Goal: Task Accomplishment & Management: Manage account settings

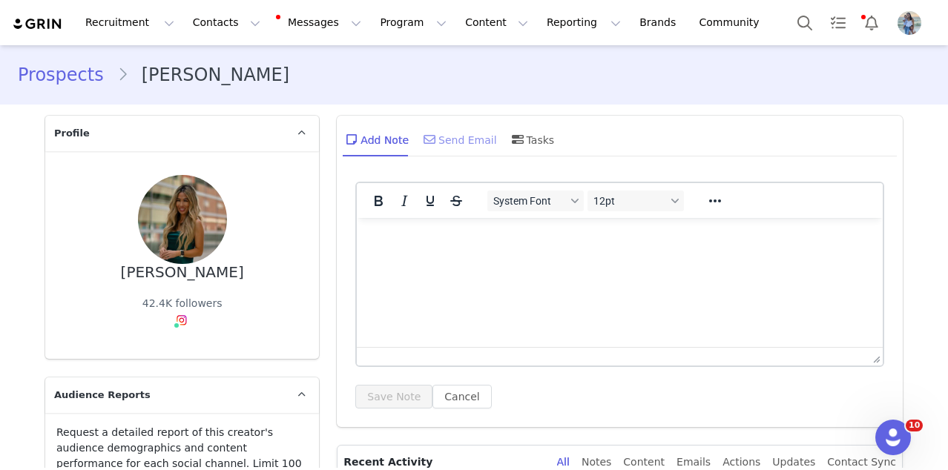
click at [436, 145] on span at bounding box center [430, 140] width 18 height 18
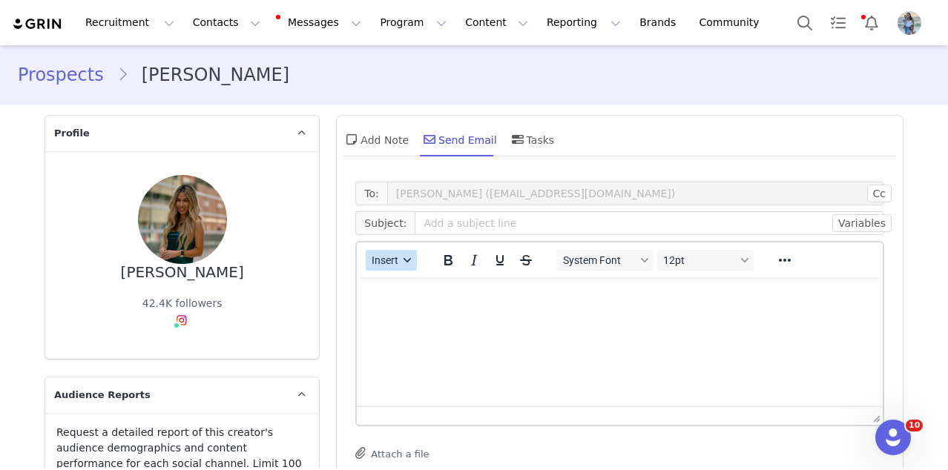
click at [371, 252] on button "Insert" at bounding box center [391, 260] width 51 height 21
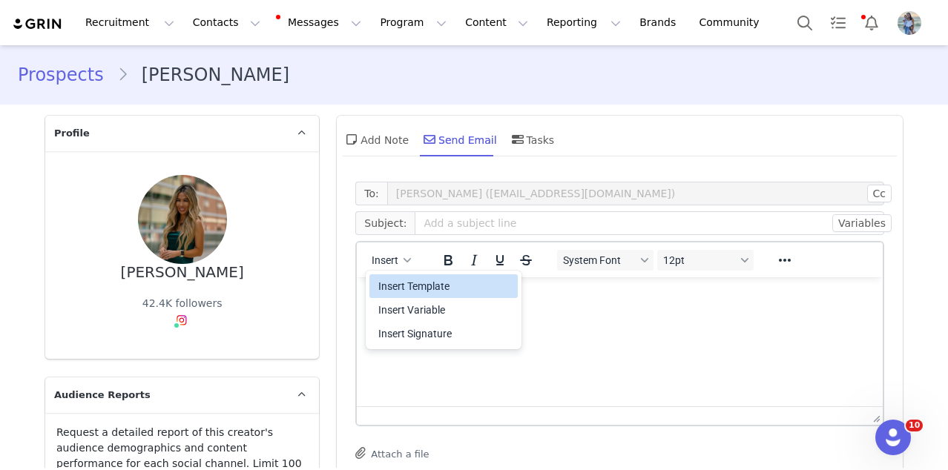
click at [380, 284] on div "Insert Template" at bounding box center [445, 286] width 134 height 18
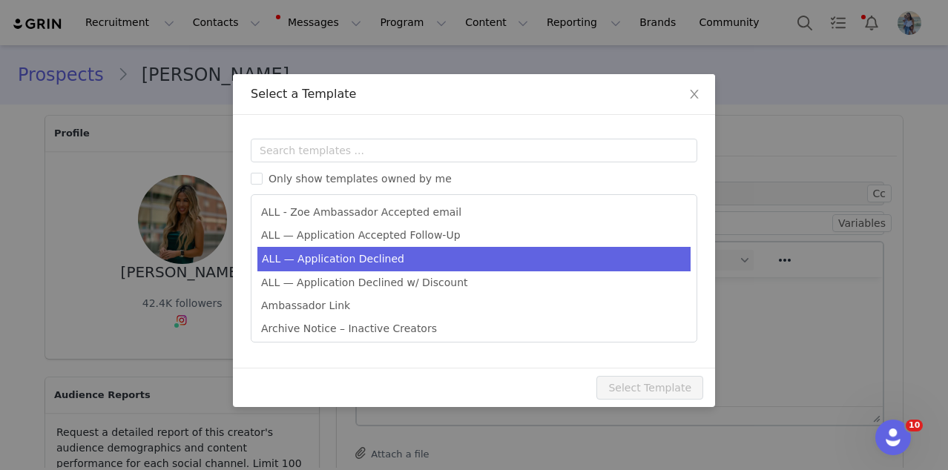
click at [374, 257] on li "ALL — Application Declined" at bounding box center [473, 259] width 433 height 24
type input "Thank you for your interest in partnering with Zoe 🍊"
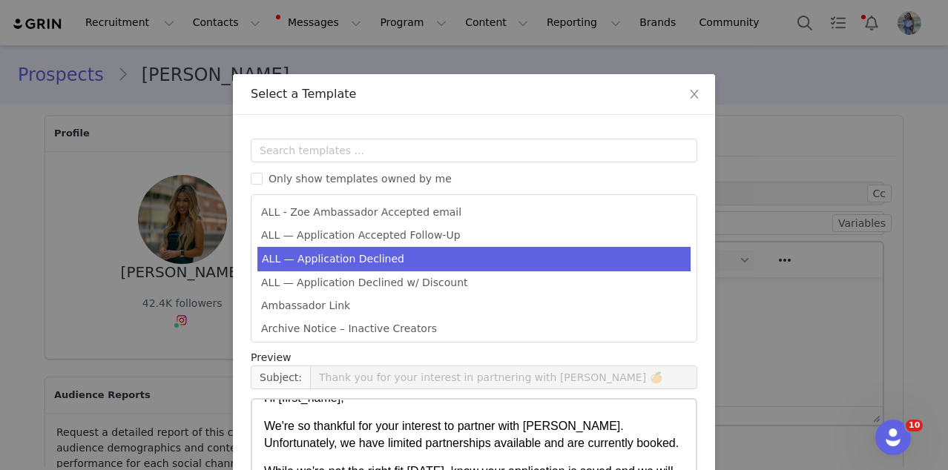
scroll to position [188, 0]
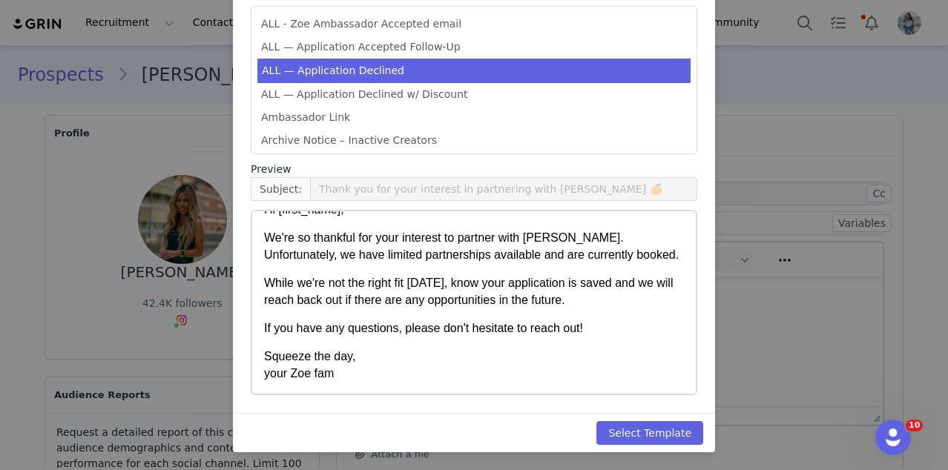
click at [648, 447] on div "Select Template" at bounding box center [474, 432] width 482 height 39
click at [648, 442] on button "Select Template" at bounding box center [649, 433] width 107 height 24
type input "Thank you for your interest in partnering with Zoe 🍊"
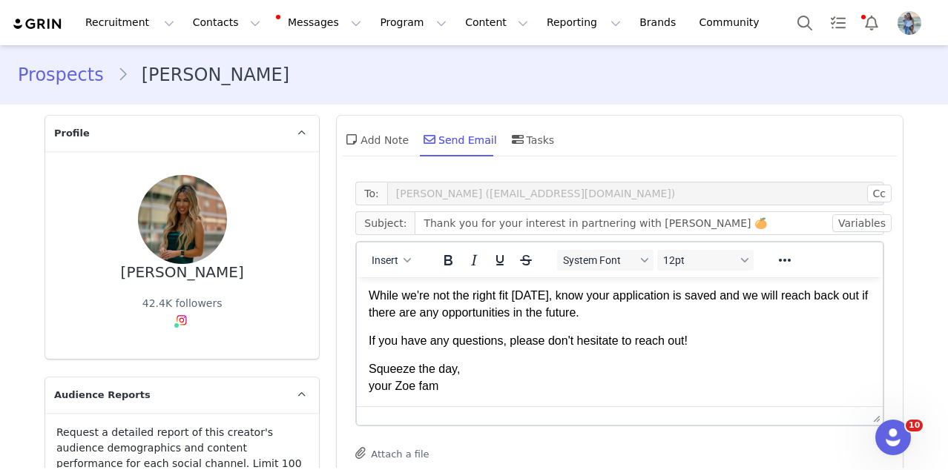
scroll to position [454, 0]
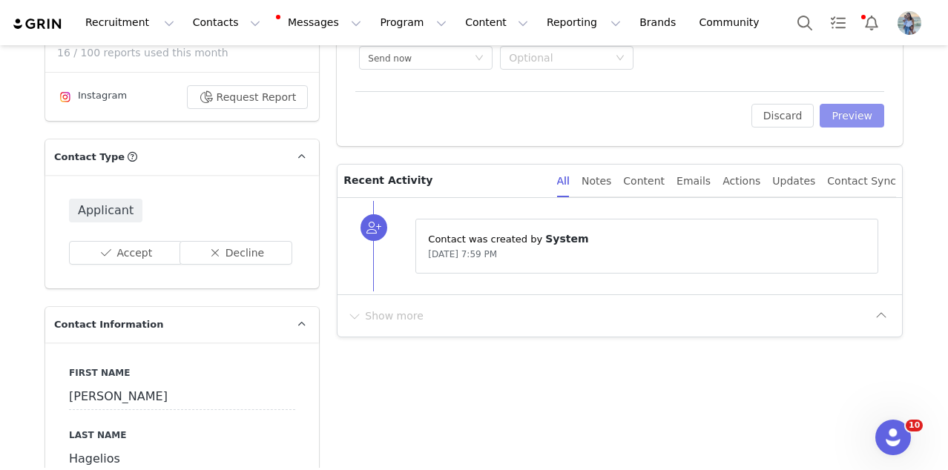
click at [826, 114] on button "Preview" at bounding box center [852, 116] width 65 height 24
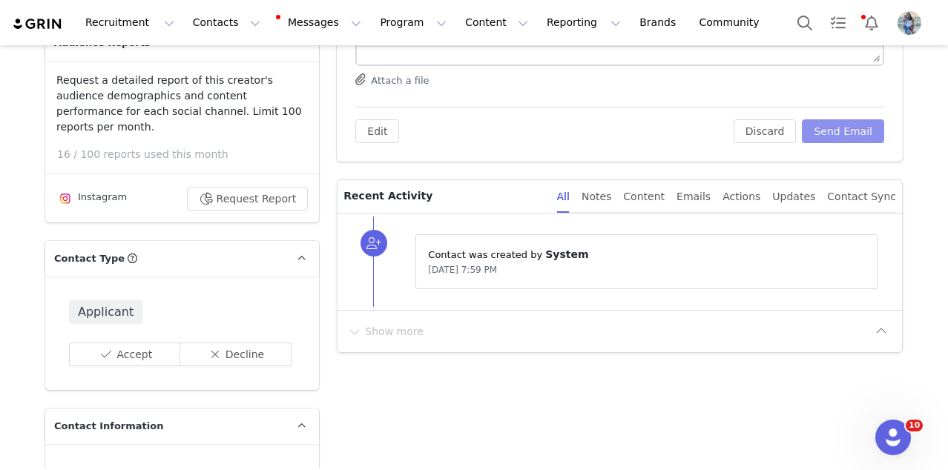
scroll to position [346, 0]
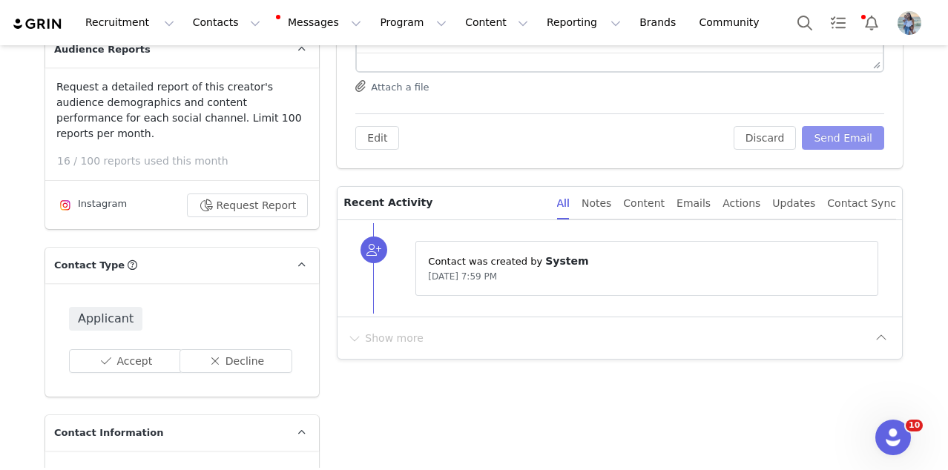
click at [823, 132] on button "Send Email" at bounding box center [843, 138] width 82 height 24
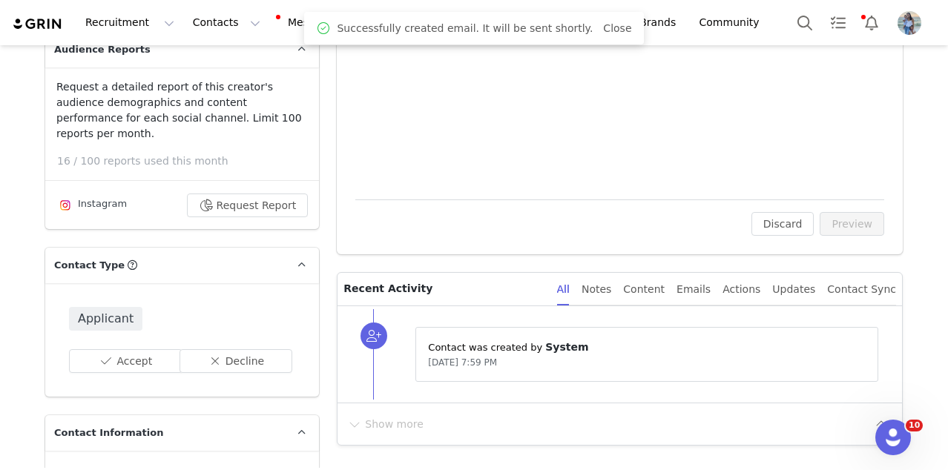
scroll to position [631, 0]
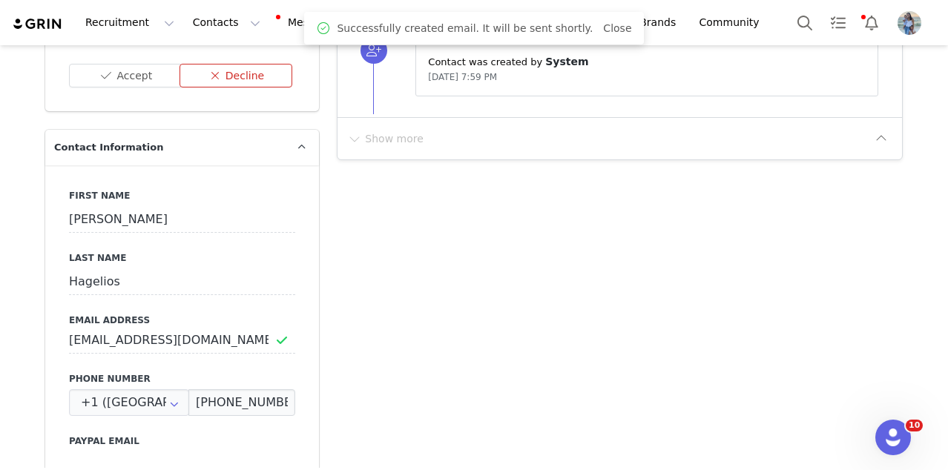
click at [251, 76] on button "Decline" at bounding box center [237, 76] width 114 height 24
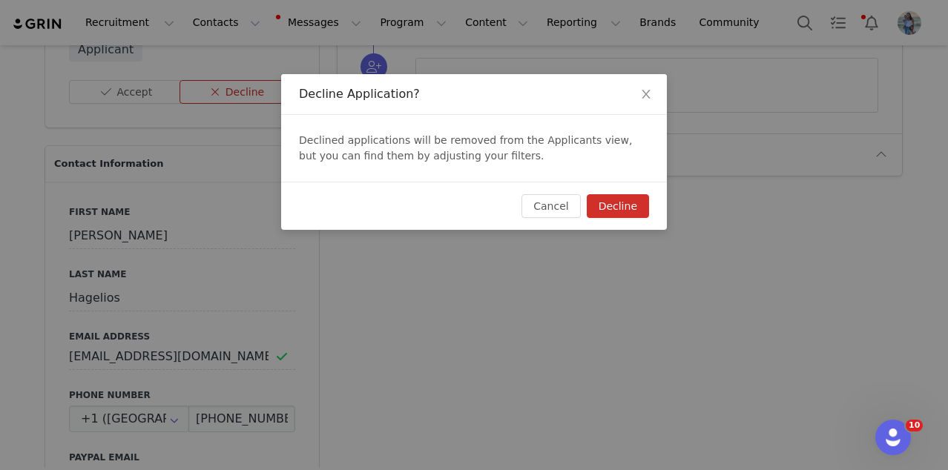
scroll to position [0, 0]
click at [618, 208] on button "Decline" at bounding box center [618, 206] width 62 height 24
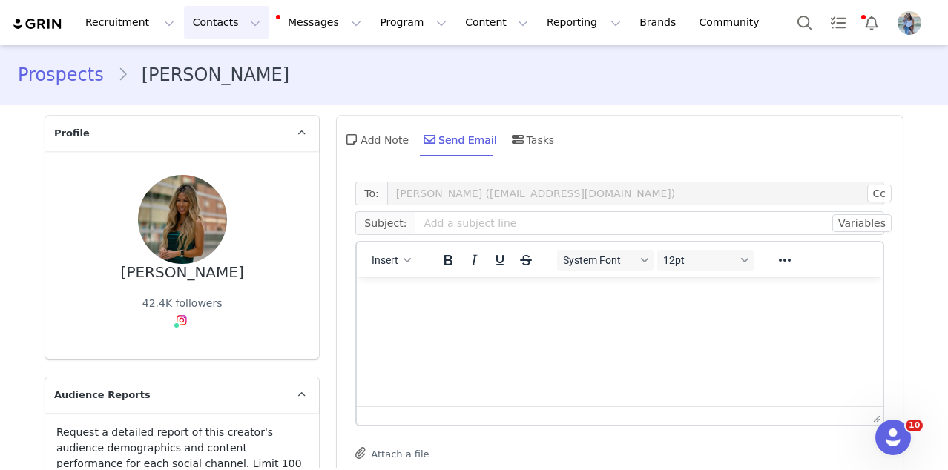
click at [229, 22] on button "Contacts Contacts" at bounding box center [226, 22] width 85 height 33
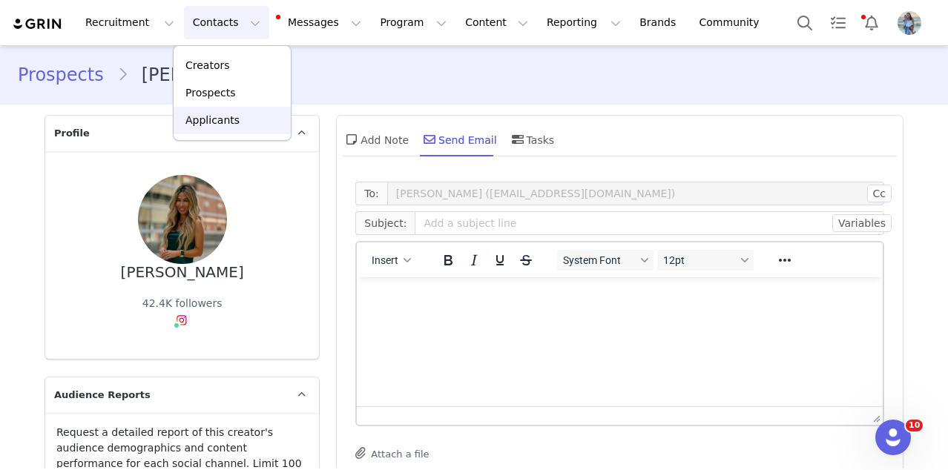
click at [240, 111] on link "Applicants" at bounding box center [232, 120] width 117 height 27
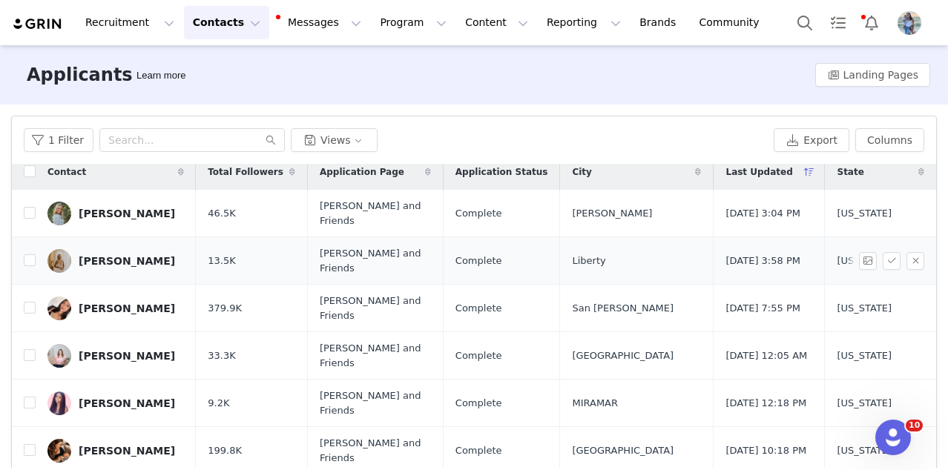
scroll to position [17, 0]
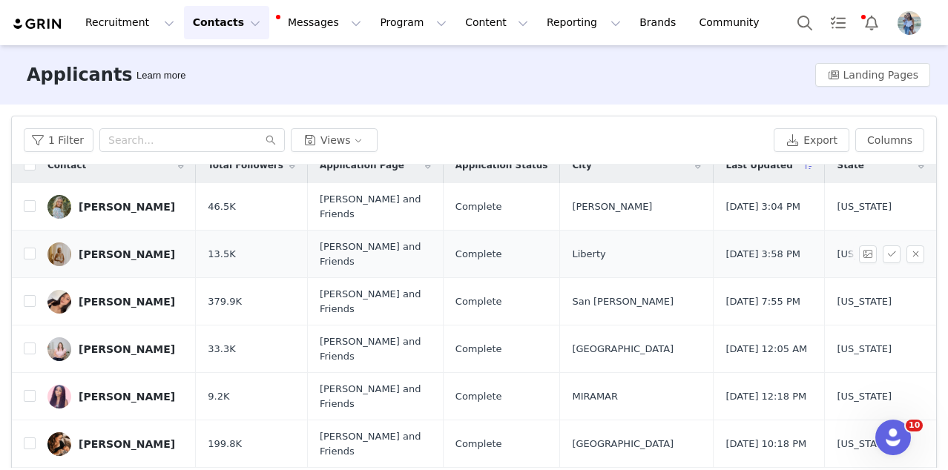
click at [106, 249] on div "Emma Little" at bounding box center [127, 255] width 96 height 12
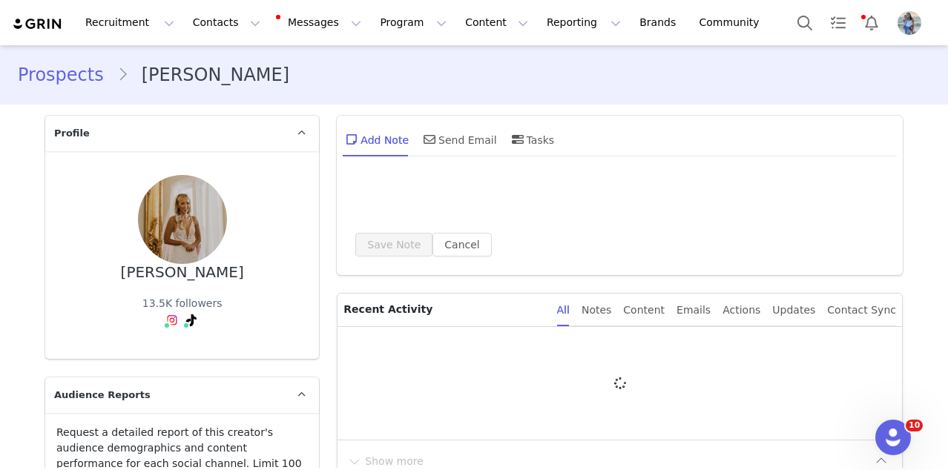
type input "+1 ([GEOGRAPHIC_DATA])"
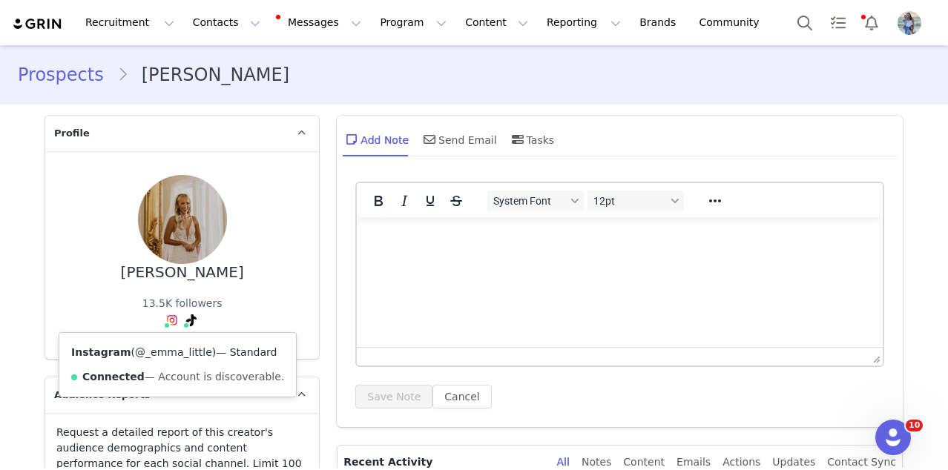
click at [172, 352] on link "@_emma_little" at bounding box center [173, 352] width 77 height 12
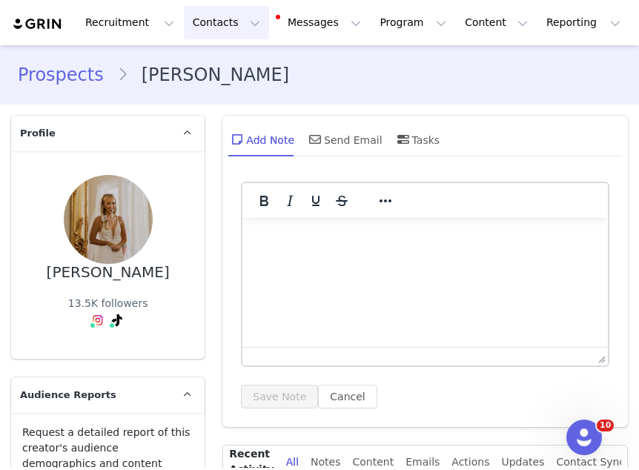
click at [226, 26] on button "Contacts Contacts" at bounding box center [226, 22] width 85 height 33
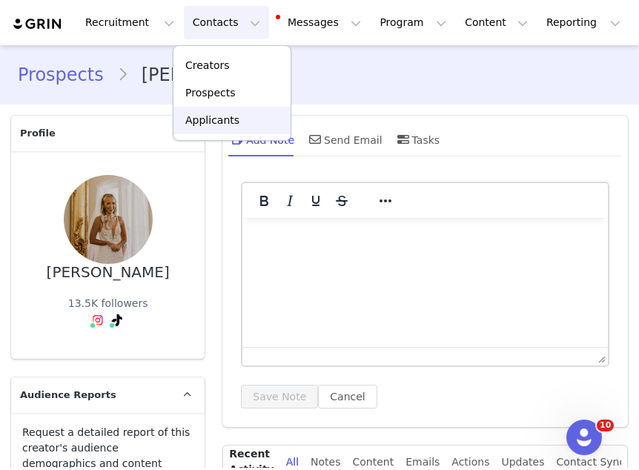
click at [205, 111] on link "Applicants" at bounding box center [232, 120] width 117 height 27
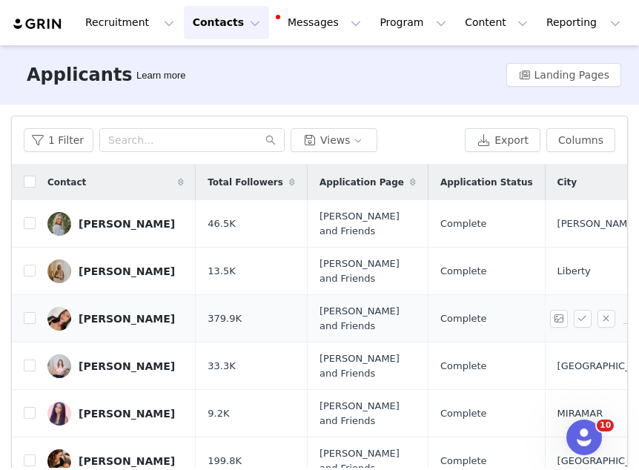
click at [99, 316] on div "Nina Sterckx" at bounding box center [127, 319] width 96 height 12
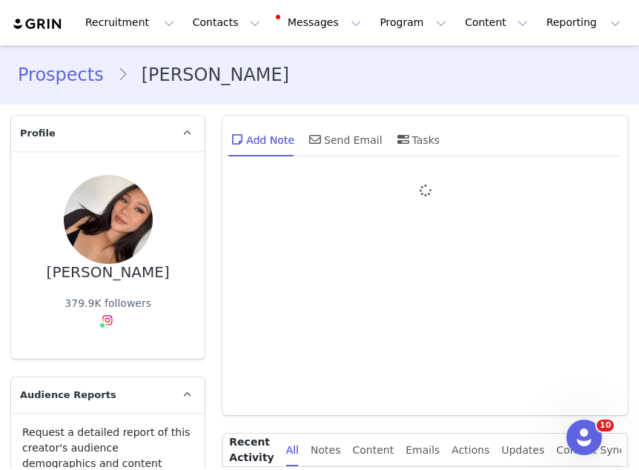
type input "+1 ([GEOGRAPHIC_DATA])"
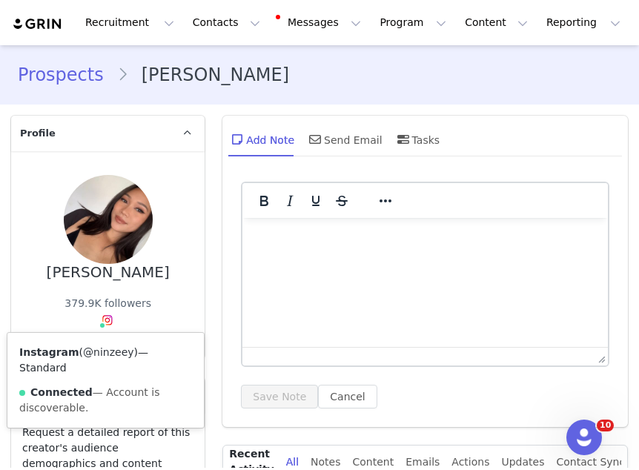
click at [102, 349] on link "@ninzeey" at bounding box center [108, 352] width 51 height 12
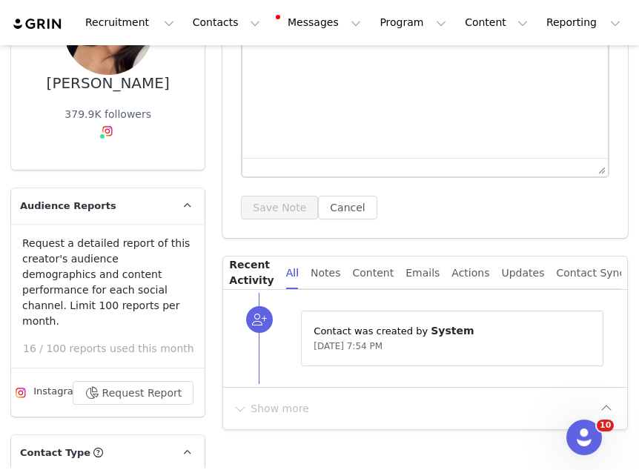
scroll to position [243, 0]
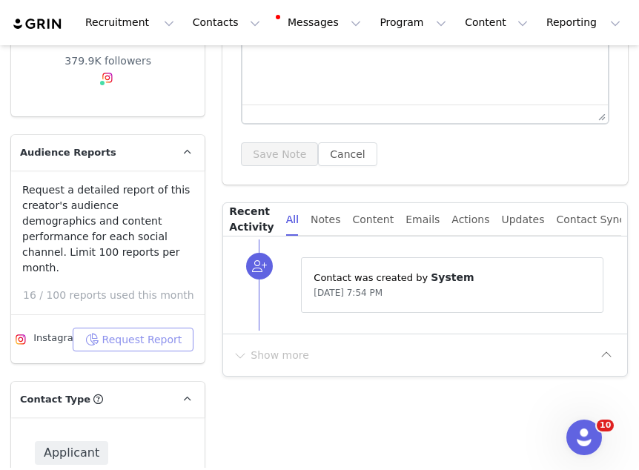
click at [124, 334] on button "Request Report" at bounding box center [134, 340] width 122 height 24
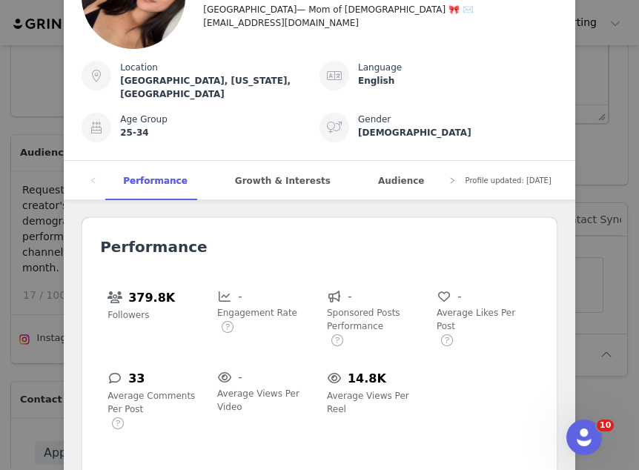
scroll to position [102, 0]
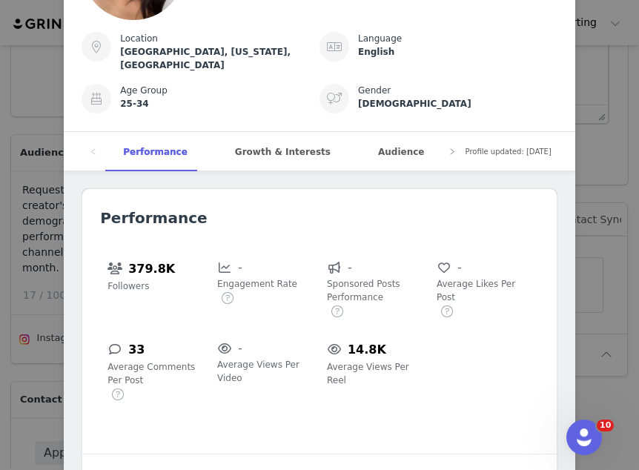
click at [626, 150] on div "Nina Nguyen Sterckx Verified @ninzeey los angeles— Mom of 3 🎀 ✉️ picksbynina@gm…" at bounding box center [319, 235] width 639 height 470
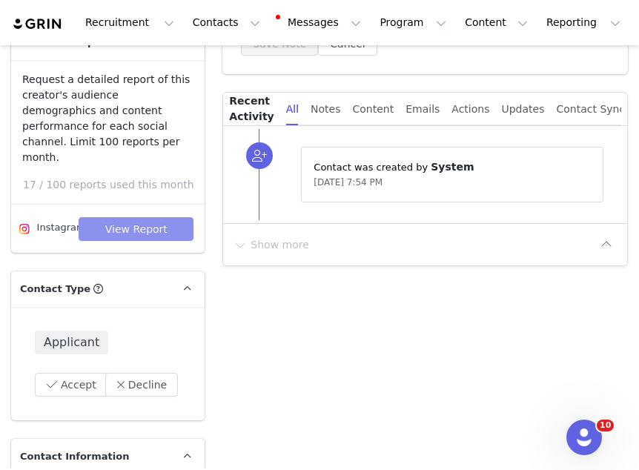
scroll to position [0, 0]
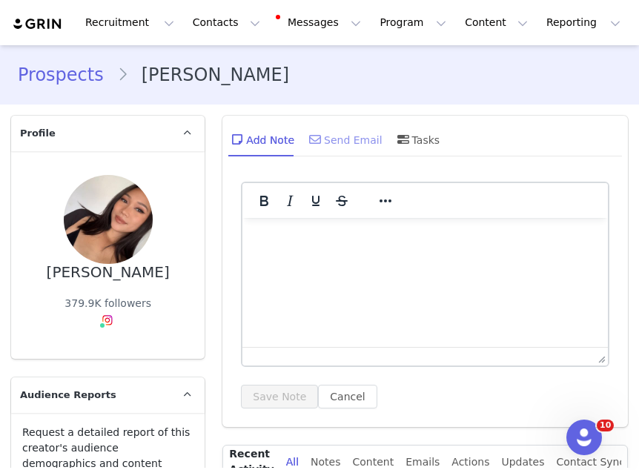
click at [349, 136] on div "Send Email" at bounding box center [344, 140] width 76 height 36
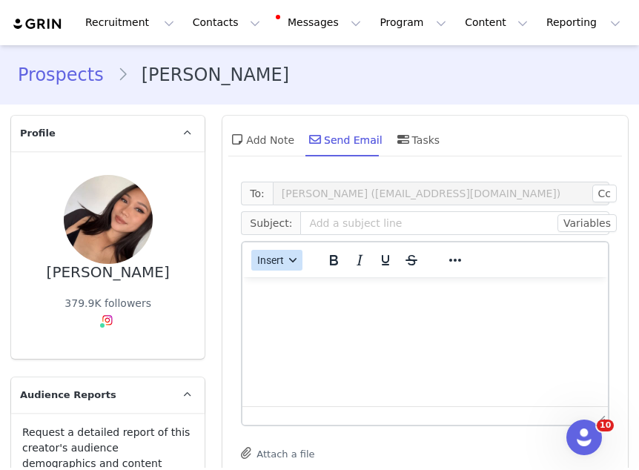
click at [264, 251] on button "Insert" at bounding box center [276, 260] width 51 height 21
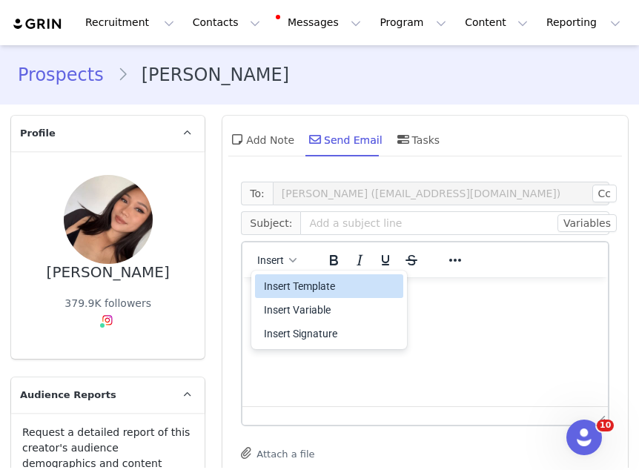
click at [269, 283] on div "Insert Template" at bounding box center [331, 286] width 134 height 18
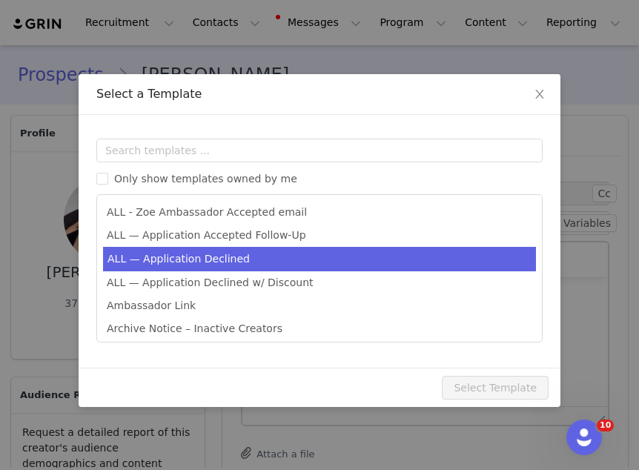
click at [251, 263] on li "ALL — Application Declined" at bounding box center [319, 259] width 433 height 24
type input "Thank you for your interest in partnering with [PERSON_NAME] 🍊"
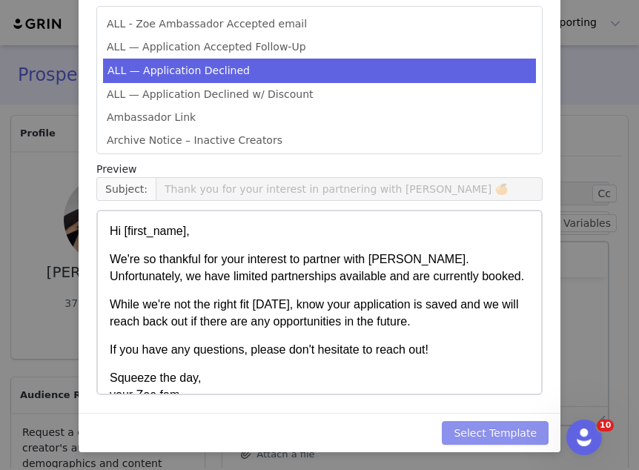
scroll to position [24, 0]
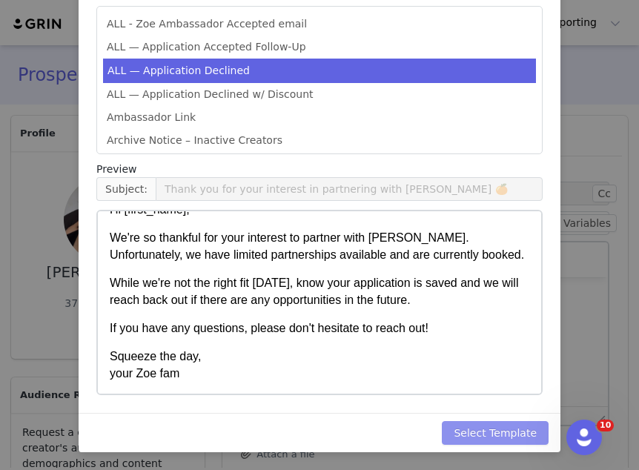
click at [499, 444] on button "Select Template" at bounding box center [495, 433] width 107 height 24
type input "Thank you for your interest in partnering with [PERSON_NAME] 🍊"
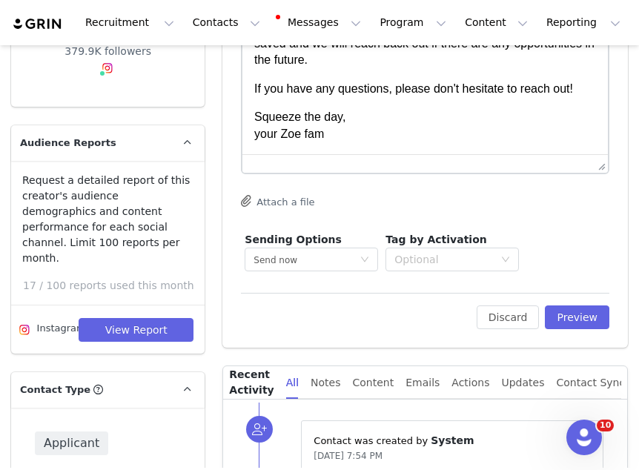
scroll to position [343, 0]
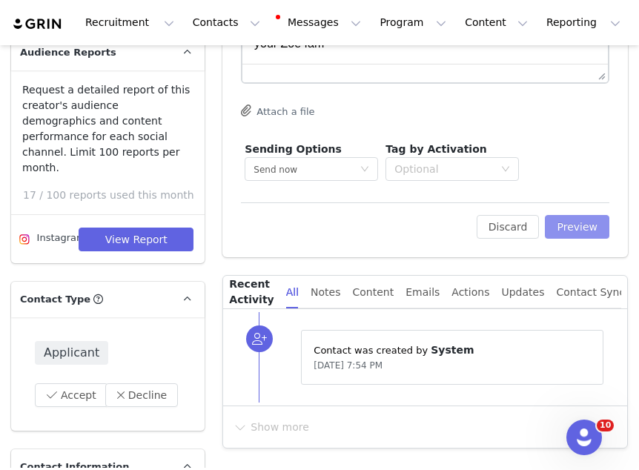
click at [585, 228] on button "Preview" at bounding box center [577, 227] width 65 height 24
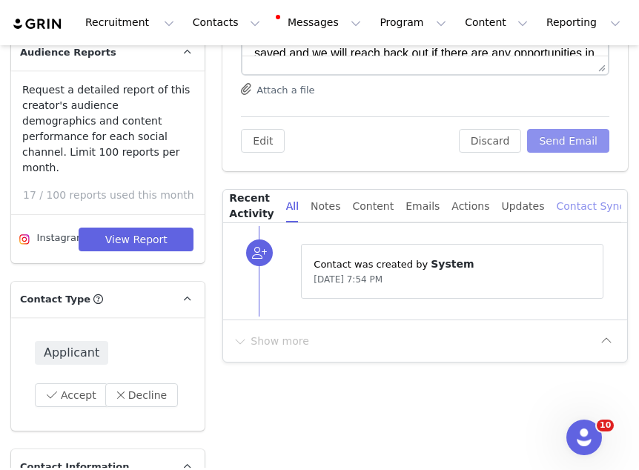
scroll to position [0, 0]
click at [570, 144] on button "Send Email" at bounding box center [568, 141] width 82 height 24
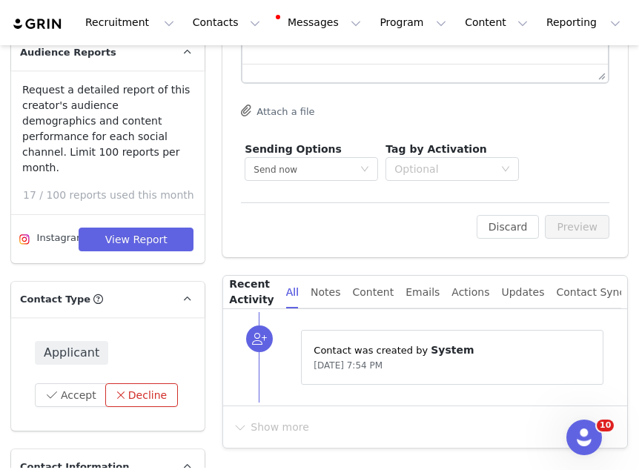
click at [134, 384] on button "Decline" at bounding box center [141, 396] width 73 height 24
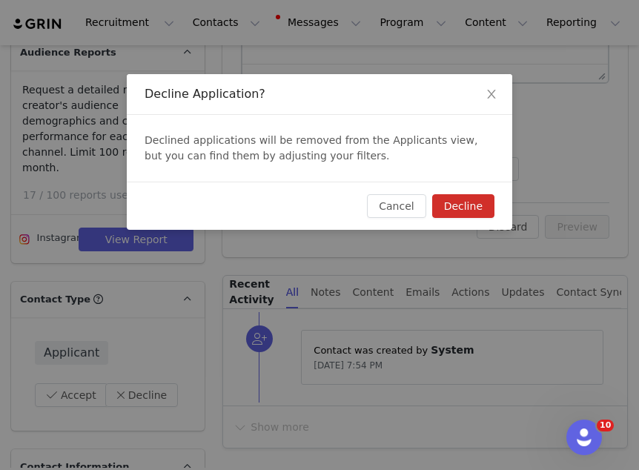
click at [474, 200] on button "Decline" at bounding box center [463, 206] width 62 height 24
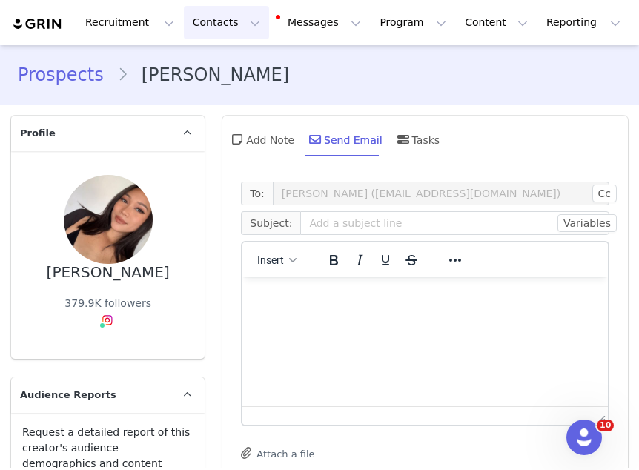
click at [193, 26] on button "Contacts Contacts" at bounding box center [226, 22] width 85 height 33
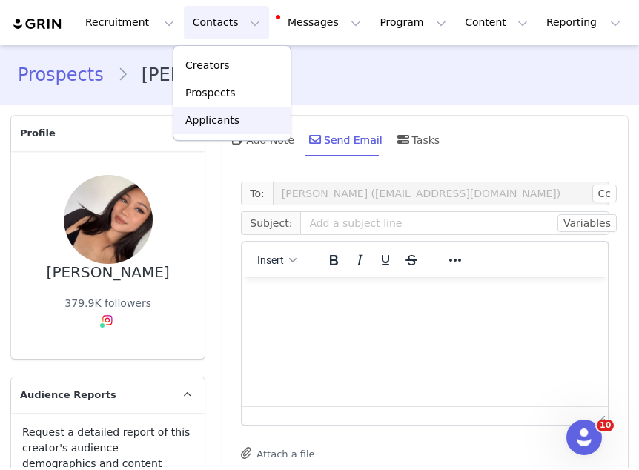
click at [210, 131] on link "Applicants" at bounding box center [232, 120] width 117 height 27
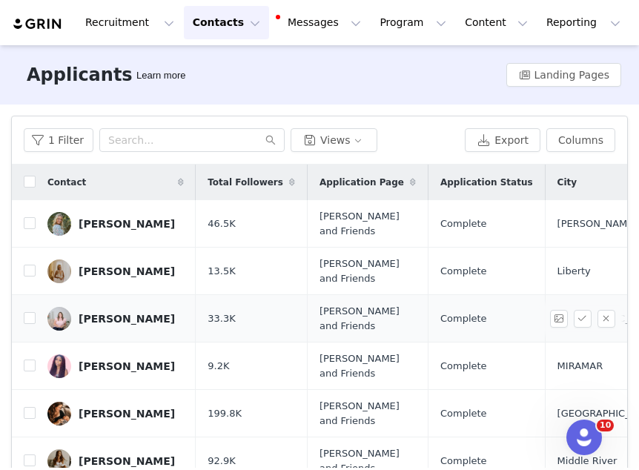
click at [130, 322] on div "[PERSON_NAME]" at bounding box center [127, 319] width 96 height 12
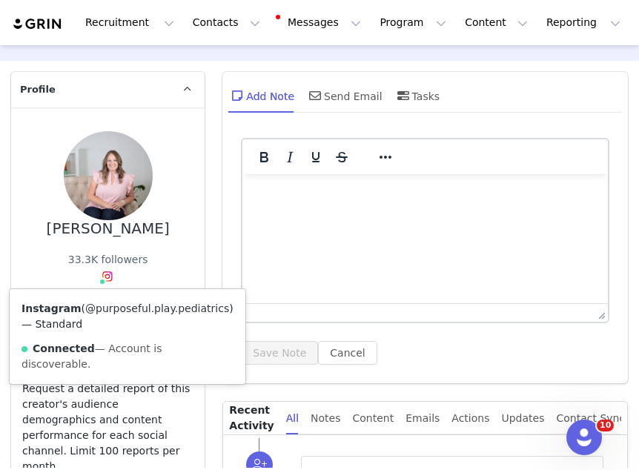
click at [105, 315] on link "@purposeful.play.pediatrics" at bounding box center [157, 309] width 144 height 12
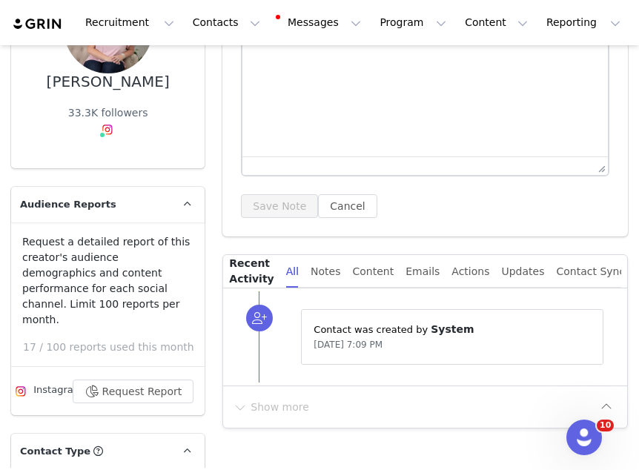
scroll to position [33, 0]
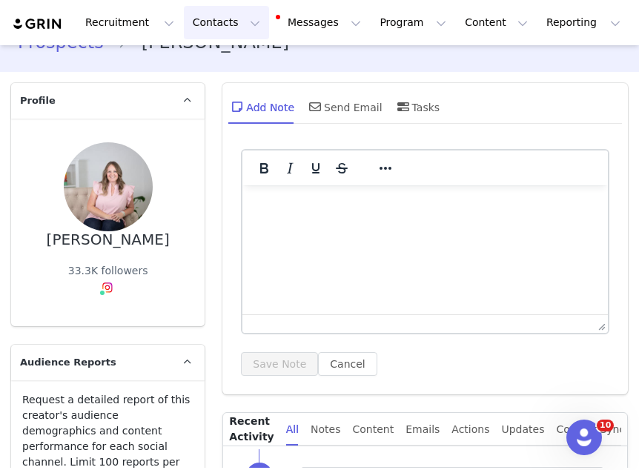
click at [199, 21] on button "Contacts Contacts" at bounding box center [226, 22] width 85 height 33
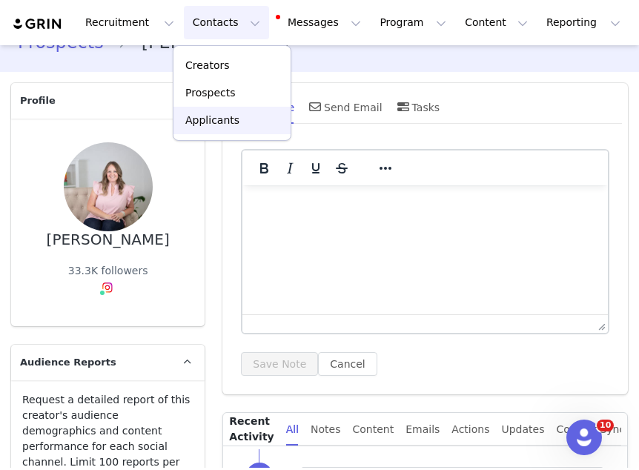
click at [198, 115] on p "Applicants" at bounding box center [212, 121] width 54 height 16
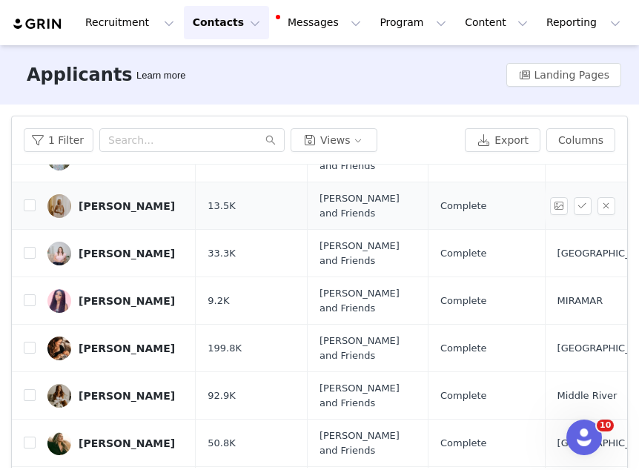
scroll to position [70, 0]
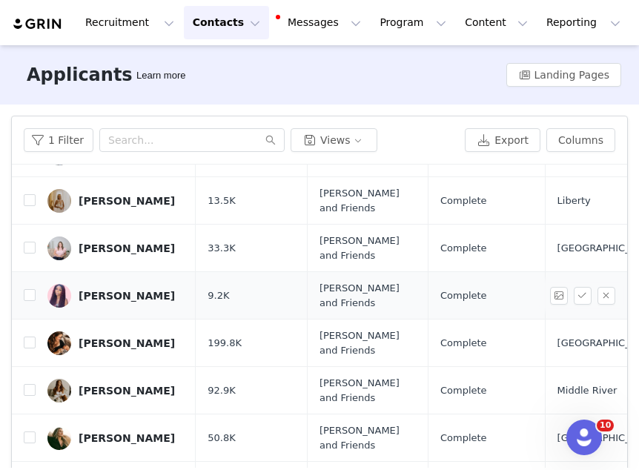
click at [131, 290] on div "[PERSON_NAME]" at bounding box center [127, 296] width 96 height 12
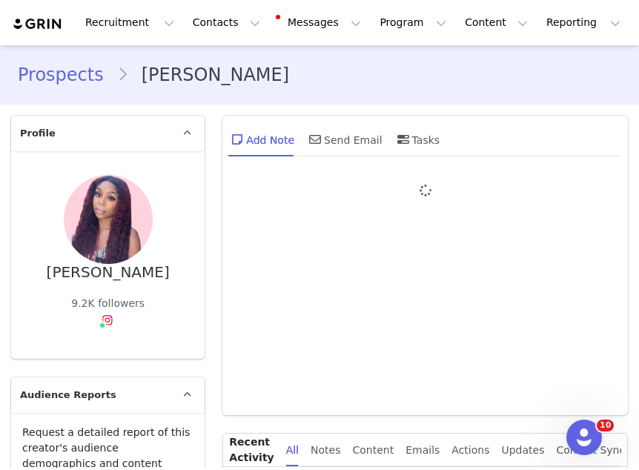
type input "+1 ([GEOGRAPHIC_DATA])"
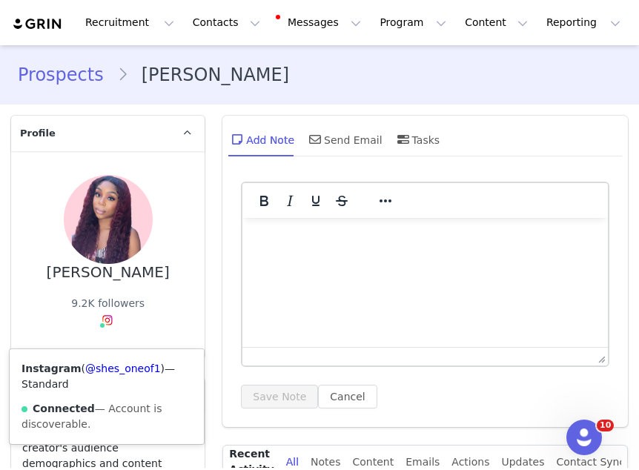
click at [99, 360] on div "Instagram ( @shes_oneof1 ) — Standard Connected — Account is discoverable." at bounding box center [107, 396] width 194 height 95
click at [105, 372] on link "@shes_oneof1" at bounding box center [123, 369] width 76 height 12
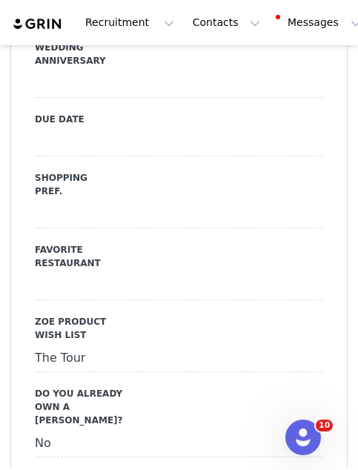
scroll to position [2016, 0]
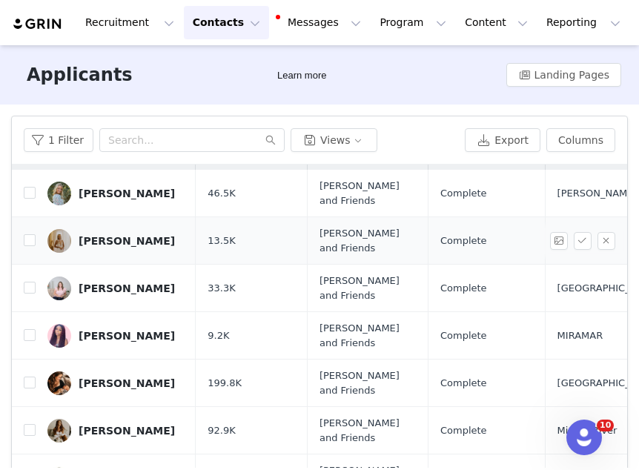
scroll to position [56, 0]
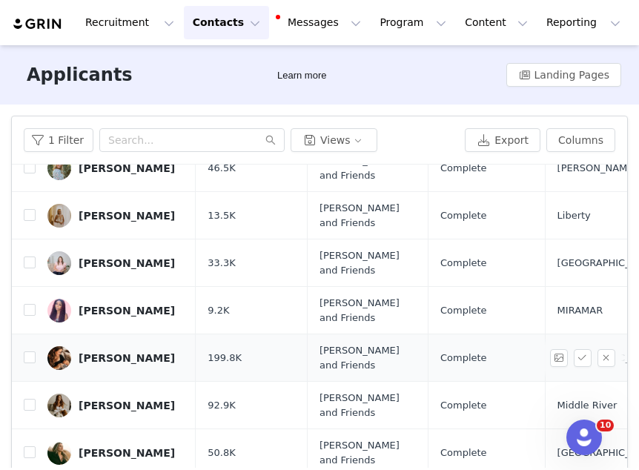
click at [96, 357] on div "Hannah Varisano" at bounding box center [127, 358] width 96 height 12
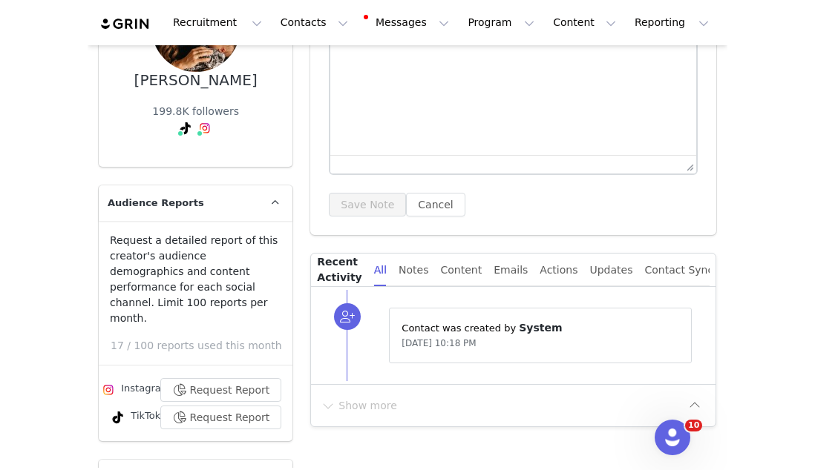
scroll to position [24, 0]
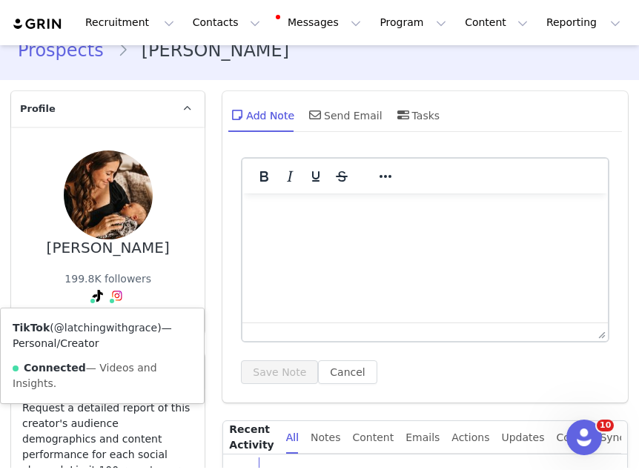
click at [80, 332] on link "@latchingwithgrace" at bounding box center [105, 328] width 103 height 12
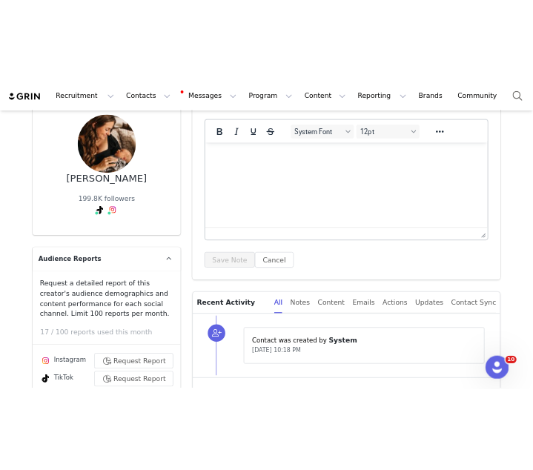
scroll to position [60, 0]
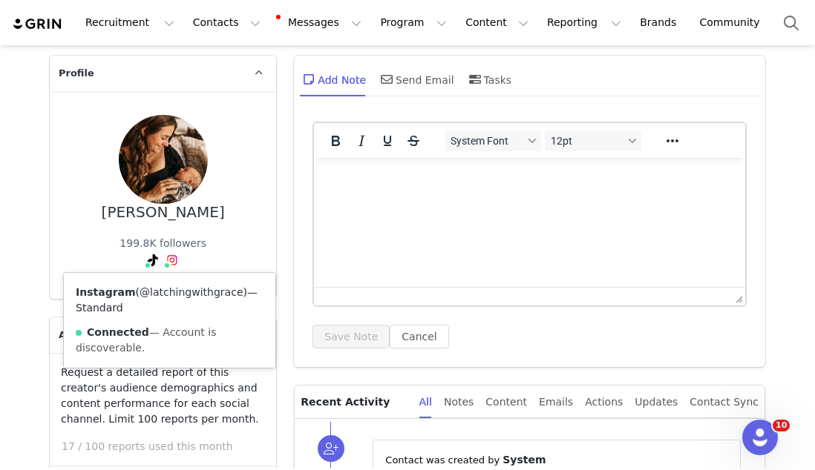
click at [163, 288] on link "@latchingwithgrace" at bounding box center [190, 292] width 103 height 12
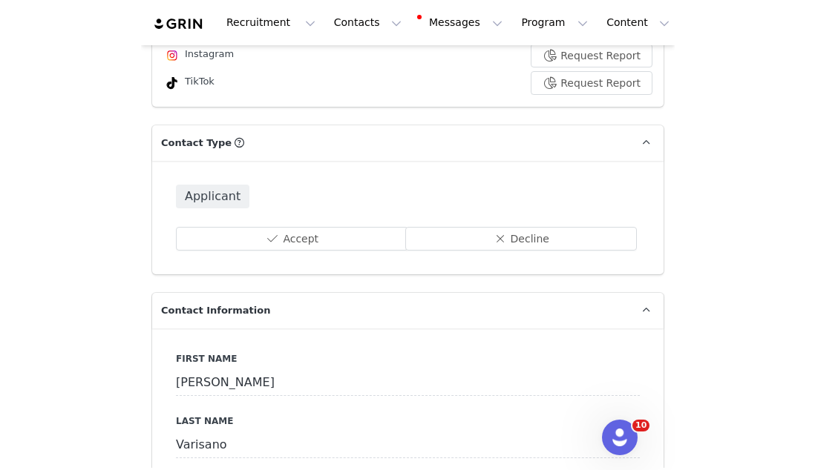
scroll to position [433, 0]
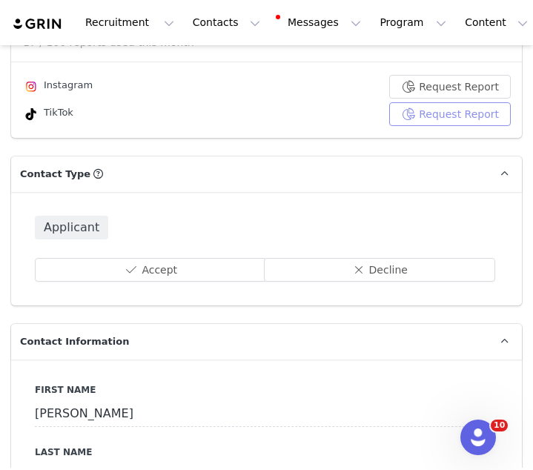
click at [471, 106] on button "Request Report" at bounding box center [450, 114] width 122 height 24
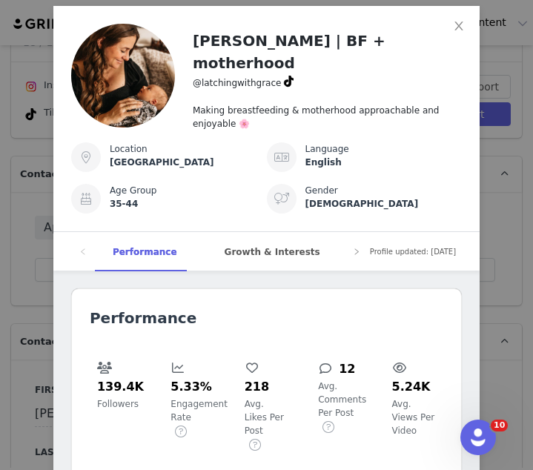
click at [516, 239] on div "Hannah | BF + motherhood @latchingwithgrace Making breastfeeding & motherhood a…" at bounding box center [266, 235] width 533 height 470
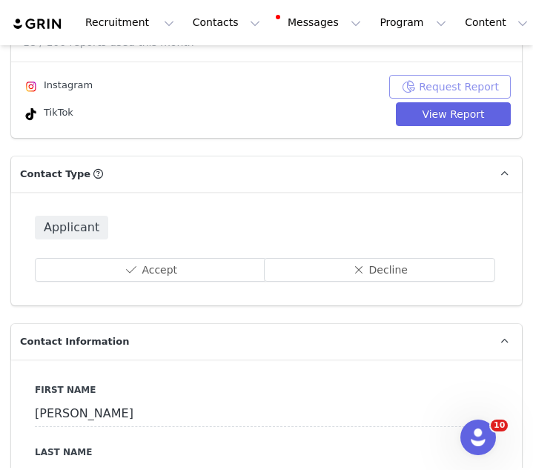
click at [407, 95] on button "Request Report" at bounding box center [450, 87] width 122 height 24
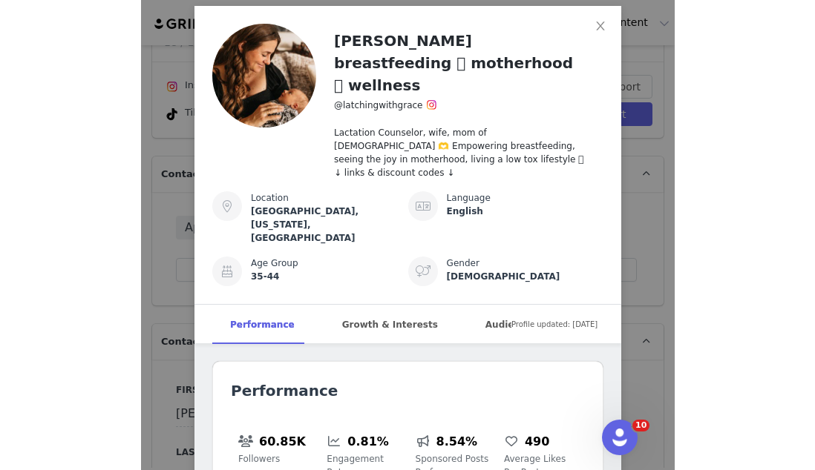
scroll to position [198, 0]
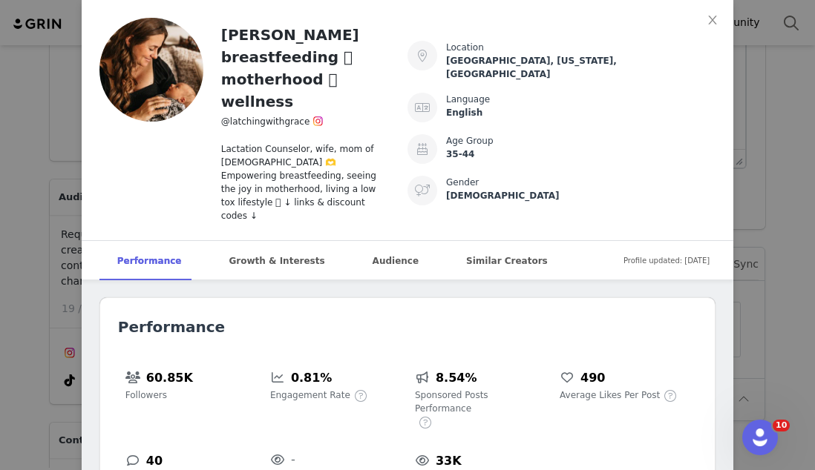
click at [760, 189] on div "Hannah ☾ breastfeeding 𖤓 motherhood 𖤓 wellness @latchingwithgrace Lactation Cou…" at bounding box center [407, 235] width 815 height 470
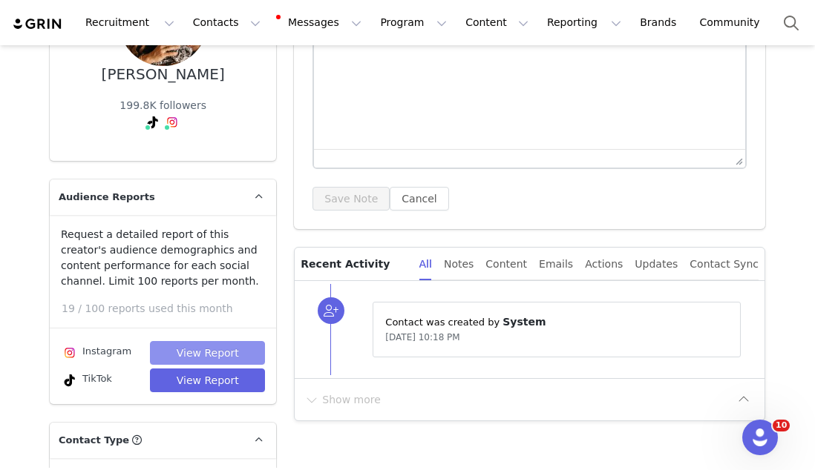
scroll to position [0, 0]
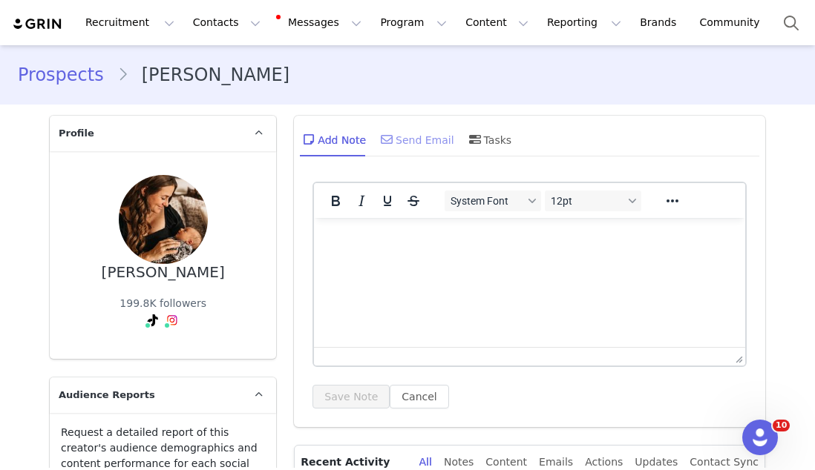
click at [416, 147] on div "Send Email" at bounding box center [416, 140] width 76 height 36
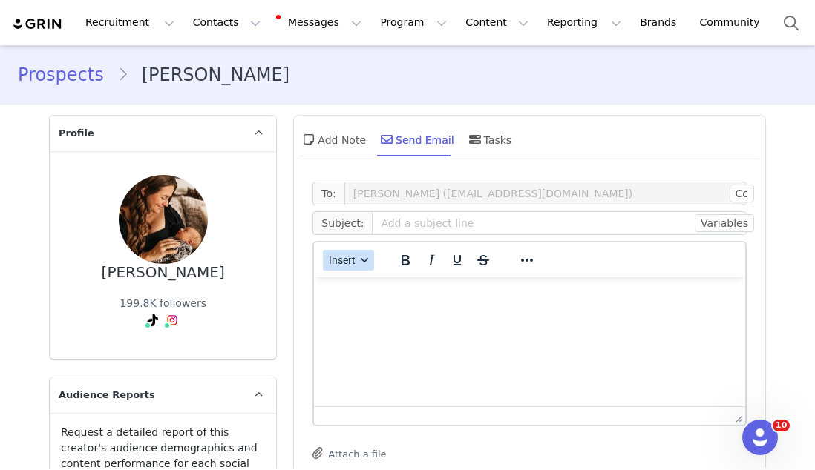
click at [336, 265] on span "Insert" at bounding box center [342, 260] width 27 height 12
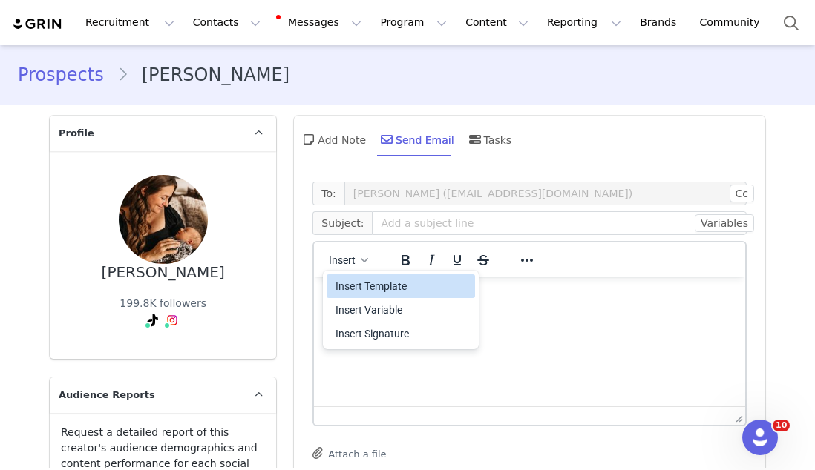
click at [365, 286] on div "Insert Template" at bounding box center [402, 286] width 134 height 18
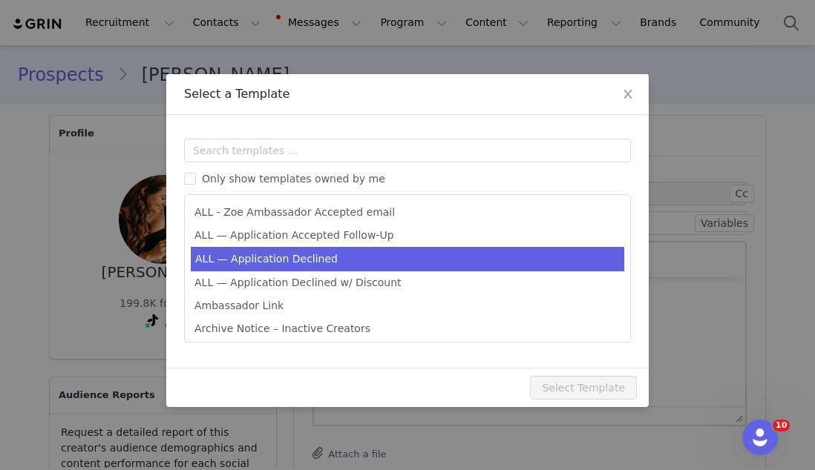
click at [351, 259] on li "ALL — Application Declined" at bounding box center [407, 259] width 433 height 24
type input "Thank you for your interest in partnering with [PERSON_NAME] 🍊"
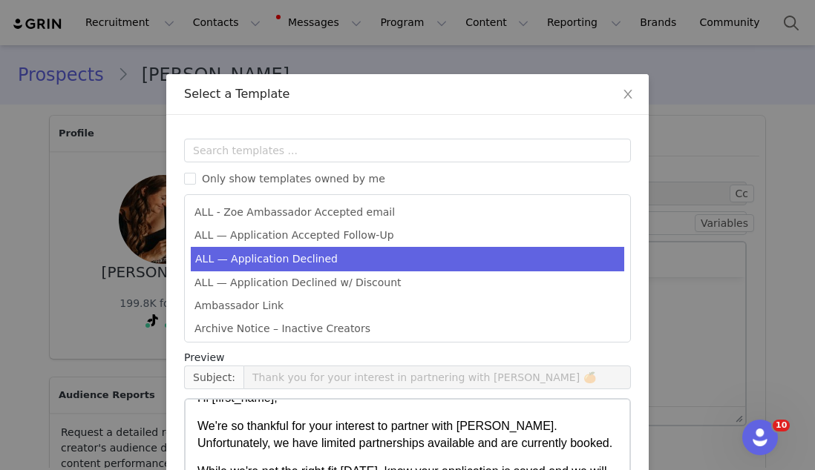
scroll to position [188, 0]
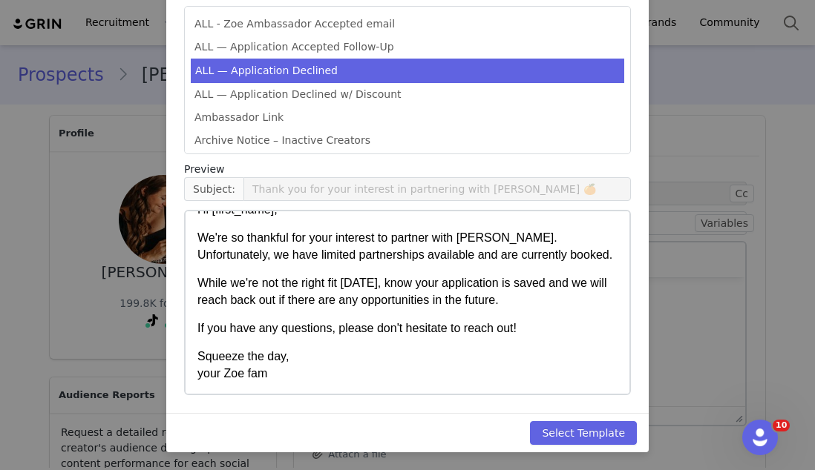
click at [573, 418] on div "Select Template" at bounding box center [407, 432] width 482 height 39
click at [573, 421] on button "Select Template" at bounding box center [583, 433] width 107 height 24
type input "Thank you for your interest in partnering with [PERSON_NAME] 🍊"
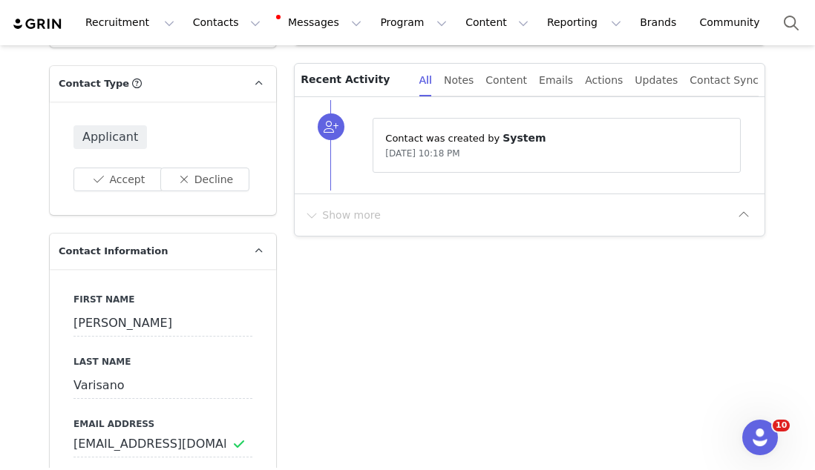
scroll to position [276, 0]
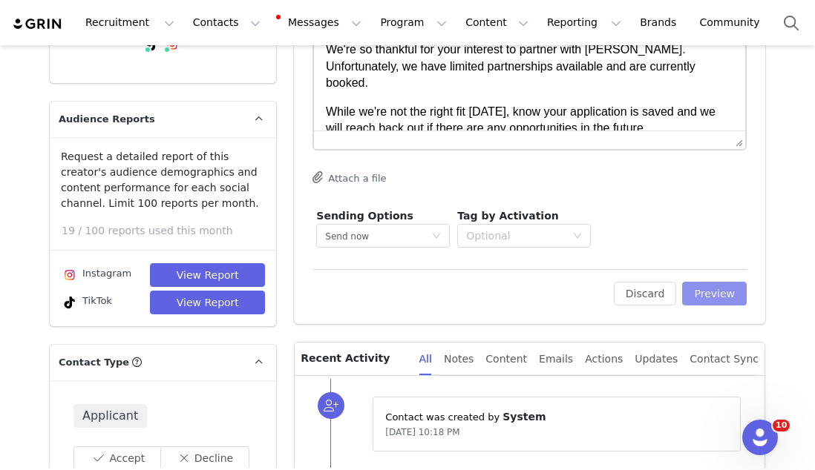
click at [726, 303] on button "Preview" at bounding box center [714, 294] width 65 height 24
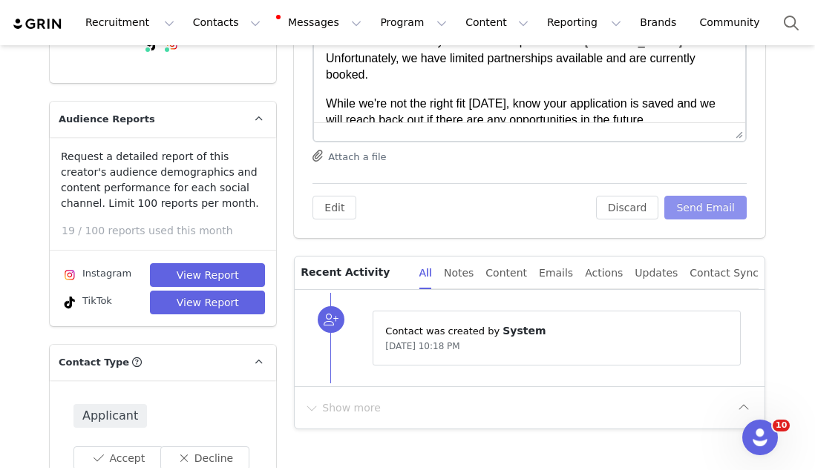
scroll to position [0, 0]
click at [696, 208] on button "Send Email" at bounding box center [705, 208] width 82 height 24
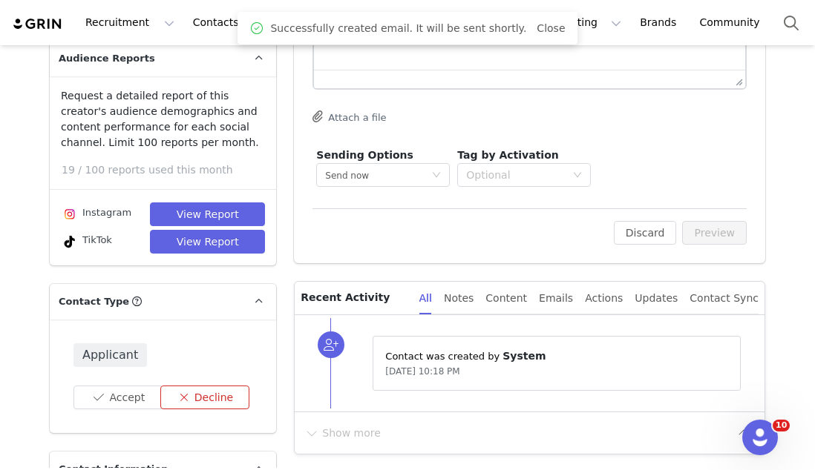
click at [202, 396] on button "Decline" at bounding box center [205, 398] width 90 height 24
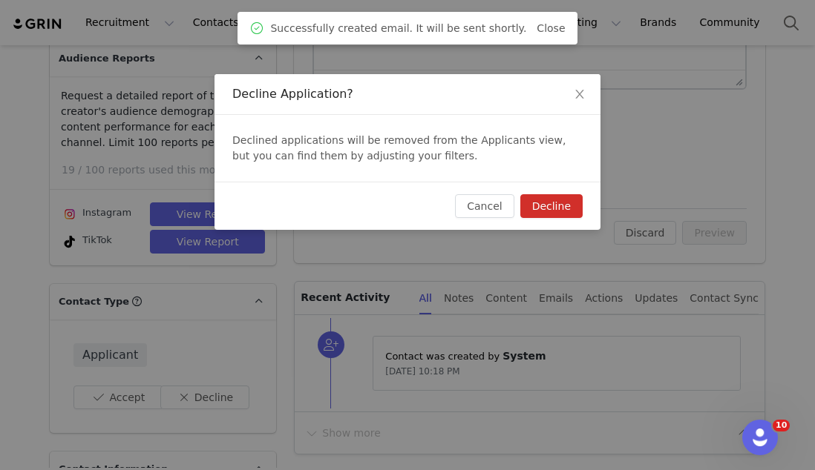
click at [565, 195] on button "Decline" at bounding box center [551, 206] width 62 height 24
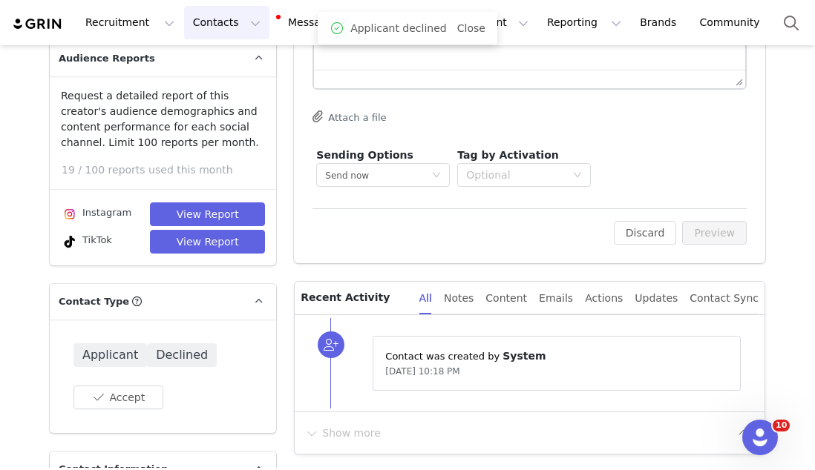
click at [199, 27] on button "Contacts Contacts" at bounding box center [226, 22] width 85 height 33
click at [203, 131] on link "Applicants" at bounding box center [232, 120] width 117 height 27
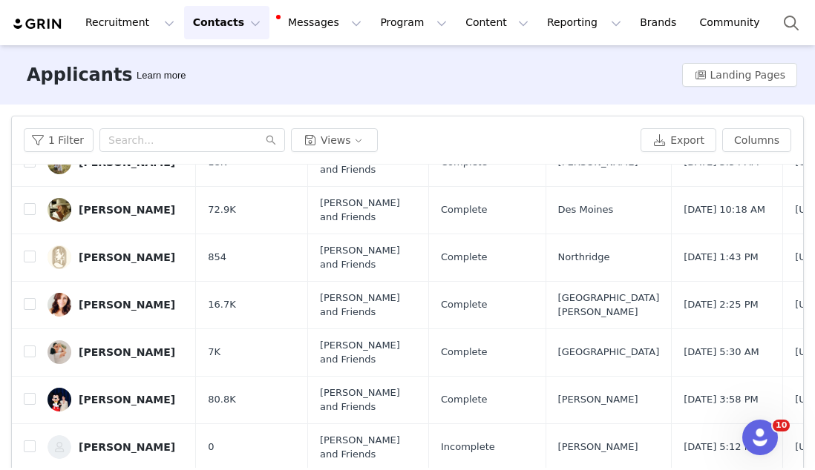
scroll to position [104, 0]
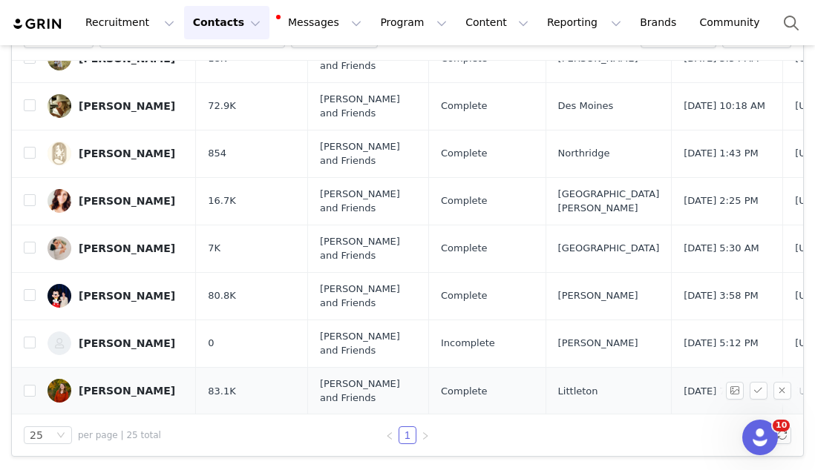
click at [117, 394] on div "[PERSON_NAME]" at bounding box center [127, 391] width 96 height 12
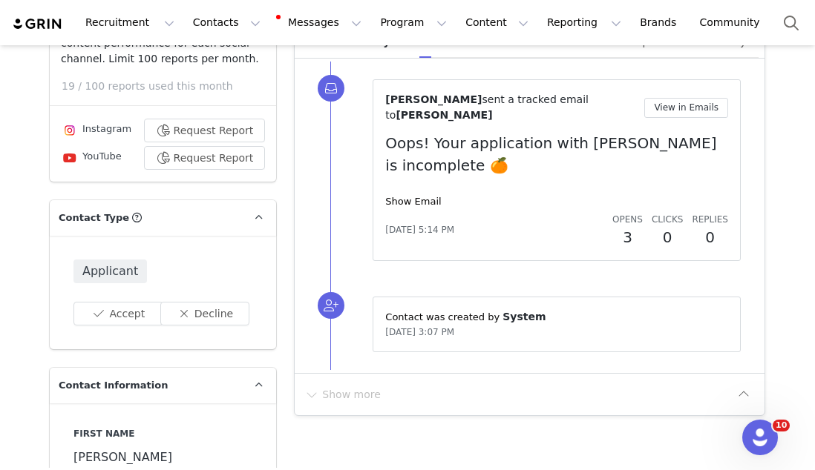
scroll to position [419, 0]
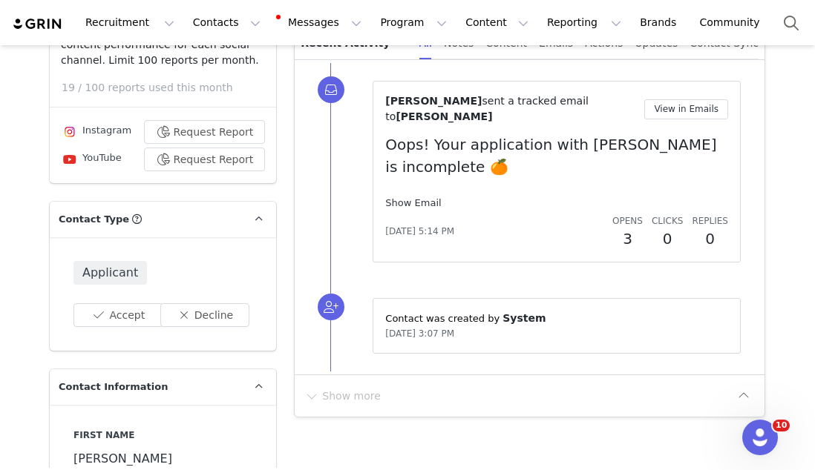
click at [418, 197] on link "Show Email" at bounding box center [413, 202] width 56 height 11
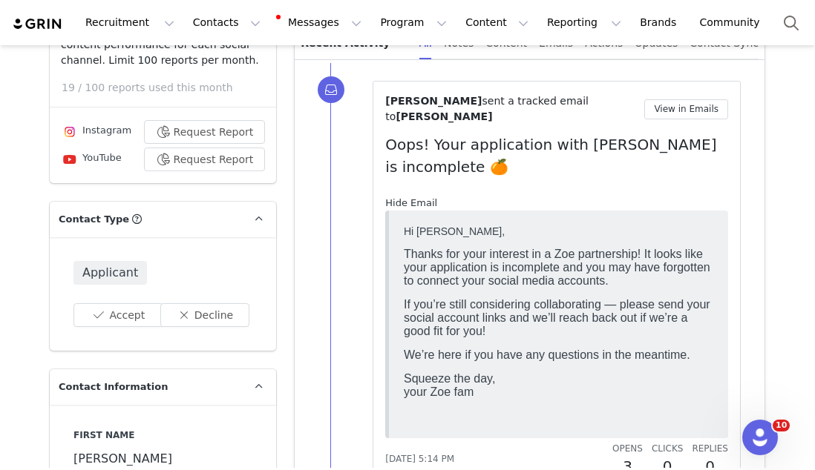
scroll to position [0, 0]
click at [418, 197] on link "Hide Email" at bounding box center [411, 202] width 52 height 11
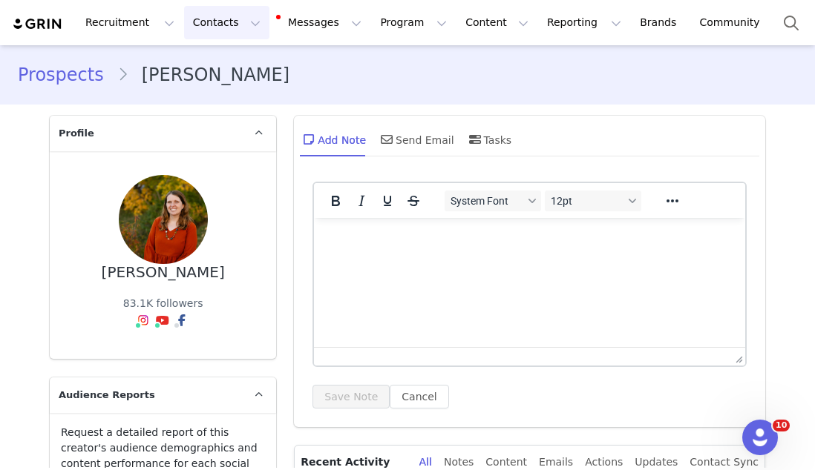
click at [224, 34] on button "Contacts Contacts" at bounding box center [226, 22] width 85 height 33
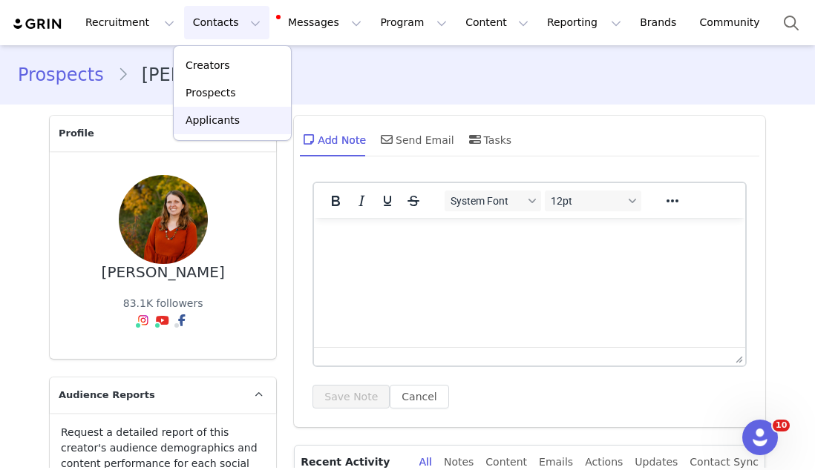
click at [231, 116] on p "Applicants" at bounding box center [212, 121] width 54 height 16
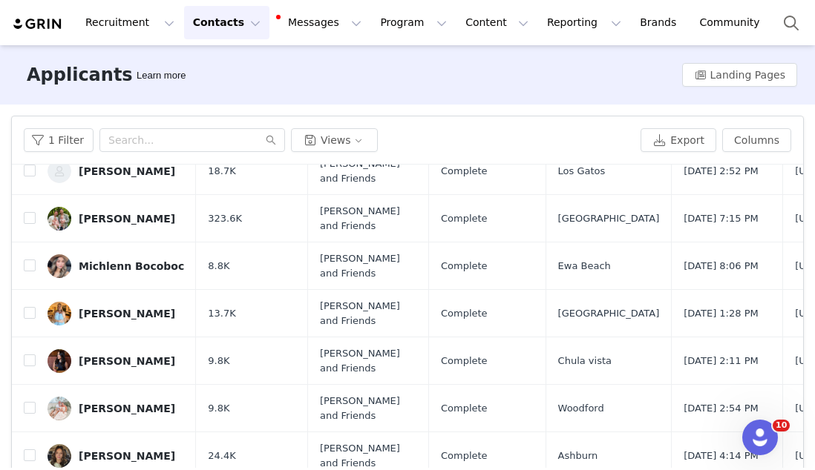
scroll to position [458, 0]
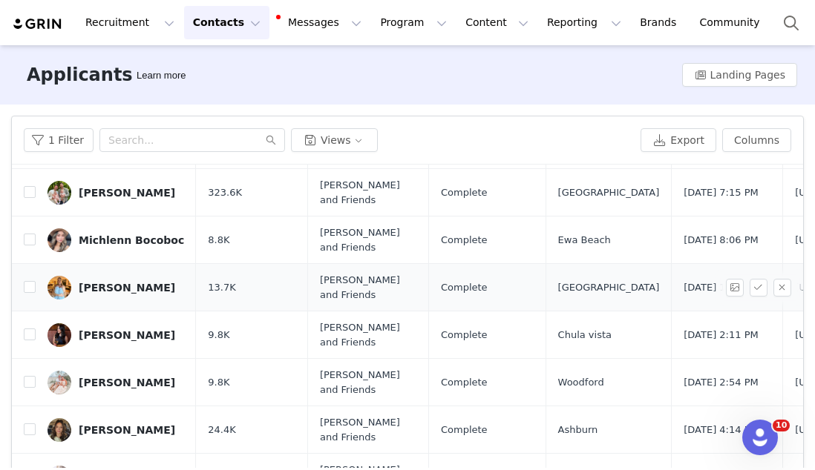
click at [126, 286] on div "[PERSON_NAME]" at bounding box center [127, 288] width 96 height 12
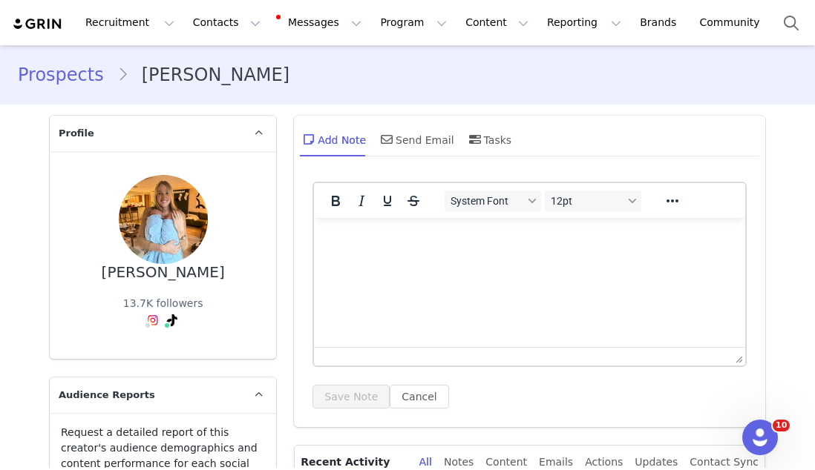
type input "+1 ([GEOGRAPHIC_DATA])"
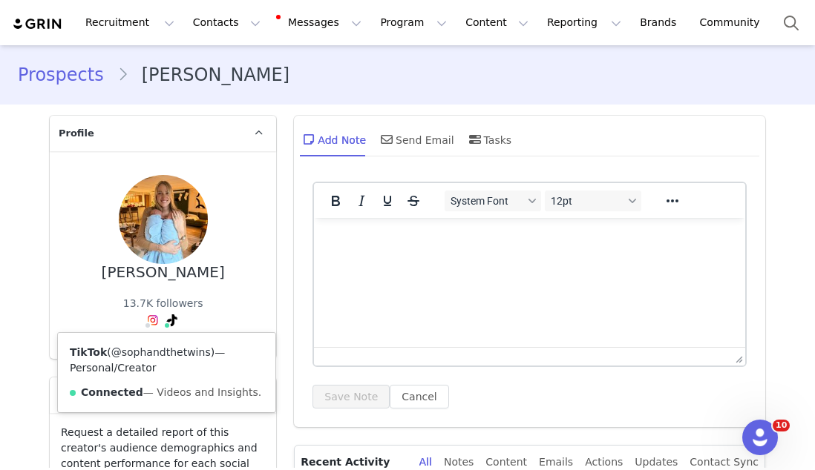
click at [159, 350] on link "@sophandthetwins" at bounding box center [160, 352] width 99 height 12
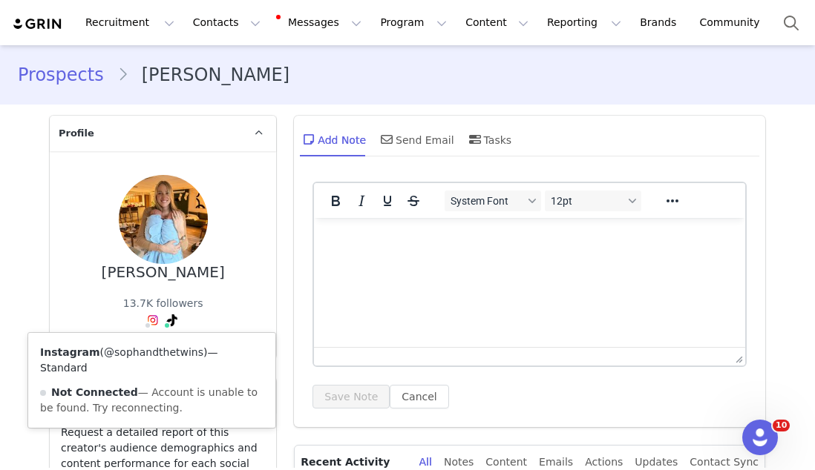
click at [154, 352] on link "@sophandthetwins" at bounding box center [153, 352] width 99 height 12
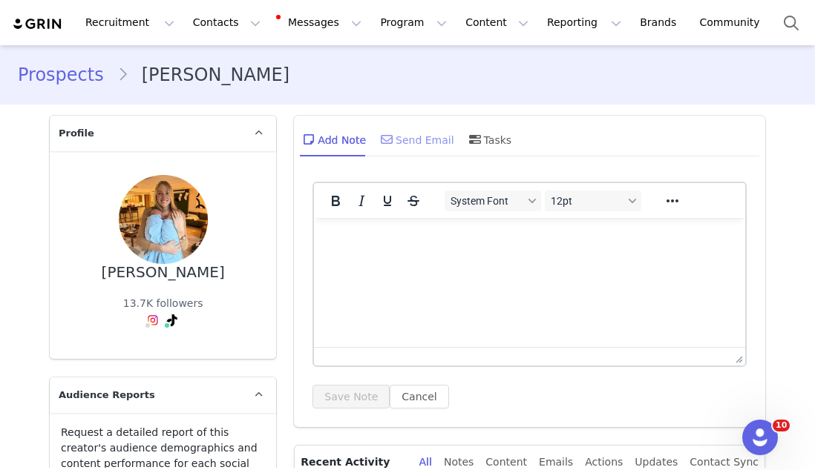
click at [392, 143] on span at bounding box center [387, 140] width 18 height 18
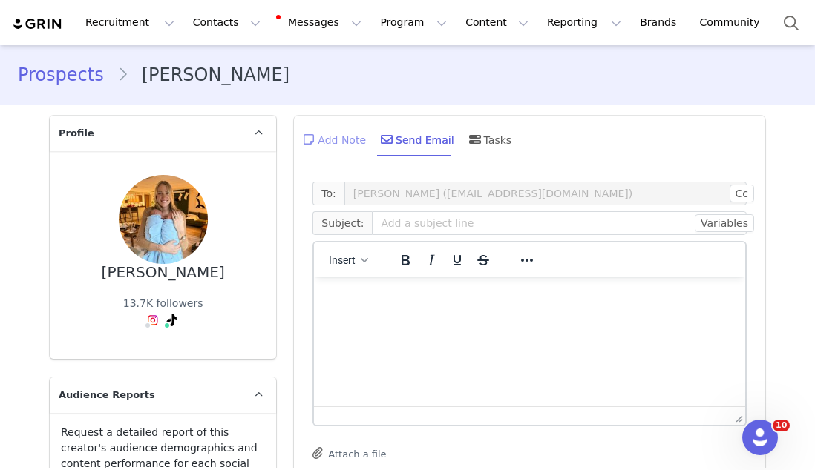
click at [339, 136] on div "Add Note" at bounding box center [333, 140] width 66 height 36
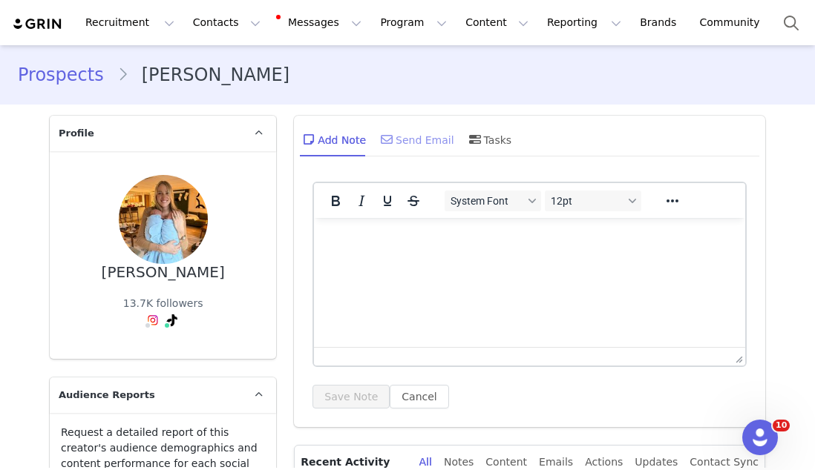
click at [422, 128] on div "Send Email" at bounding box center [416, 140] width 76 height 36
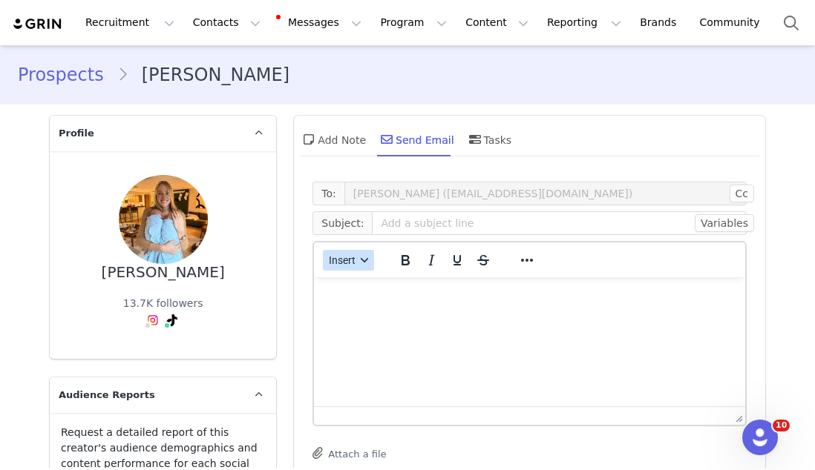
click at [339, 257] on span "Insert" at bounding box center [342, 260] width 27 height 12
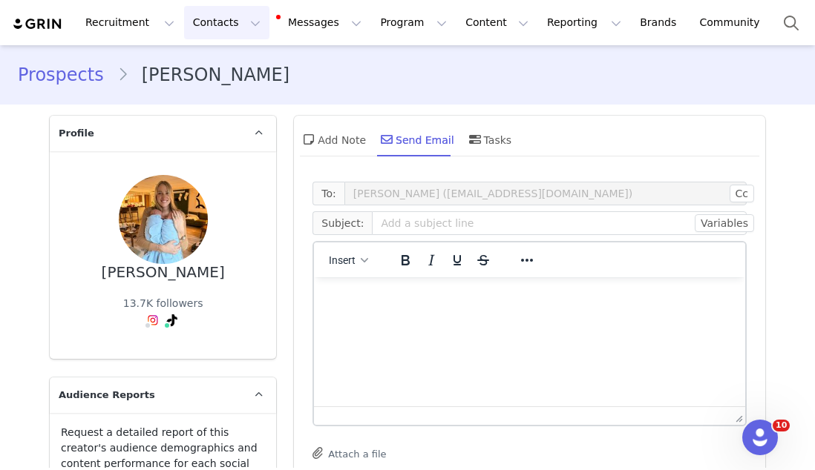
click at [203, 15] on button "Contacts Contacts" at bounding box center [226, 22] width 85 height 33
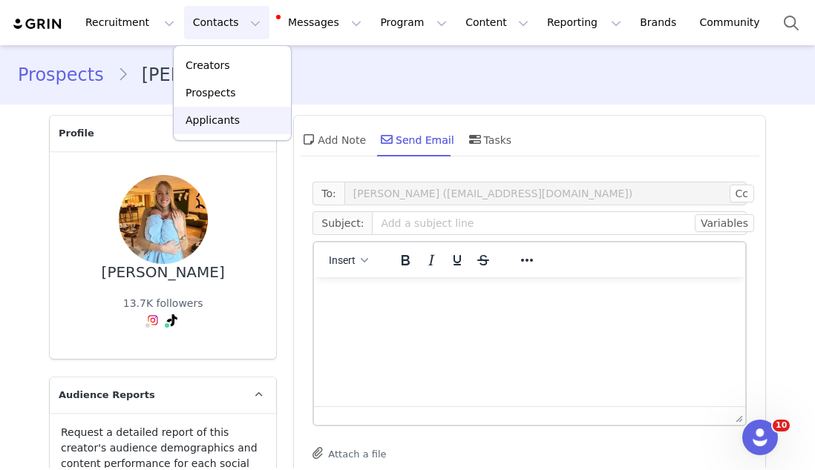
click at [201, 117] on p "Applicants" at bounding box center [212, 121] width 54 height 16
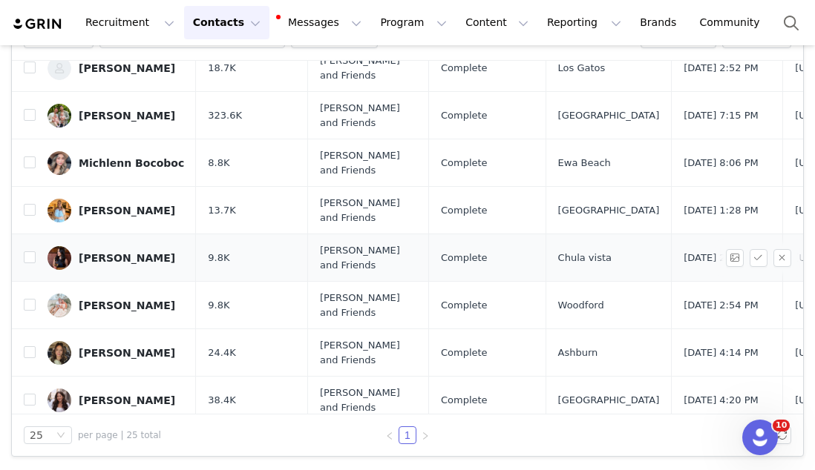
scroll to position [431, 0]
click at [102, 265] on link "Ashley Celis" at bounding box center [115, 259] width 136 height 24
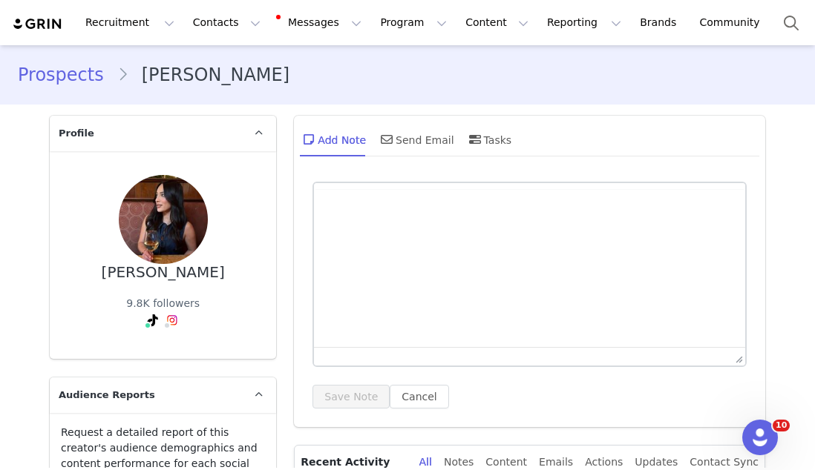
type input "+1 ([GEOGRAPHIC_DATA])"
click at [148, 322] on span at bounding box center [147, 325] width 7 height 7
click at [149, 313] on span at bounding box center [153, 321] width 18 height 18
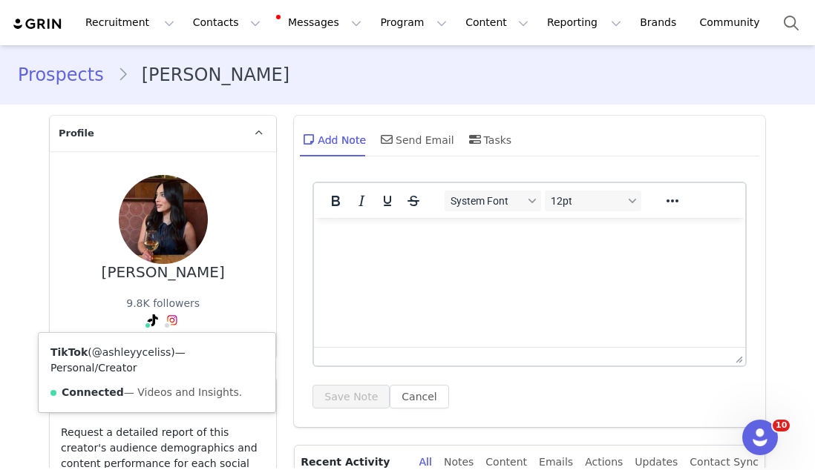
click at [139, 353] on link "@ashleyyceliss" at bounding box center [131, 352] width 79 height 12
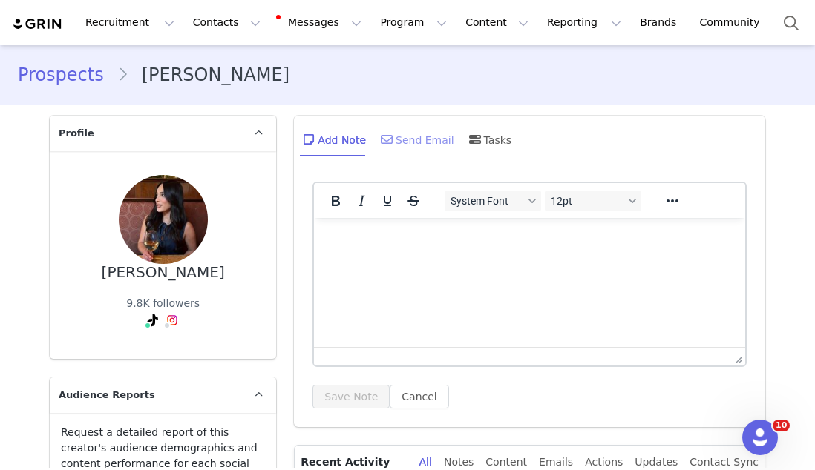
click at [404, 128] on div "Send Email" at bounding box center [416, 140] width 76 height 36
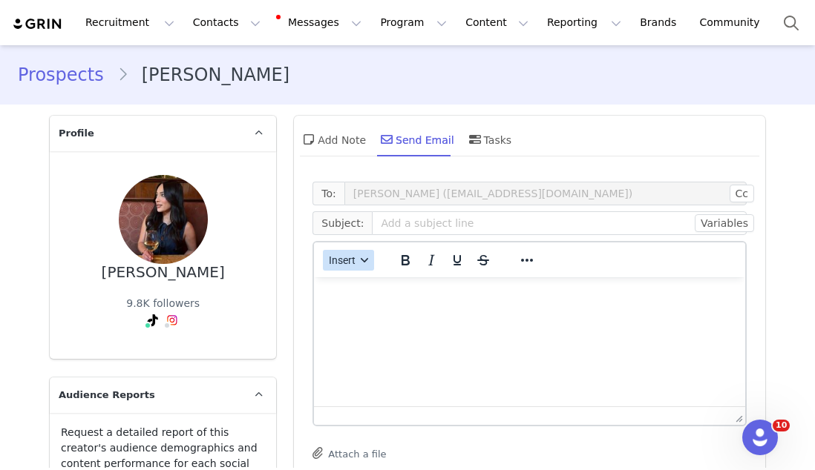
click at [365, 251] on button "Insert" at bounding box center [348, 260] width 51 height 21
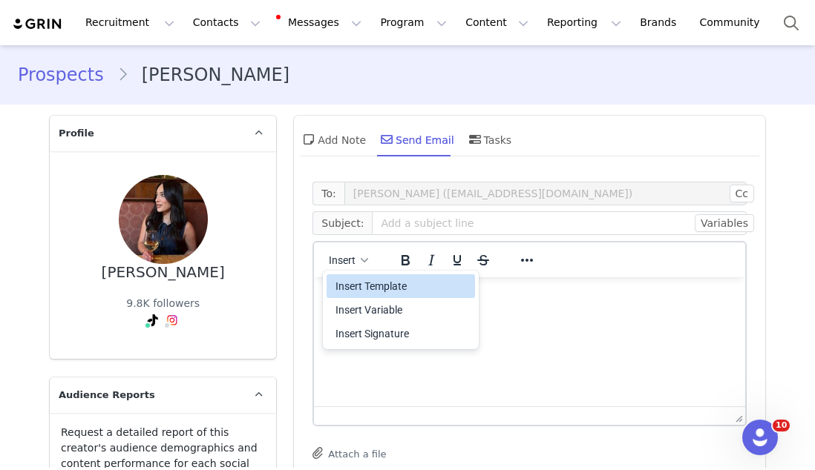
click at [365, 286] on div "Insert Template" at bounding box center [402, 286] width 134 height 18
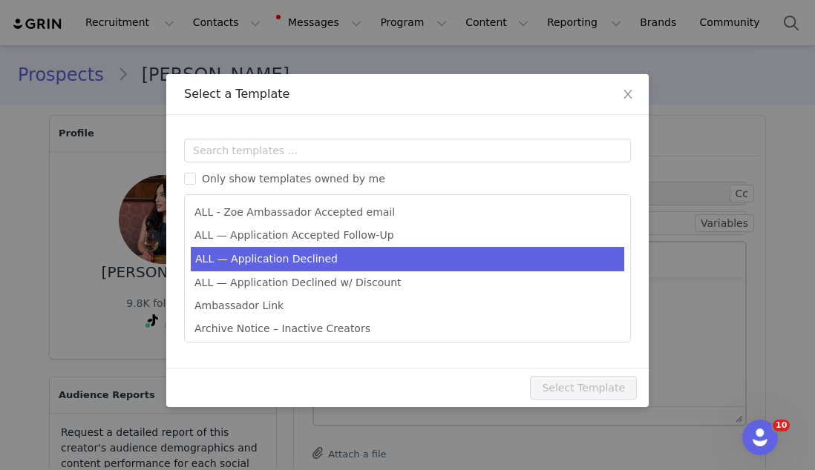
click at [348, 258] on li "ALL — Application Declined" at bounding box center [407, 259] width 433 height 24
type input "Thank you for your interest in partnering with [PERSON_NAME] 🍊"
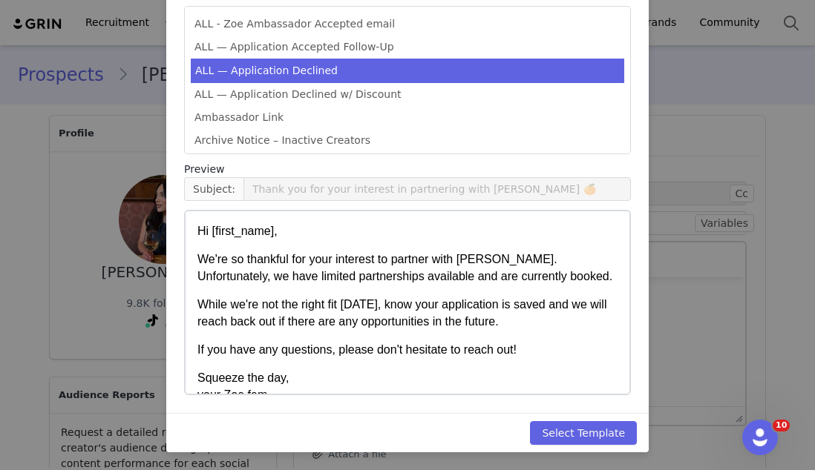
scroll to position [24, 0]
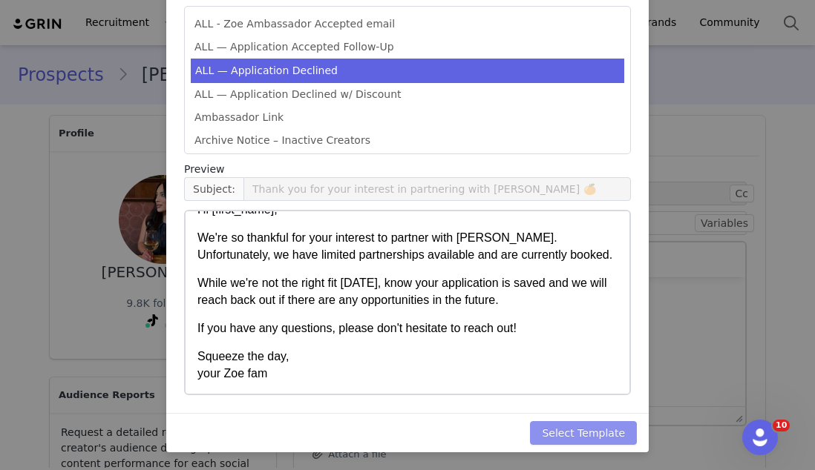
click at [548, 432] on button "Select Template" at bounding box center [583, 433] width 107 height 24
type input "Thank you for your interest in partnering with [PERSON_NAME] 🍊"
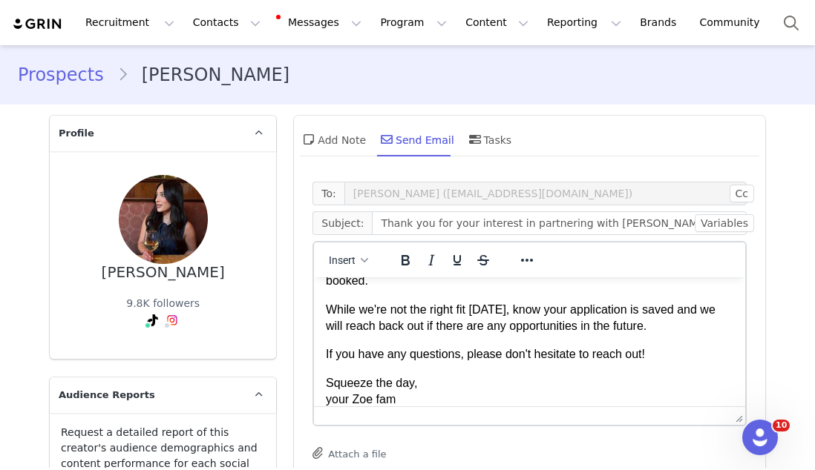
scroll to position [354, 0]
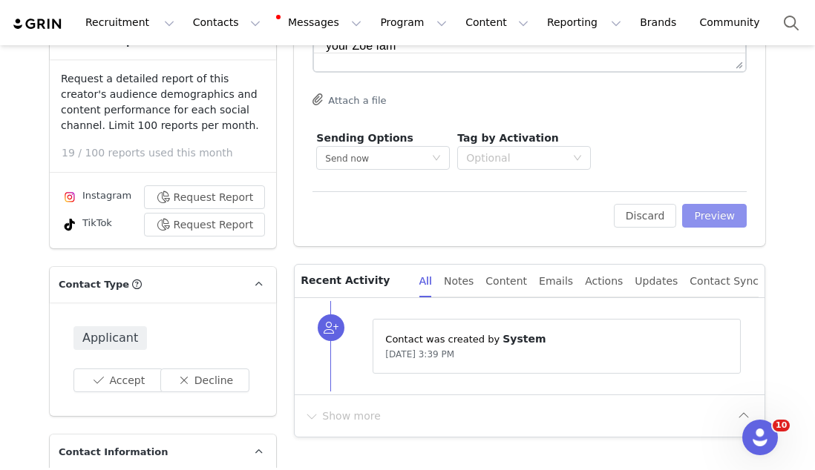
click at [698, 223] on button "Preview" at bounding box center [714, 216] width 65 height 24
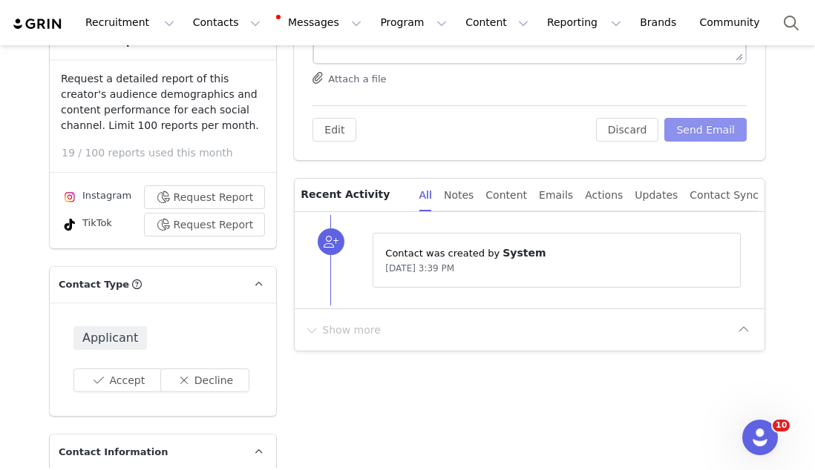
scroll to position [0, 0]
click at [704, 125] on button "Send Email" at bounding box center [705, 130] width 82 height 24
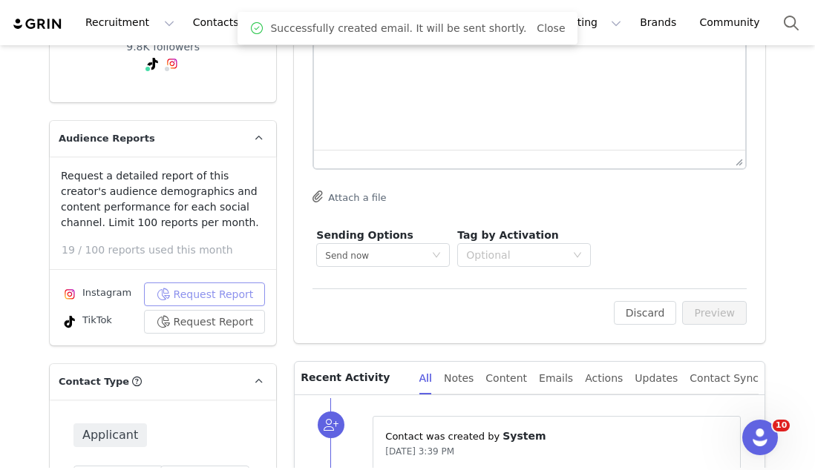
scroll to position [500, 0]
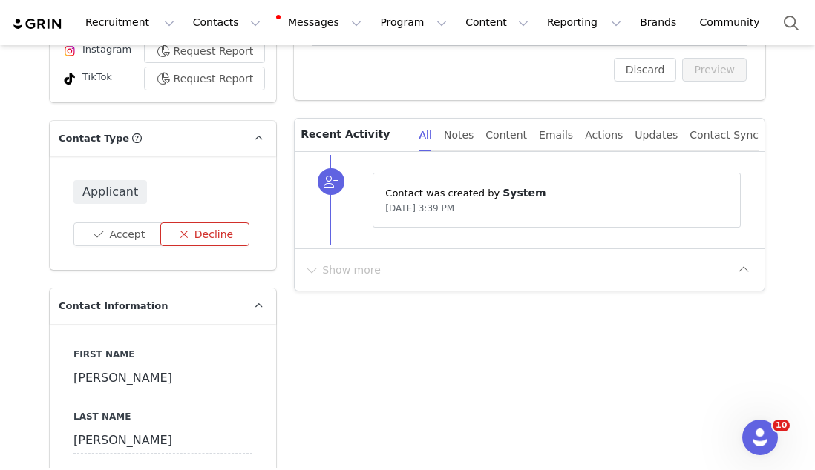
click at [213, 240] on button "Decline" at bounding box center [205, 235] width 90 height 24
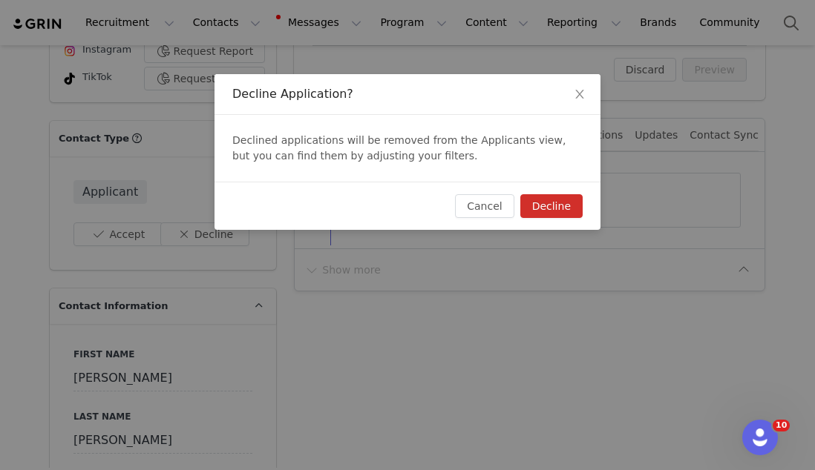
click at [526, 207] on button "Decline" at bounding box center [551, 206] width 62 height 24
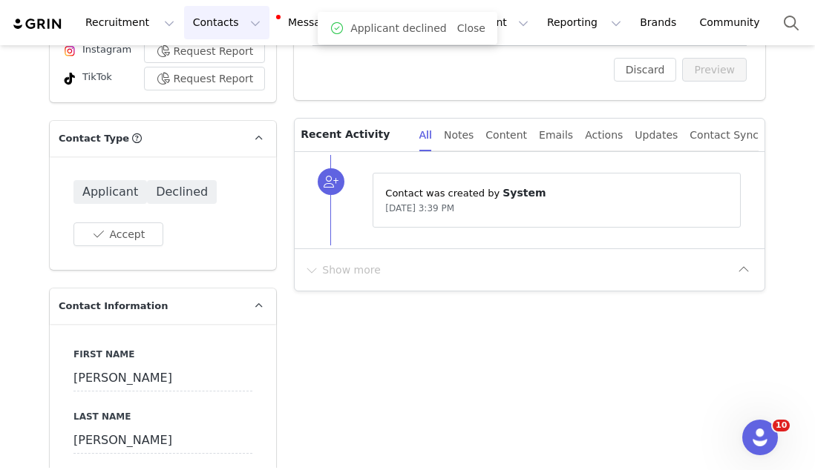
click at [204, 27] on button "Contacts Contacts" at bounding box center [226, 22] width 85 height 33
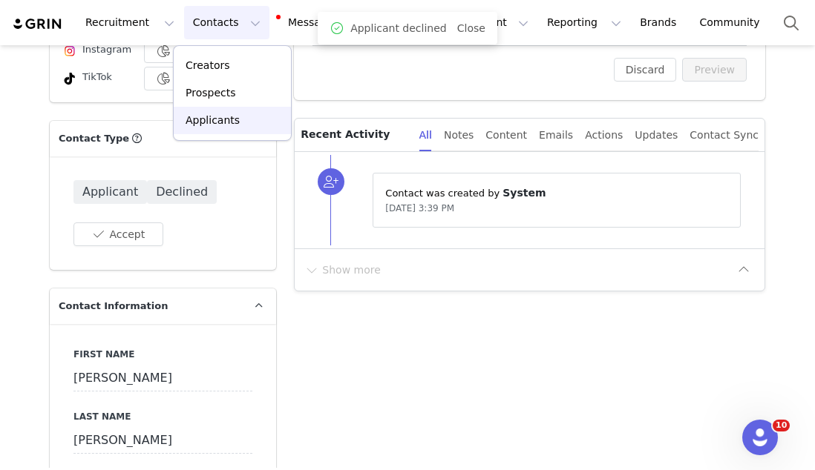
click at [212, 108] on link "Applicants" at bounding box center [232, 120] width 117 height 27
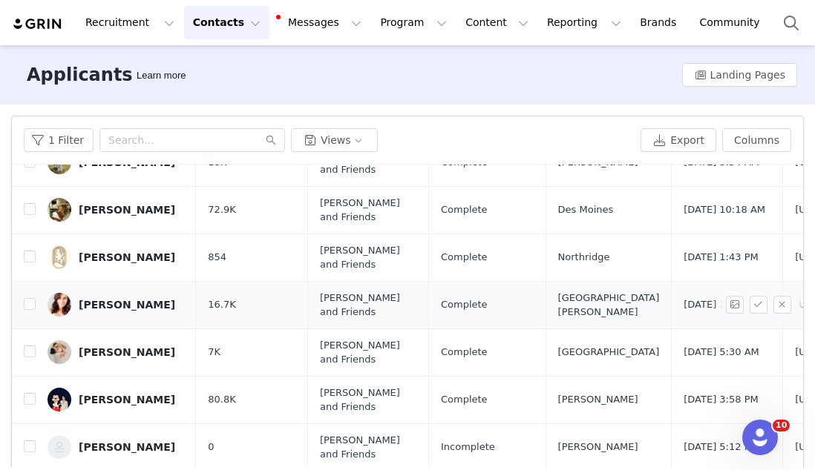
scroll to position [104, 0]
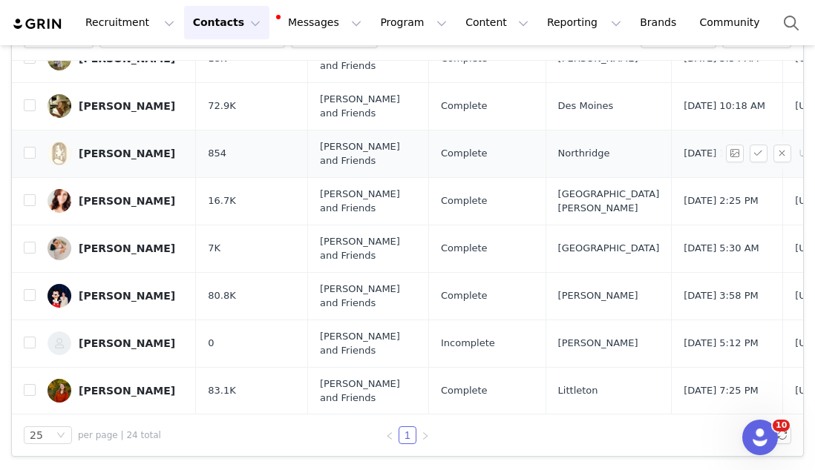
click at [94, 158] on div "Oshrit Shlomian" at bounding box center [127, 154] width 96 height 12
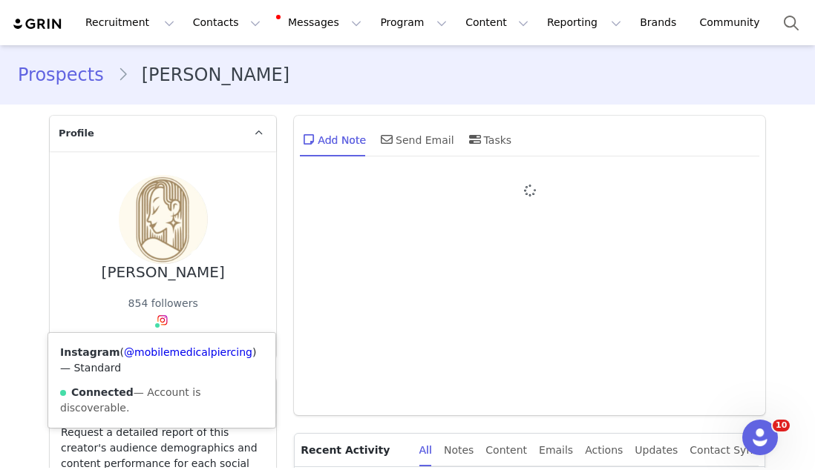
type input "+1 ([GEOGRAPHIC_DATA])"
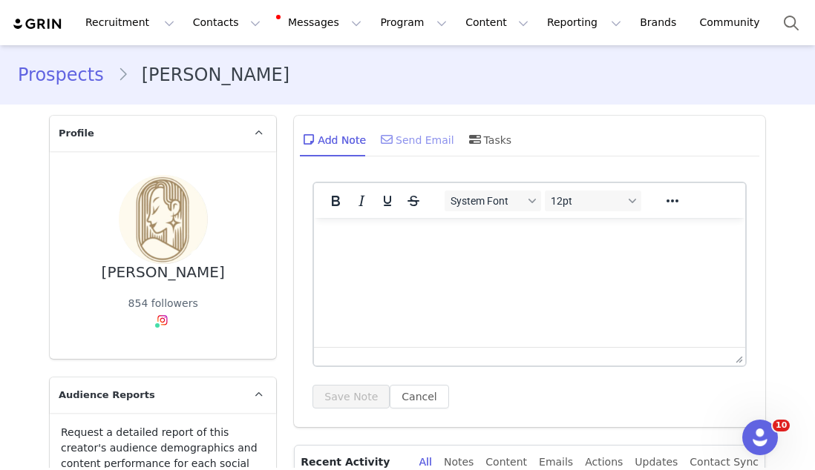
click at [381, 148] on span at bounding box center [387, 140] width 18 height 18
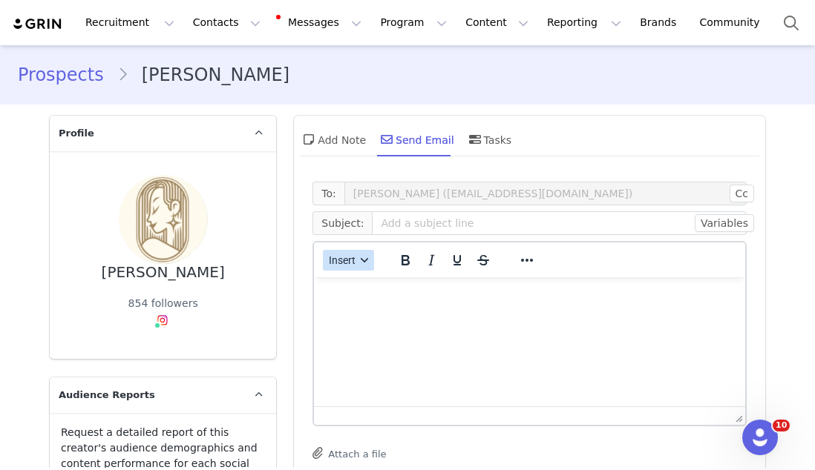
click at [349, 252] on button "Insert" at bounding box center [348, 260] width 51 height 21
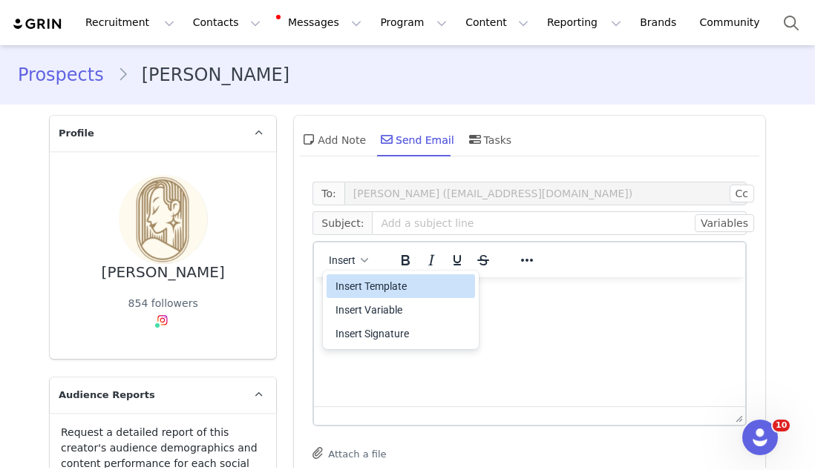
click at [355, 283] on div "Insert Template" at bounding box center [402, 286] width 134 height 18
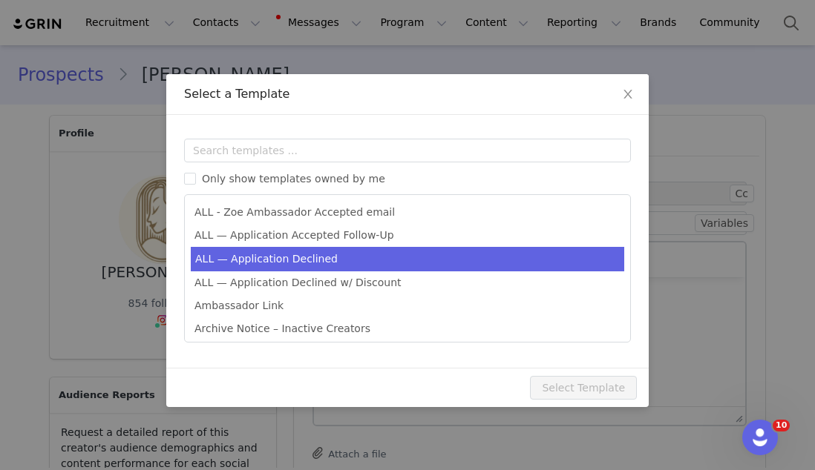
click at [332, 266] on li "ALL — Application Declined" at bounding box center [407, 259] width 433 height 24
type input "Thank you for your interest in partnering with [PERSON_NAME] 🍊"
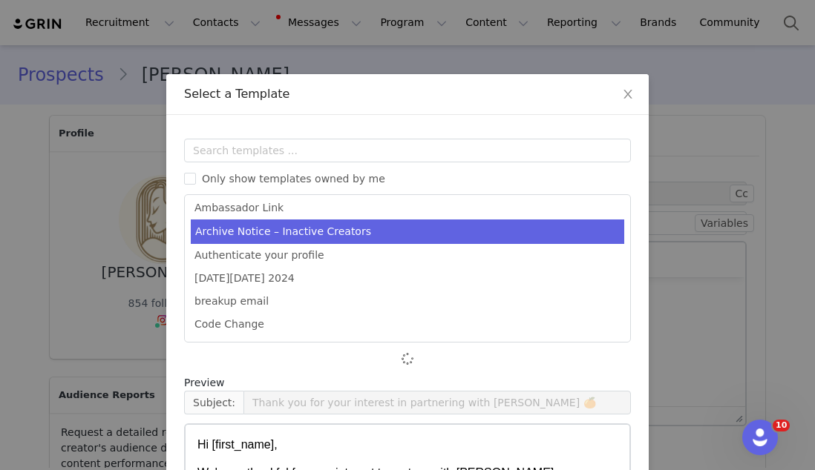
scroll to position [188, 0]
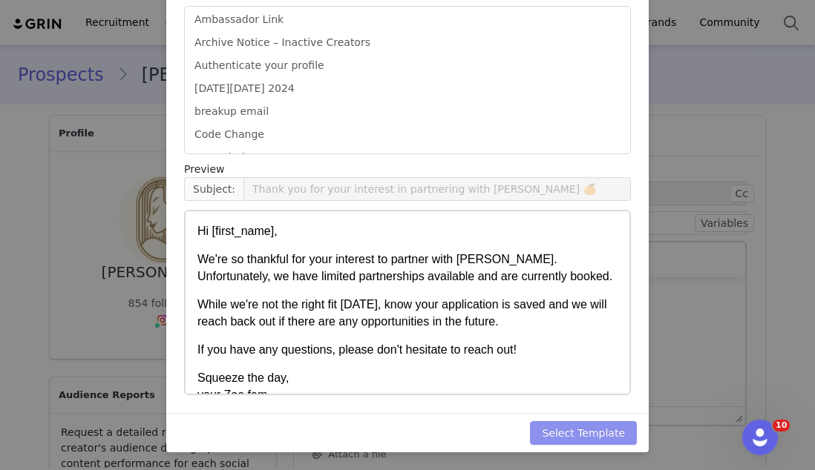
click at [576, 430] on button "Select Template" at bounding box center [583, 433] width 107 height 24
type input "Thank you for your interest in partnering with [PERSON_NAME] 🍊"
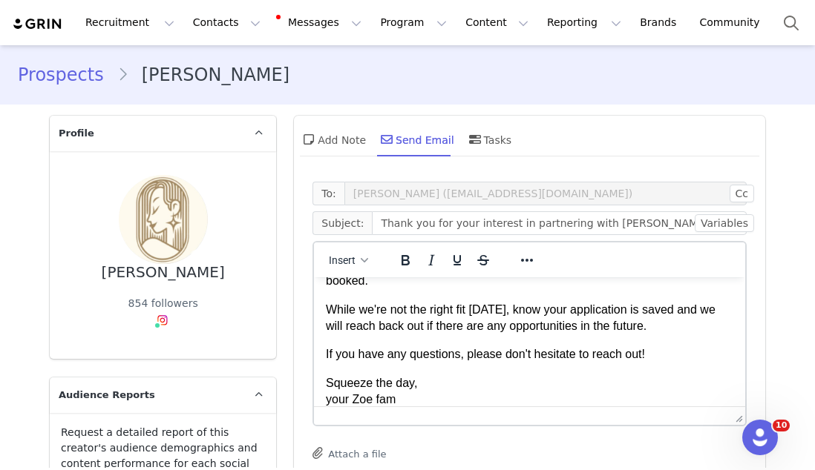
scroll to position [168, 0]
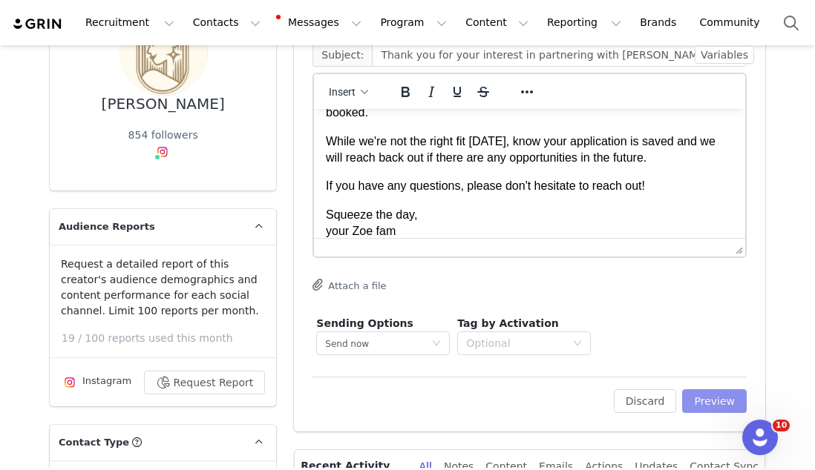
click at [734, 403] on button "Preview" at bounding box center [714, 401] width 65 height 24
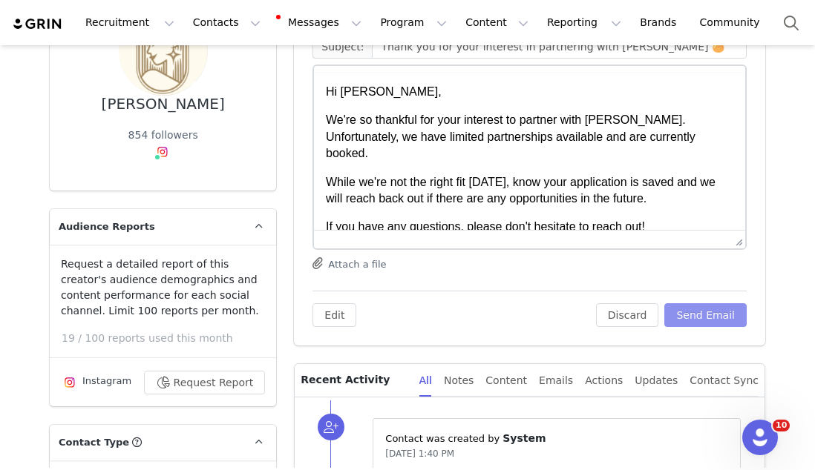
scroll to position [0, 0]
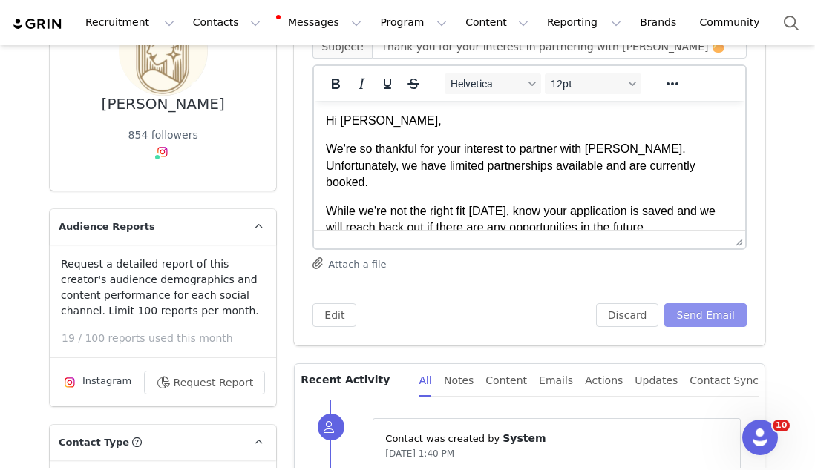
click at [717, 313] on button "Send Email" at bounding box center [705, 315] width 82 height 24
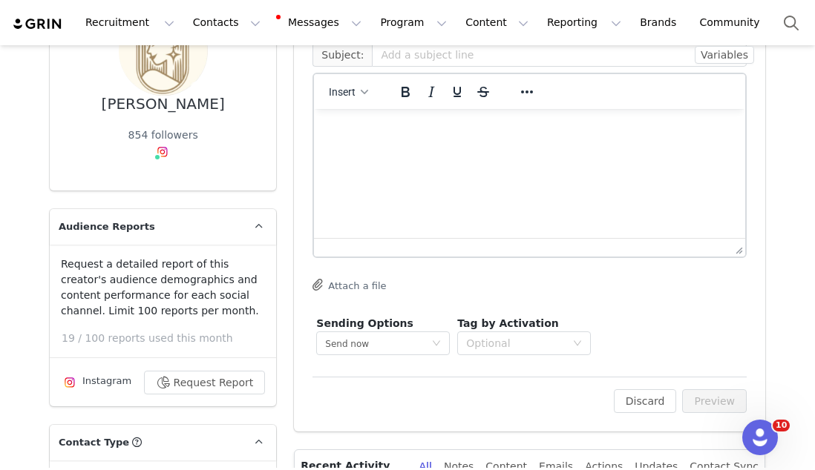
scroll to position [401, 0]
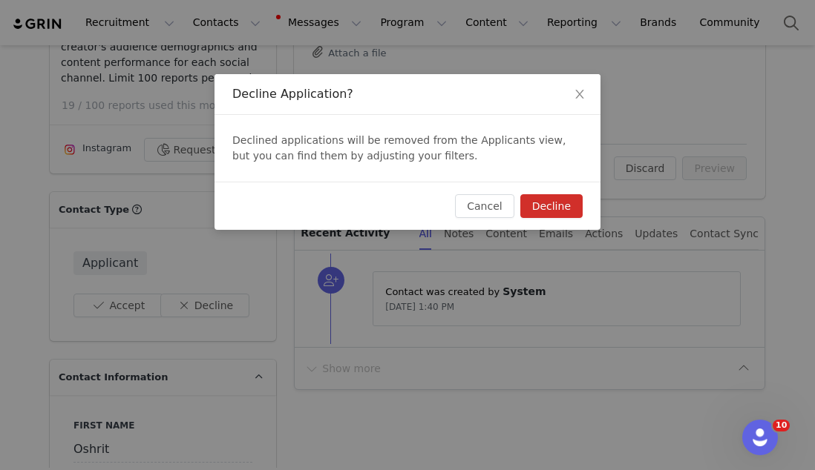
click at [206, 301] on div "Decline Application? Declined applications will be removed from the Applicants …" at bounding box center [407, 235] width 815 height 470
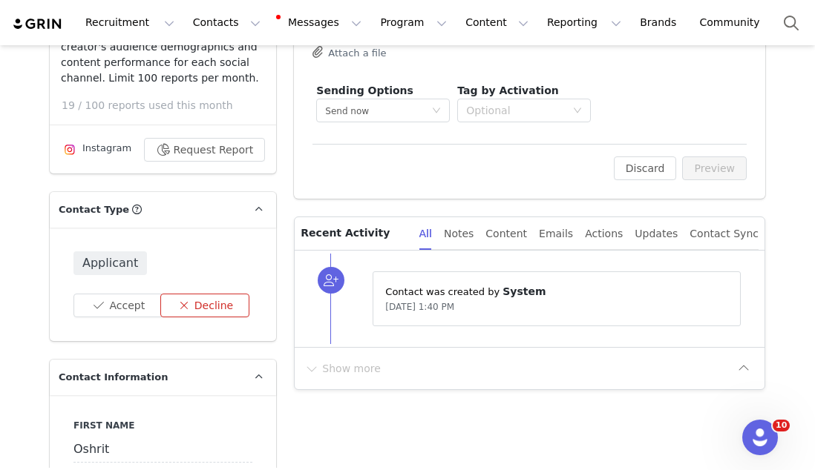
click at [191, 300] on button "Decline" at bounding box center [205, 306] width 90 height 24
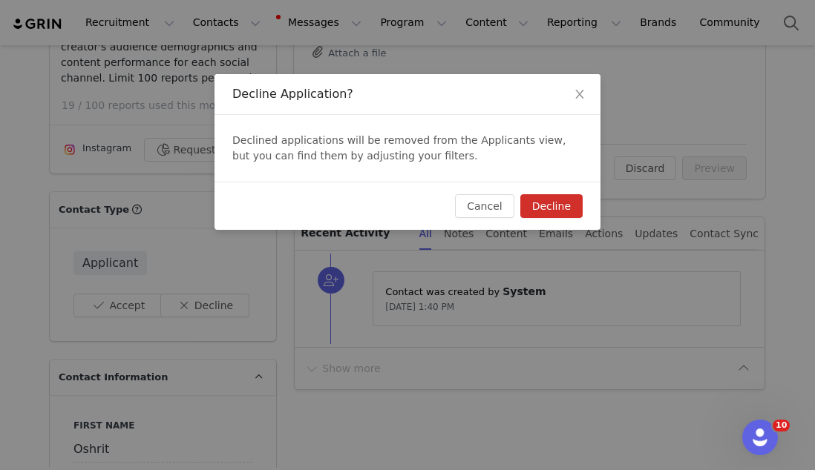
click at [543, 213] on button "Decline" at bounding box center [551, 206] width 62 height 24
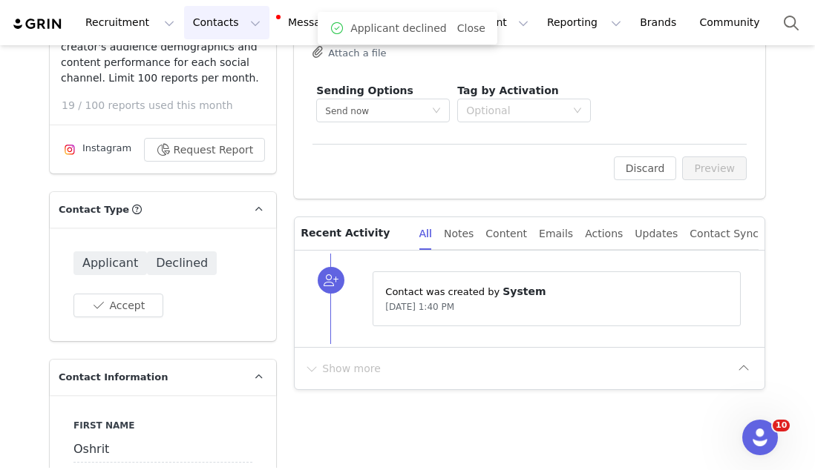
click at [204, 23] on button "Contacts Contacts" at bounding box center [226, 22] width 85 height 33
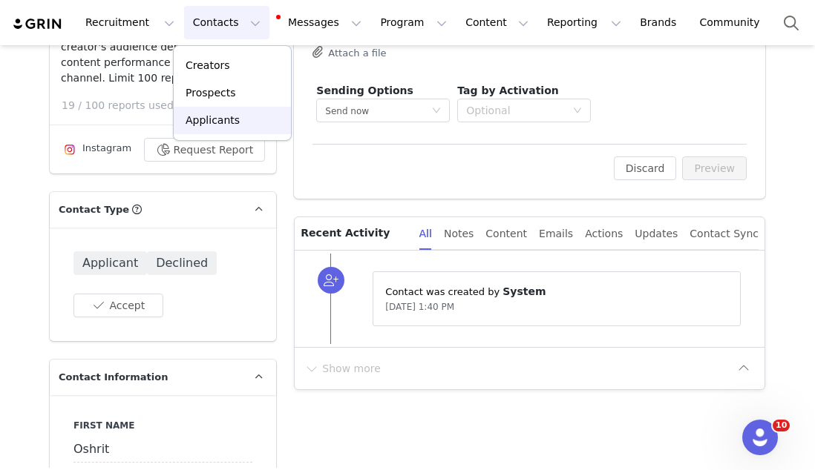
click at [200, 113] on p "Applicants" at bounding box center [212, 121] width 54 height 16
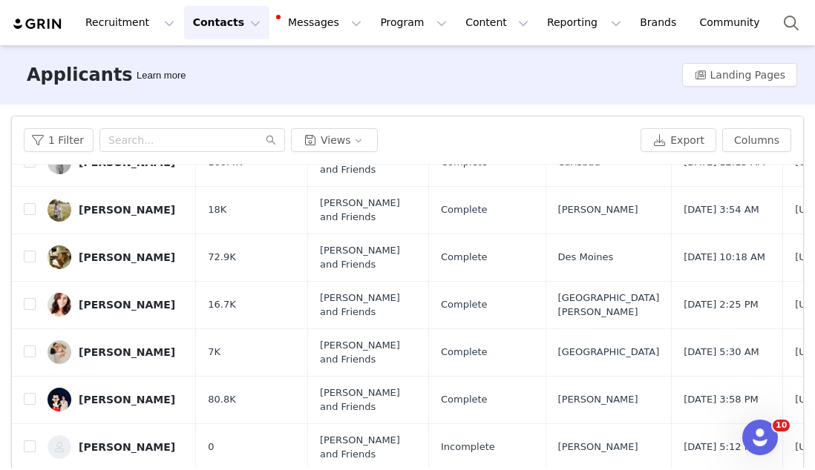
scroll to position [104, 0]
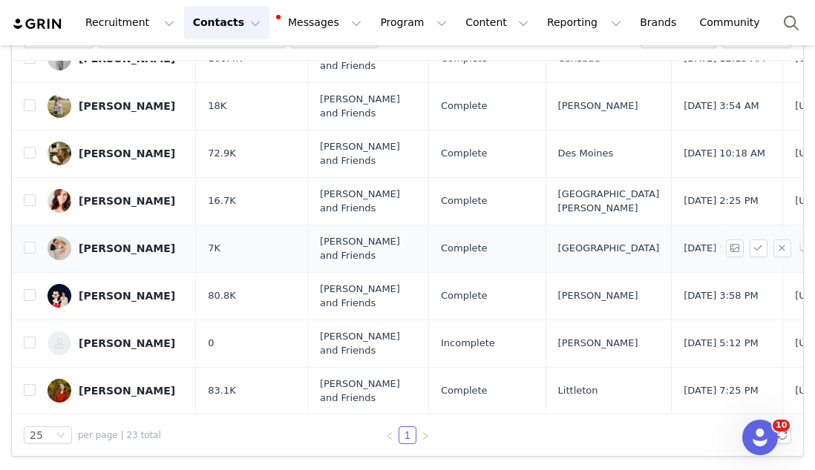
click at [111, 249] on div "[PERSON_NAME]" at bounding box center [127, 249] width 96 height 12
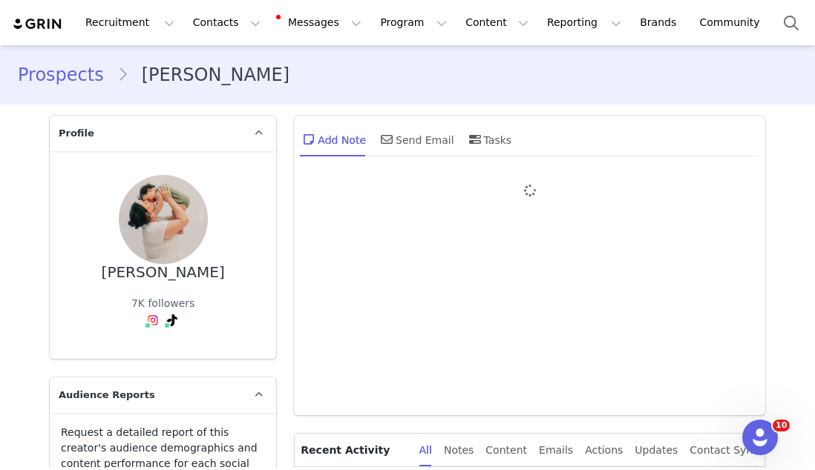
type input "+1 ([GEOGRAPHIC_DATA])"
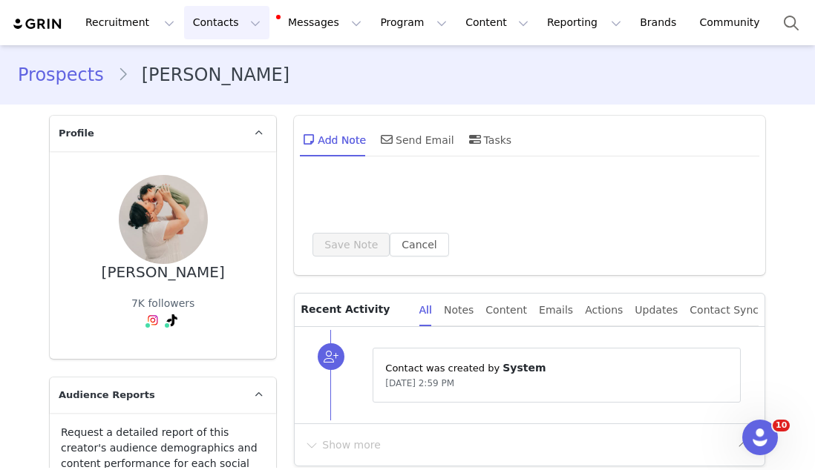
click at [205, 24] on button "Contacts Contacts" at bounding box center [226, 22] width 85 height 33
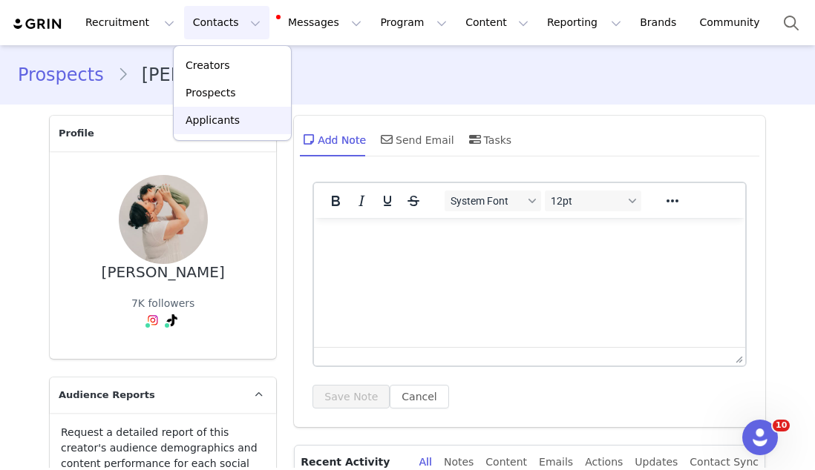
click at [210, 126] on p "Applicants" at bounding box center [212, 121] width 54 height 16
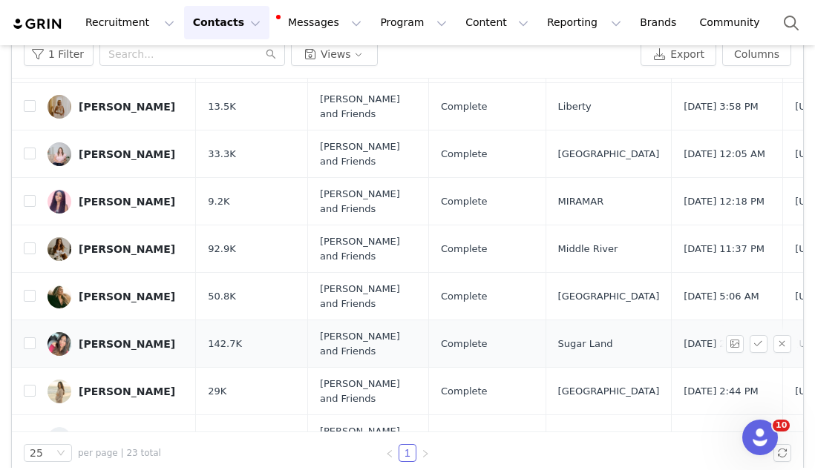
scroll to position [151, 0]
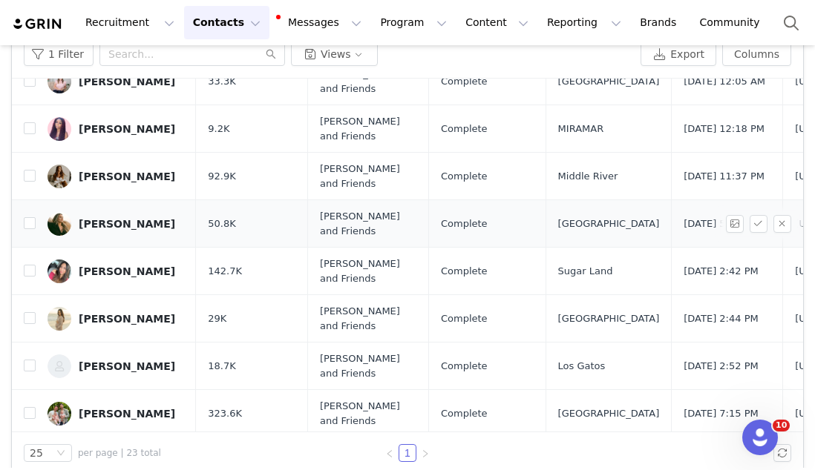
click at [124, 219] on div "Bridget Walsh" at bounding box center [127, 224] width 96 height 12
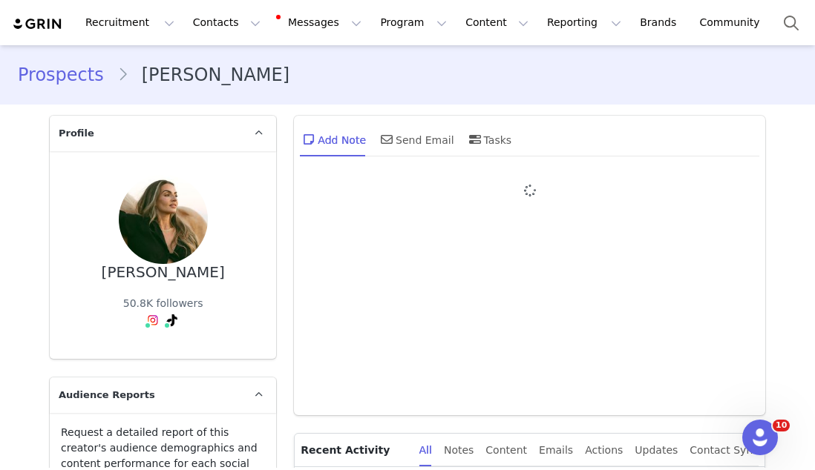
type input "+1 ([GEOGRAPHIC_DATA])"
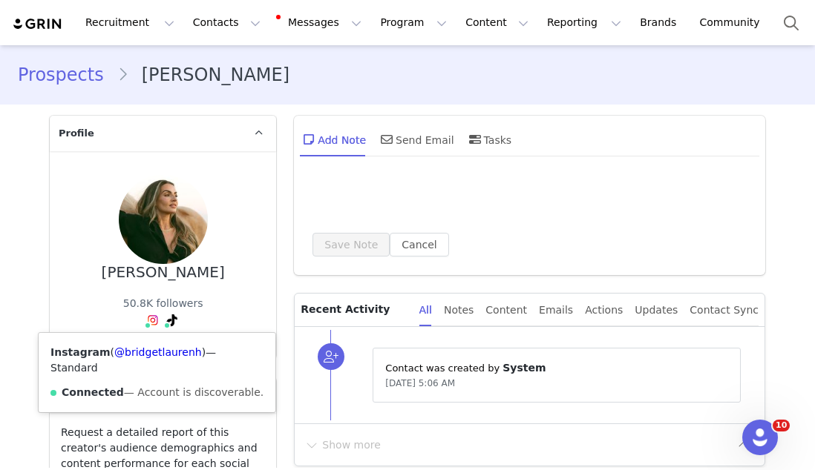
click at [148, 324] on span at bounding box center [147, 325] width 7 height 7
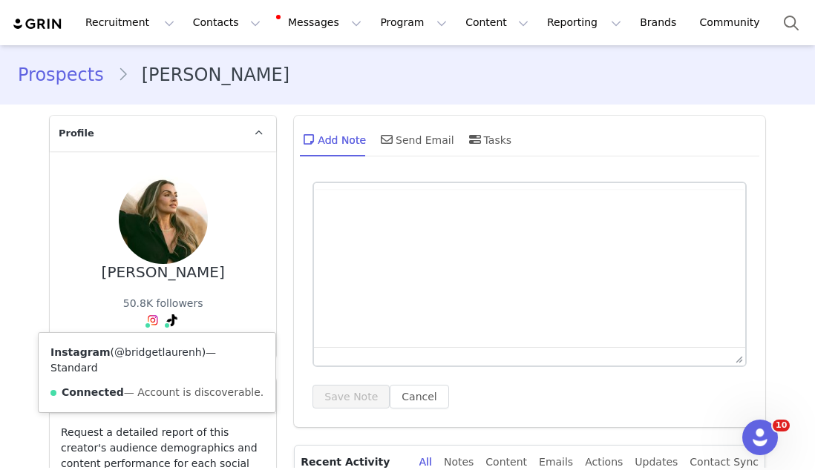
click at [155, 352] on link "@bridgetlaurenh" at bounding box center [158, 352] width 88 height 12
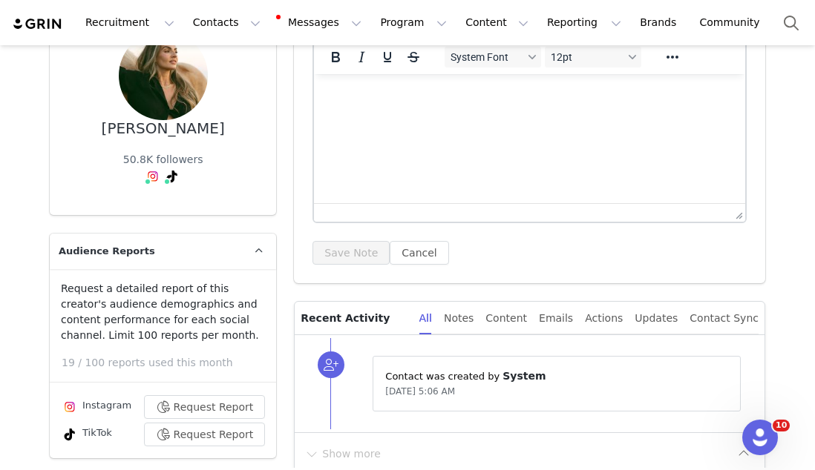
scroll to position [362, 0]
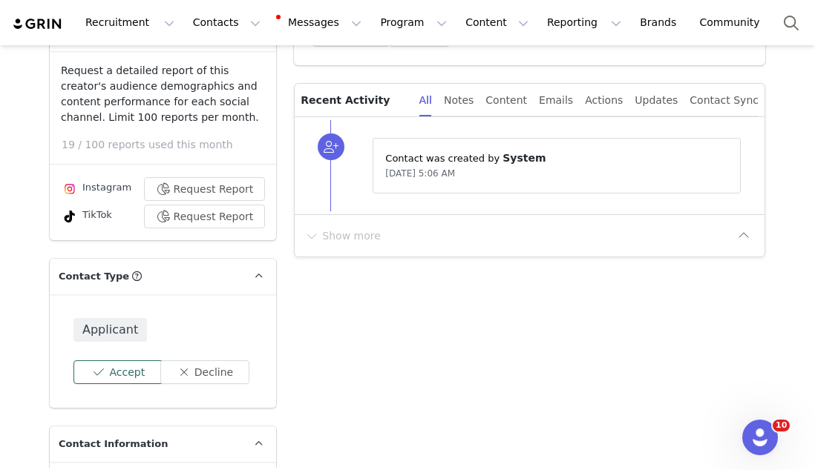
click at [122, 365] on button "Accept" at bounding box center [118, 373] width 90 height 24
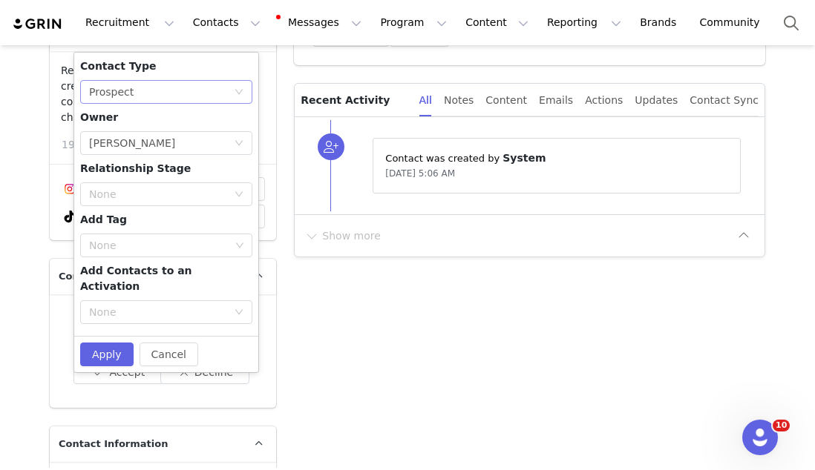
click at [139, 85] on div "None Prospect" at bounding box center [161, 92] width 145 height 22
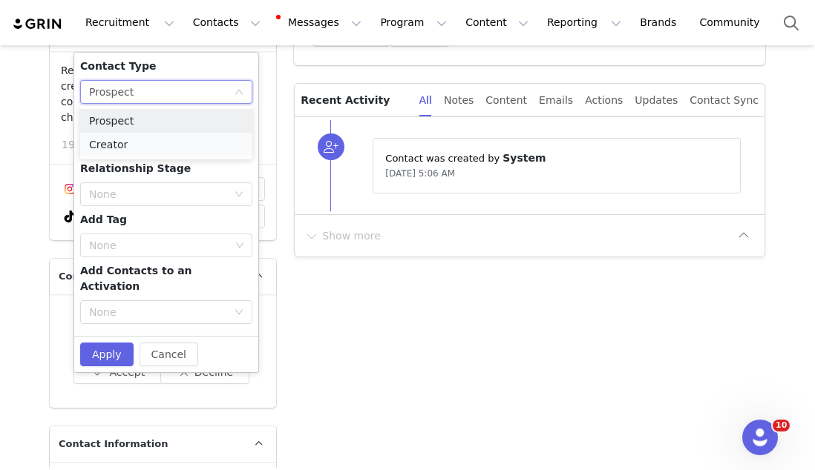
click at [121, 152] on li "Creator" at bounding box center [166, 145] width 172 height 24
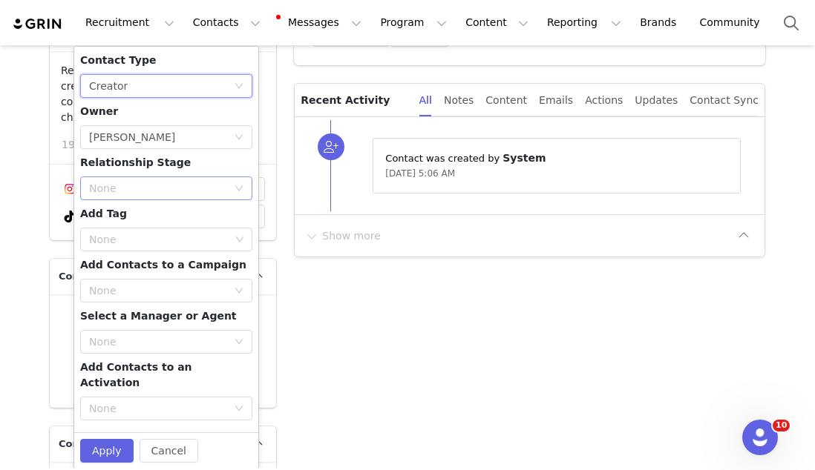
click at [122, 180] on div "None" at bounding box center [161, 188] width 145 height 22
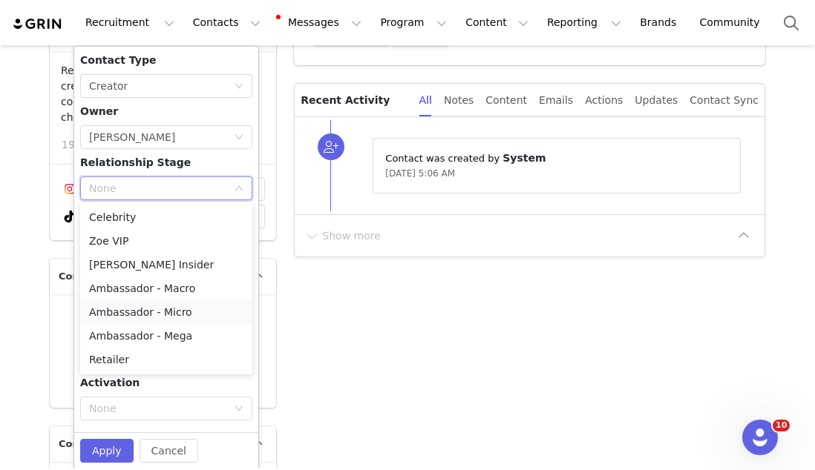
click at [128, 318] on li "Ambassador - Micro" at bounding box center [166, 312] width 172 height 24
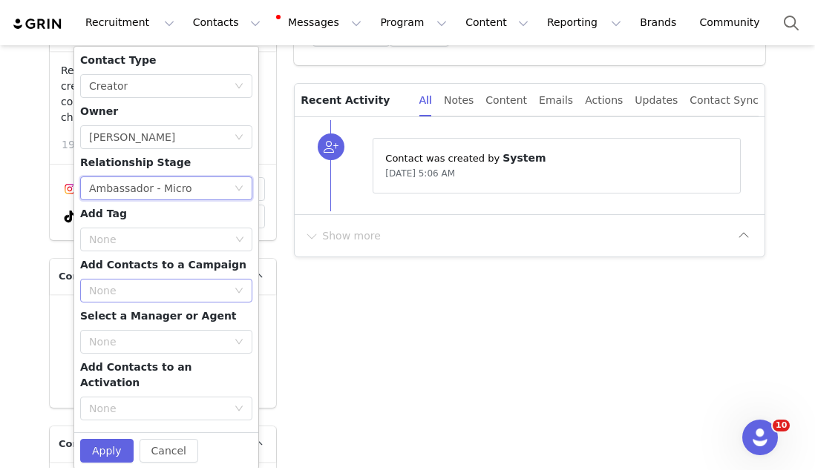
click at [125, 283] on div "None" at bounding box center [158, 290] width 138 height 15
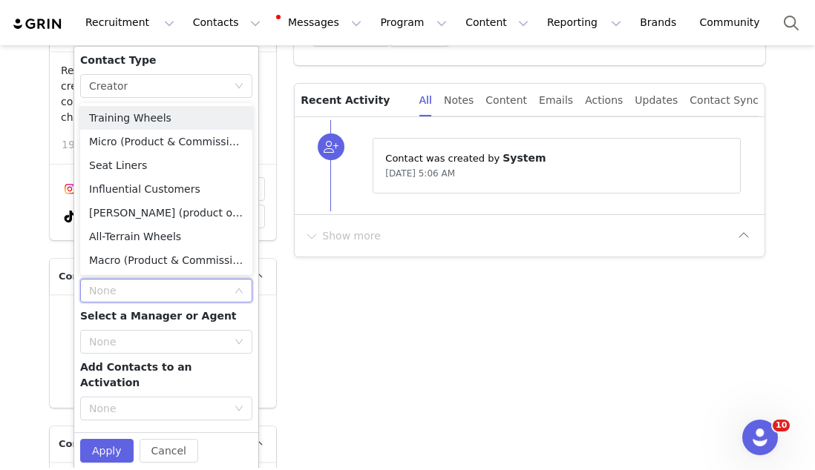
click at [124, 280] on div "None" at bounding box center [161, 291] width 145 height 22
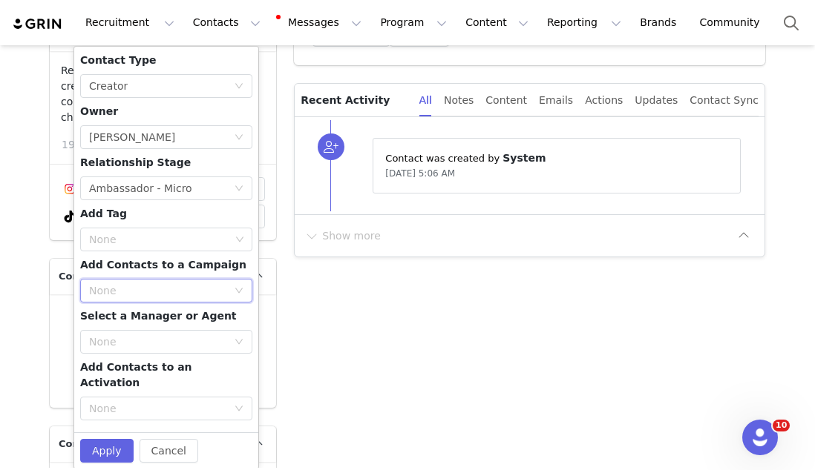
click at [147, 364] on span "Add Contacts to an Activation" at bounding box center [136, 374] width 112 height 27
click at [151, 401] on div "None" at bounding box center [158, 408] width 138 height 15
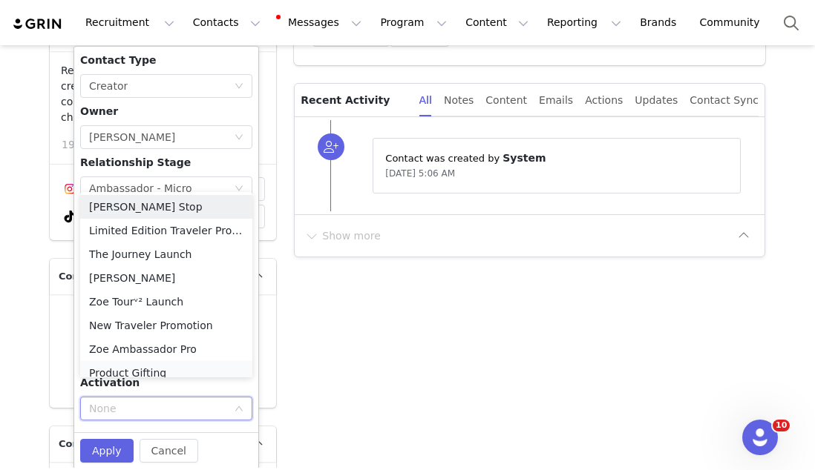
scroll to position [7, 0]
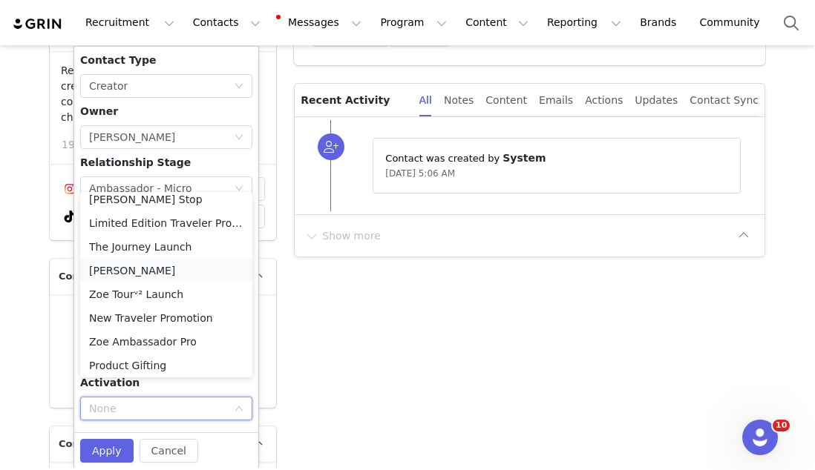
click at [143, 262] on li "[PERSON_NAME]" at bounding box center [166, 271] width 172 height 24
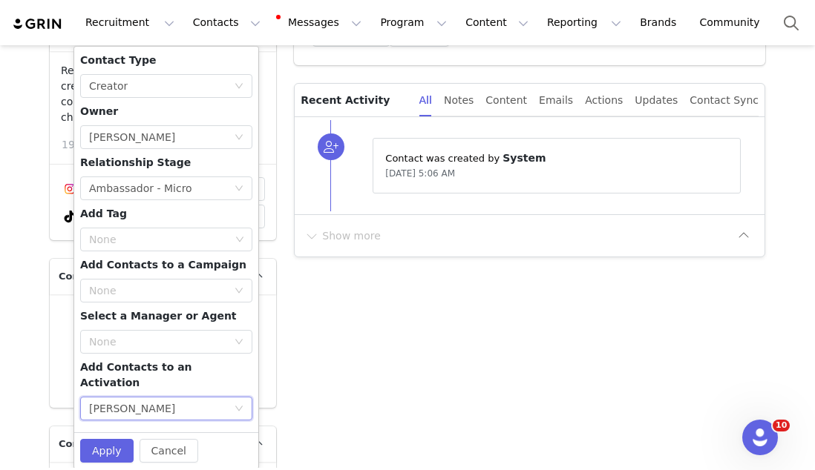
scroll to position [335, 0]
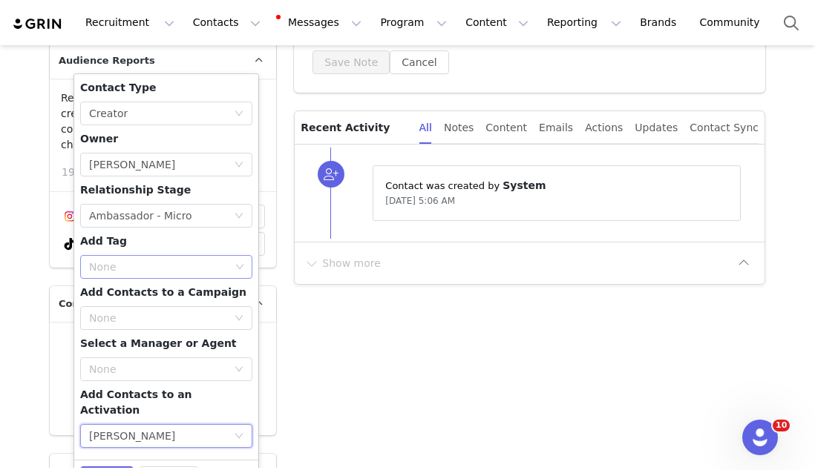
click at [113, 271] on div "None" at bounding box center [159, 267] width 141 height 15
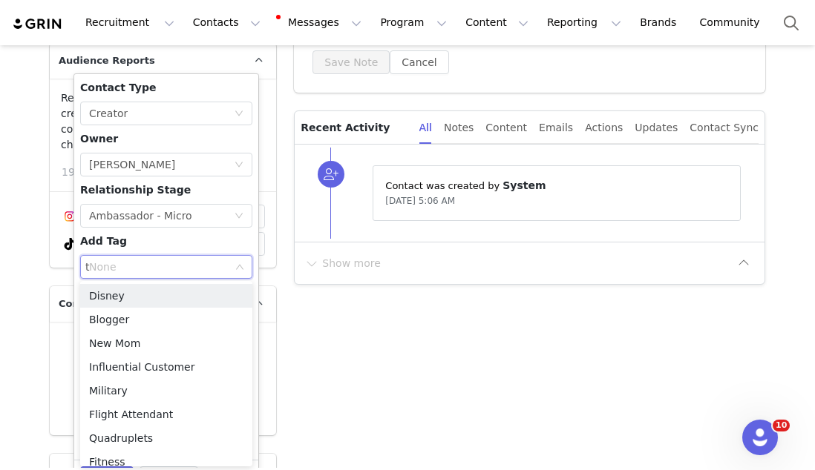
type input "tr"
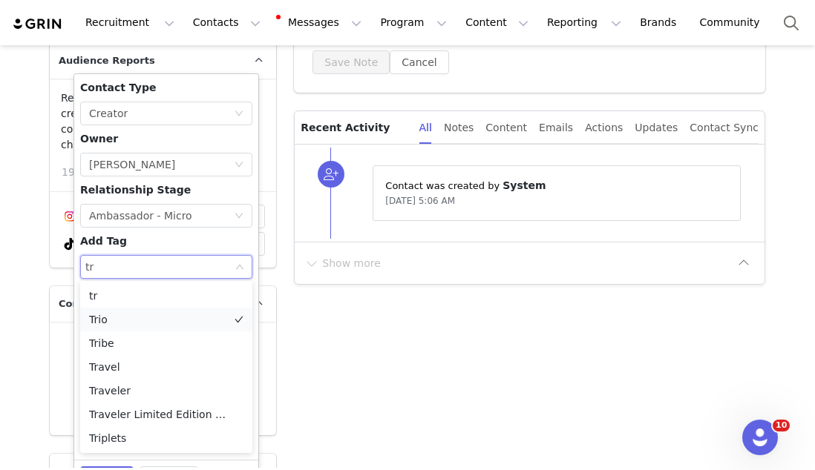
click at [105, 326] on li "Trio" at bounding box center [166, 320] width 172 height 24
click at [123, 245] on div "Contact Type None Creator Owner Select Owner Madeline Radford Relationship Stag…" at bounding box center [166, 267] width 172 height 374
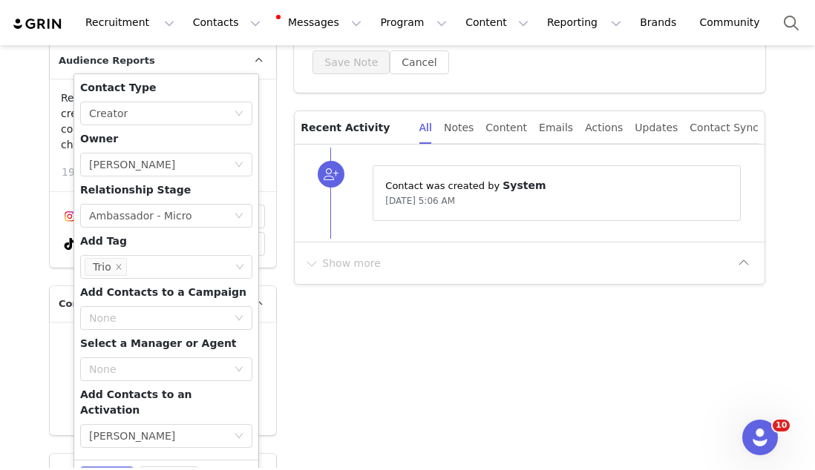
click at [106, 467] on button "Apply" at bounding box center [106, 479] width 53 height 24
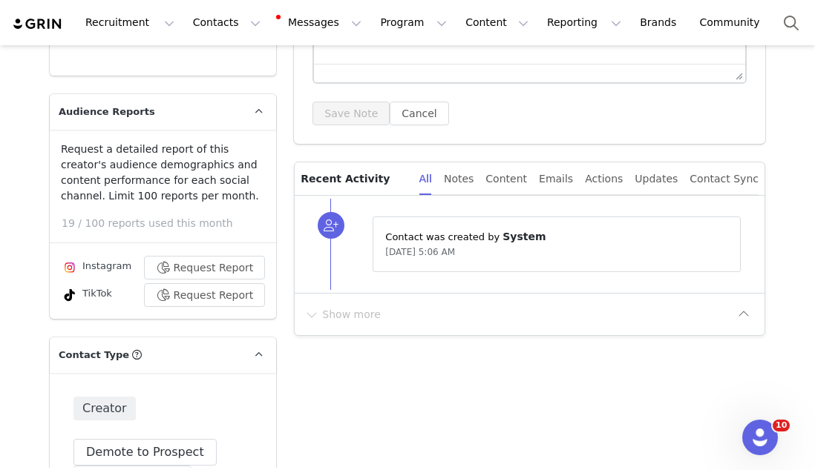
scroll to position [0, 0]
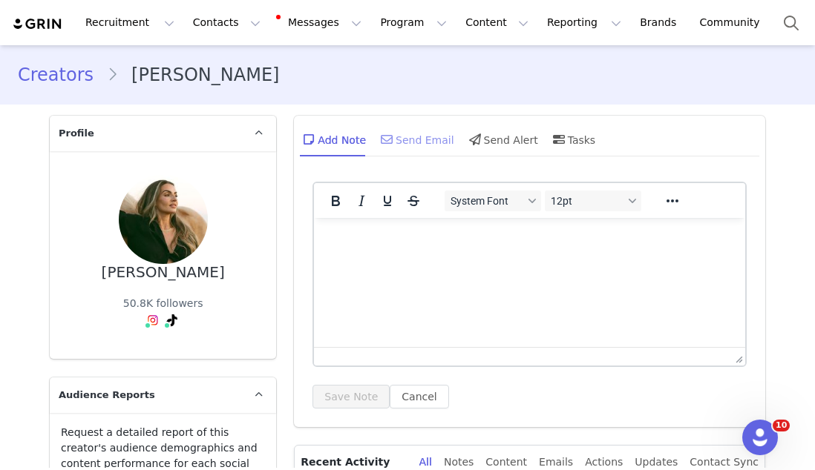
click at [398, 148] on div "Send Email" at bounding box center [416, 140] width 76 height 36
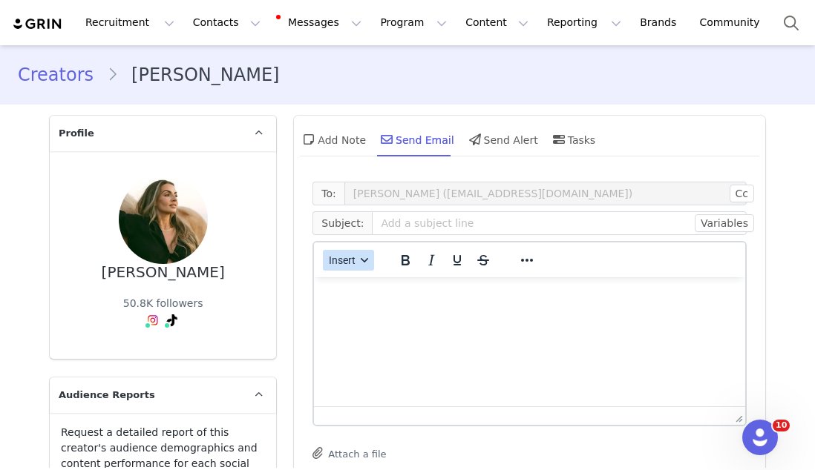
click at [343, 254] on span "Insert" at bounding box center [342, 260] width 27 height 12
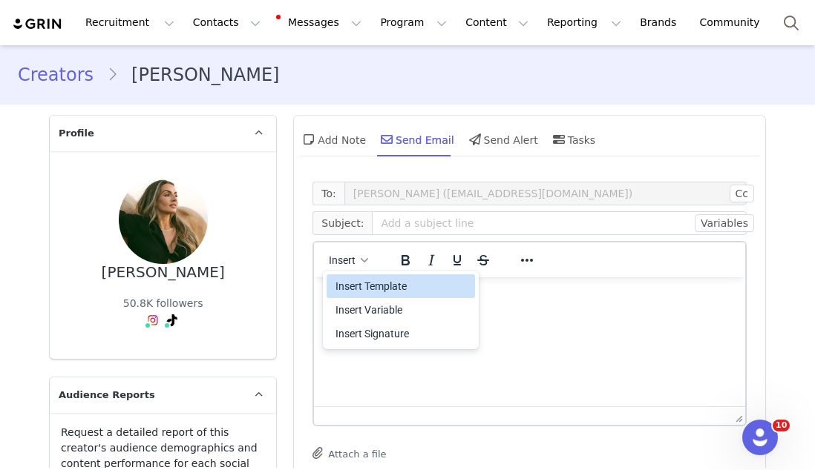
click at [341, 286] on div "Insert Template" at bounding box center [402, 286] width 134 height 18
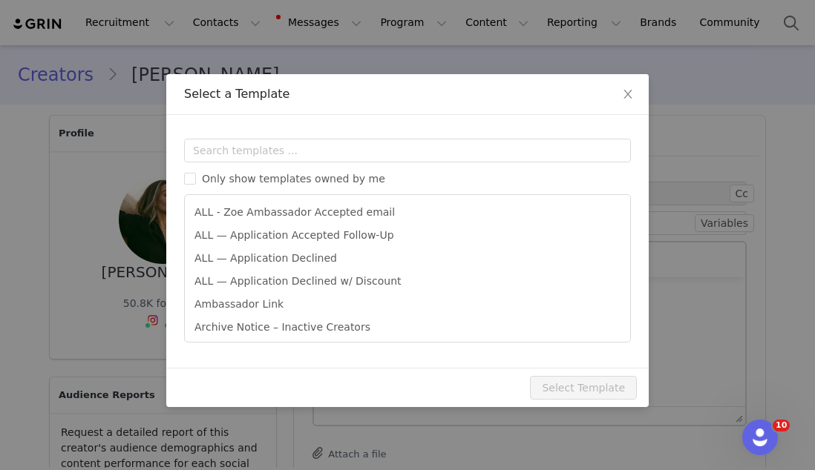
click at [358, 248] on ul "ALL - Zoe Ambassador Accepted email ALL — Application Accepted Follow-Up ALL — …" at bounding box center [407, 268] width 447 height 148
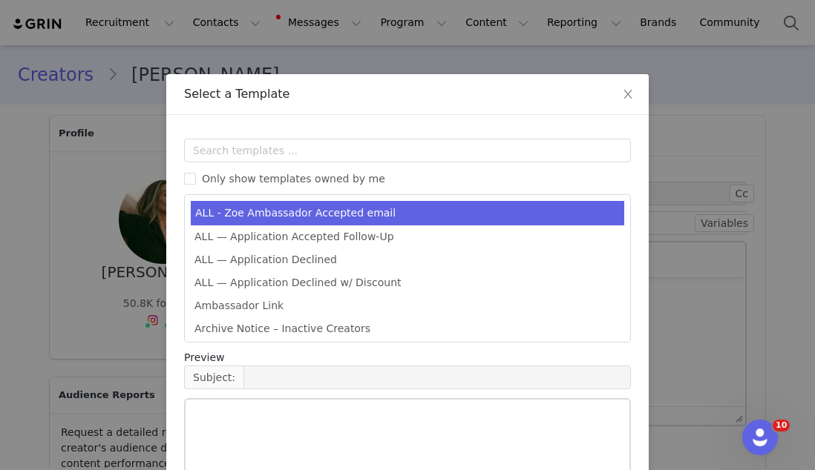
type input "Welcome to the Zoe Fam! 🍊"
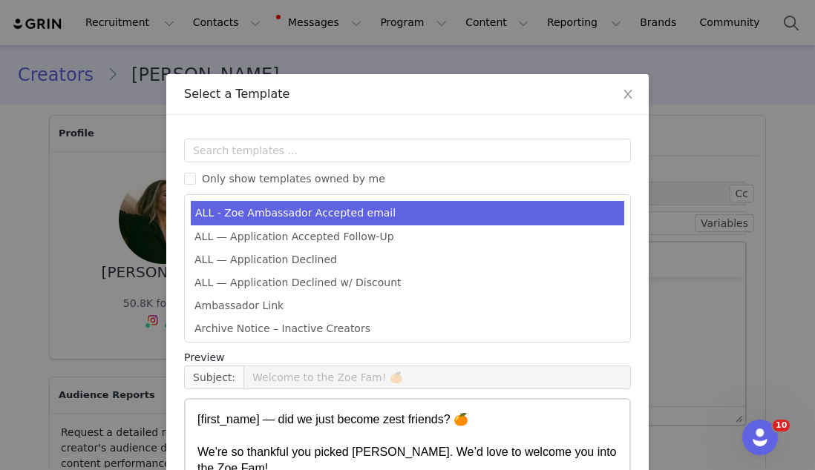
click at [357, 221] on li "ALL - Zoe Ambassador Accepted email" at bounding box center [407, 213] width 433 height 24
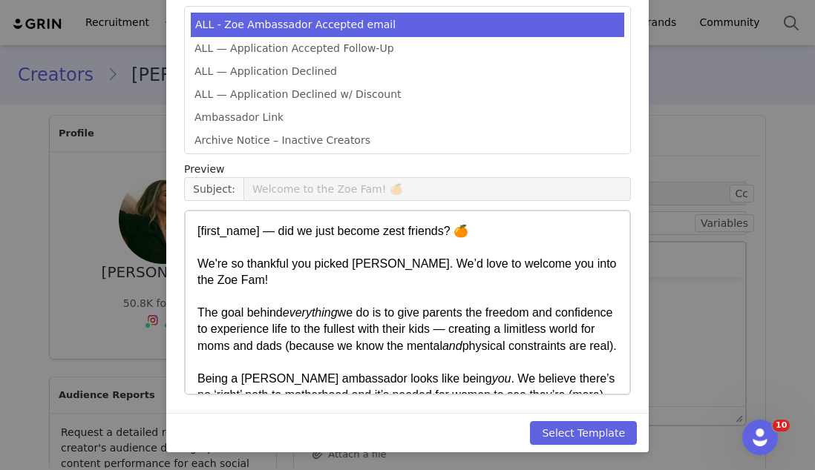
scroll to position [185, 0]
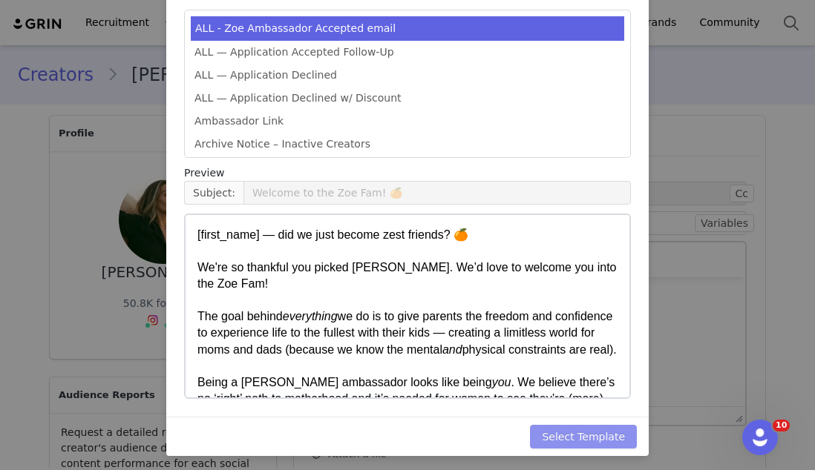
click at [594, 437] on button "Select Template" at bounding box center [583, 437] width 107 height 24
type input "Welcome to the Zoe Fam! 🍊"
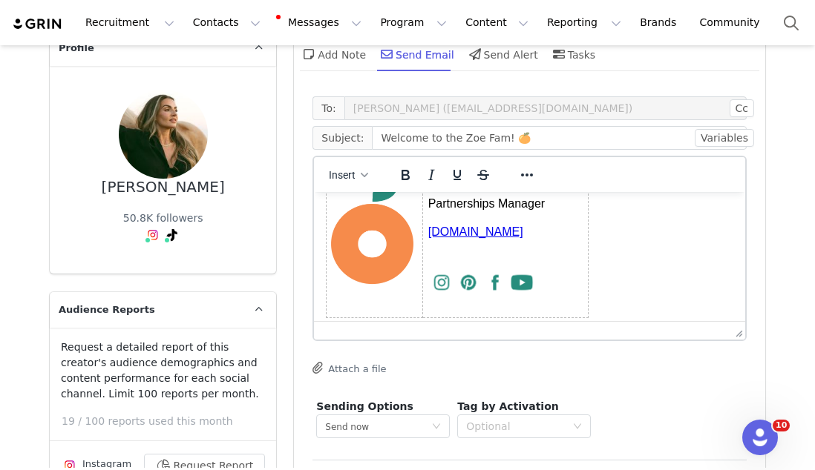
scroll to position [232, 0]
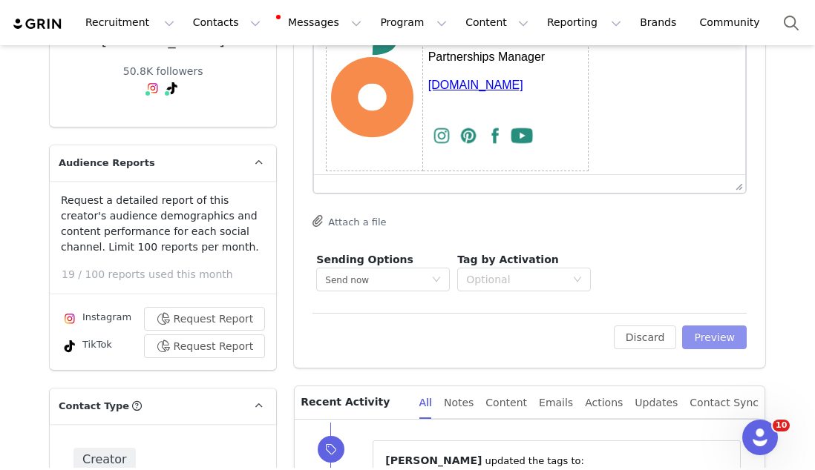
click at [728, 346] on button "Preview" at bounding box center [714, 338] width 65 height 24
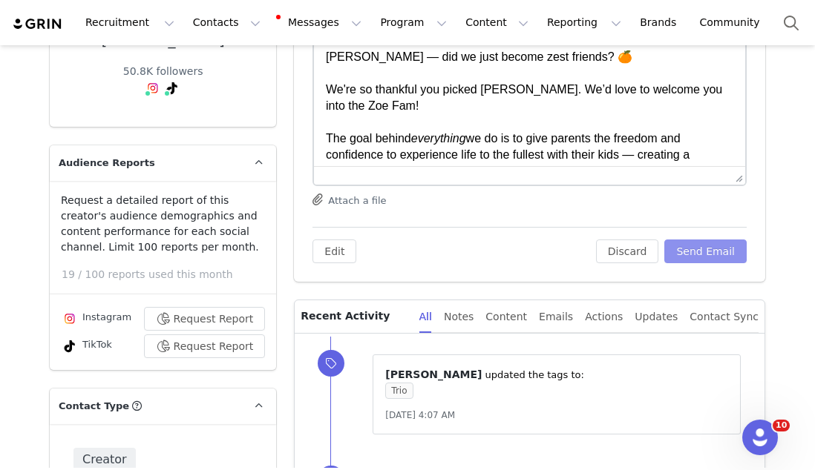
scroll to position [0, 0]
click at [703, 252] on button "Send Email" at bounding box center [705, 252] width 82 height 24
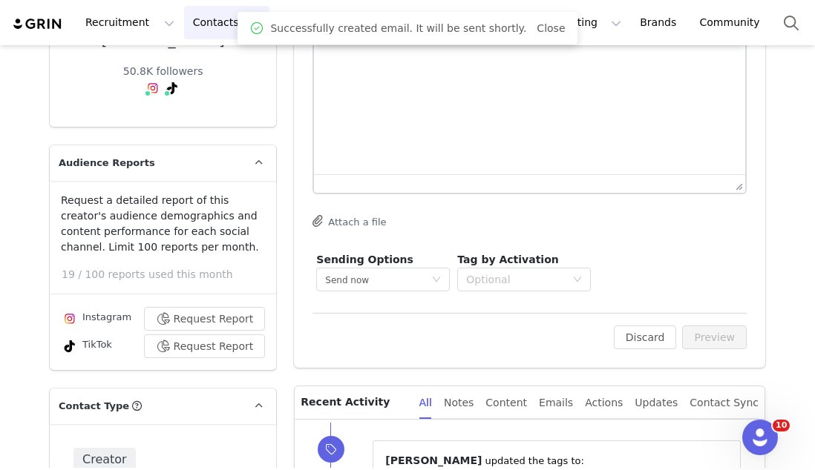
click at [210, 31] on button "Contacts Contacts" at bounding box center [226, 22] width 85 height 33
click at [205, 109] on link "Applicants" at bounding box center [232, 120] width 117 height 27
click at [198, 81] on link "Prospects" at bounding box center [232, 92] width 117 height 27
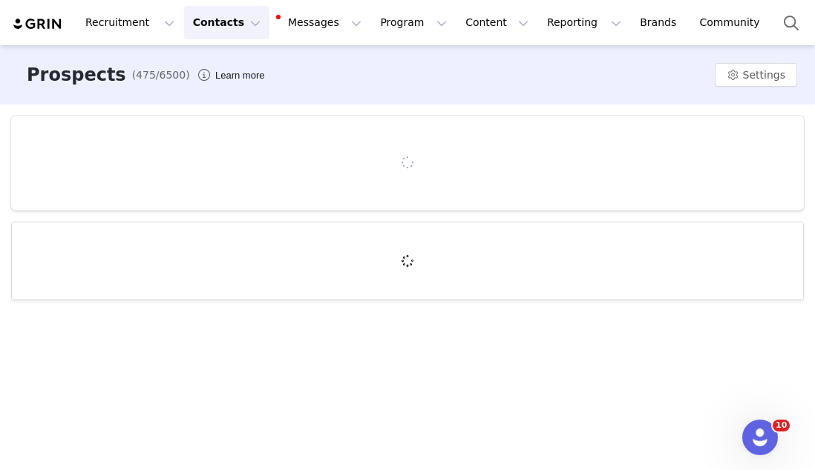
click at [202, 27] on button "Contacts Contacts" at bounding box center [226, 22] width 85 height 33
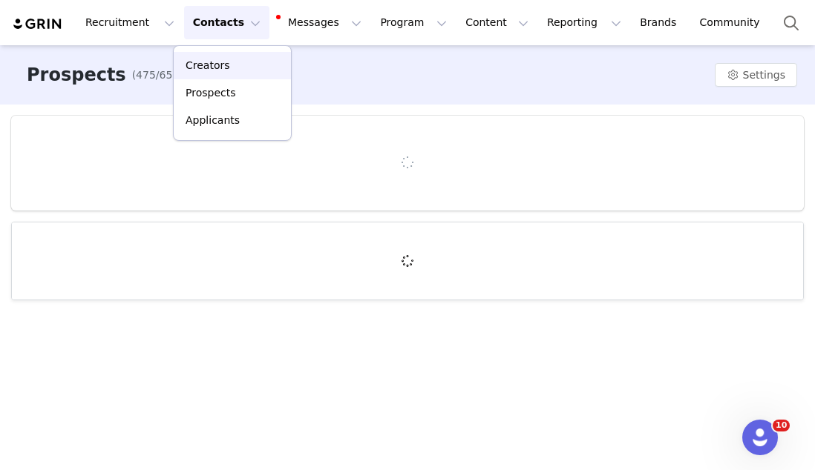
click at [203, 56] on link "Creators" at bounding box center [232, 65] width 117 height 27
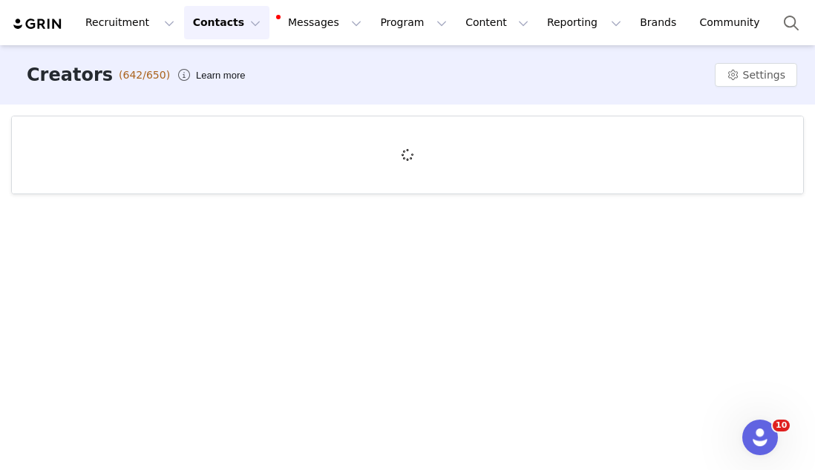
click at [224, 20] on button "Contacts Contacts" at bounding box center [226, 22] width 85 height 33
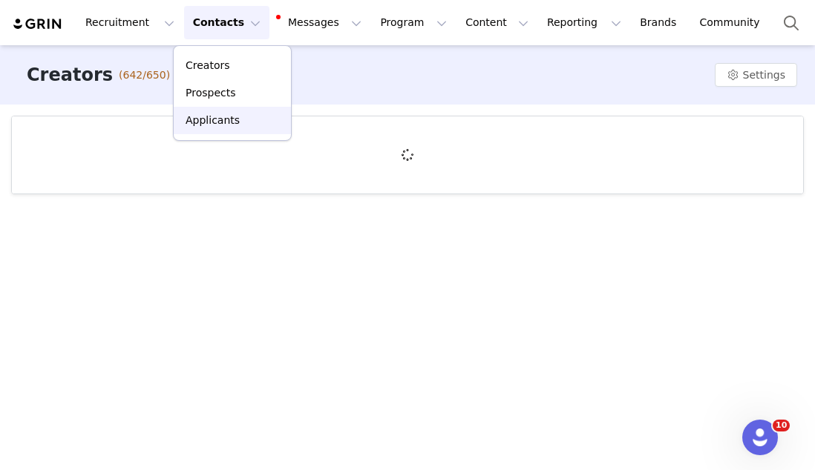
click at [226, 117] on p "Applicants" at bounding box center [212, 121] width 54 height 16
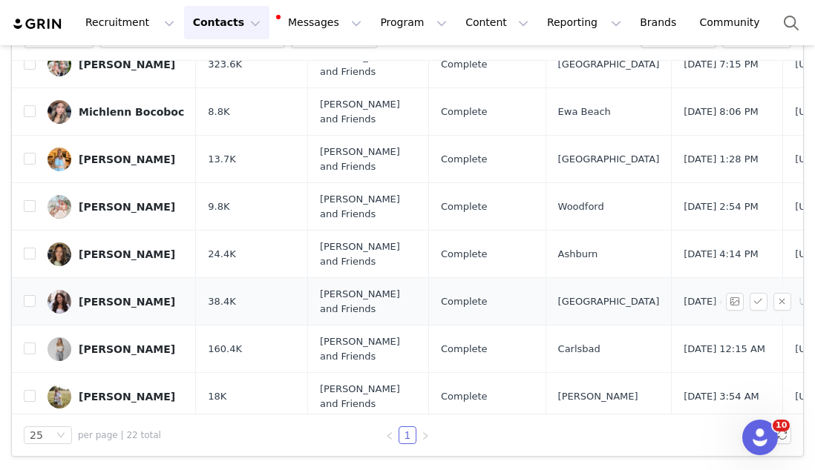
scroll to position [433, 0]
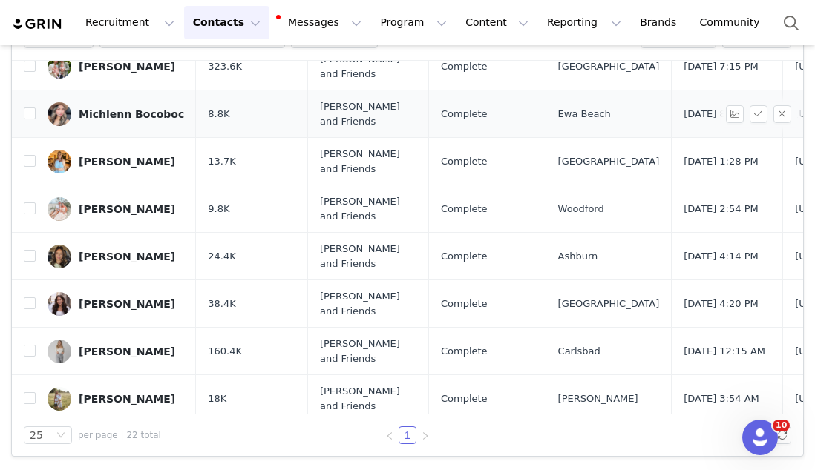
click at [130, 116] on div "Michlenn Bocoboc" at bounding box center [131, 114] width 105 height 12
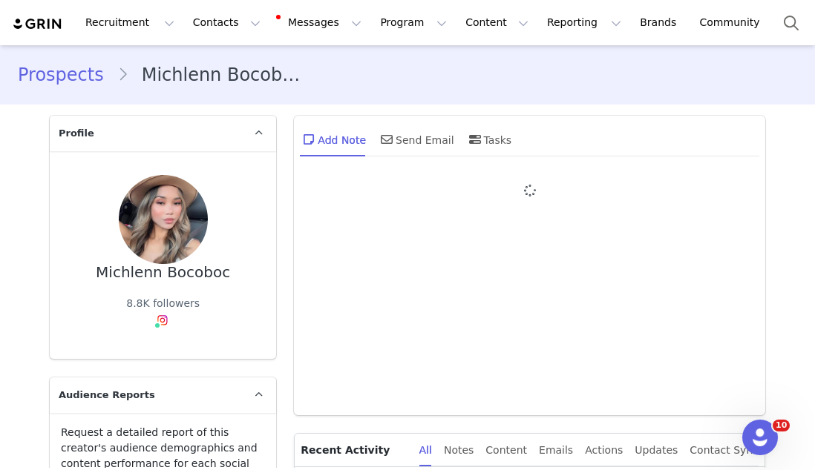
type input "+1 ([GEOGRAPHIC_DATA])"
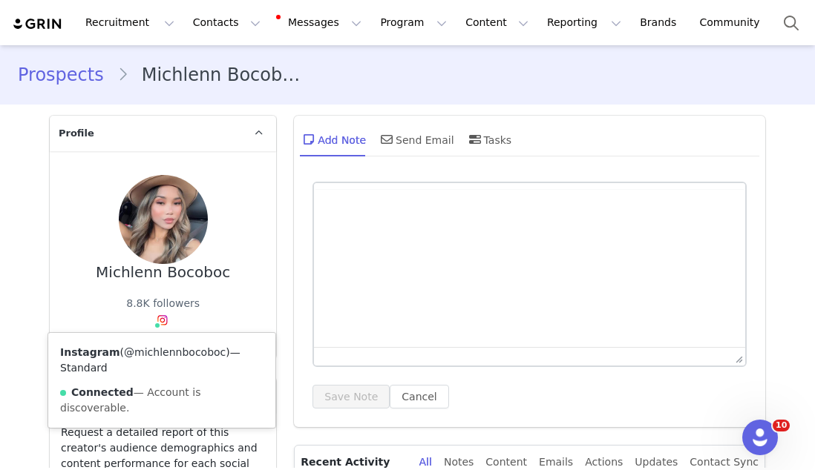
click at [162, 350] on link "@michlennbocoboc" at bounding box center [175, 352] width 102 height 12
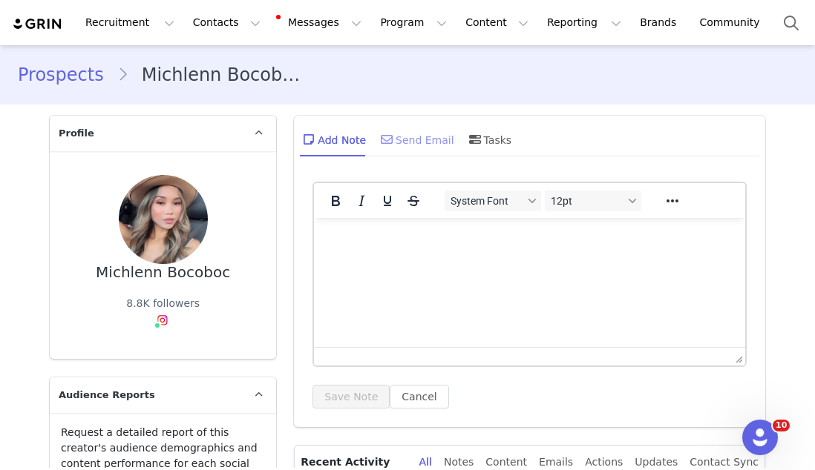
click at [416, 145] on div "Send Email" at bounding box center [416, 140] width 76 height 36
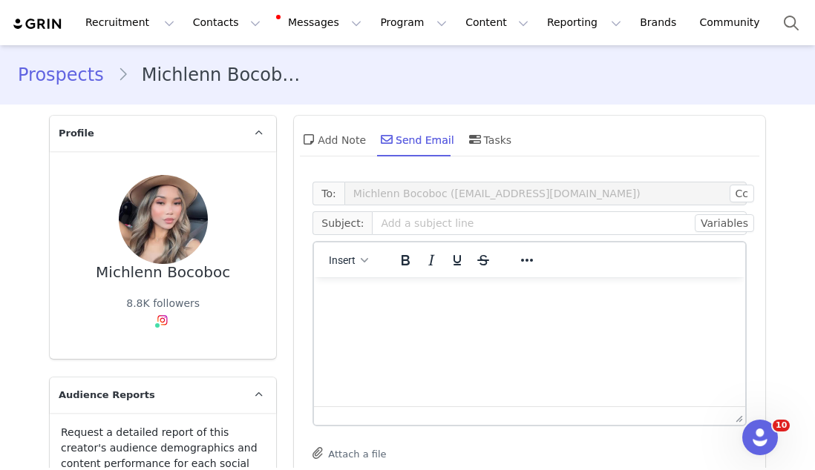
click at [358, 243] on div "Insert System Font 12pt To open the popup, press Shift+Enter To open the popup,…" at bounding box center [529, 260] width 431 height 35
click at [358, 252] on button "Insert" at bounding box center [348, 260] width 51 height 21
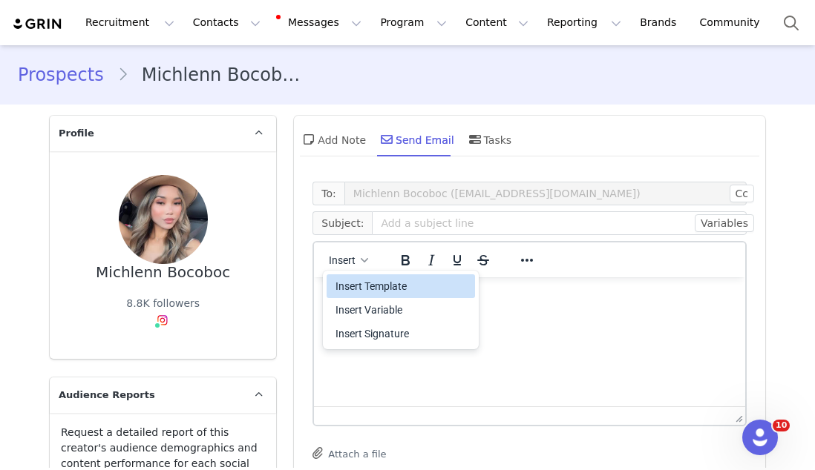
click at [355, 286] on div "Insert Template" at bounding box center [402, 286] width 134 height 18
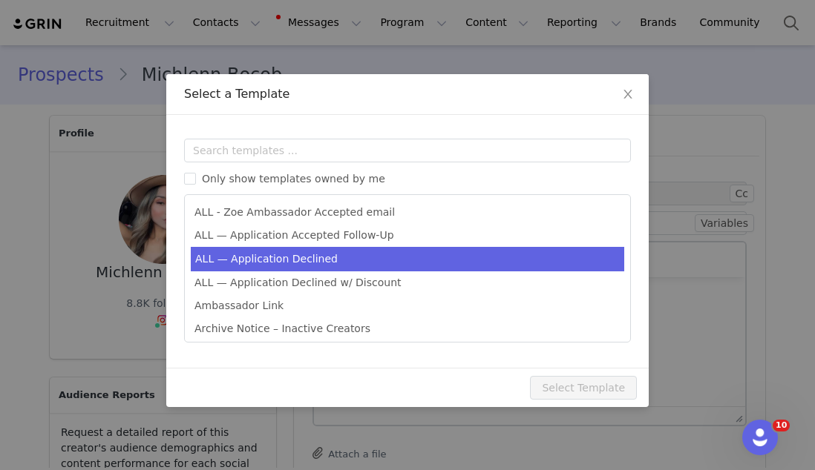
click at [348, 266] on li "ALL — Application Declined" at bounding box center [407, 259] width 433 height 24
type input "Thank you for your interest in partnering with [PERSON_NAME] 🍊"
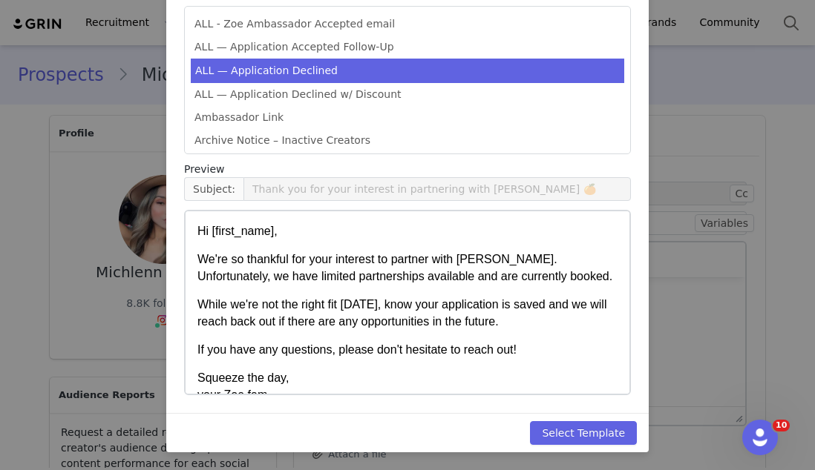
scroll to position [24, 0]
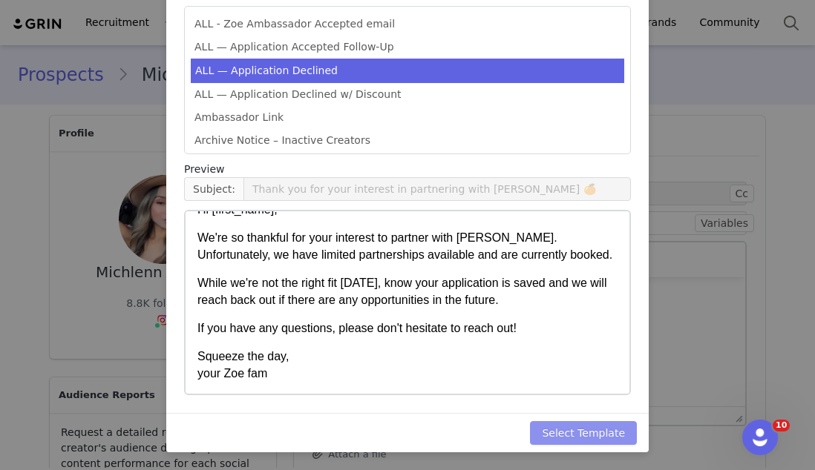
click at [569, 435] on button "Select Template" at bounding box center [583, 433] width 107 height 24
type input "Thank you for your interest in partnering with [PERSON_NAME] 🍊"
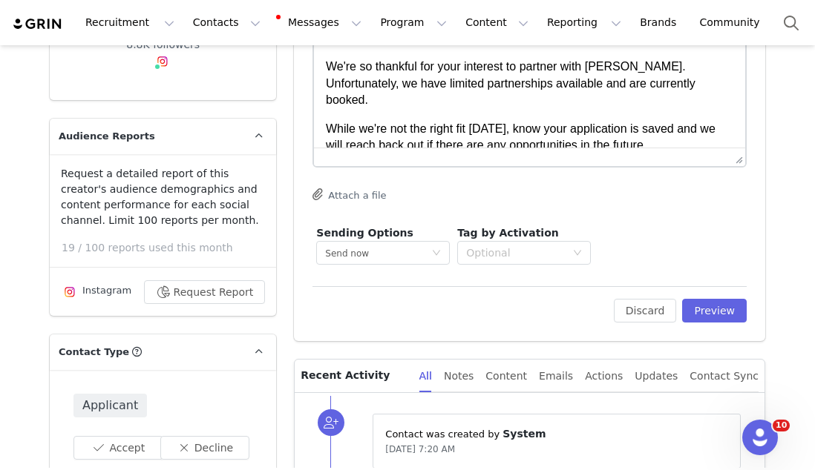
scroll to position [324, 0]
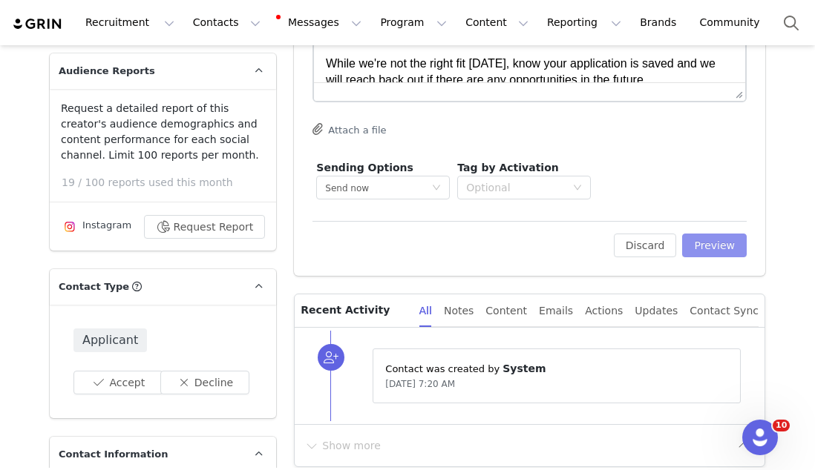
click at [708, 240] on button "Preview" at bounding box center [714, 246] width 65 height 24
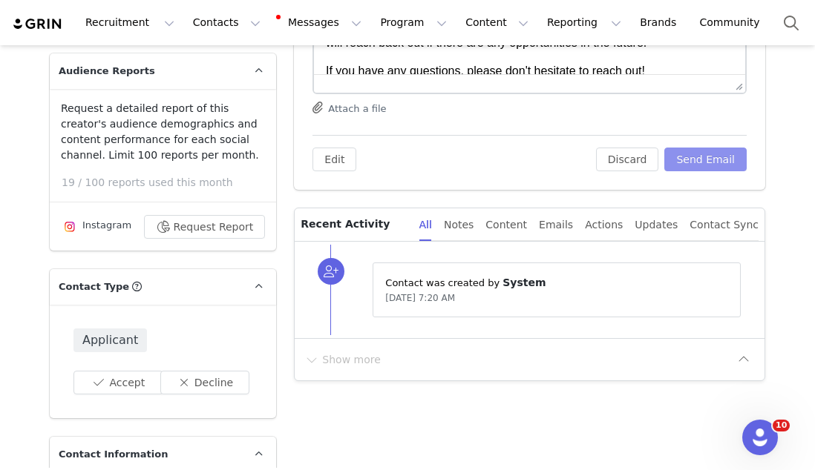
scroll to position [0, 0]
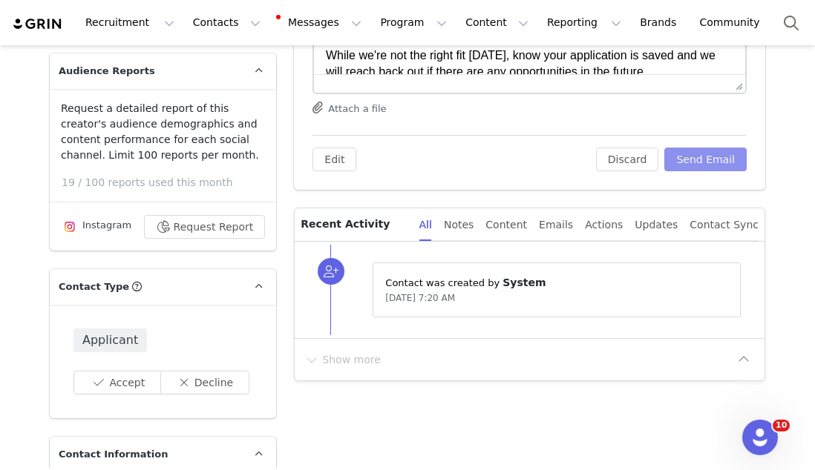
click at [686, 162] on button "Send Email" at bounding box center [705, 160] width 82 height 24
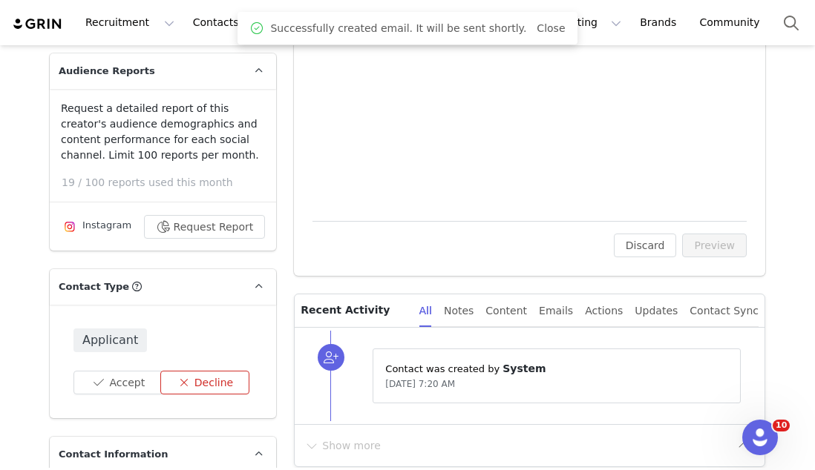
click at [185, 375] on button "Decline" at bounding box center [205, 383] width 90 height 24
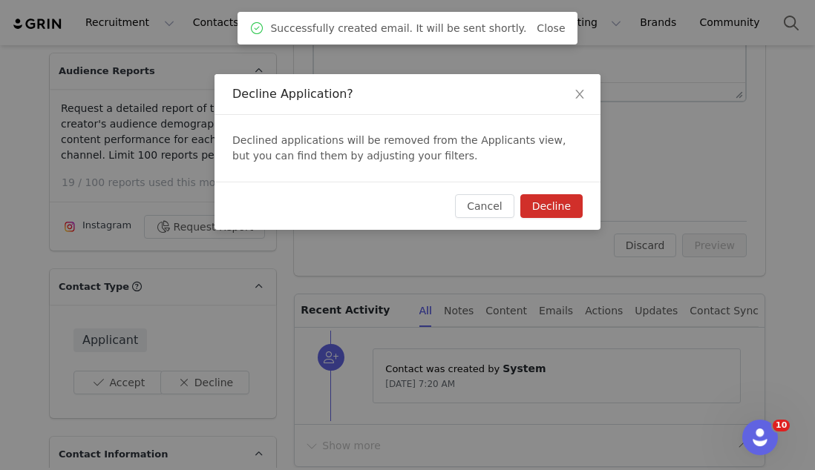
click at [554, 210] on div "Decline Application? Declined applications will be removed from the Applicants …" at bounding box center [407, 235] width 815 height 470
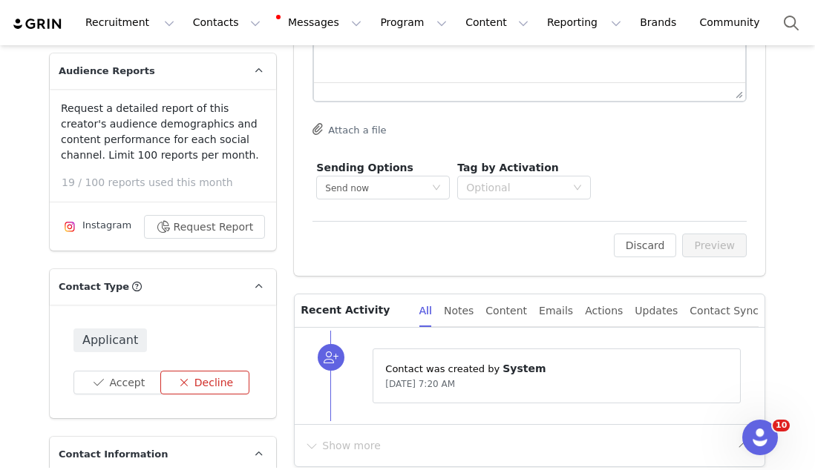
click at [200, 386] on button "Decline" at bounding box center [205, 383] width 90 height 24
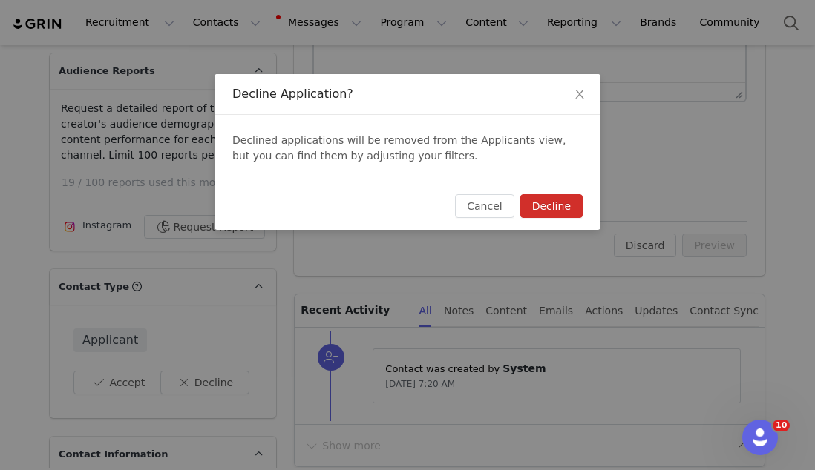
click at [553, 206] on button "Decline" at bounding box center [551, 206] width 62 height 24
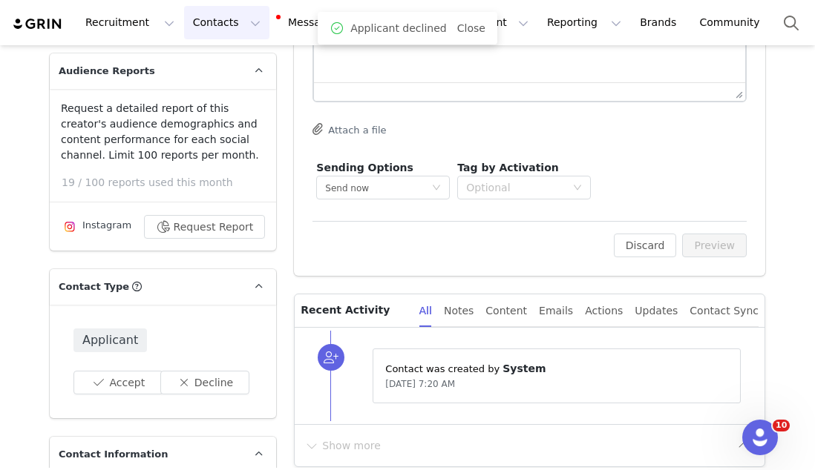
click at [209, 22] on button "Contacts Contacts" at bounding box center [226, 22] width 85 height 33
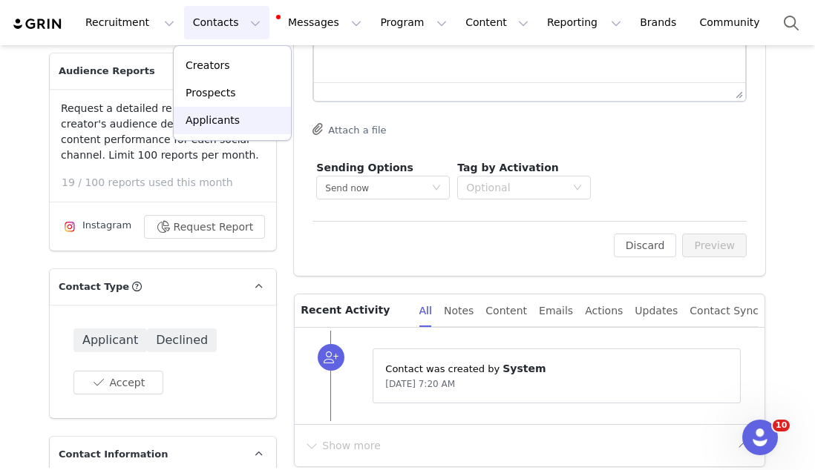
click at [208, 113] on p "Applicants" at bounding box center [212, 121] width 54 height 16
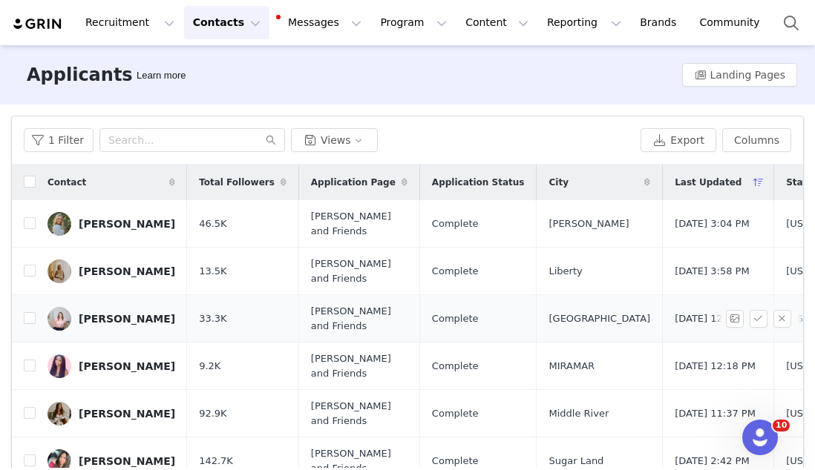
click at [117, 331] on td "[PERSON_NAME]" at bounding box center [111, 318] width 151 height 47
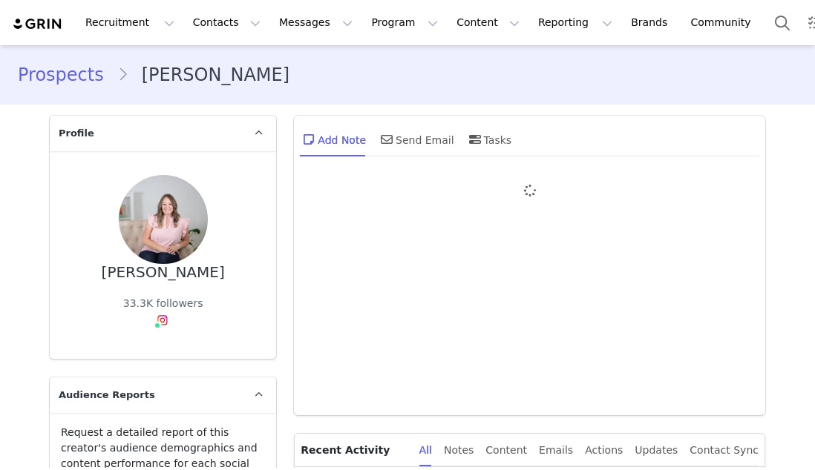
type input "+1 ([GEOGRAPHIC_DATA])"
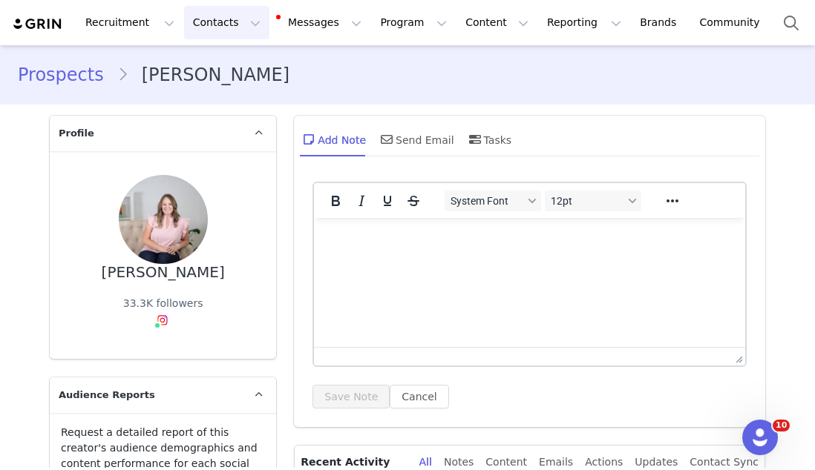
click at [220, 16] on button "Contacts Contacts" at bounding box center [226, 22] width 85 height 33
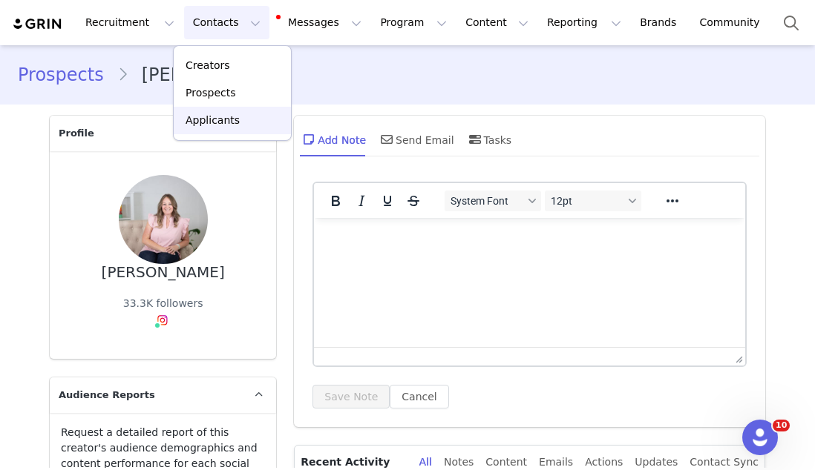
click at [202, 107] on link "Applicants" at bounding box center [232, 120] width 117 height 27
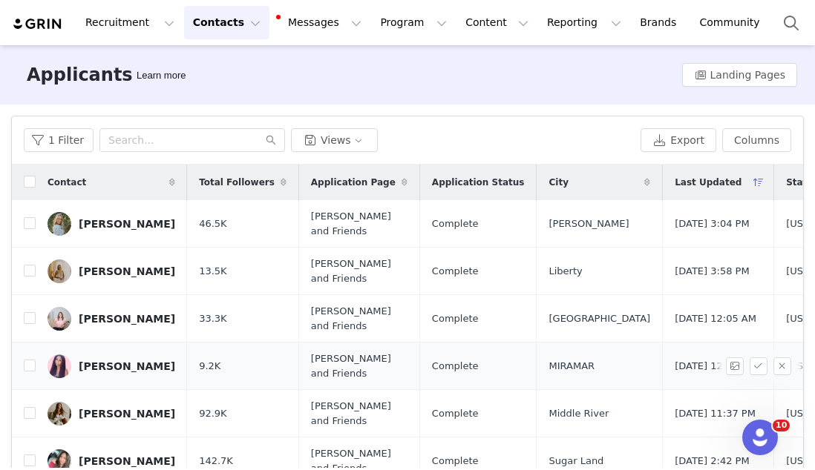
scroll to position [76, 0]
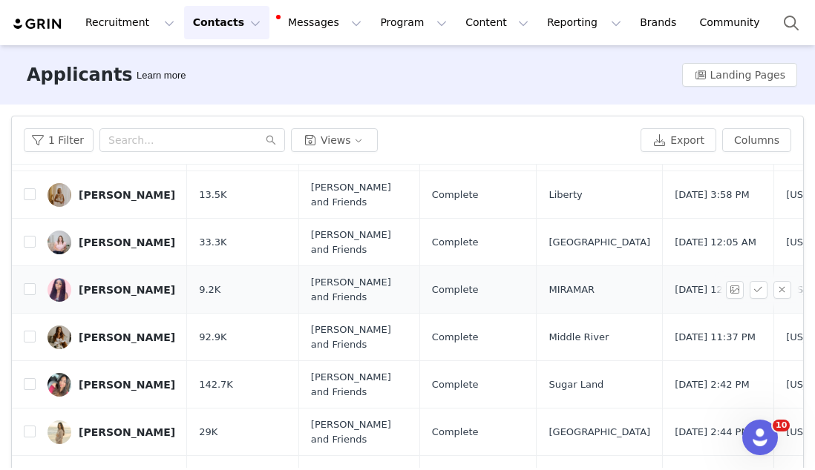
click at [111, 292] on div "Stephanie Mentore-Blanc" at bounding box center [127, 290] width 96 height 12
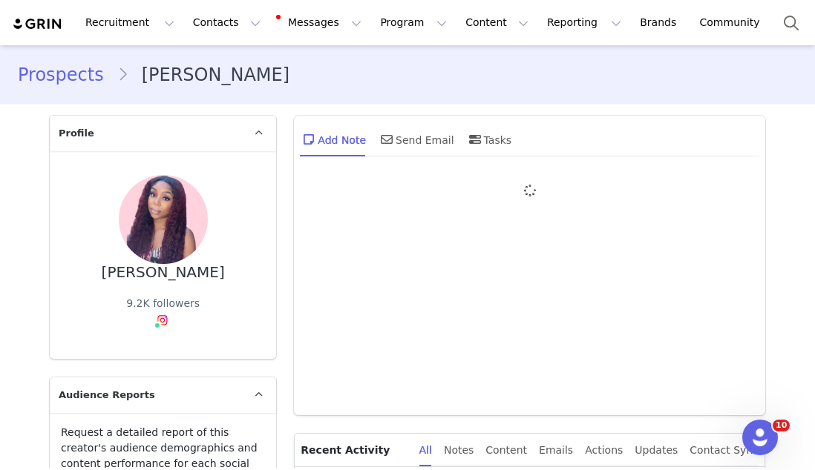
type input "+1 ([GEOGRAPHIC_DATA])"
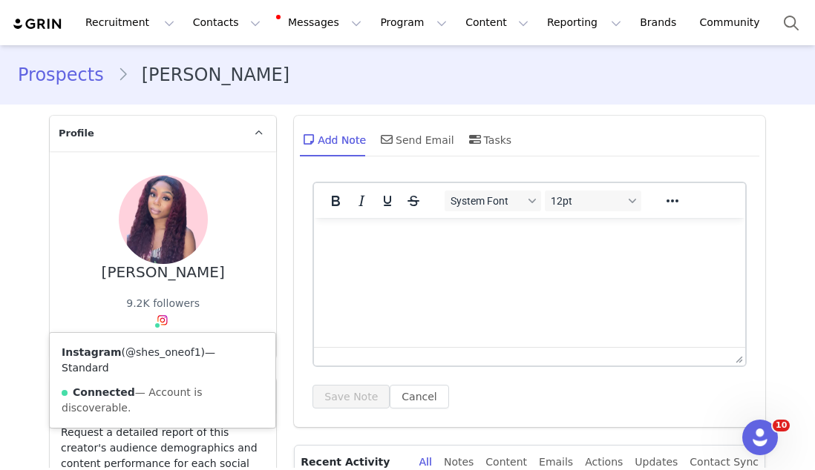
click at [162, 349] on link "@shes_oneof1" at bounding box center [163, 352] width 76 height 12
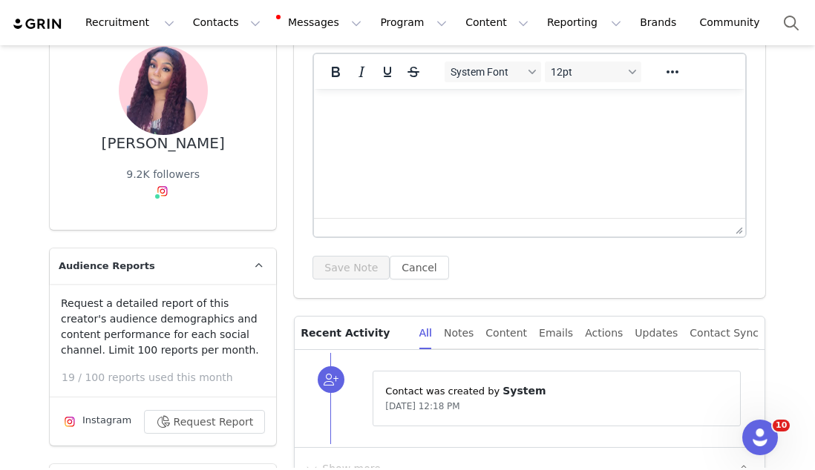
scroll to position [320, 0]
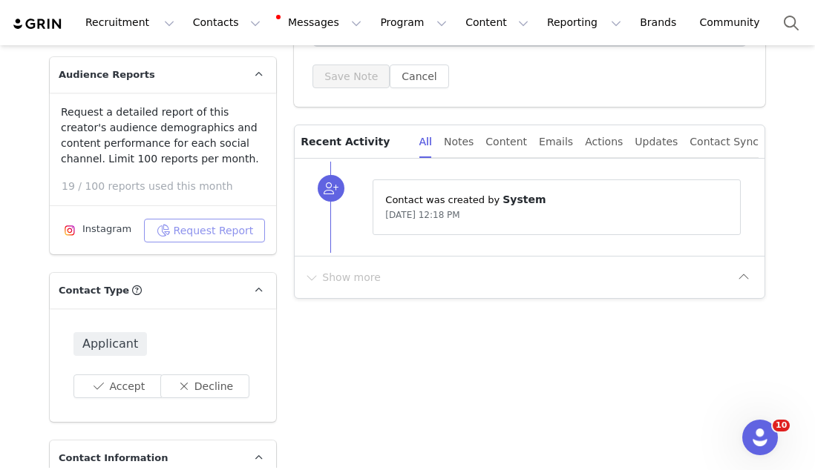
click at [198, 226] on button "Request Report" at bounding box center [205, 231] width 122 height 24
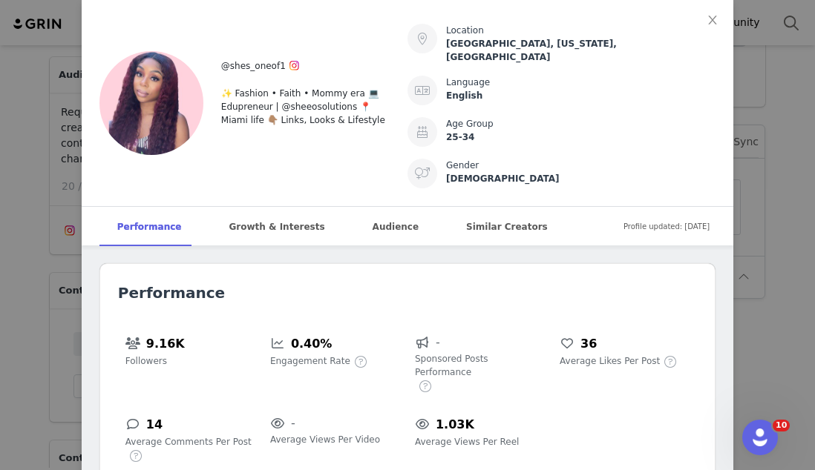
click at [777, 172] on div "@shes_oneof1 ✨ Fashion • Faith • Mommy era 💻 Edupreneur | @sheeosolutions 📍Miam…" at bounding box center [407, 235] width 815 height 470
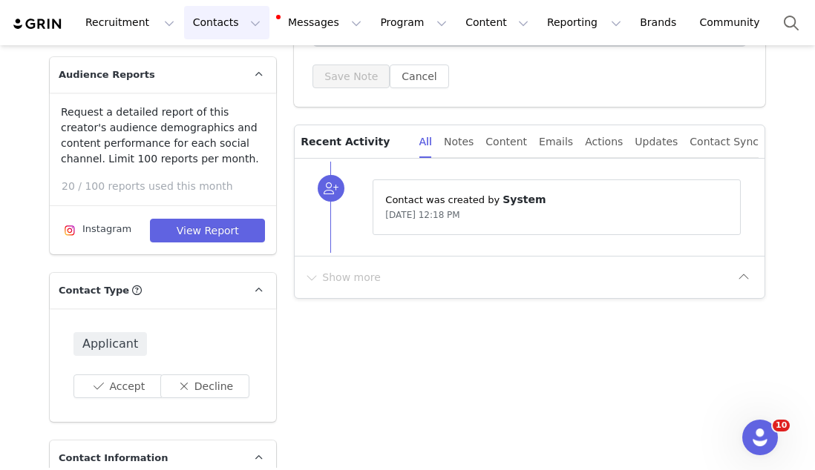
click at [244, 25] on button "Contacts Contacts" at bounding box center [226, 22] width 85 height 33
click at [219, 134] on link "Applicants" at bounding box center [232, 120] width 117 height 27
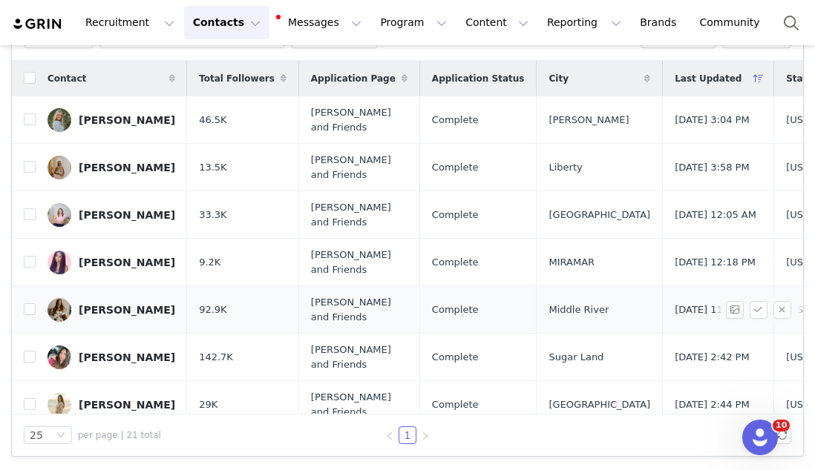
click at [106, 313] on div "[PERSON_NAME]" at bounding box center [127, 310] width 96 height 12
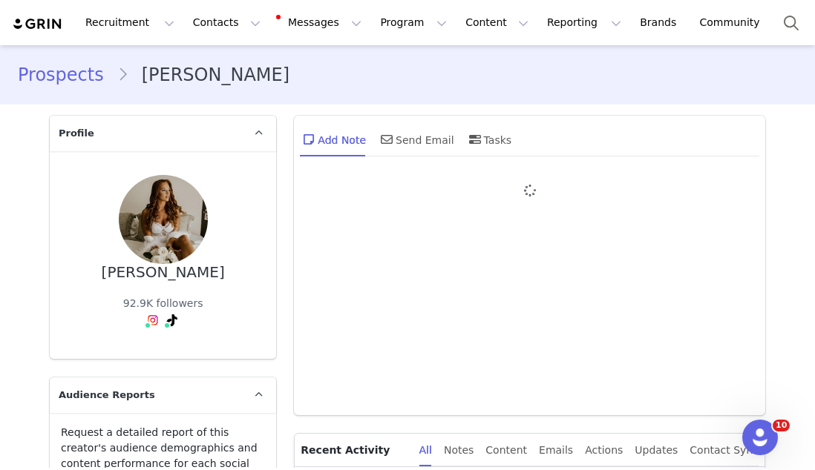
type input "+1 ([GEOGRAPHIC_DATA])"
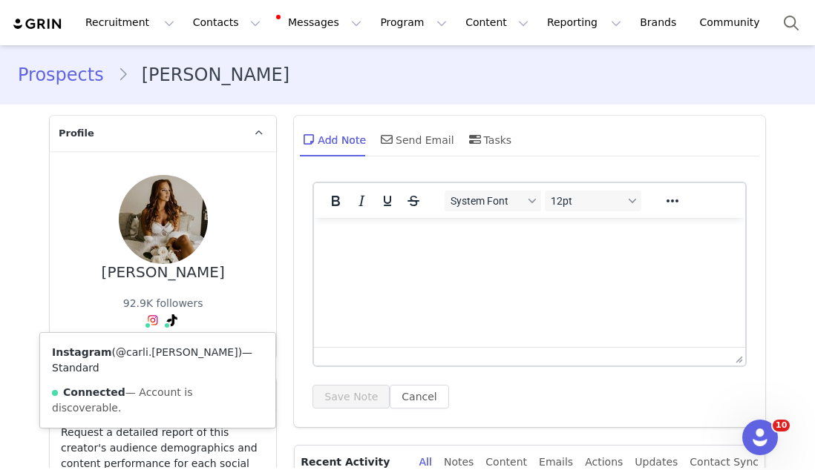
click at [145, 351] on link "@carli.kralick" at bounding box center [177, 352] width 122 height 12
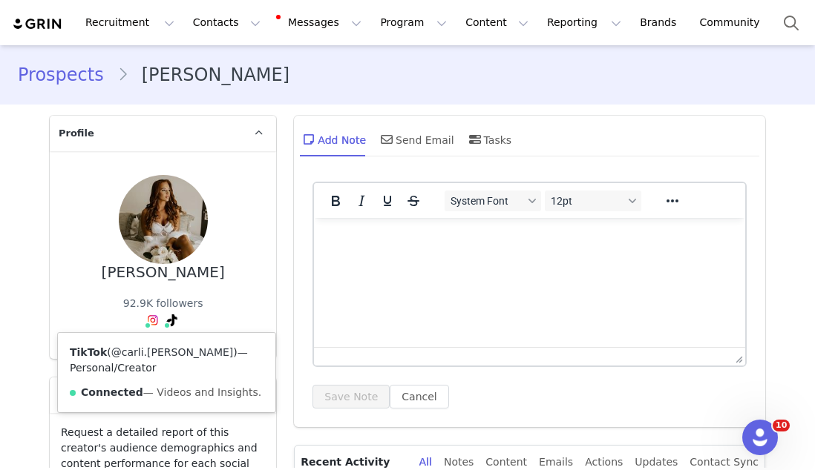
click at [156, 347] on link "@carli.kralick" at bounding box center [172, 352] width 122 height 12
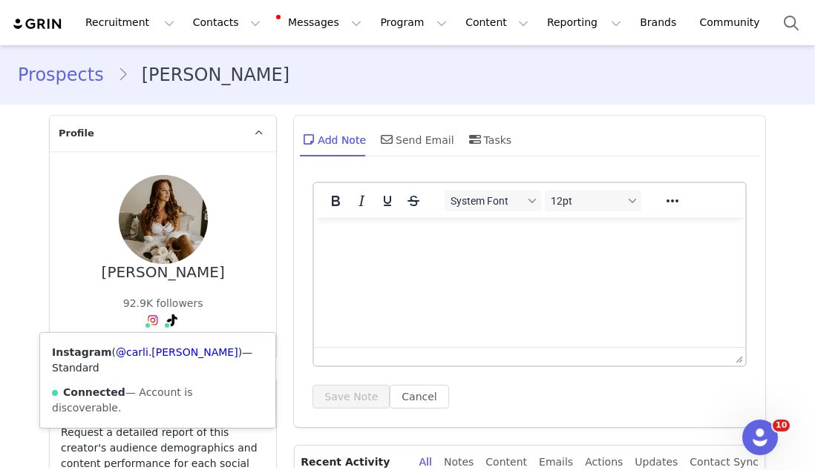
click at [145, 346] on div "Instagram ( @carli.kralick ) — Standard Connected — Account is discoverable." at bounding box center [157, 380] width 235 height 95
click at [145, 349] on link "@carli.kralick" at bounding box center [177, 352] width 122 height 12
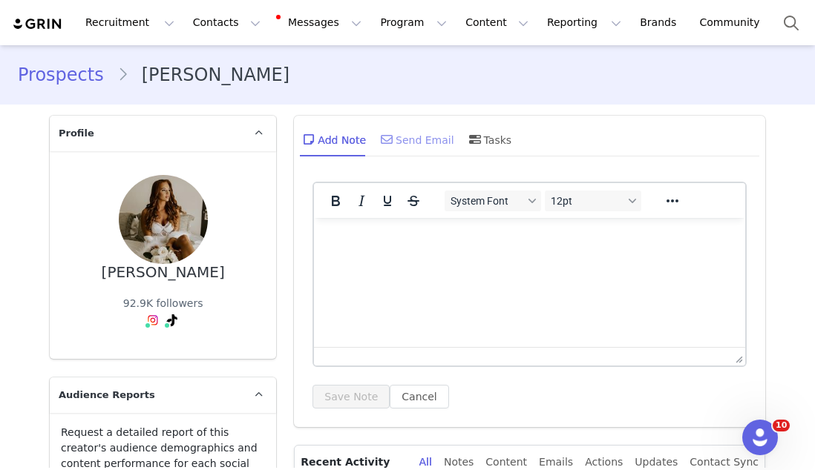
click at [404, 150] on div "Send Email" at bounding box center [416, 140] width 76 height 36
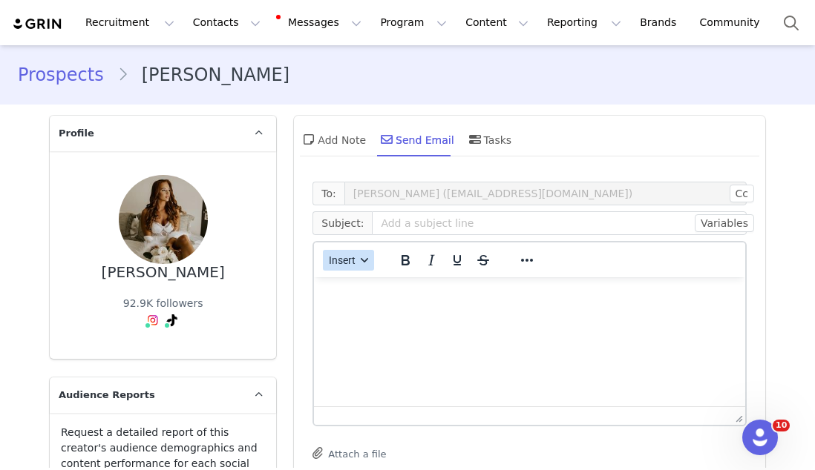
click at [358, 251] on button "Insert" at bounding box center [348, 260] width 51 height 21
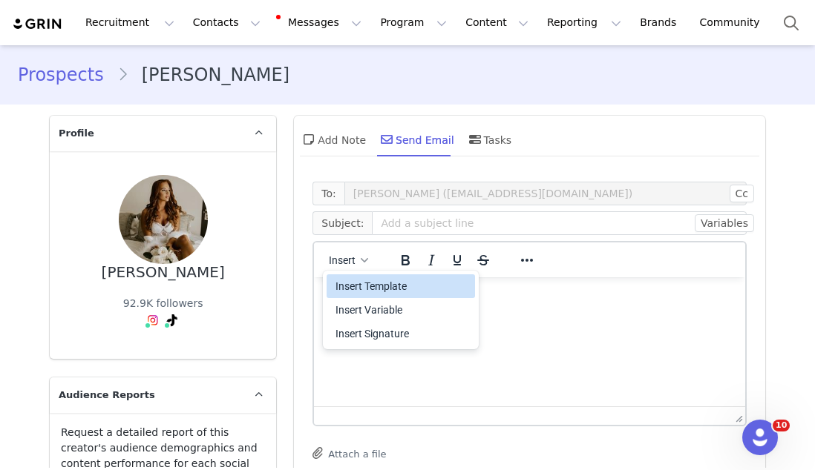
click at [363, 275] on div "Insert Template" at bounding box center [400, 286] width 148 height 24
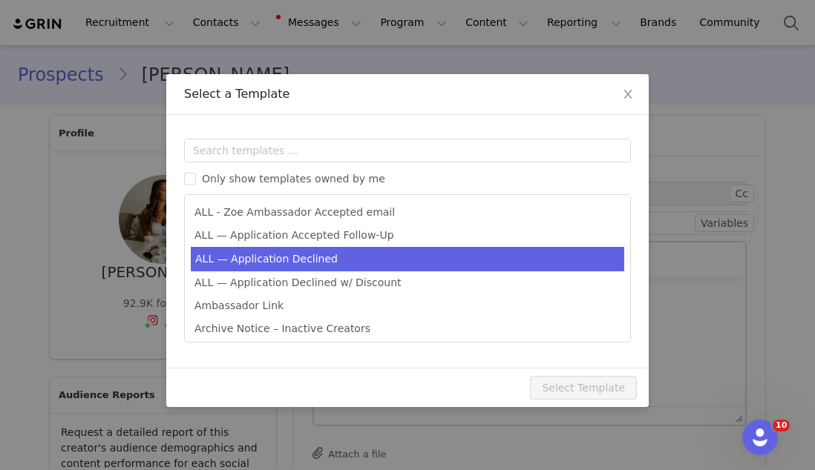
click at [359, 257] on li "ALL — Application Declined" at bounding box center [407, 259] width 433 height 24
type input "Thank you for your interest in partnering with [PERSON_NAME] 🍊"
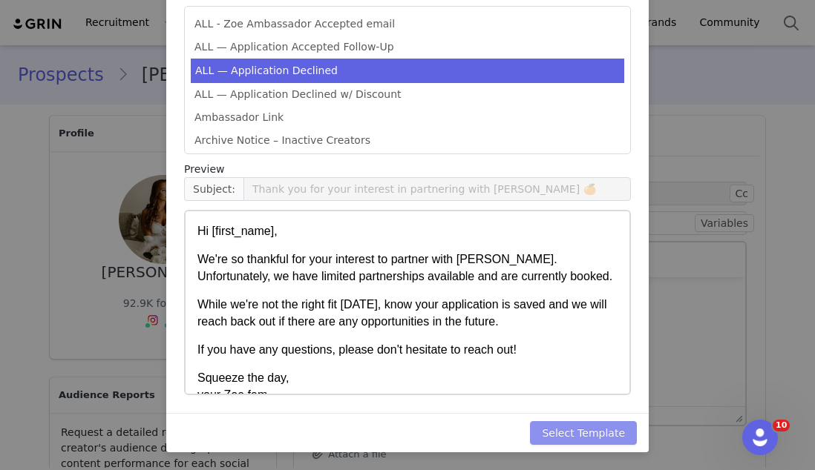
click at [554, 424] on button "Select Template" at bounding box center [583, 433] width 107 height 24
type input "Thank you for your interest in partnering with [PERSON_NAME] 🍊"
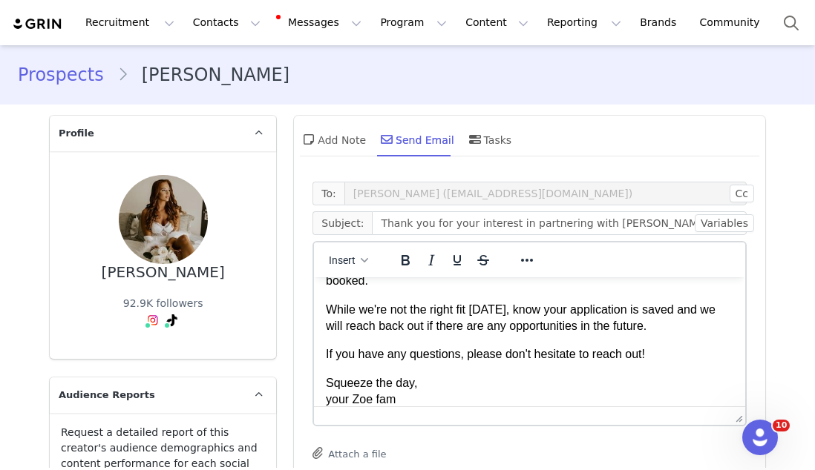
scroll to position [441, 0]
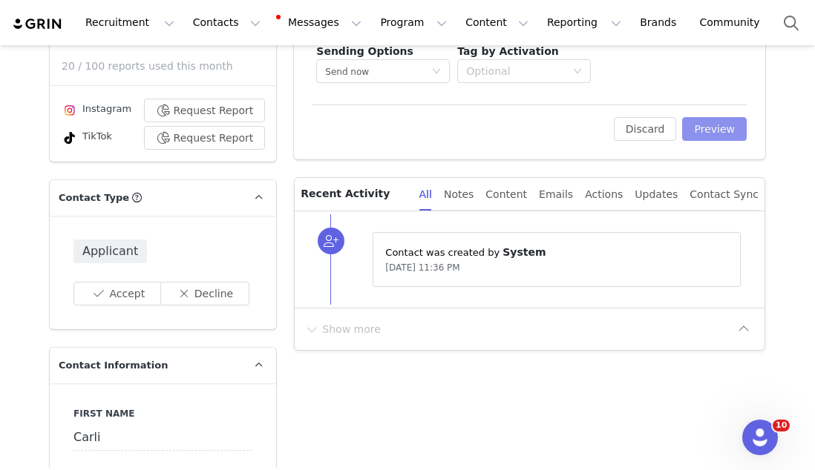
click at [700, 136] on button "Preview" at bounding box center [714, 129] width 65 height 24
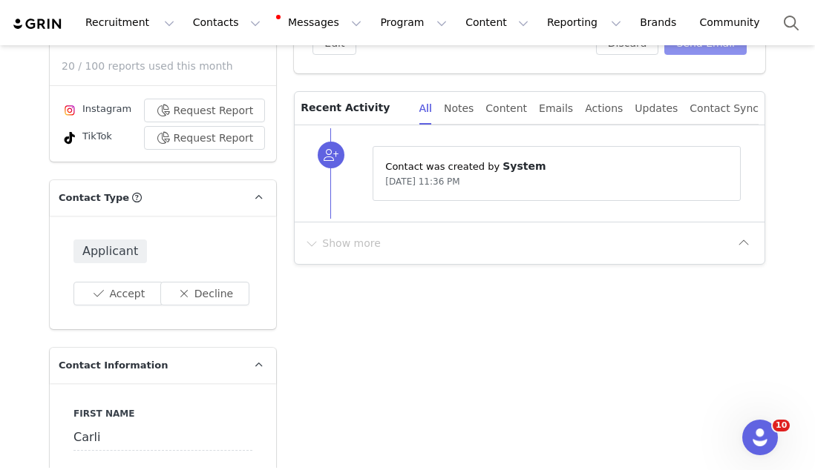
scroll to position [0, 0]
click at [705, 53] on button "Send Email" at bounding box center [705, 43] width 82 height 24
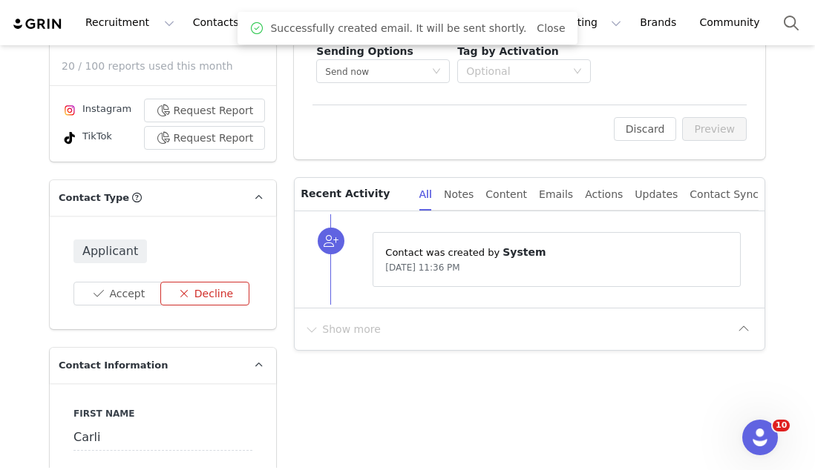
click at [240, 301] on button "Decline" at bounding box center [205, 294] width 90 height 24
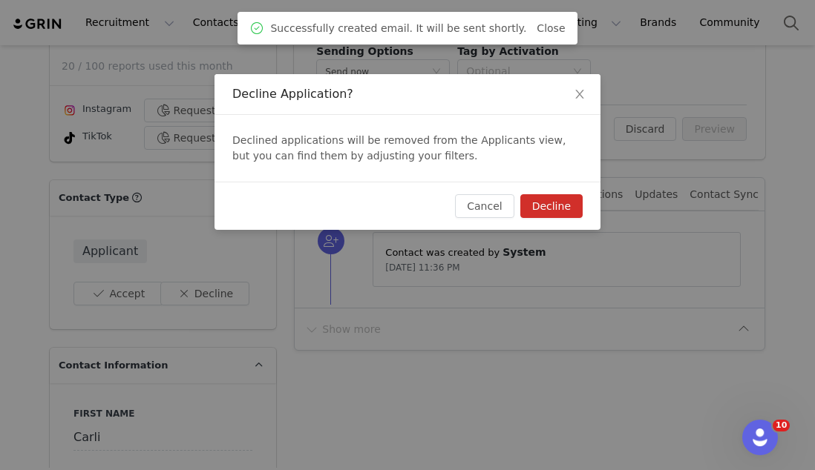
click at [548, 204] on button "Decline" at bounding box center [551, 206] width 62 height 24
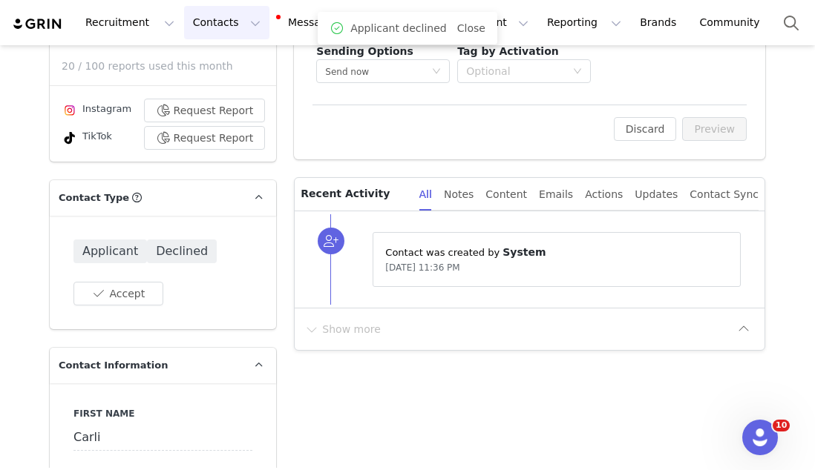
click at [207, 24] on button "Contacts Contacts" at bounding box center [226, 22] width 85 height 33
click at [224, 124] on p "Applicants" at bounding box center [212, 121] width 54 height 16
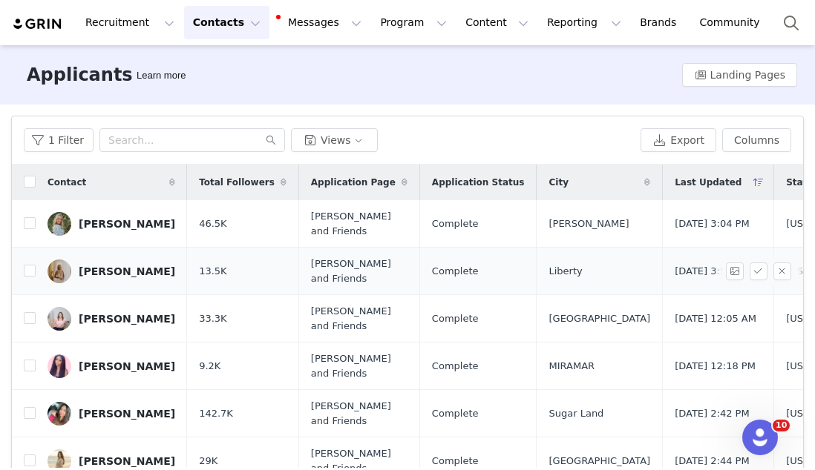
click at [136, 260] on link "Emma Little" at bounding box center [111, 272] width 128 height 24
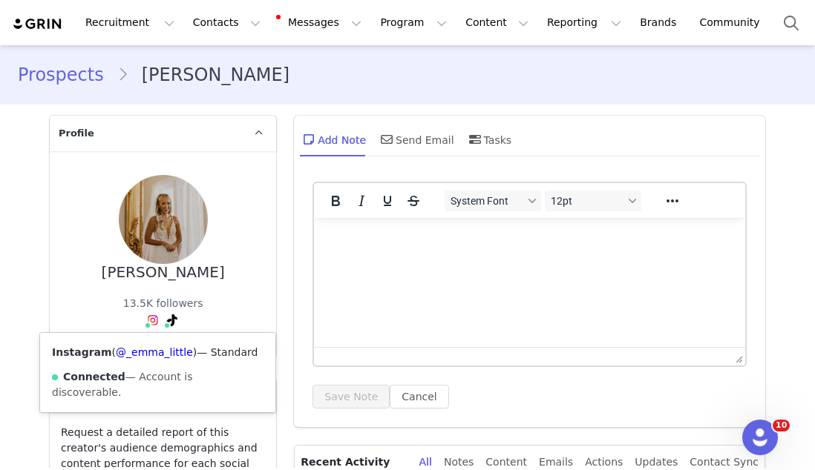
click at [147, 359] on div "Instagram ( @_emma_little ) — Standard Connected — Account is discoverable." at bounding box center [157, 372] width 235 height 79
click at [147, 358] on link "@_emma_little" at bounding box center [154, 352] width 77 height 12
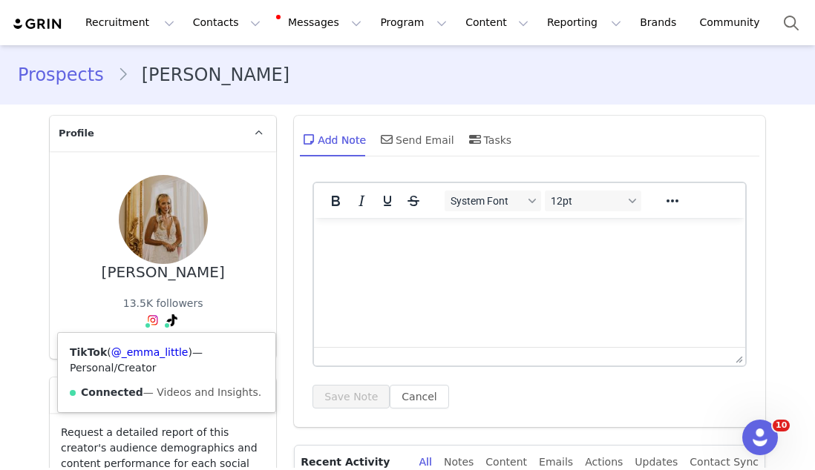
click at [165, 358] on div "TikTok ( @_emma_little ) — Personal/Creator Connected — Videos and Insights." at bounding box center [166, 372] width 217 height 79
click at [172, 353] on link "@_emma_little" at bounding box center [149, 352] width 77 height 12
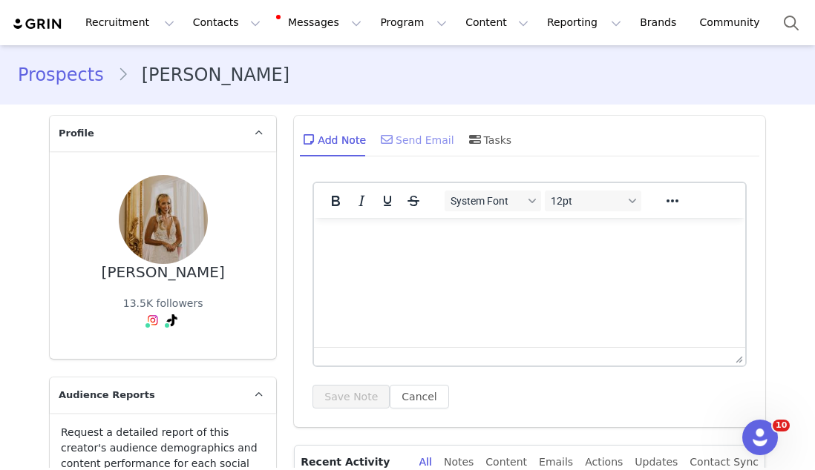
click at [415, 129] on div "Send Email" at bounding box center [416, 140] width 76 height 36
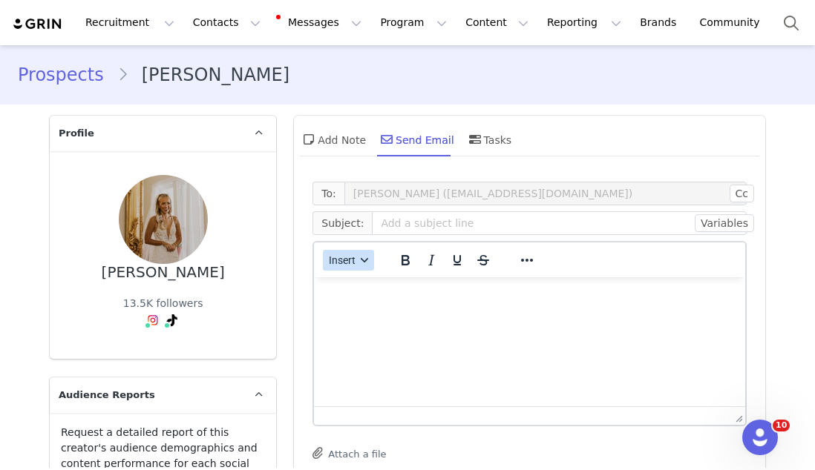
click at [349, 253] on button "Insert" at bounding box center [348, 260] width 51 height 21
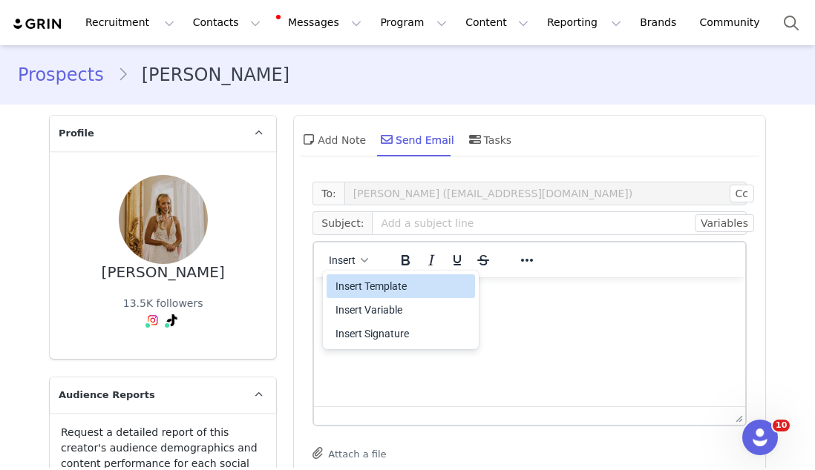
click at [350, 286] on div "Insert Template" at bounding box center [402, 286] width 134 height 18
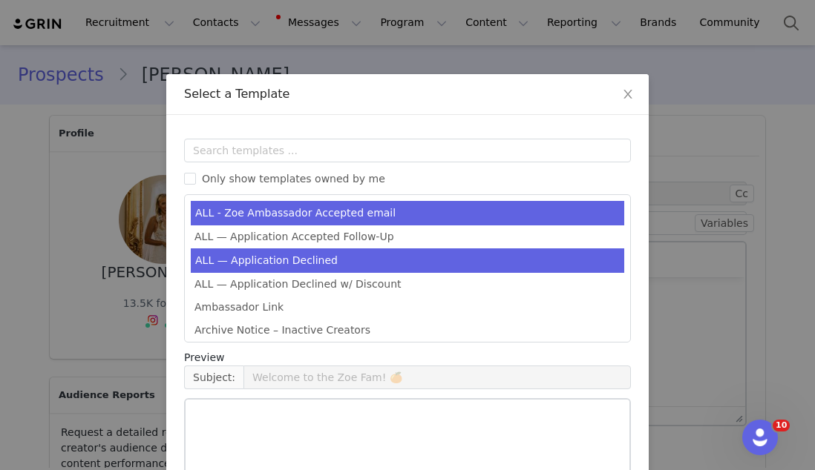
click at [346, 262] on li "ALL — Application Declined" at bounding box center [407, 261] width 433 height 24
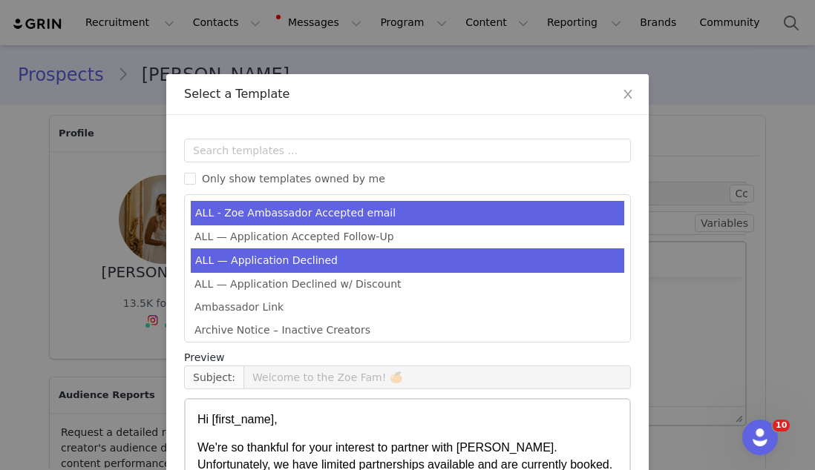
type input "Thank you for your interest in partnering with Zoe 🍊"
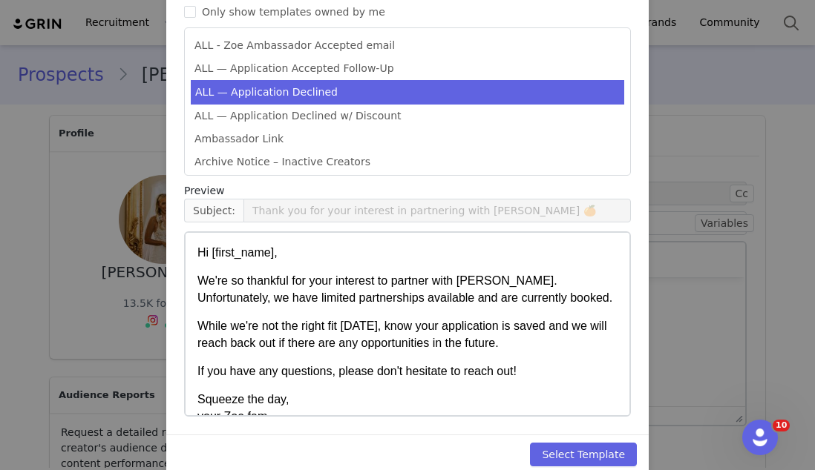
scroll to position [188, 0]
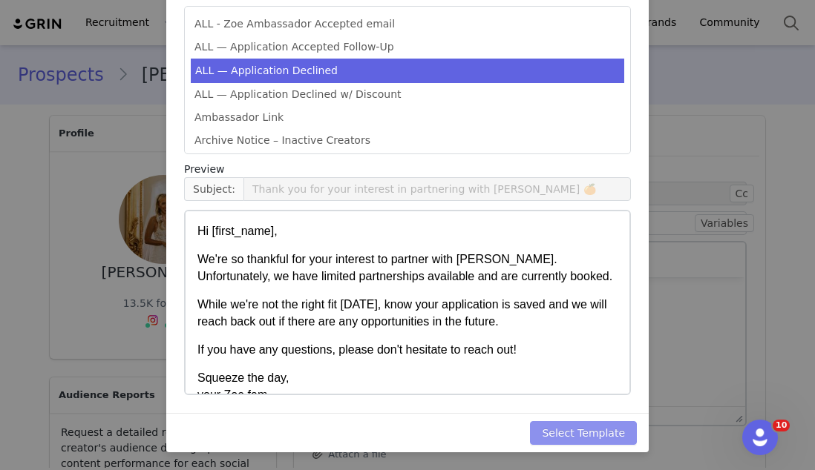
click at [565, 427] on button "Select Template" at bounding box center [583, 433] width 107 height 24
type input "Thank you for your interest in partnering with Zoe 🍊"
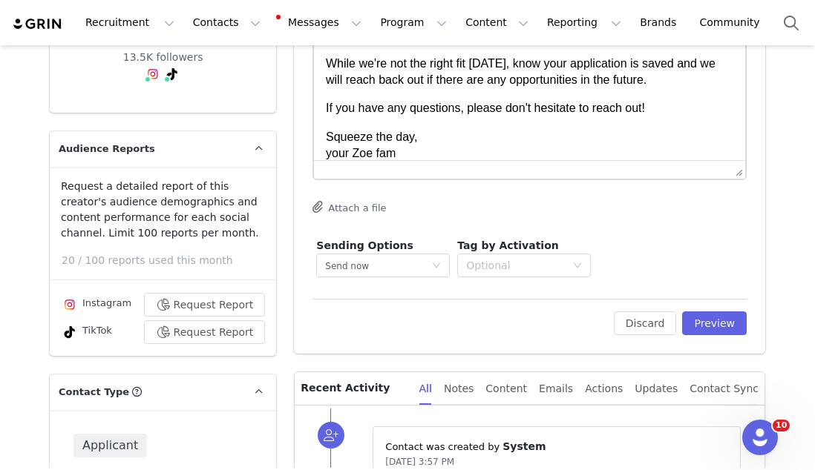
scroll to position [264, 0]
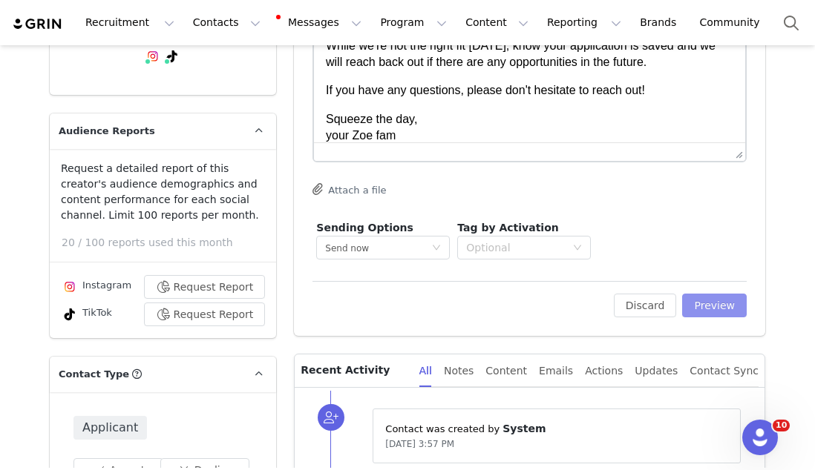
click at [711, 312] on button "Preview" at bounding box center [714, 306] width 65 height 24
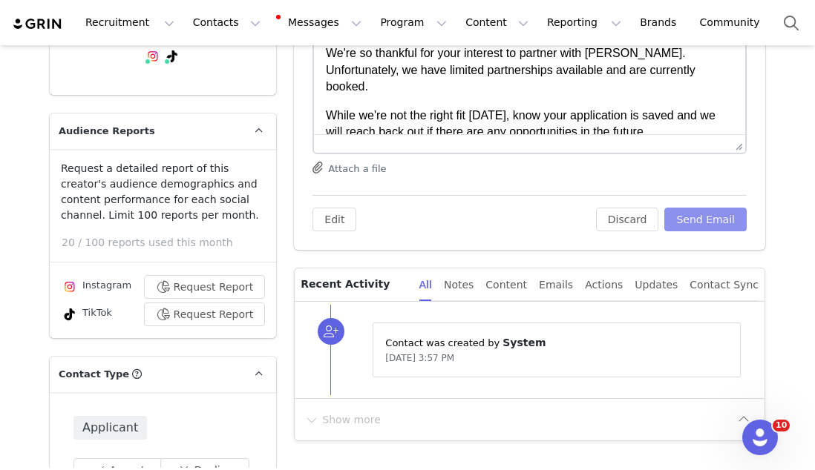
scroll to position [0, 0]
click at [708, 223] on button "Send Email" at bounding box center [705, 220] width 82 height 24
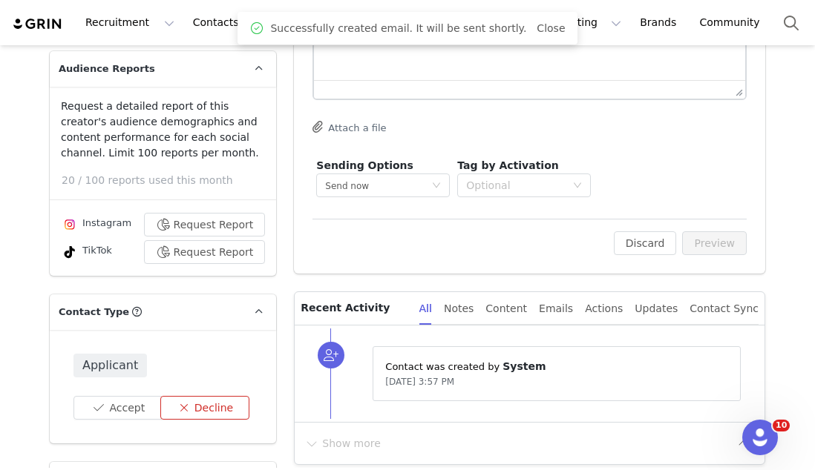
click at [226, 396] on button "Decline" at bounding box center [205, 408] width 90 height 24
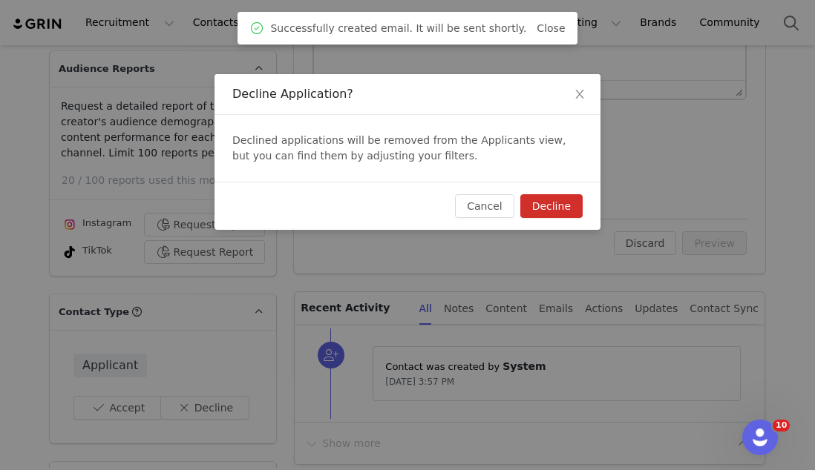
click at [545, 214] on button "Decline" at bounding box center [551, 206] width 62 height 24
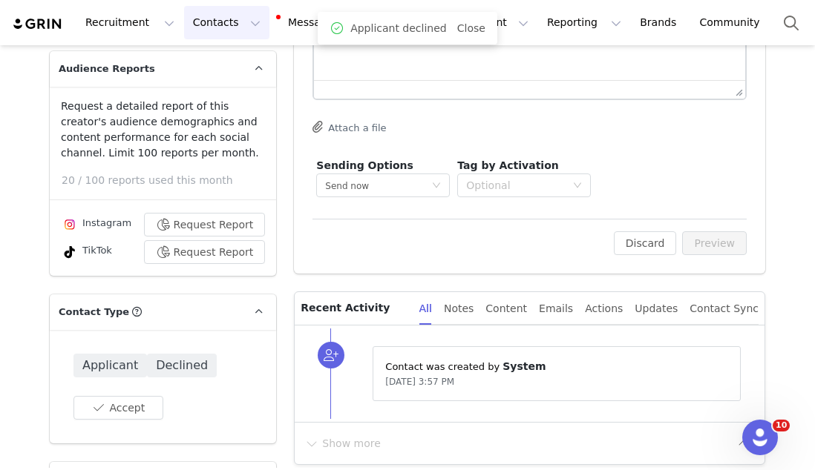
click at [209, 18] on button "Contacts Contacts" at bounding box center [226, 22] width 85 height 33
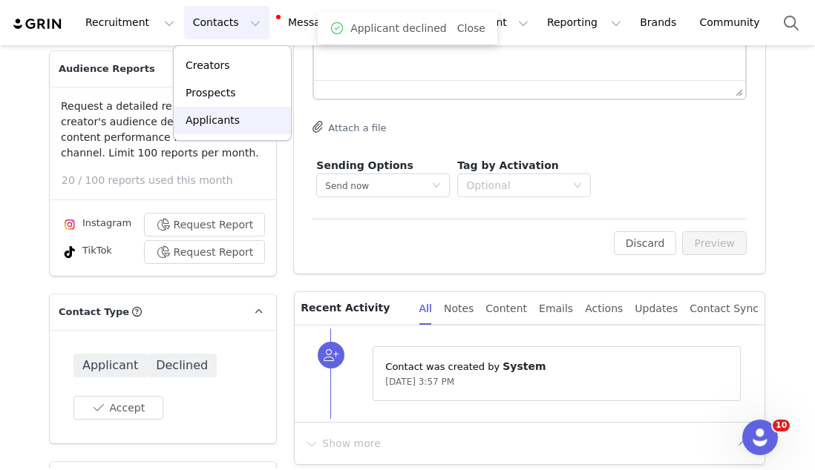
click at [212, 119] on p "Applicants" at bounding box center [212, 121] width 54 height 16
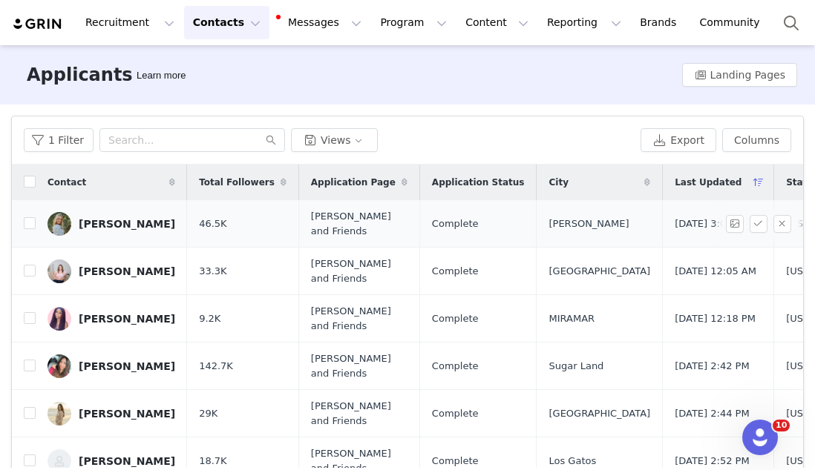
click at [139, 223] on div "Mallory Riddaugh" at bounding box center [127, 224] width 96 height 12
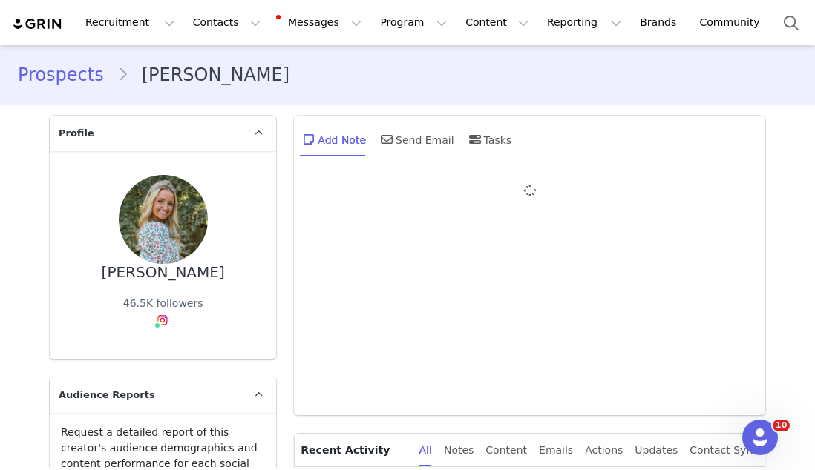
type input "+1 ([GEOGRAPHIC_DATA])"
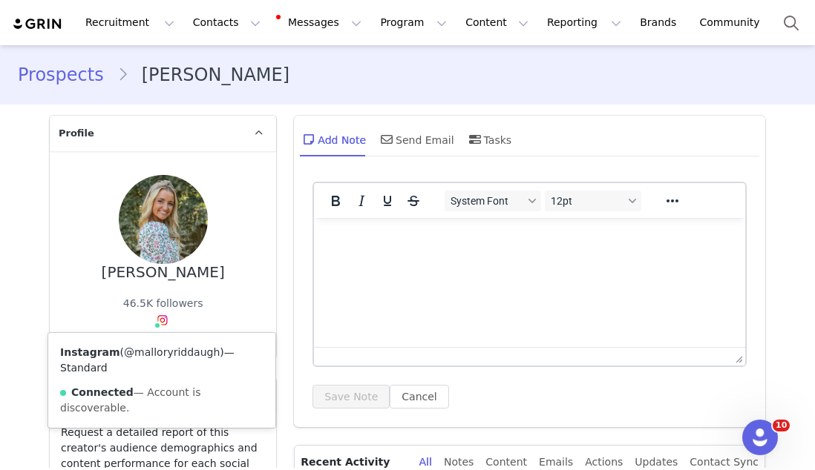
click at [159, 349] on link "@malloryriddaugh" at bounding box center [172, 352] width 96 height 12
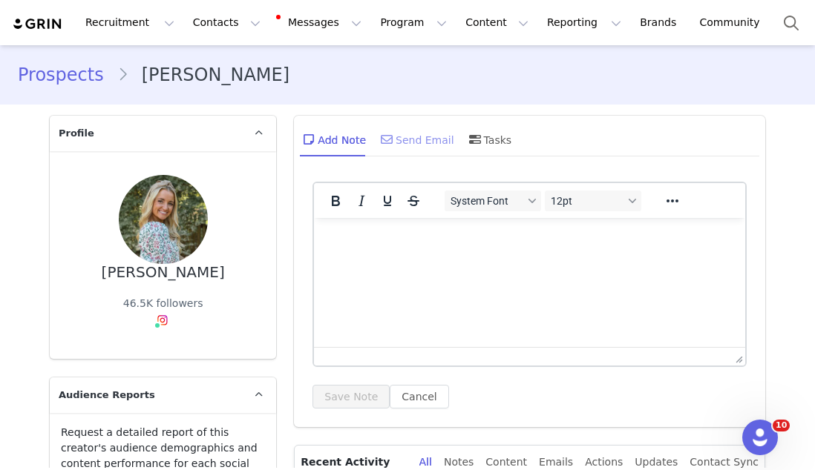
click at [404, 124] on div "Send Email" at bounding box center [416, 140] width 76 height 36
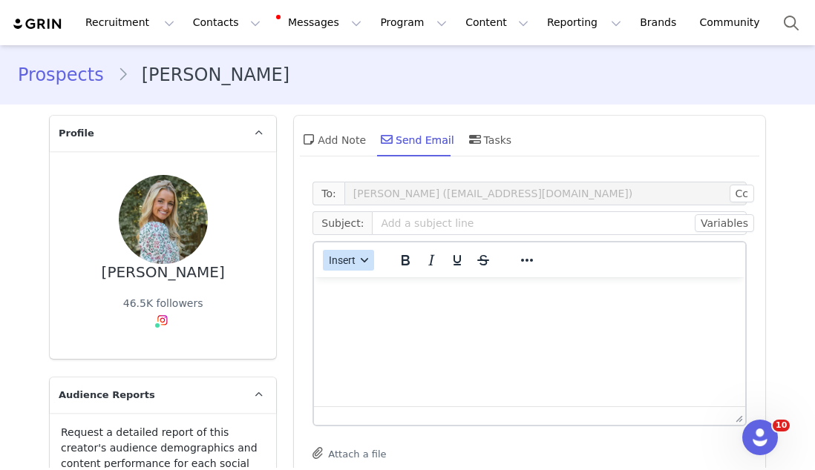
click at [352, 253] on button "Insert" at bounding box center [348, 260] width 51 height 21
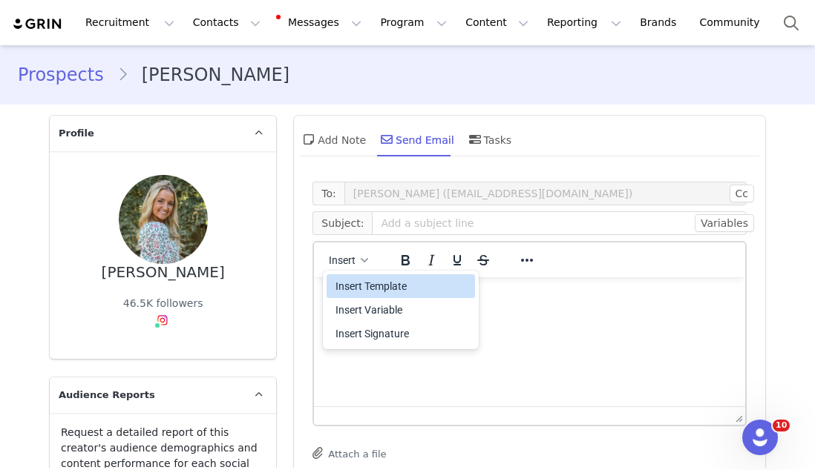
click at [365, 286] on div "Insert Template" at bounding box center [402, 286] width 134 height 18
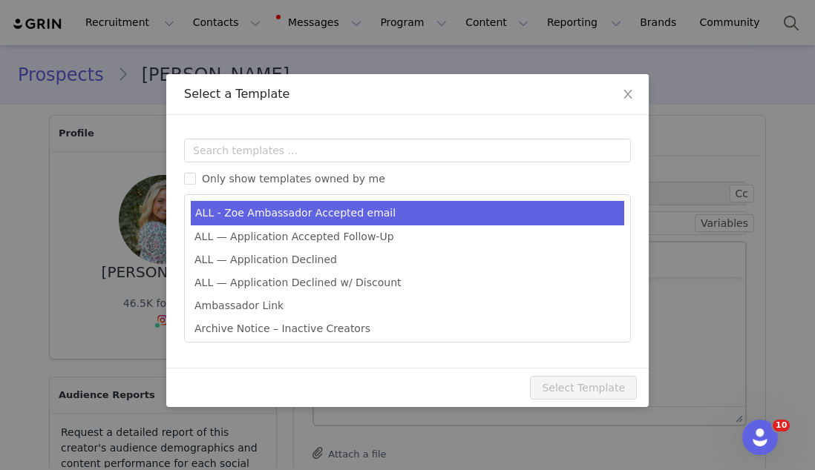
click at [373, 217] on li "ALL - Zoe Ambassador Accepted email" at bounding box center [407, 213] width 433 height 24
type input "Welcome to the Zoe Fam! 🍊"
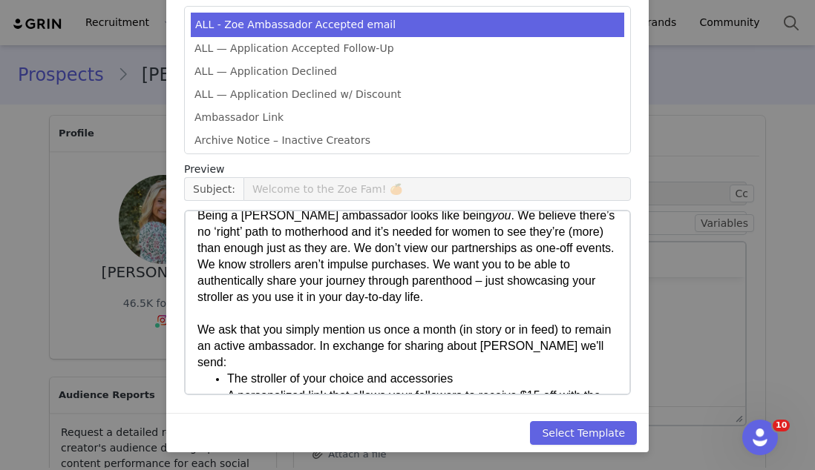
scroll to position [179, 0]
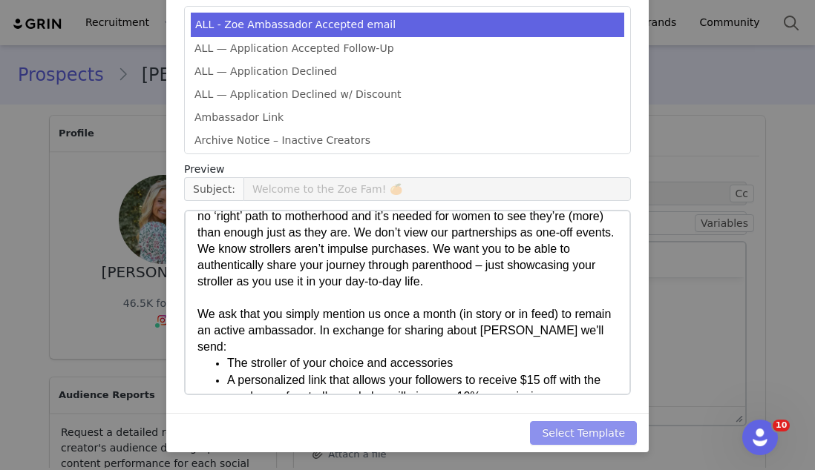
click at [547, 423] on button "Select Template" at bounding box center [583, 433] width 107 height 24
type input "Welcome to the Zoe Fam! 🍊"
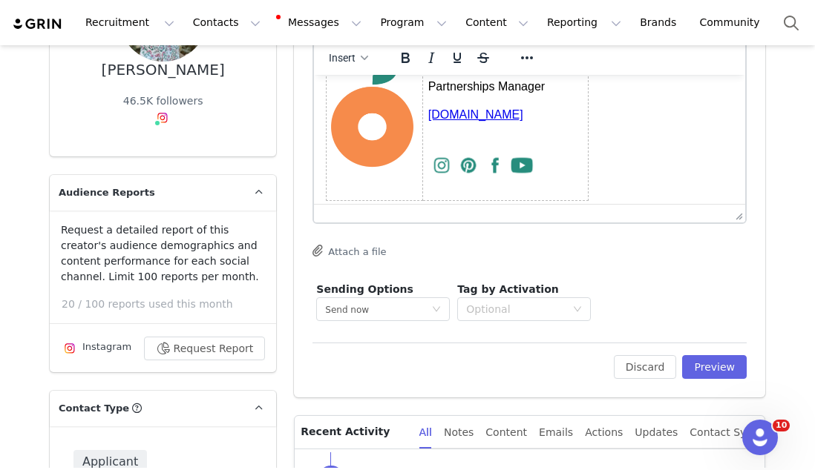
scroll to position [240, 0]
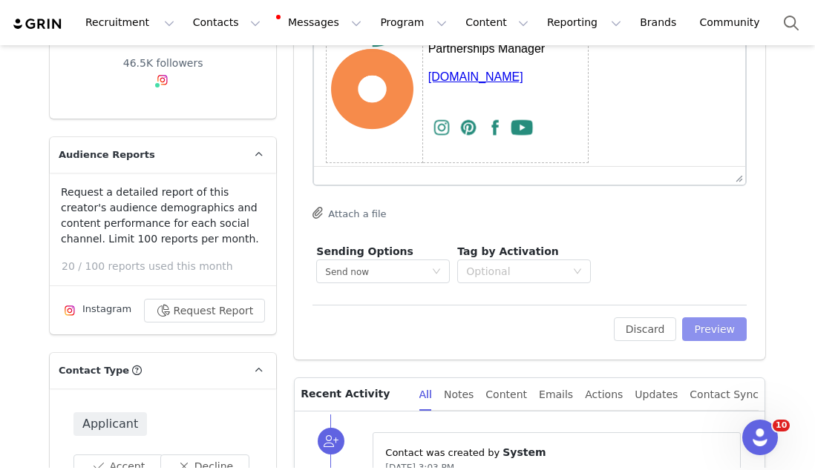
click at [711, 334] on button "Preview" at bounding box center [714, 330] width 65 height 24
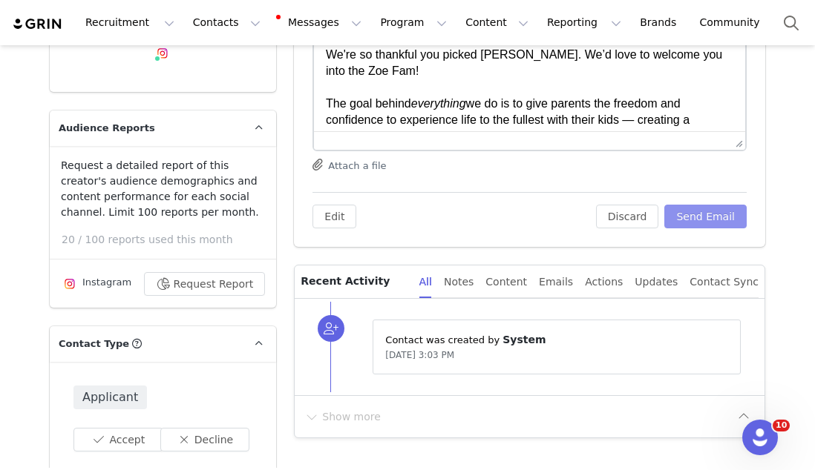
scroll to position [267, 0]
click at [108, 437] on button "Accept" at bounding box center [118, 440] width 90 height 24
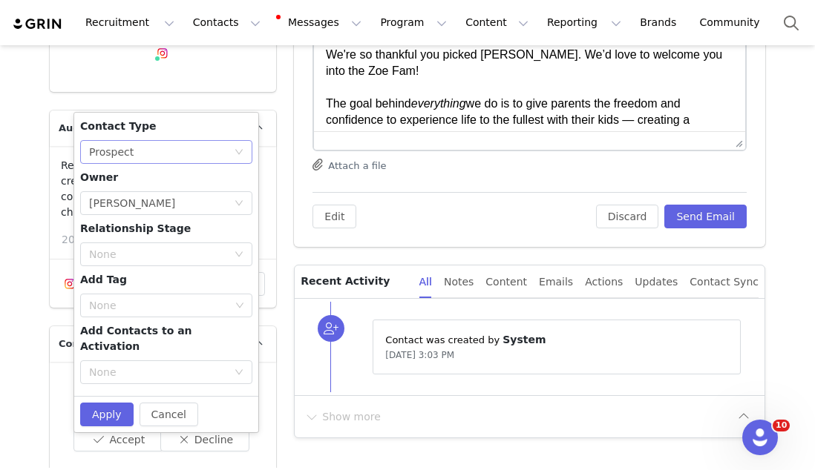
click at [129, 149] on div "Prospect" at bounding box center [111, 152] width 45 height 22
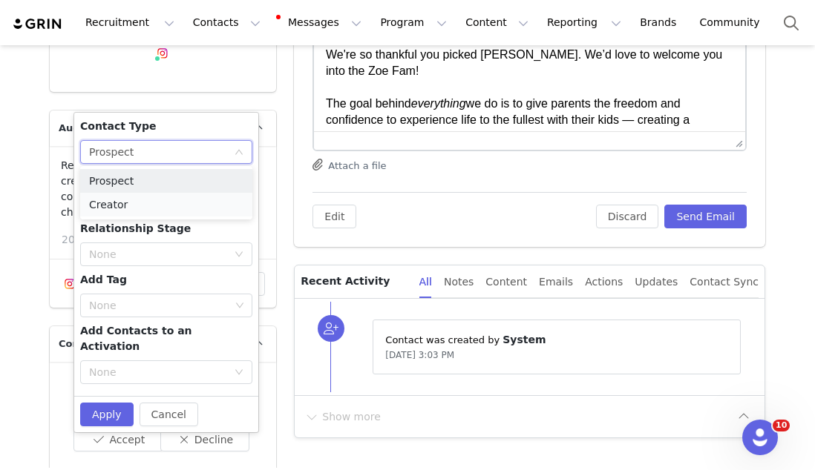
click at [121, 203] on li "Creator" at bounding box center [166, 205] width 172 height 24
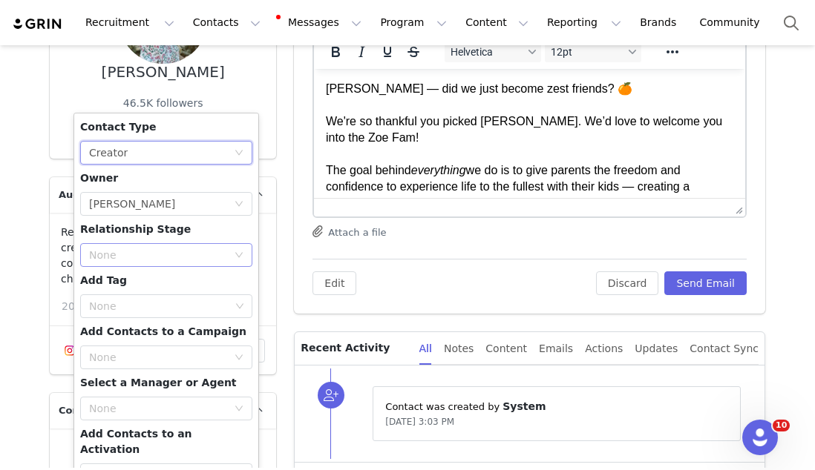
scroll to position [226, 0]
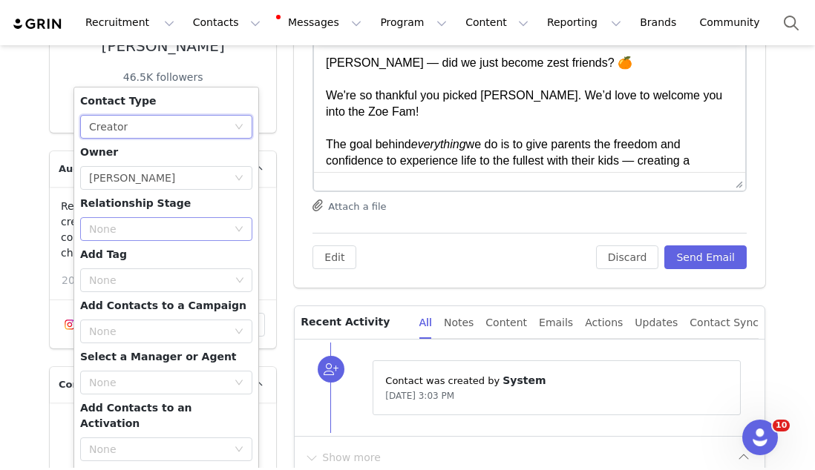
click at [131, 228] on div "None" at bounding box center [158, 229] width 138 height 15
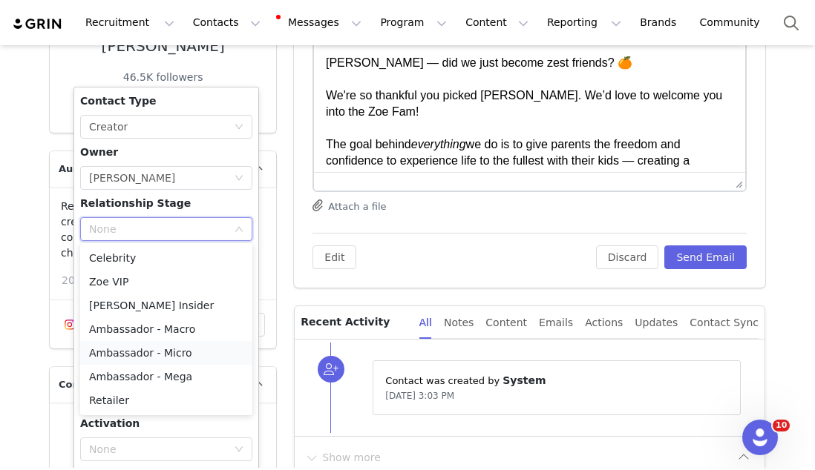
click at [144, 355] on li "Ambassador - Micro" at bounding box center [166, 353] width 172 height 24
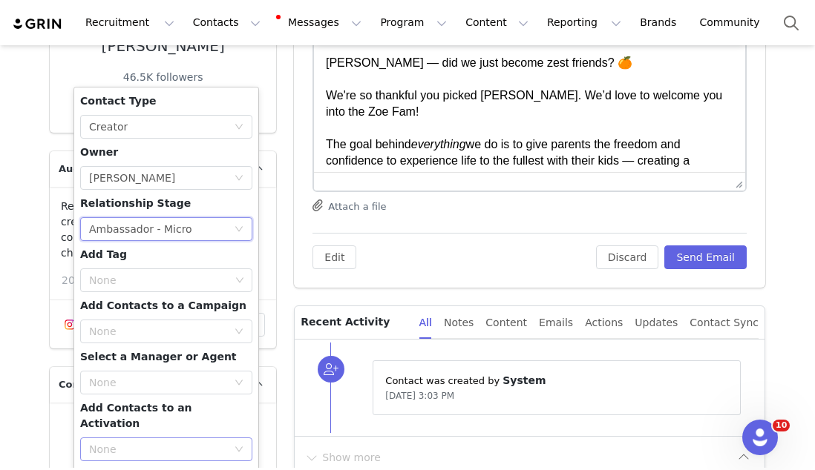
click at [166, 442] on div "None" at bounding box center [158, 449] width 138 height 15
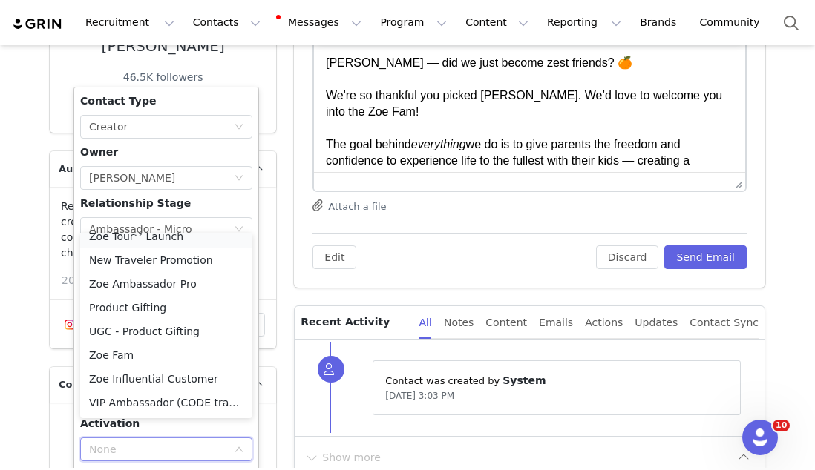
scroll to position [111, 0]
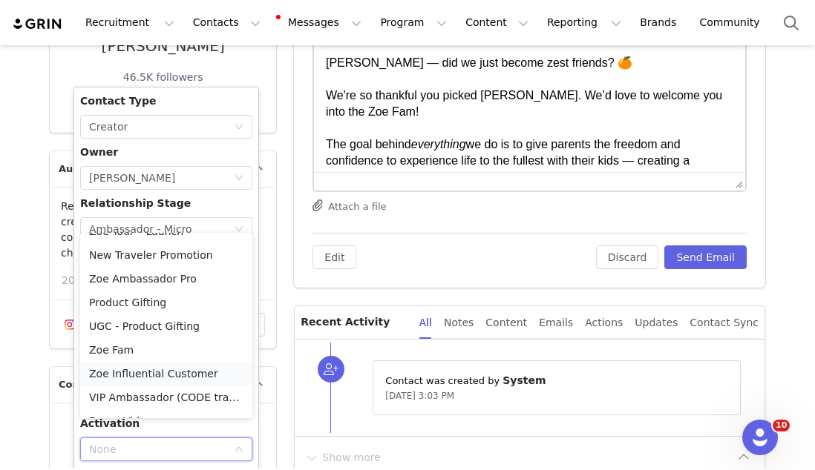
click at [151, 370] on li "Zoe Influential Customer" at bounding box center [166, 374] width 172 height 24
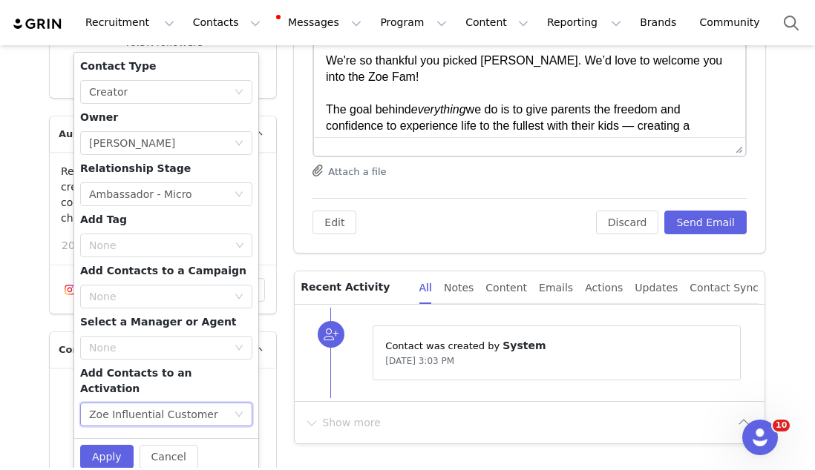
scroll to position [276, 0]
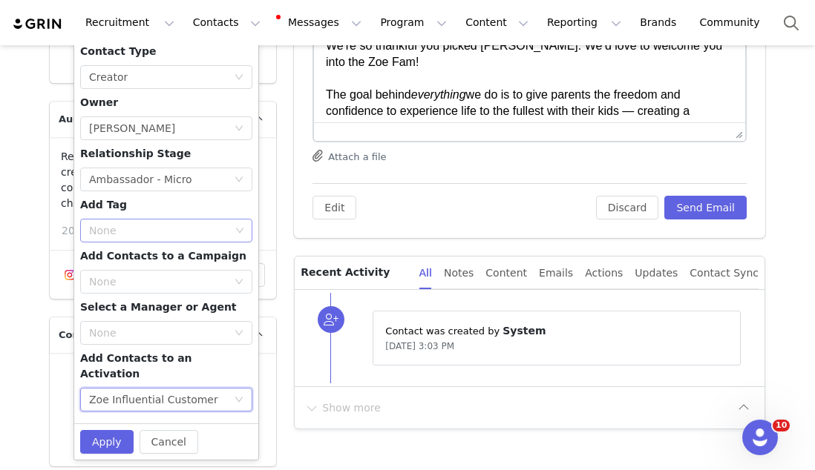
click at [122, 233] on div "None" at bounding box center [159, 230] width 141 height 15
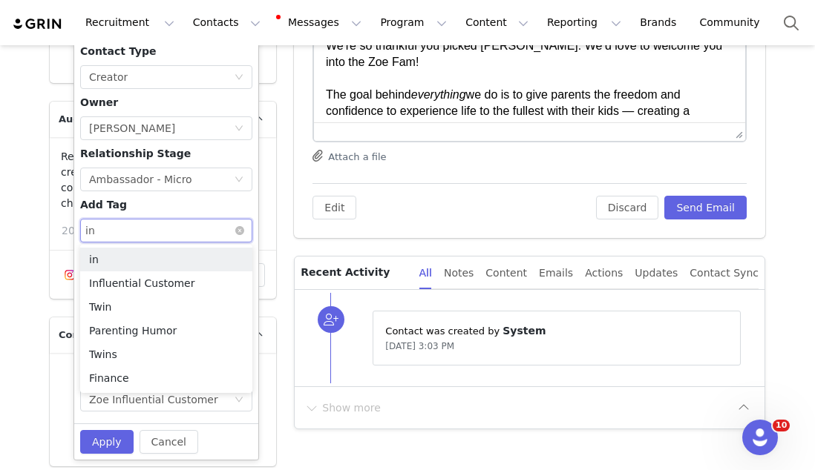
type input "inf"
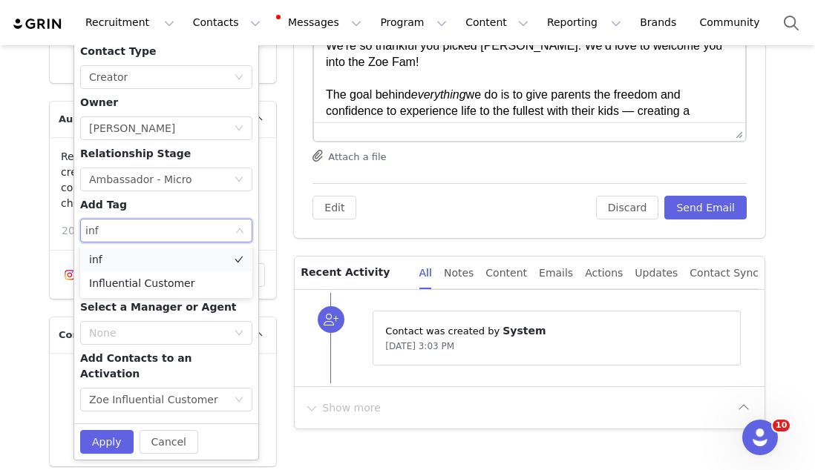
click at [126, 270] on li "inf" at bounding box center [166, 260] width 172 height 24
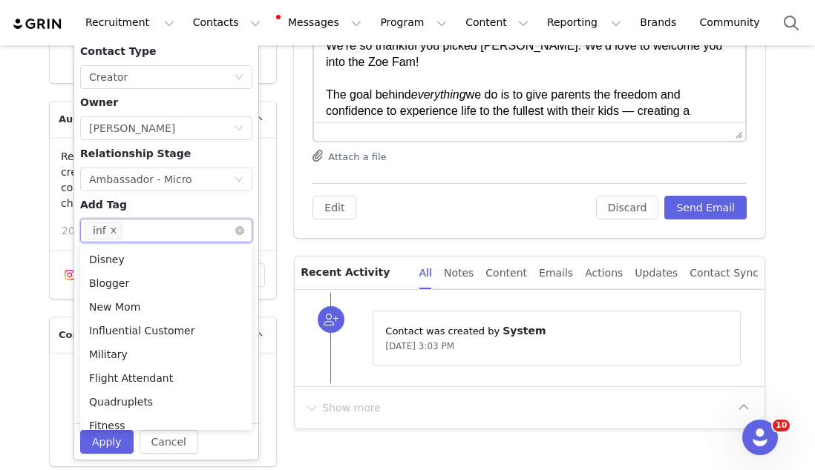
click at [111, 228] on icon "icon: close" at bounding box center [113, 229] width 5 height 5
click at [110, 228] on div "None" at bounding box center [159, 230] width 141 height 15
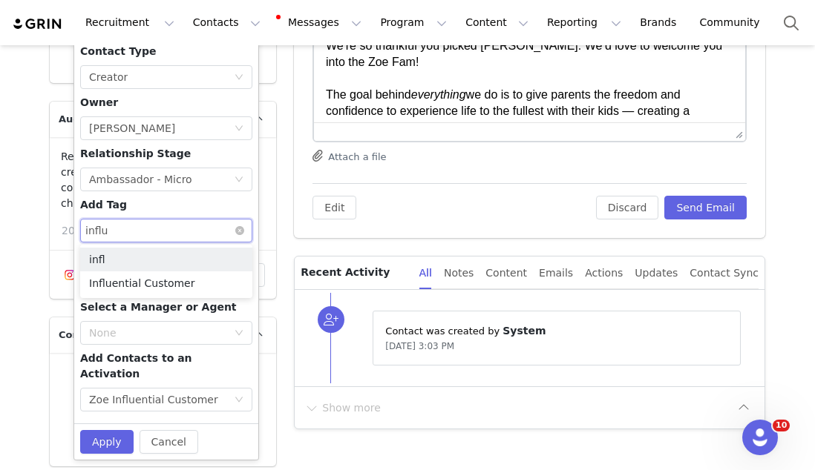
type input "influe"
click at [93, 279] on li "Influential Customer" at bounding box center [166, 284] width 172 height 24
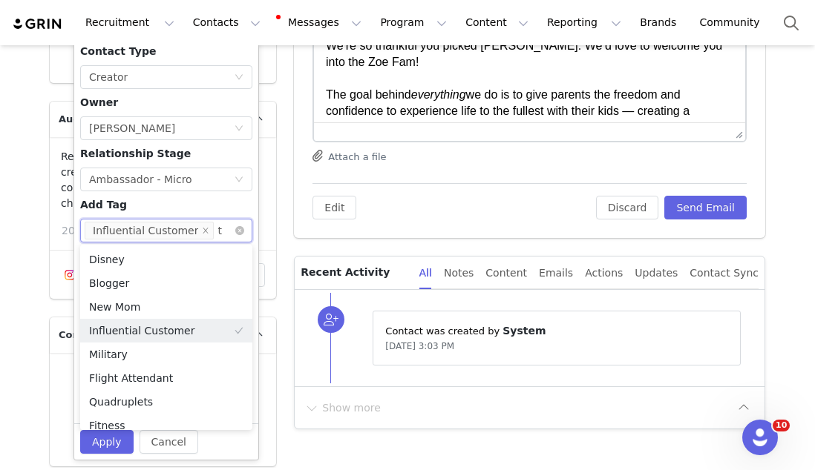
type input "tw"
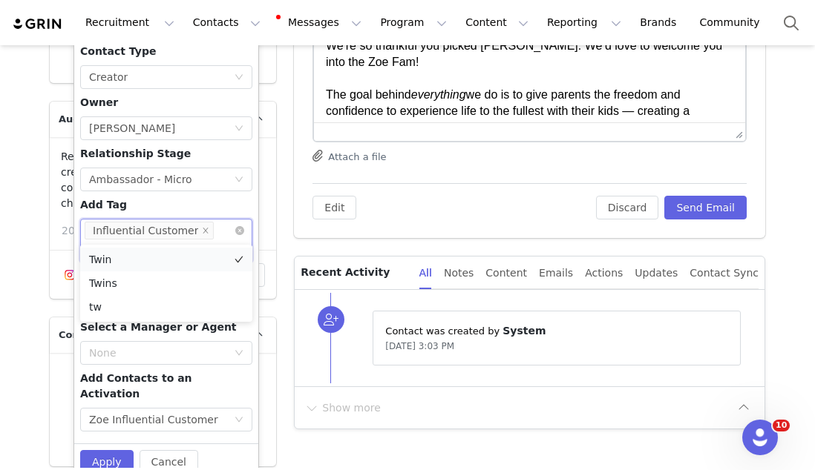
click at [143, 262] on li "Twin" at bounding box center [166, 260] width 172 height 24
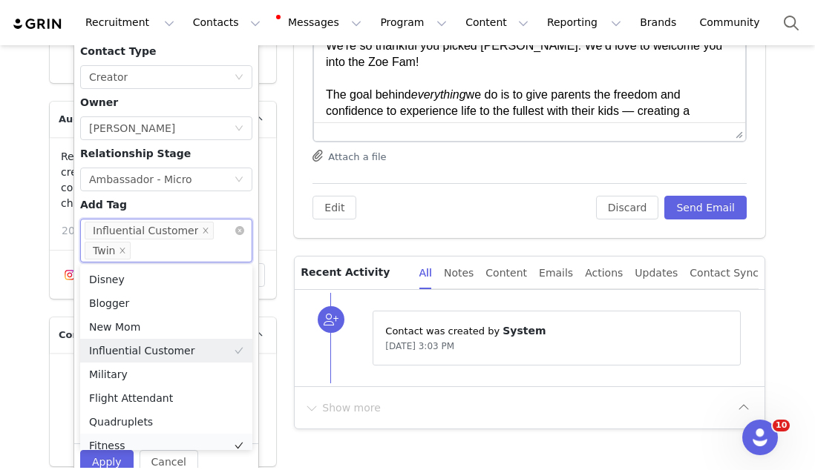
scroll to position [7, 0]
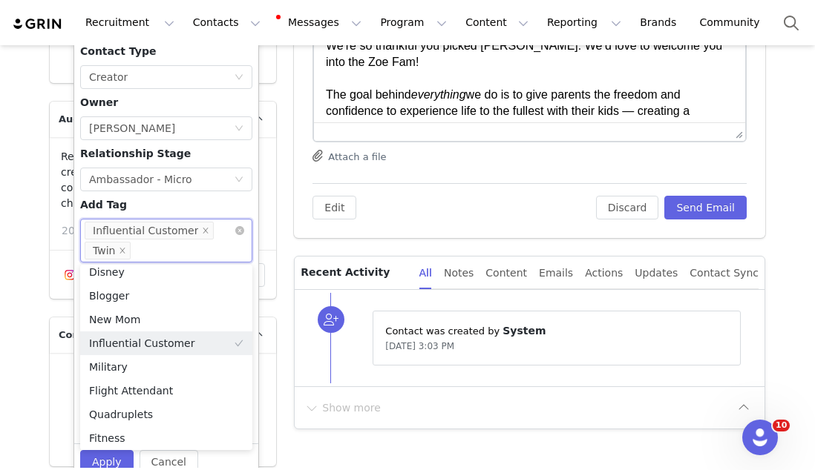
click at [204, 200] on div "Contact Type None Creator Owner Select Owner Madeline Radford Relationship Stag…" at bounding box center [166, 241] width 172 height 394
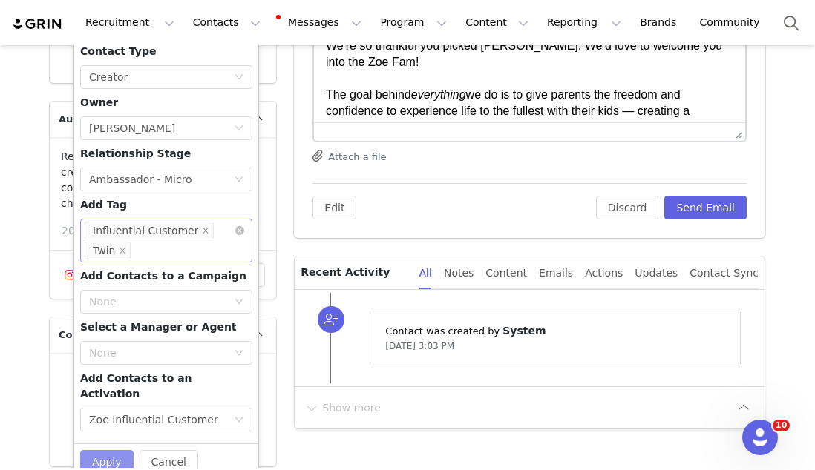
click at [117, 450] on button "Apply" at bounding box center [106, 462] width 53 height 24
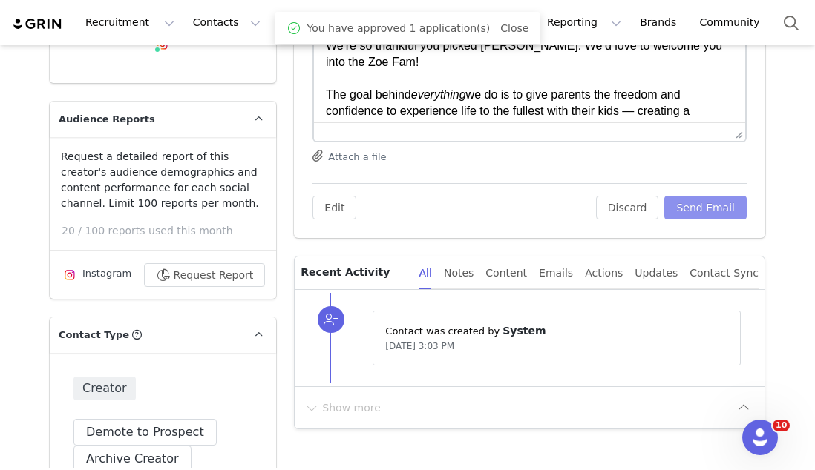
click at [703, 209] on button "Send Email" at bounding box center [705, 208] width 82 height 24
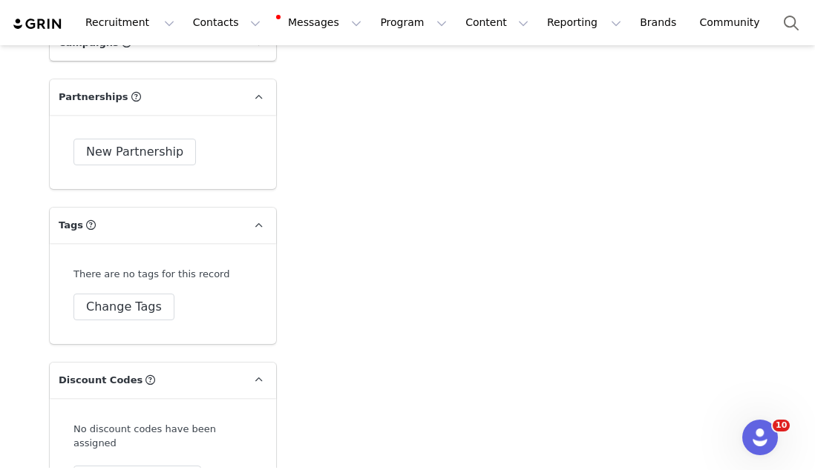
scroll to position [4452, 0]
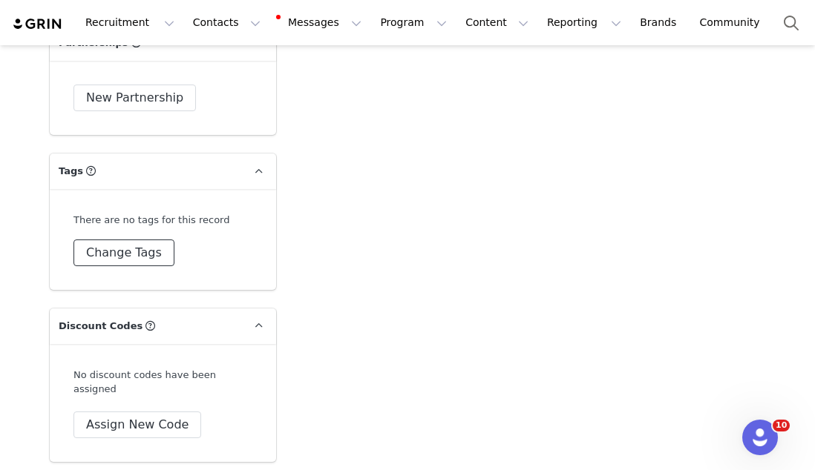
click at [121, 240] on button "Change Tags" at bounding box center [123, 253] width 101 height 27
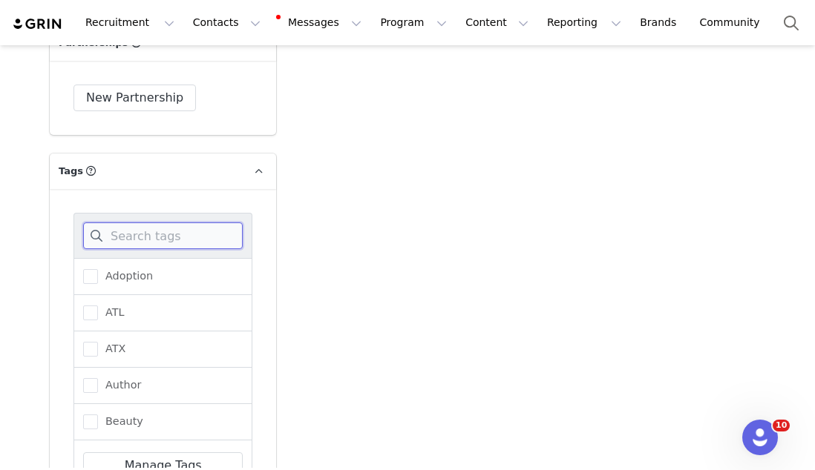
click at [128, 223] on input at bounding box center [162, 236] width 159 height 27
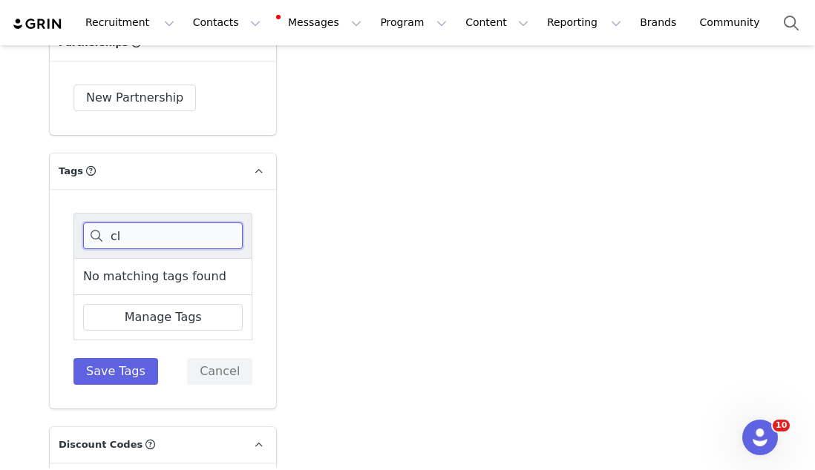
type input "c"
type input "Cha"
click at [122, 269] on span "Charlotte" at bounding box center [126, 276] width 57 height 14
click at [98, 269] on input "Charlotte" at bounding box center [98, 269] width 0 height 0
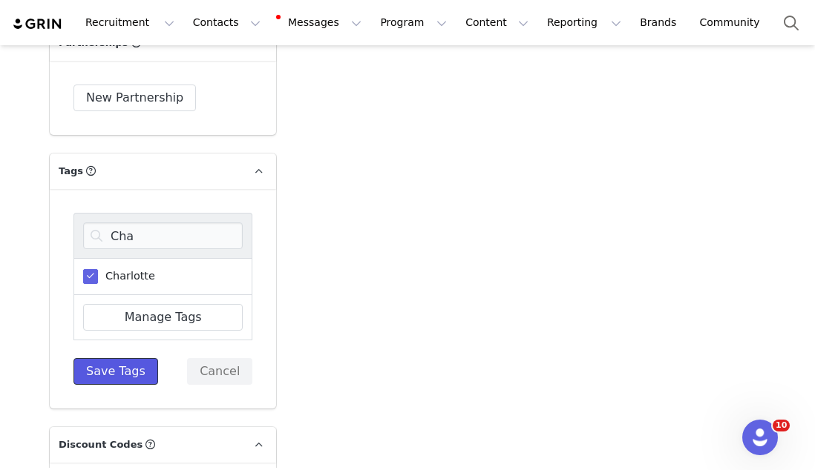
click at [132, 358] on button "Save Tags" at bounding box center [115, 371] width 85 height 27
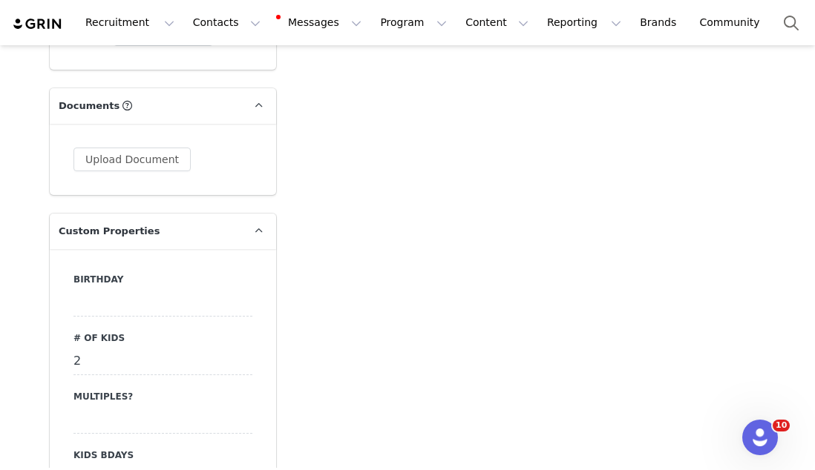
scroll to position [1225, 0]
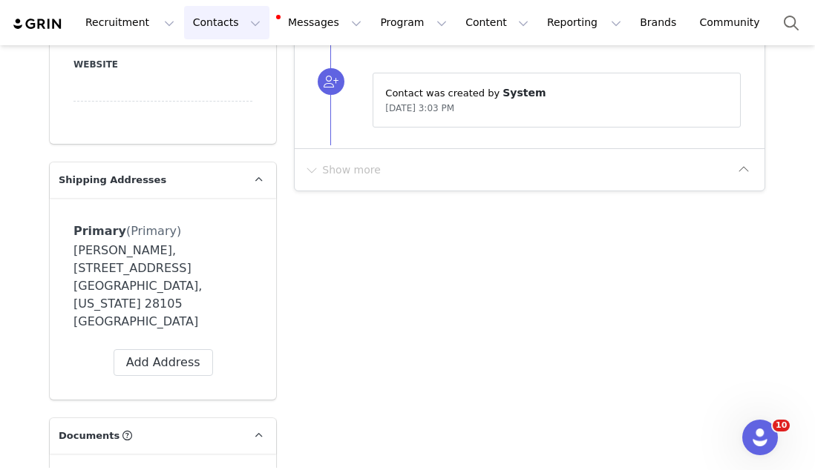
click at [207, 17] on button "Contacts Contacts" at bounding box center [226, 22] width 85 height 33
click at [371, 29] on button "Program Program" at bounding box center [413, 22] width 85 height 33
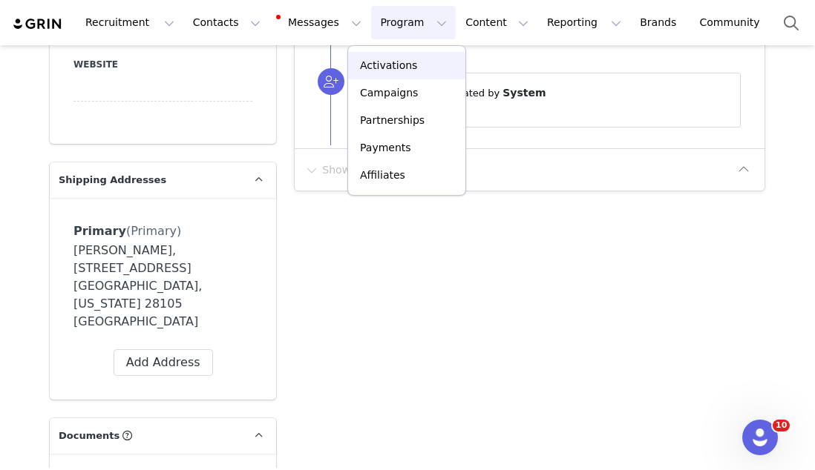
click at [369, 69] on p "Activations" at bounding box center [388, 66] width 57 height 16
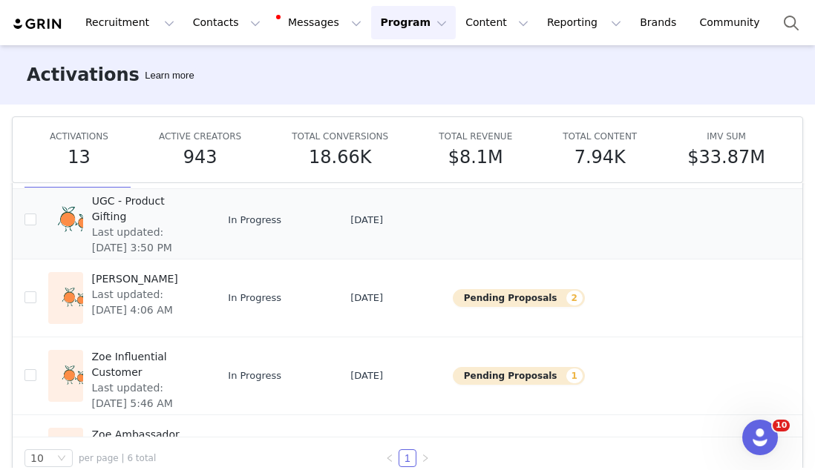
scroll to position [204, 0]
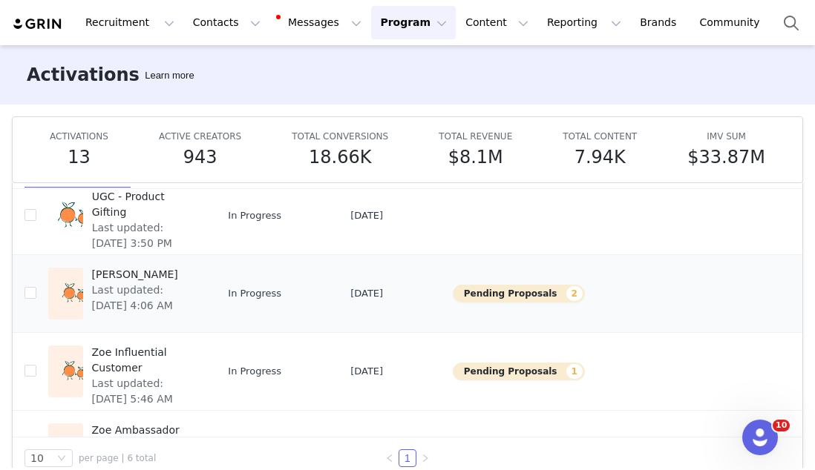
click at [124, 269] on span "Zoe Ambassador" at bounding box center [144, 275] width 104 height 16
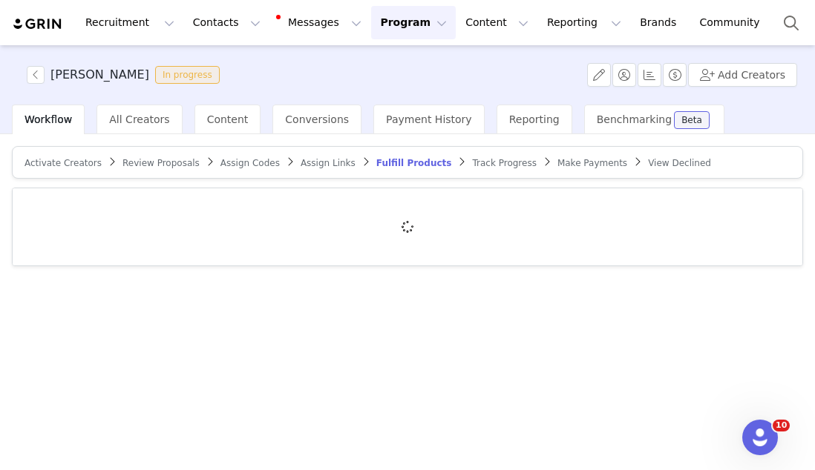
click at [148, 165] on span "Review Proposals" at bounding box center [160, 163] width 77 height 10
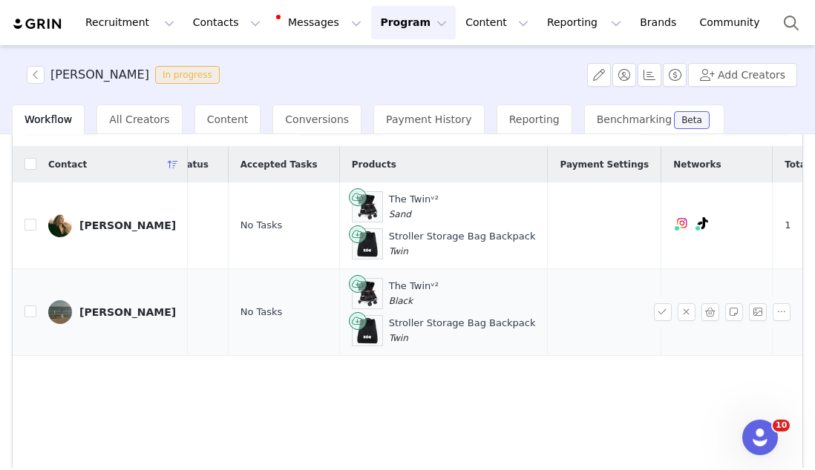
scroll to position [0, 405]
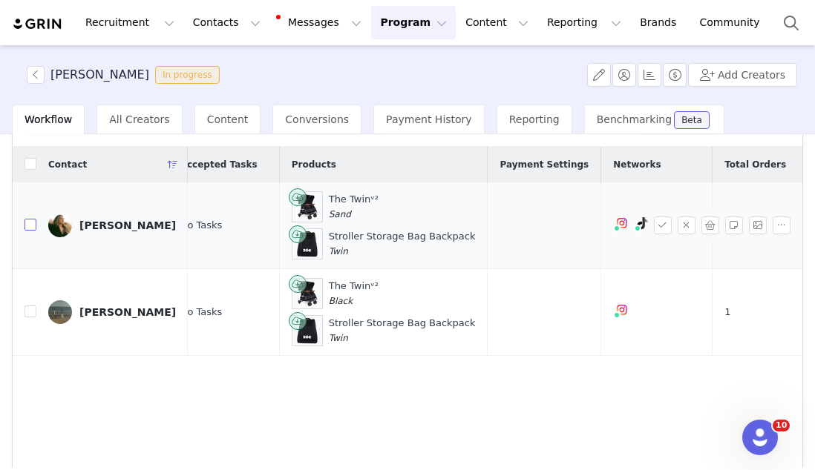
click at [34, 223] on input "checkbox" at bounding box center [30, 225] width 12 height 12
checkbox input "true"
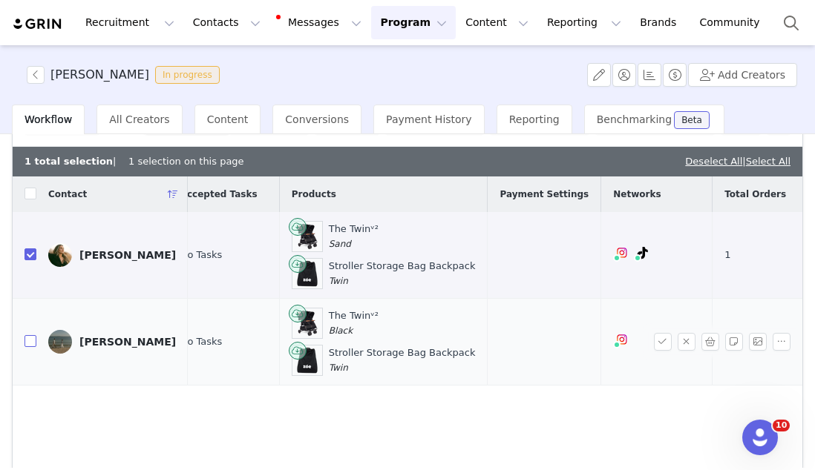
click at [31, 343] on input "checkbox" at bounding box center [30, 341] width 12 height 12
checkbox input "true"
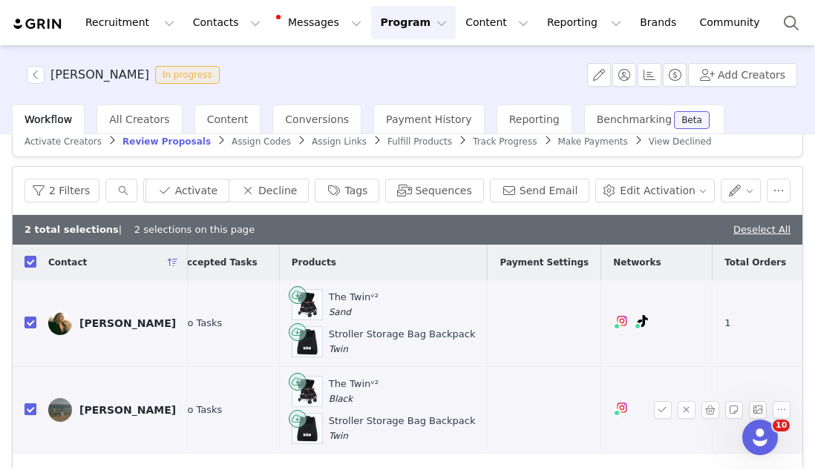
scroll to position [0, 0]
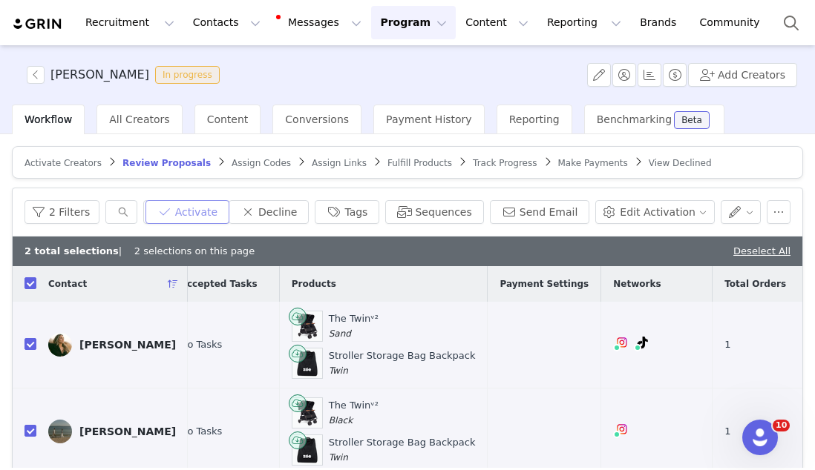
click at [216, 206] on button "Activate" at bounding box center [187, 212] width 84 height 24
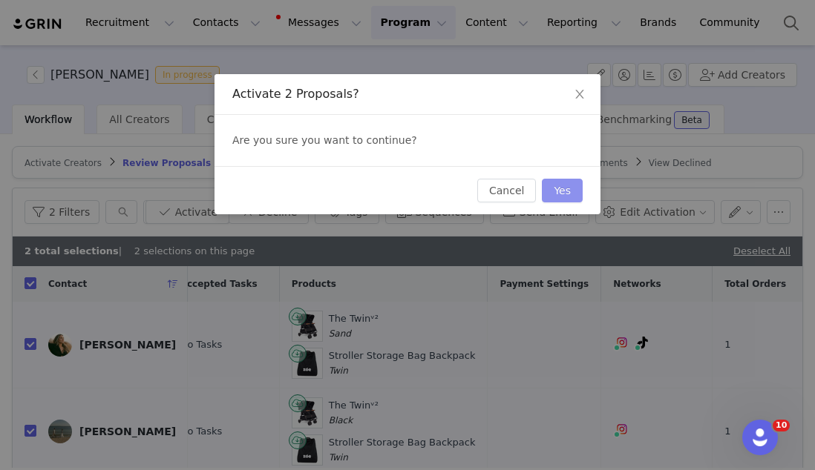
click at [550, 187] on button "Yes" at bounding box center [562, 191] width 41 height 24
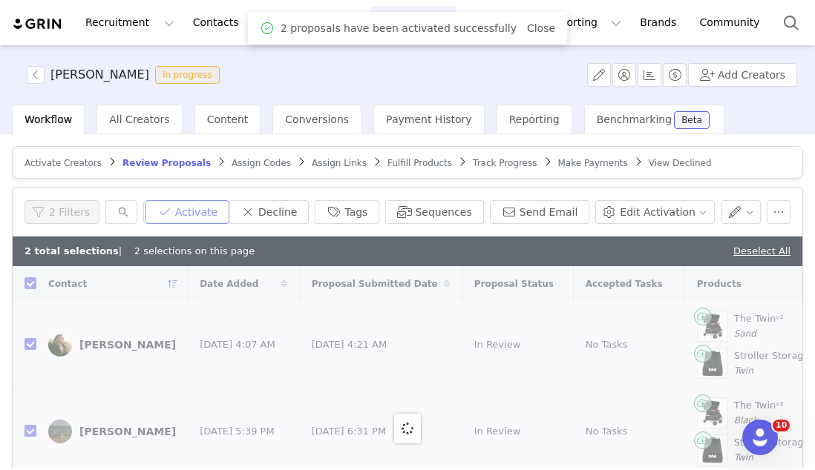
checkbox input "false"
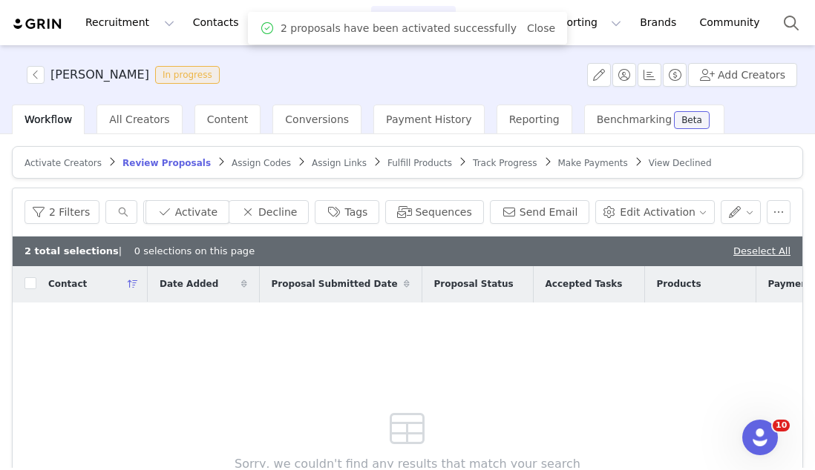
click at [239, 162] on span "Assign Codes" at bounding box center [260, 163] width 59 height 10
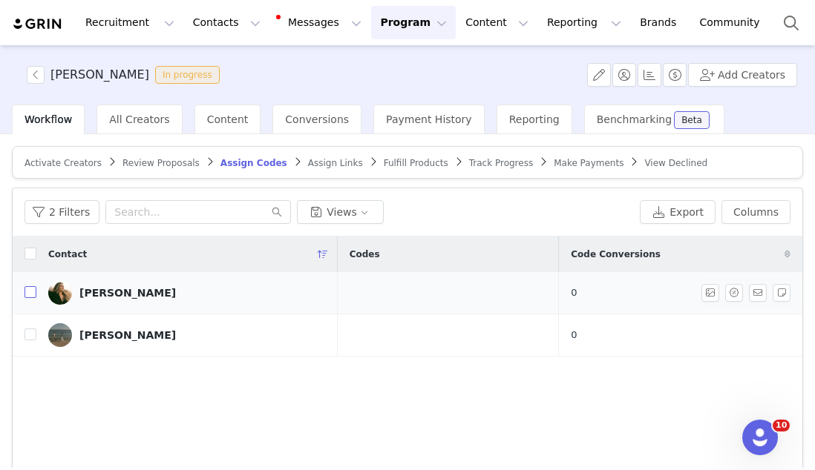
click at [34, 290] on input "checkbox" at bounding box center [30, 292] width 12 height 12
checkbox input "true"
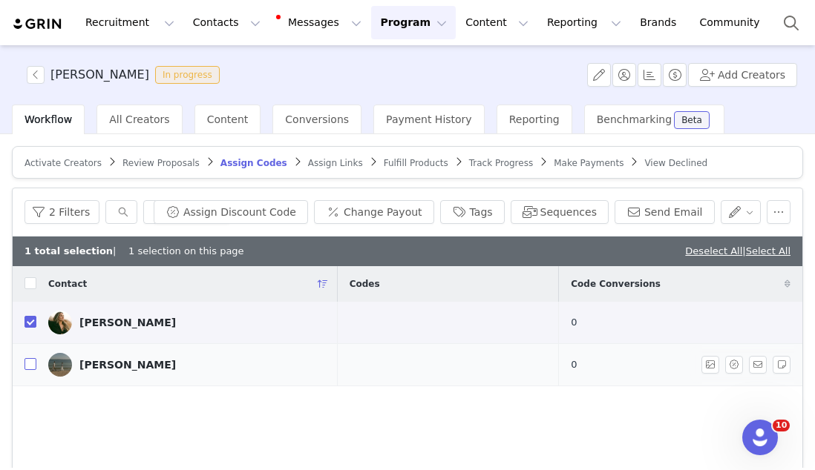
click at [32, 360] on input "checkbox" at bounding box center [30, 364] width 12 height 12
checkbox input "true"
click at [249, 210] on button "Assign Discount Code" at bounding box center [231, 212] width 154 height 24
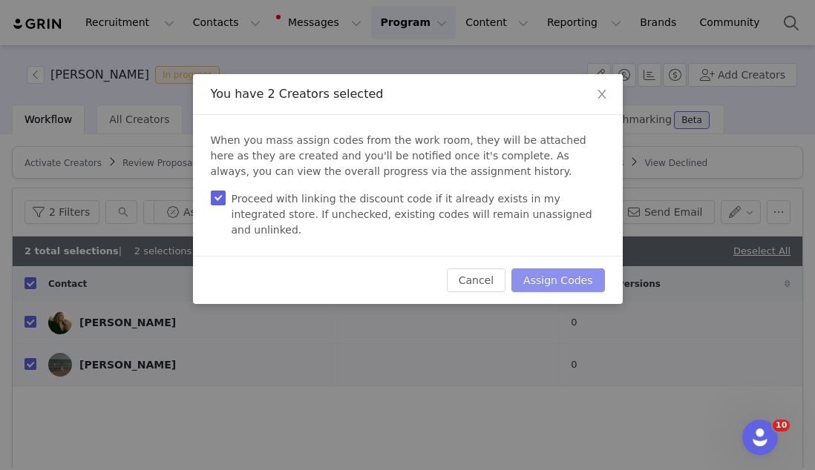
click at [560, 269] on button "Assign Codes" at bounding box center [557, 281] width 93 height 24
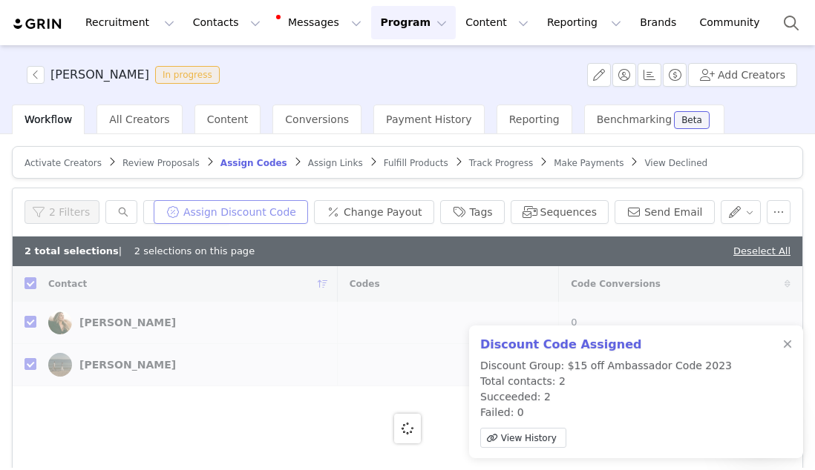
checkbox input "false"
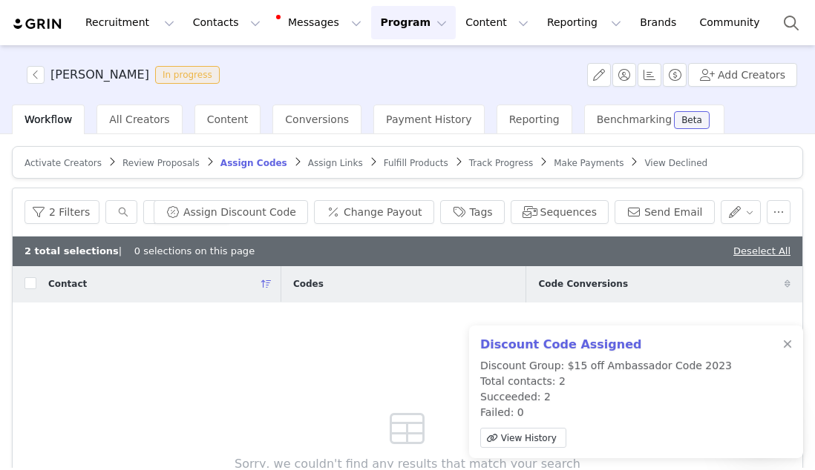
click at [300, 169] on article "Activate Creators Review Proposals Assign Codes Assign Links Fulfill Products T…" at bounding box center [407, 162] width 791 height 33
click at [308, 159] on span "Assign Links" at bounding box center [335, 163] width 55 height 10
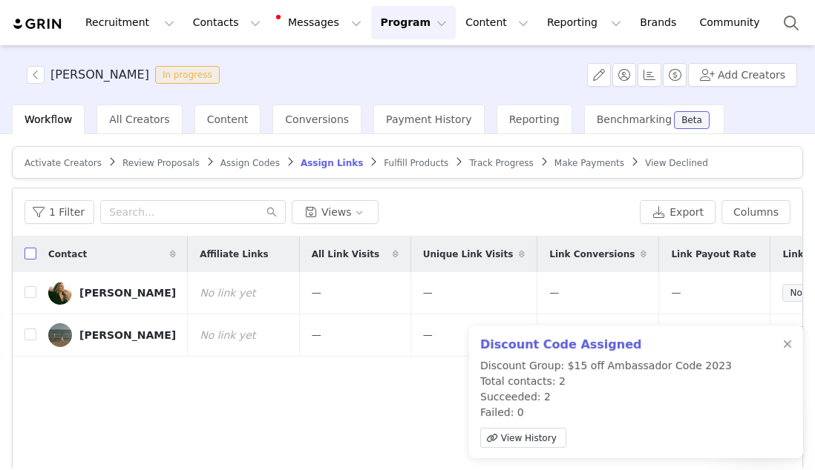
click at [25, 256] on input "checkbox" at bounding box center [30, 254] width 12 height 12
checkbox input "true"
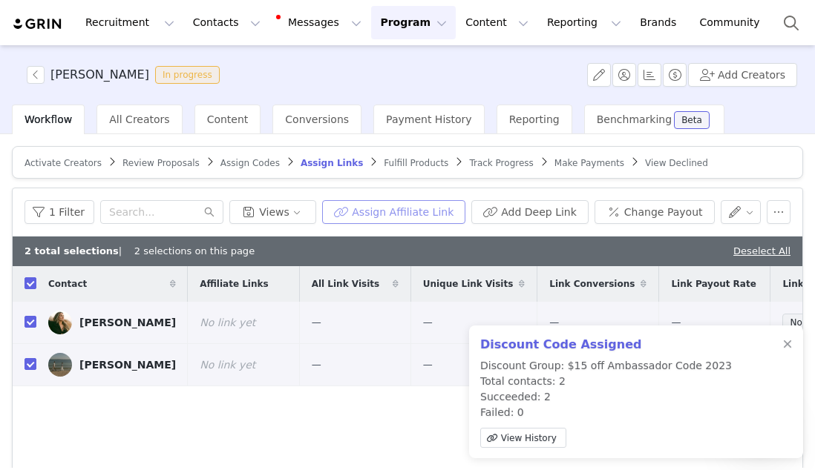
click at [385, 218] on button "Assign Affiliate Link" at bounding box center [393, 212] width 143 height 24
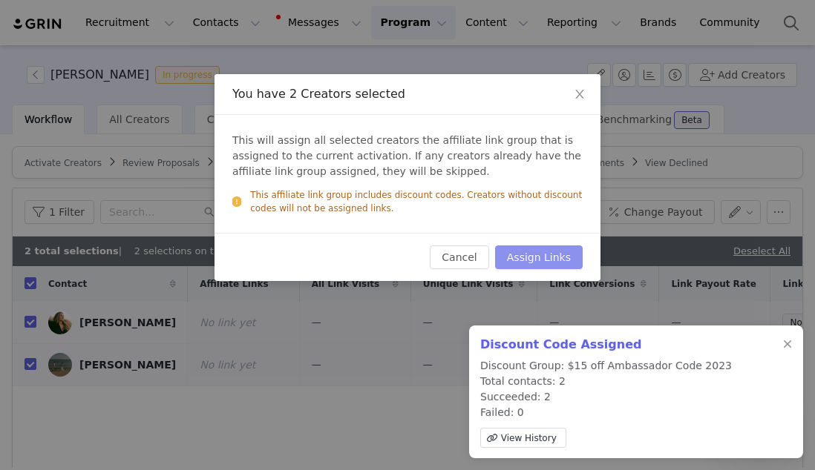
click at [536, 259] on button "Assign Links" at bounding box center [539, 258] width 88 height 24
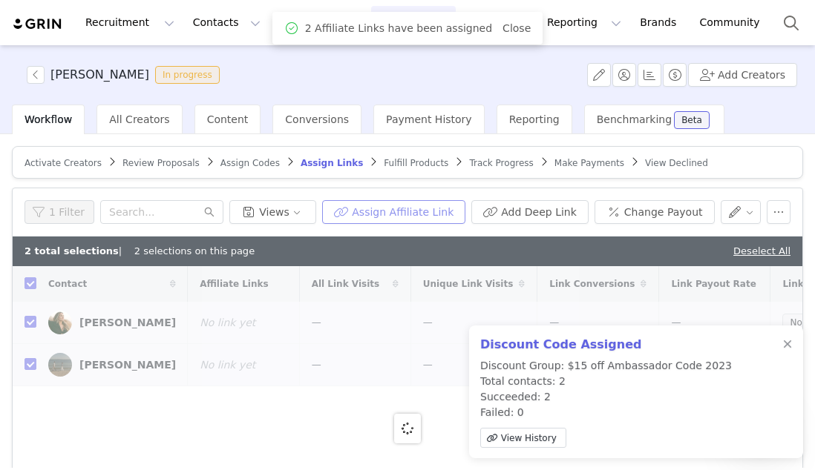
checkbox input "false"
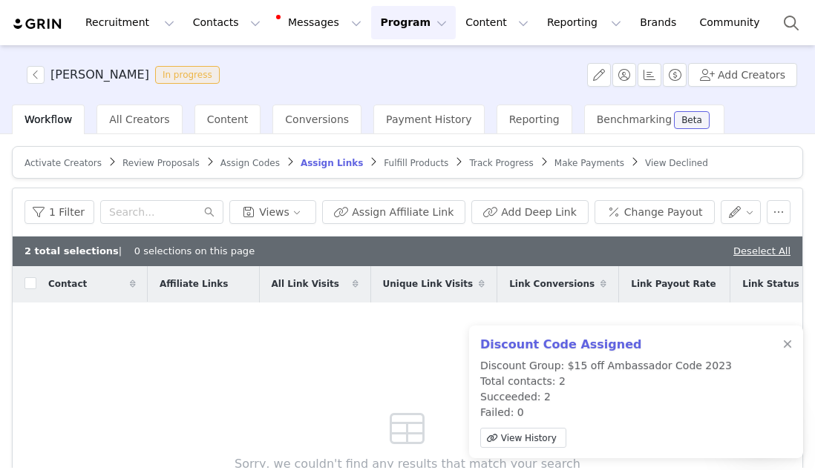
click at [384, 167] on span "Fulfill Products" at bounding box center [416, 163] width 65 height 10
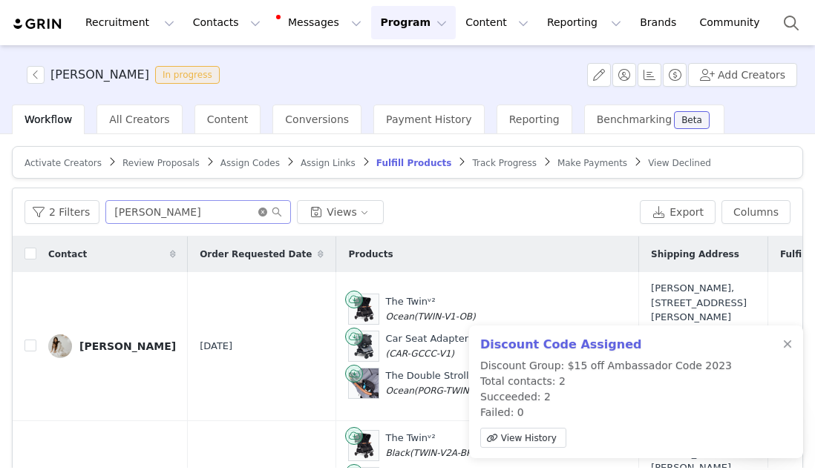
click at [263, 211] on icon "icon: close-circle" at bounding box center [262, 212] width 9 height 9
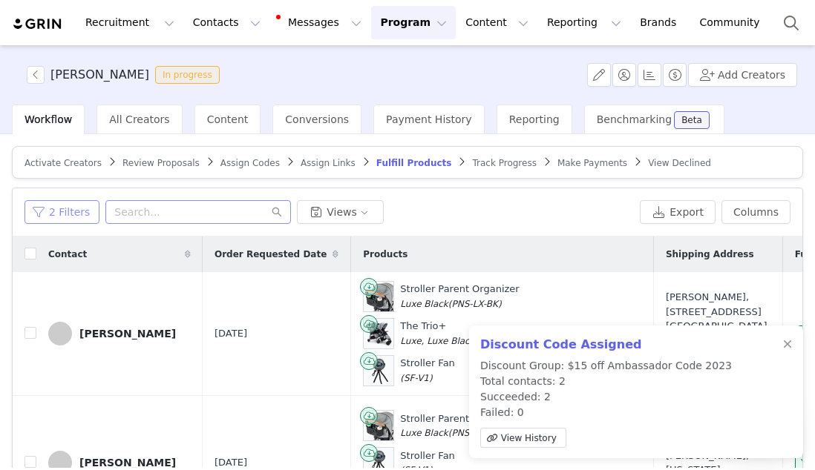
click at [68, 220] on button "2 Filters" at bounding box center [61, 212] width 75 height 24
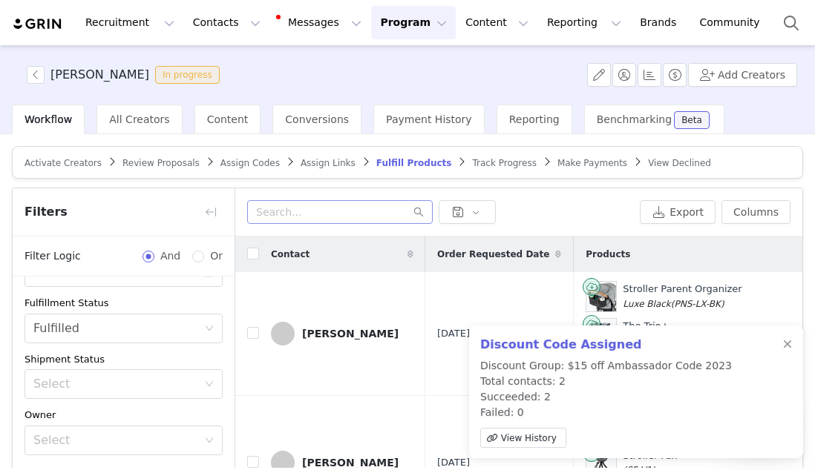
scroll to position [105, 0]
click at [77, 347] on div "Activated Date ~ Order Submitted Date Fulfillment Status Select Fulfilled Shipm…" at bounding box center [124, 374] width 222 height 407
click at [76, 330] on div "Select Fulfilled" at bounding box center [118, 328] width 171 height 28
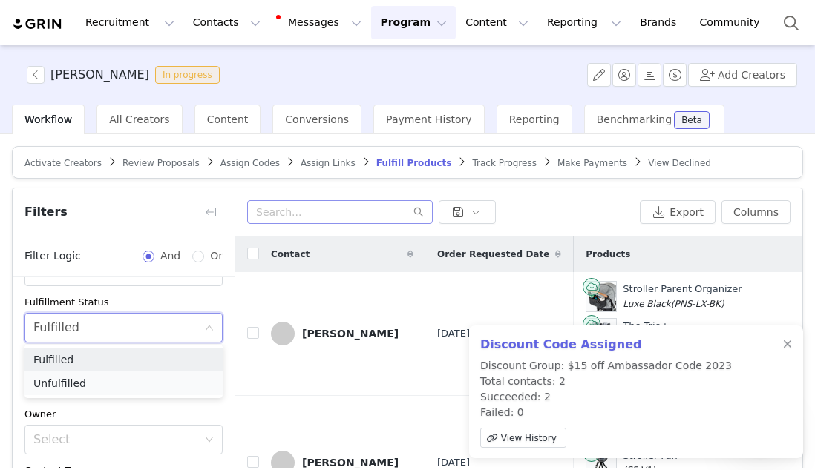
click at [76, 384] on li "Unfulfilled" at bounding box center [123, 384] width 198 height 24
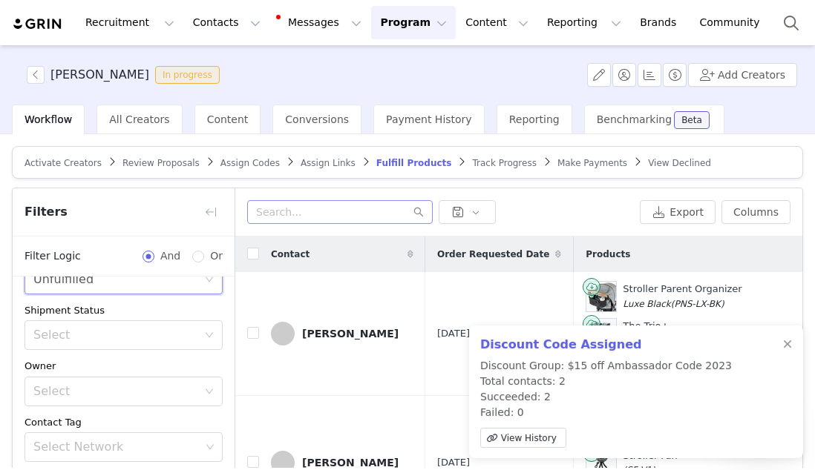
scroll to position [176, 0]
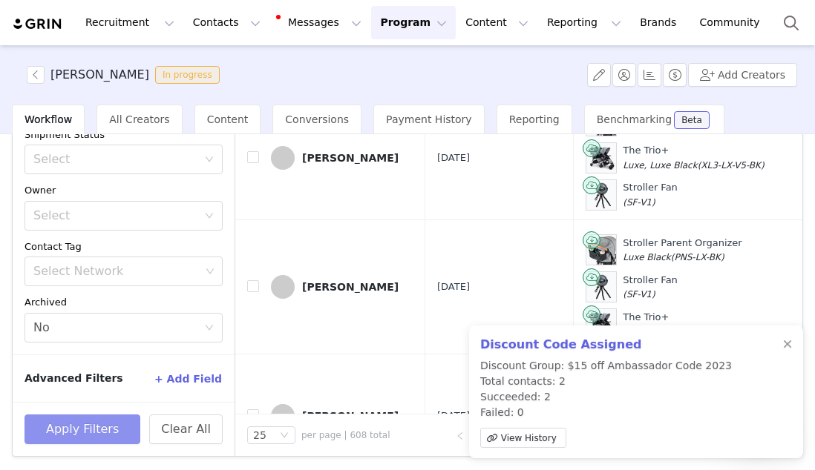
click at [69, 433] on button "Apply Filters" at bounding box center [82, 430] width 116 height 30
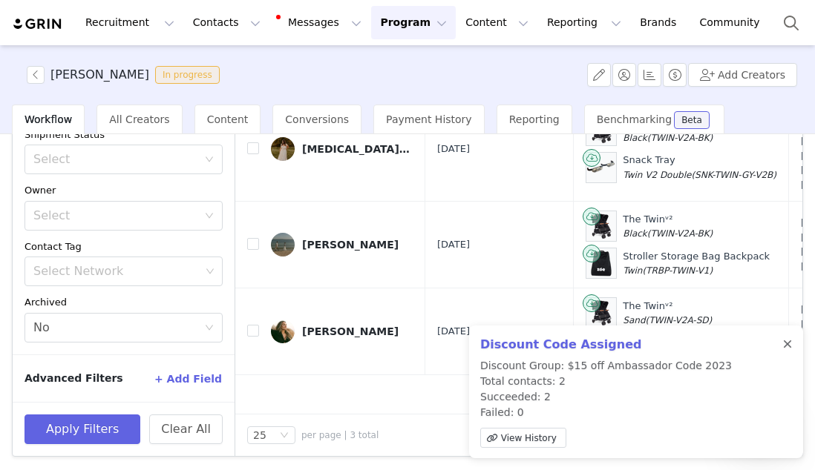
click at [789, 339] on div at bounding box center [787, 345] width 9 height 12
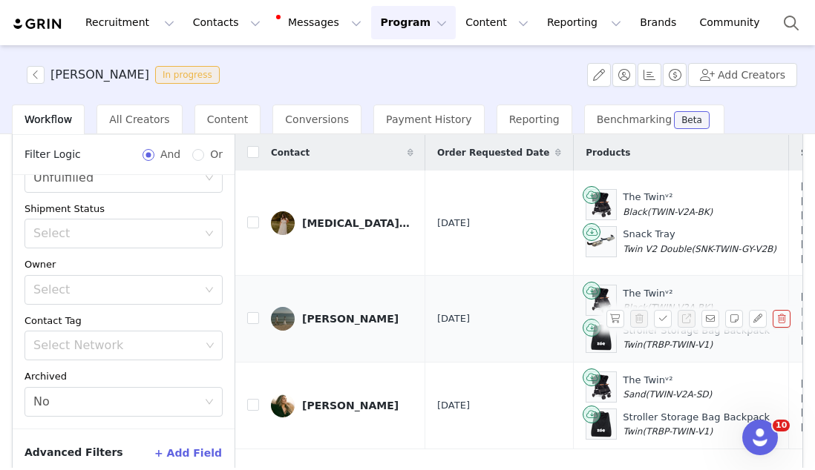
scroll to position [0, 0]
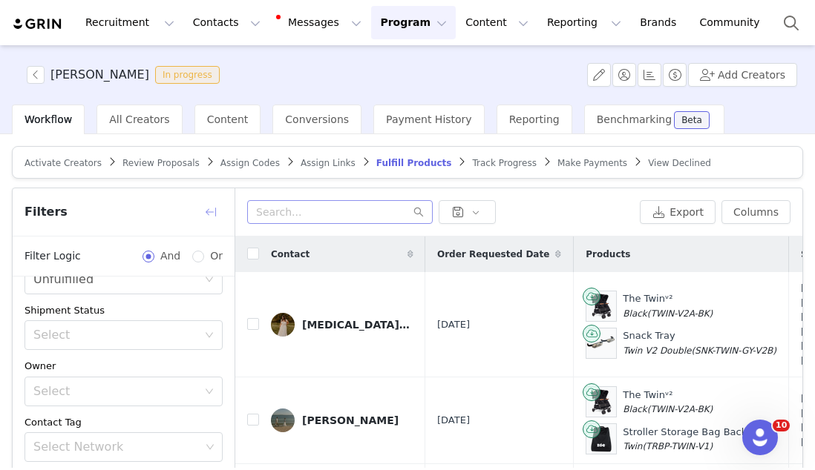
click at [204, 204] on button "button" at bounding box center [211, 212] width 24 height 24
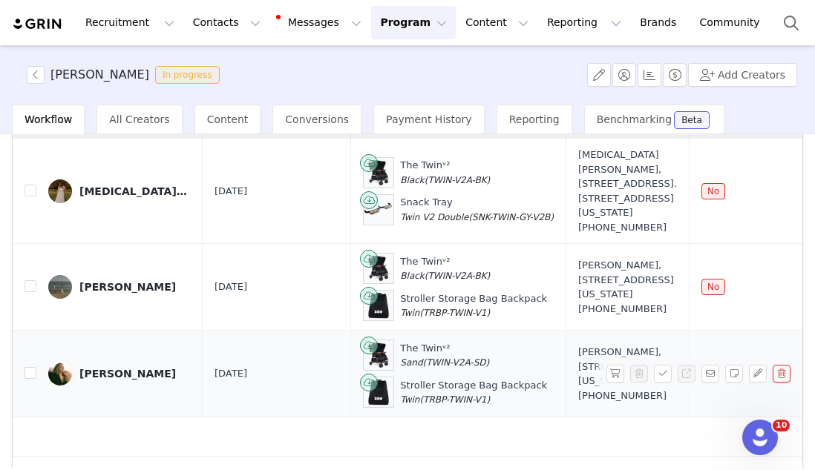
scroll to position [176, 0]
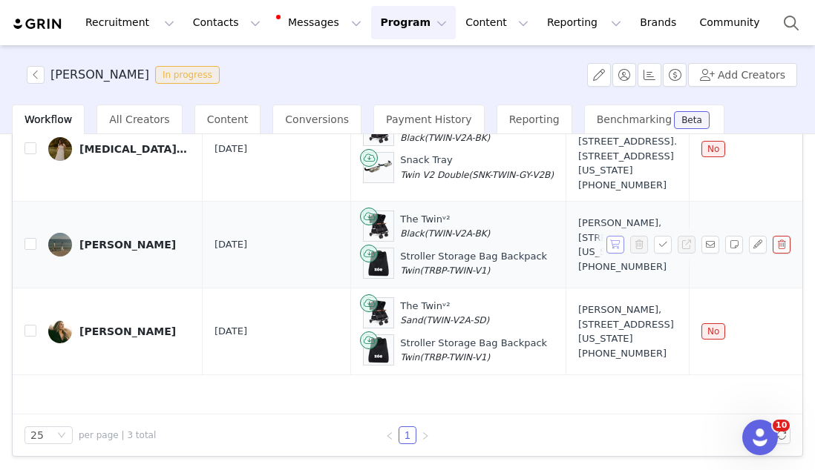
click at [610, 252] on button "button" at bounding box center [615, 245] width 18 height 18
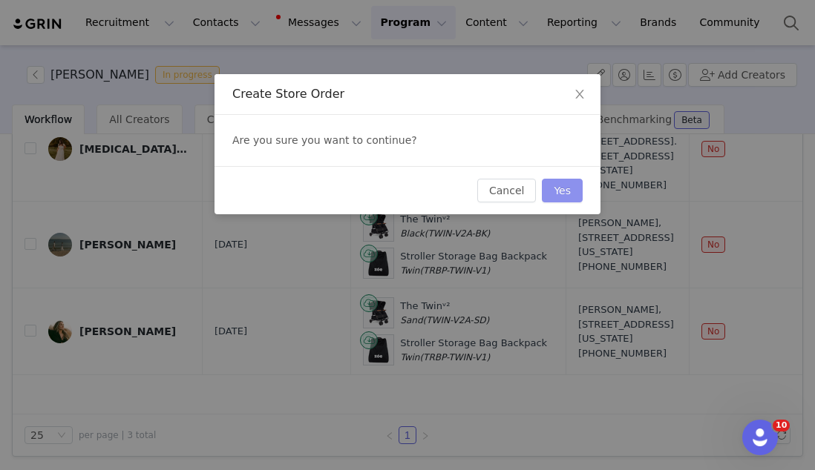
click at [547, 190] on button "Yes" at bounding box center [562, 191] width 41 height 24
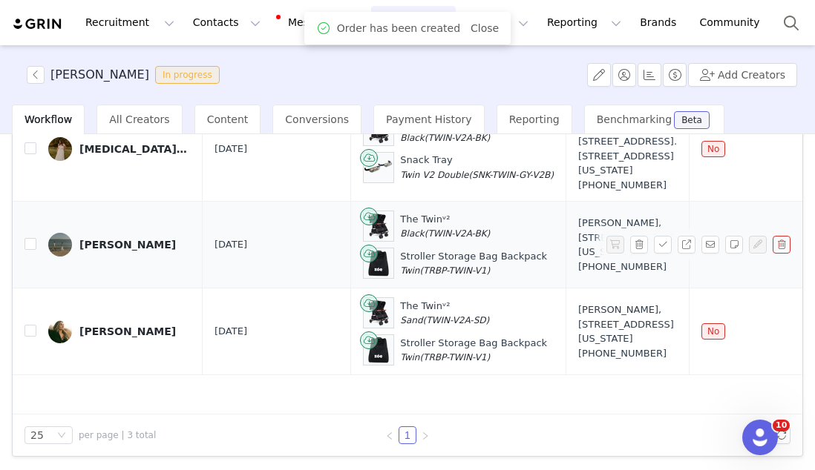
scroll to position [41, 0]
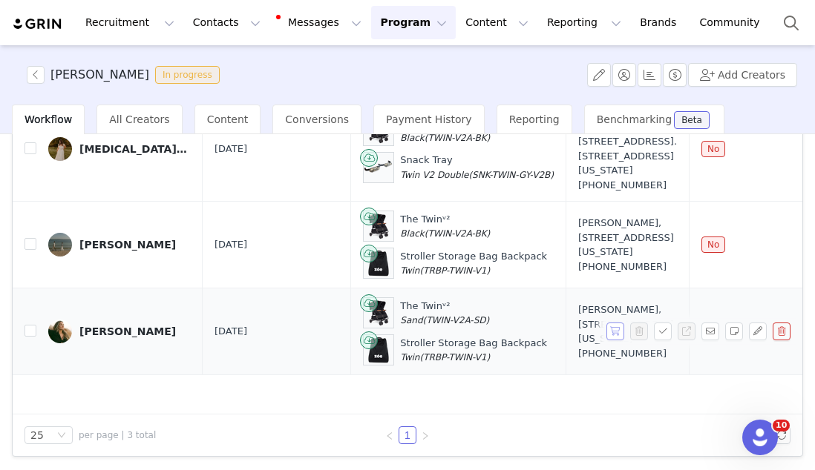
click at [607, 341] on button "button" at bounding box center [615, 332] width 18 height 18
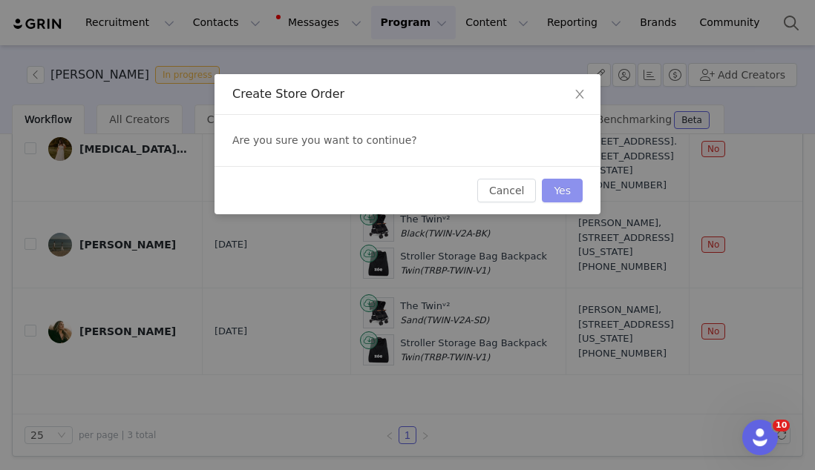
click at [558, 185] on button "Yes" at bounding box center [562, 191] width 41 height 24
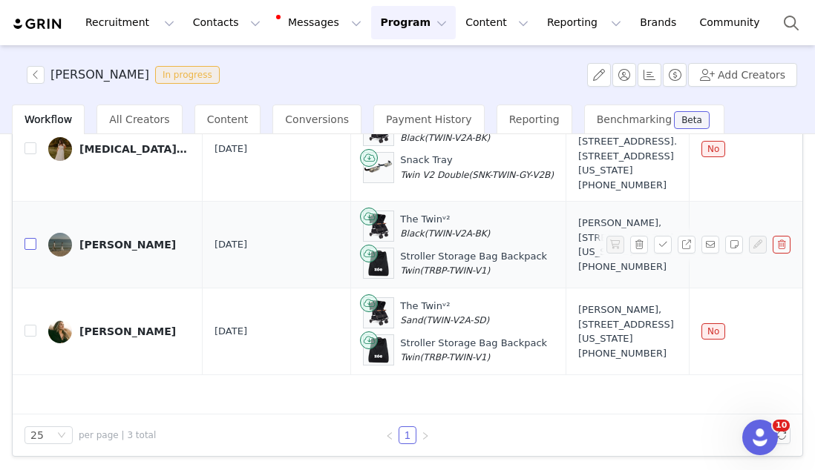
click at [34, 246] on input "checkbox" at bounding box center [30, 244] width 12 height 12
checkbox input "true"
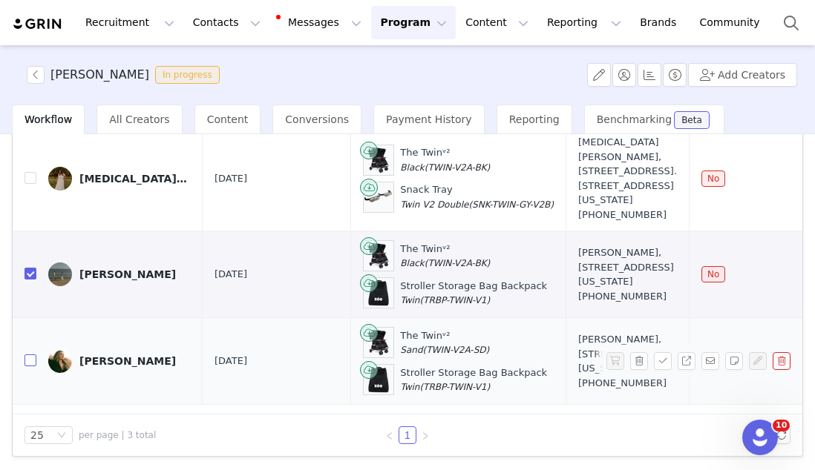
click at [34, 366] on input "checkbox" at bounding box center [30, 361] width 12 height 12
checkbox input "true"
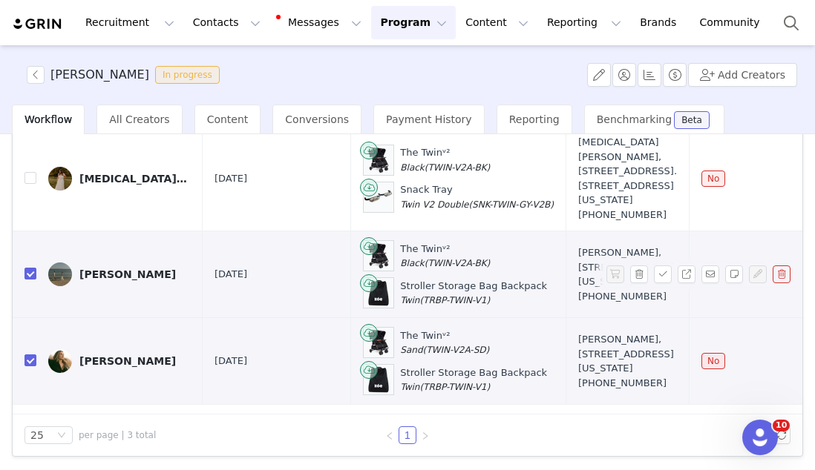
scroll to position [0, 0]
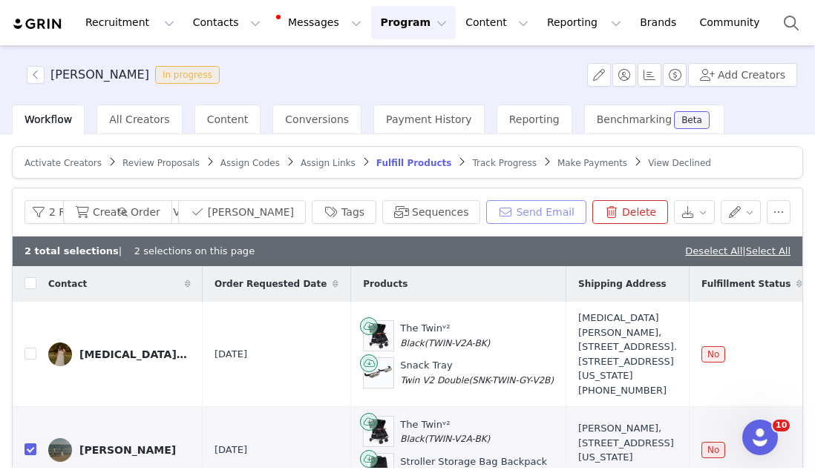
click at [561, 203] on button "Send Email" at bounding box center [536, 212] width 100 height 24
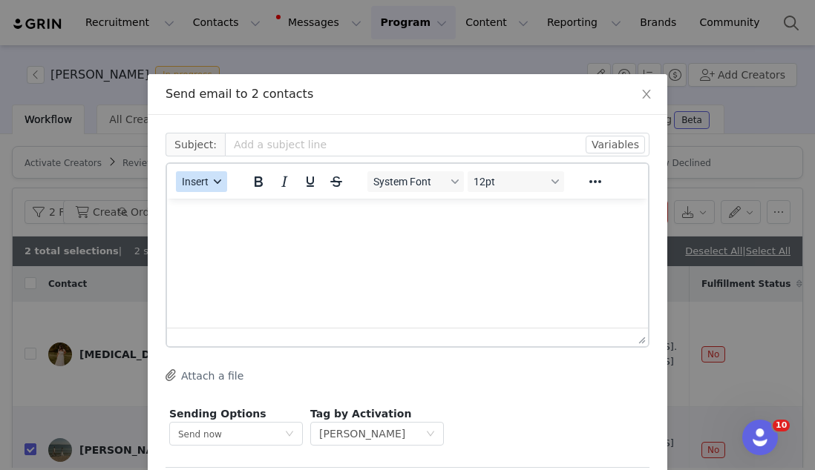
click at [184, 188] on span "Insert" at bounding box center [195, 182] width 27 height 12
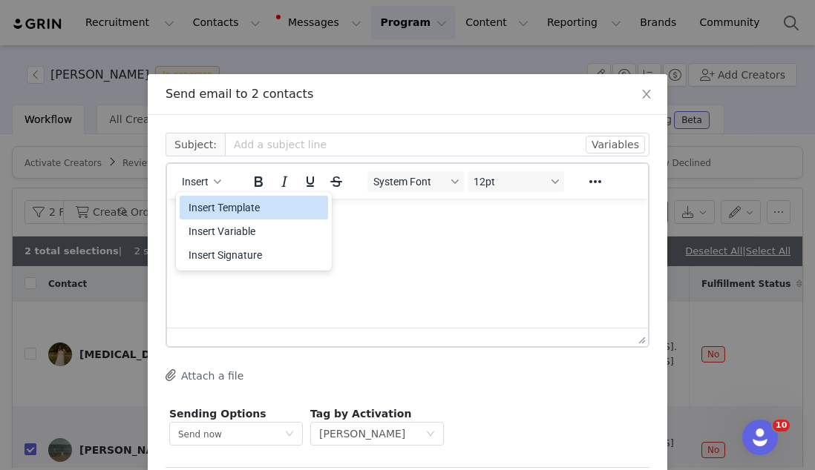
click at [190, 201] on div "Insert Template" at bounding box center [255, 208] width 134 height 18
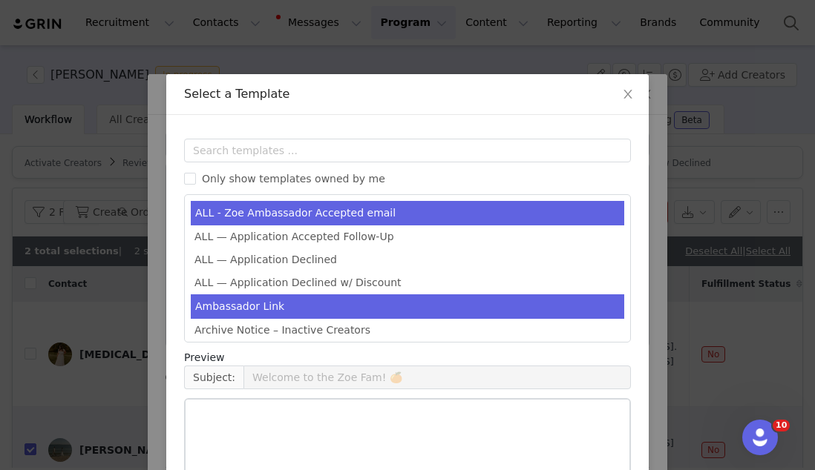
click at [223, 299] on li "Ambassador Link" at bounding box center [407, 307] width 433 height 24
type input "Here's your personalized Zoe Link! 🍊"
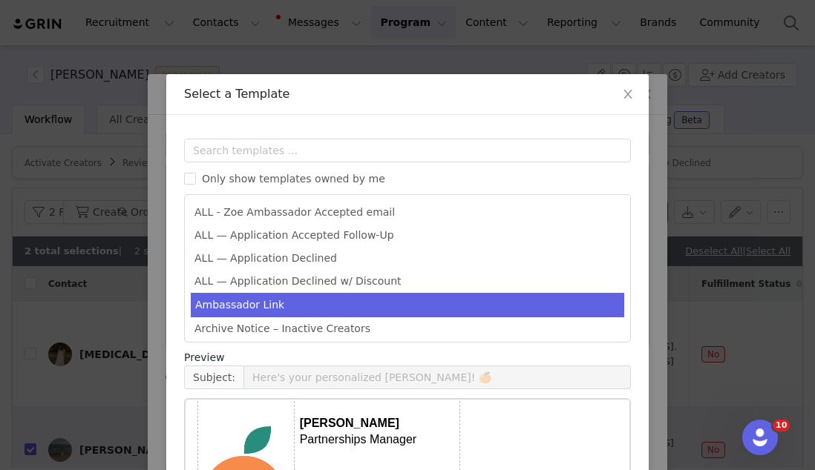
scroll to position [188, 0]
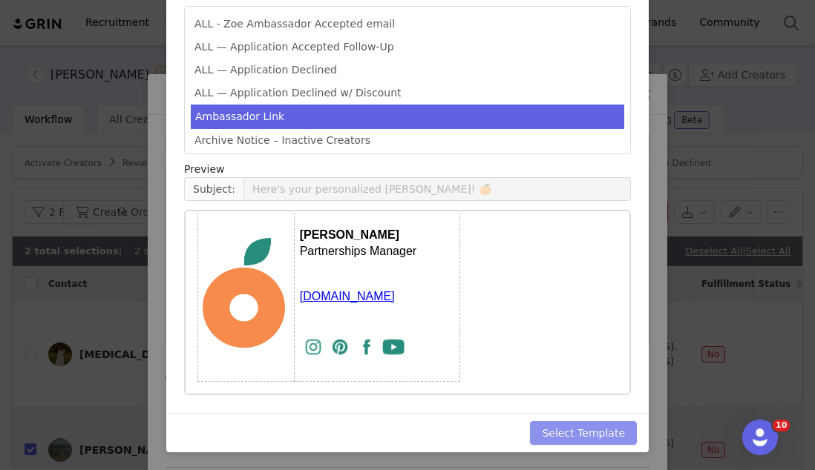
click at [560, 430] on button "Select Template" at bounding box center [583, 433] width 107 height 24
type input "Here's your personalized Zoe Link! 🍊"
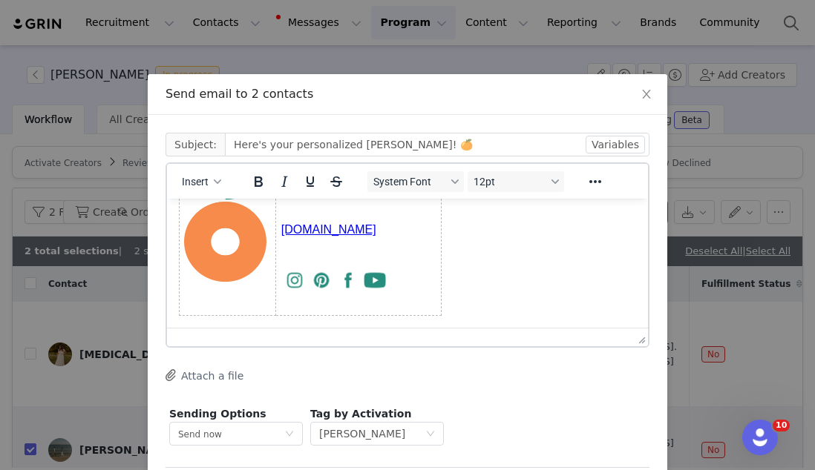
scroll to position [69, 0]
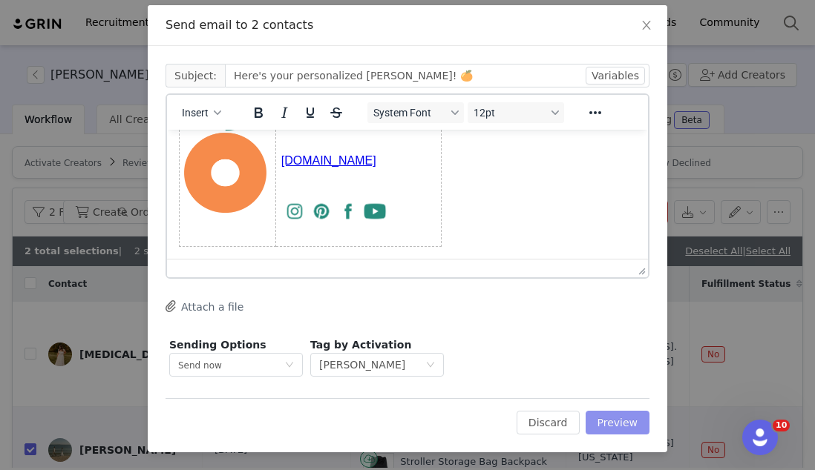
click at [602, 418] on button "Preview" at bounding box center [617, 423] width 65 height 24
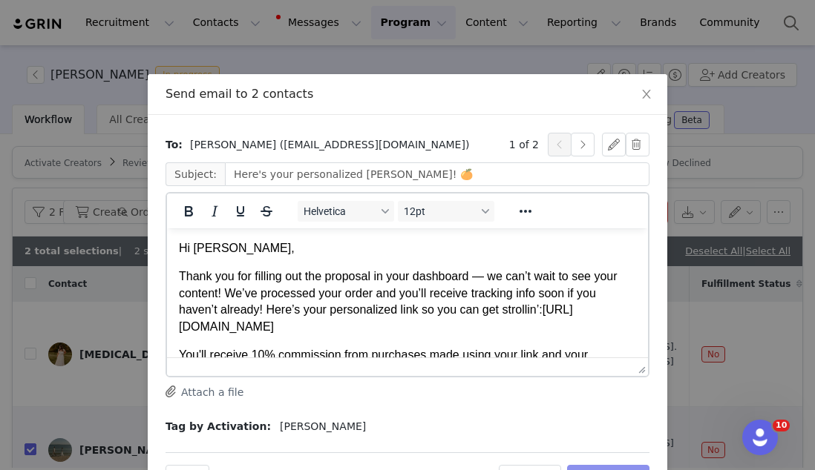
scroll to position [54, 0]
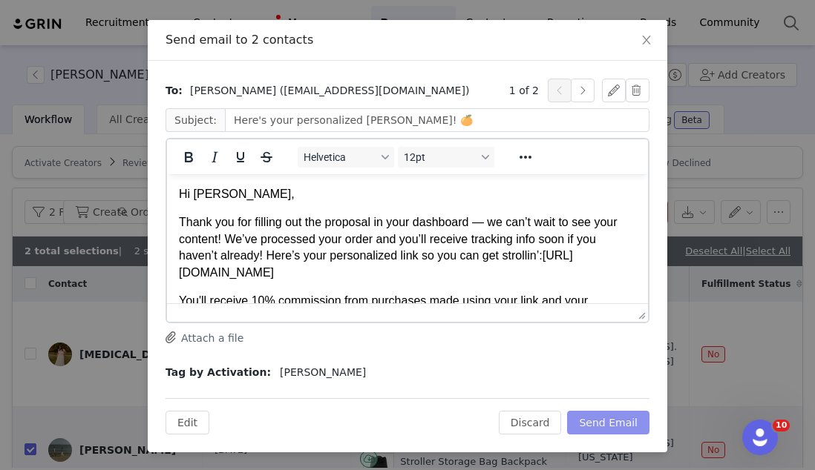
click at [588, 414] on button "Send Email" at bounding box center [608, 423] width 82 height 24
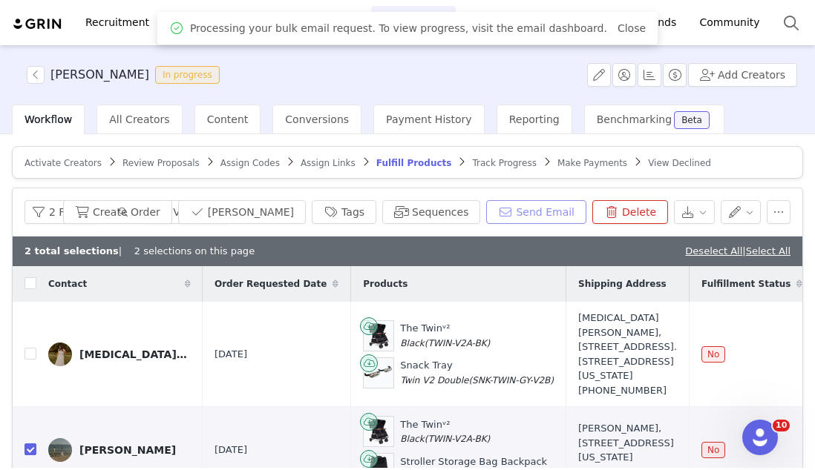
scroll to position [0, 0]
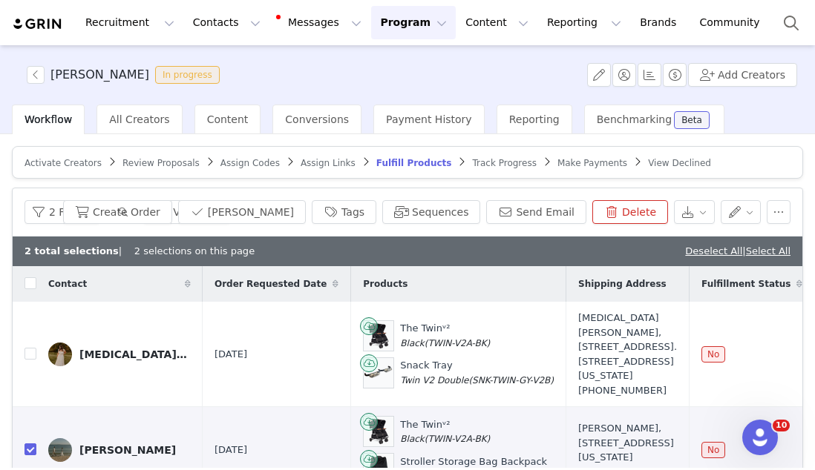
click at [395, 37] on button "Program Program" at bounding box center [413, 22] width 85 height 33
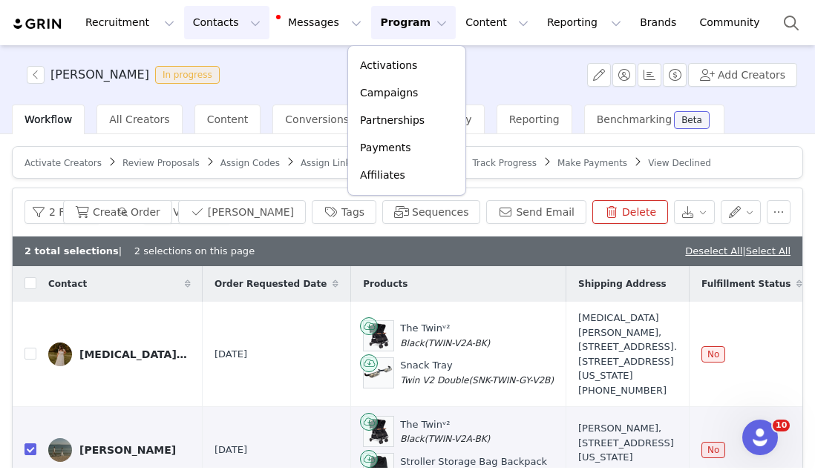
drag, startPoint x: 312, startPoint y: 68, endPoint x: 209, endPoint y: 27, distance: 110.2
click at [312, 68] on div "Zoe Ambassador In progress Add Creators" at bounding box center [407, 74] width 815 height 59
click at [212, 35] on button "Contacts Contacts" at bounding box center [226, 22] width 85 height 33
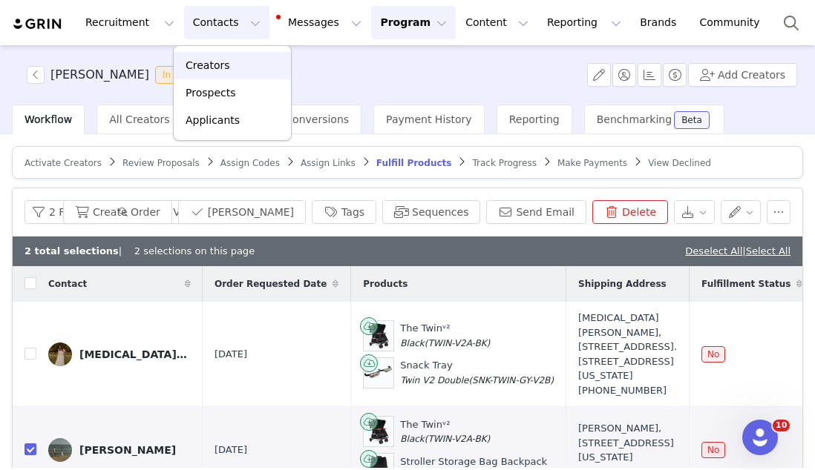
click at [209, 27] on button "Contacts Contacts" at bounding box center [226, 22] width 85 height 33
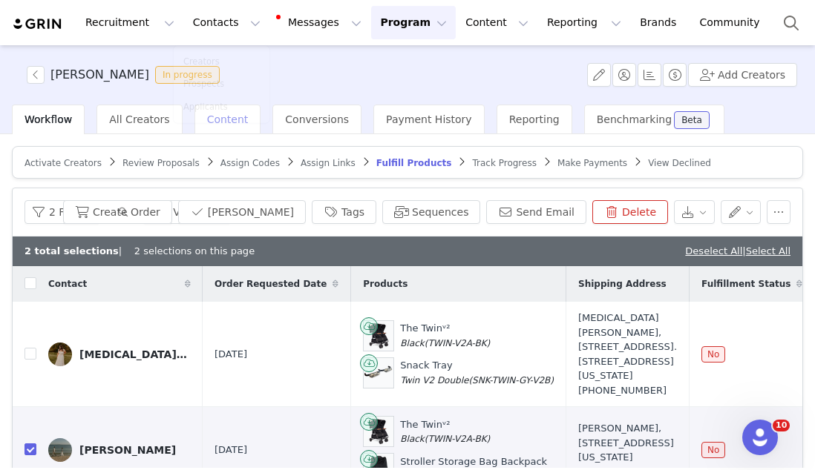
click at [207, 124] on span "Content" at bounding box center [228, 120] width 42 height 12
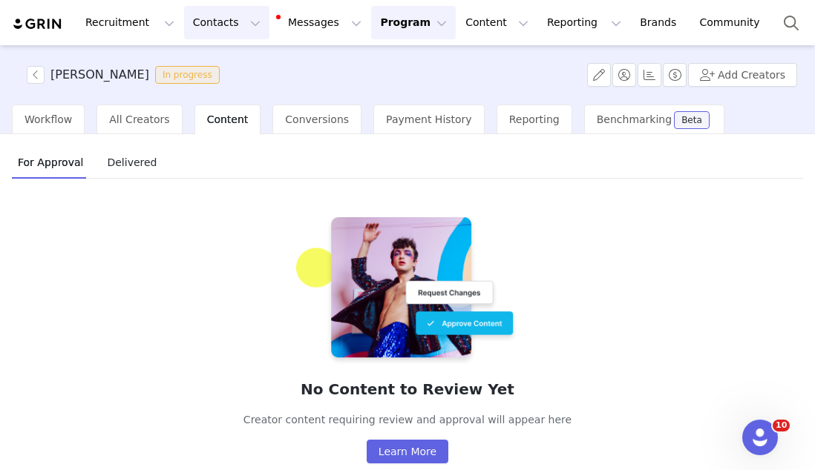
click at [217, 17] on button "Contacts Contacts" at bounding box center [226, 22] width 85 height 33
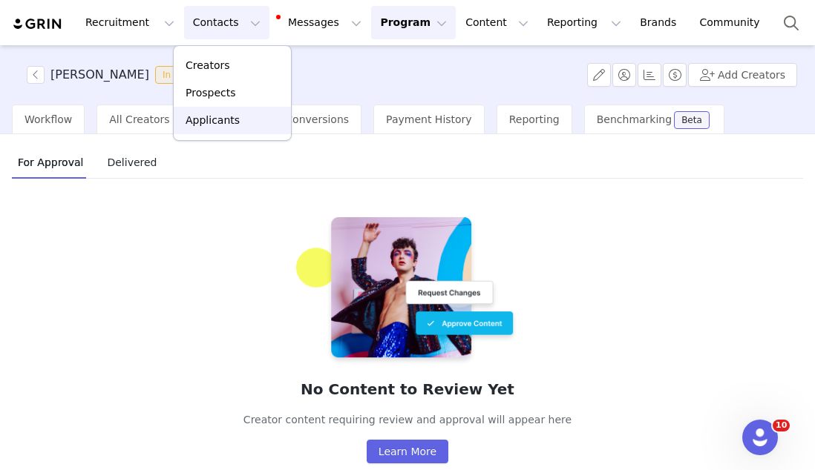
click at [217, 118] on p "Applicants" at bounding box center [212, 121] width 54 height 16
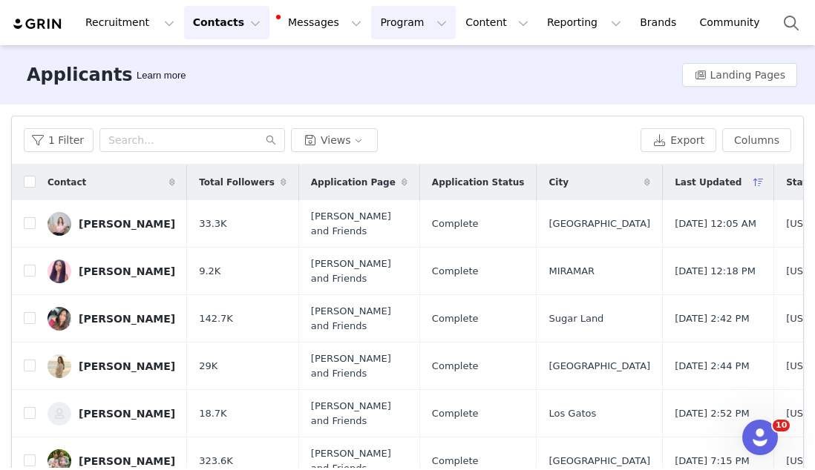
click at [373, 22] on button "Program Program" at bounding box center [413, 22] width 85 height 33
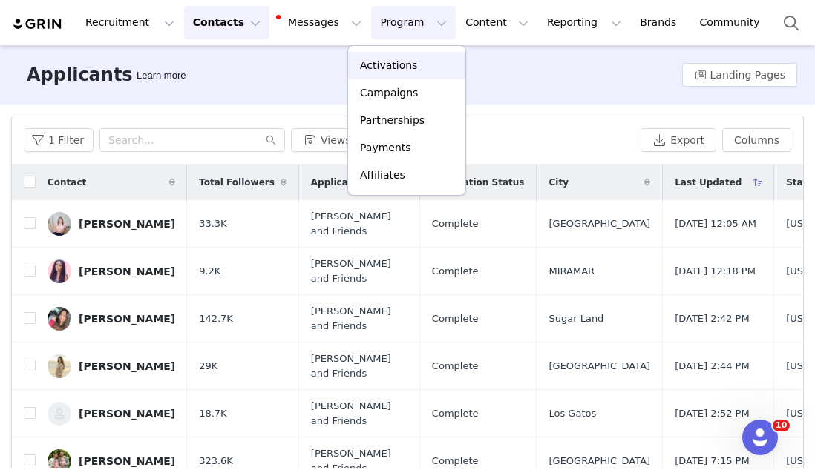
click at [373, 70] on p "Activations" at bounding box center [388, 66] width 57 height 16
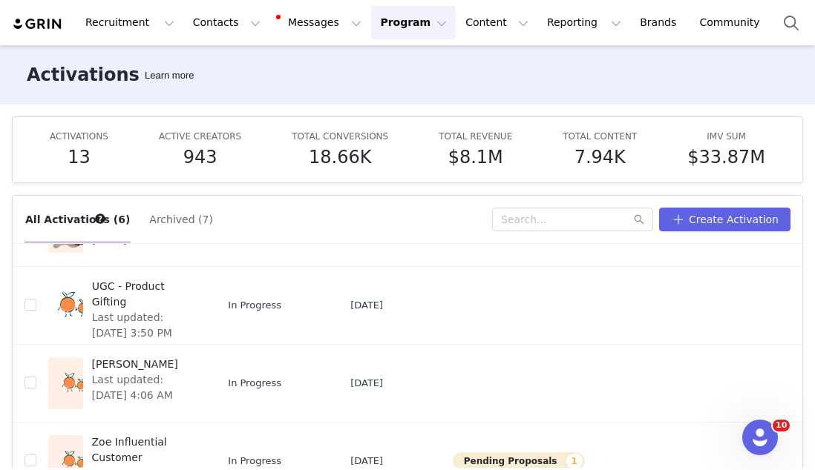
scroll to position [188, 0]
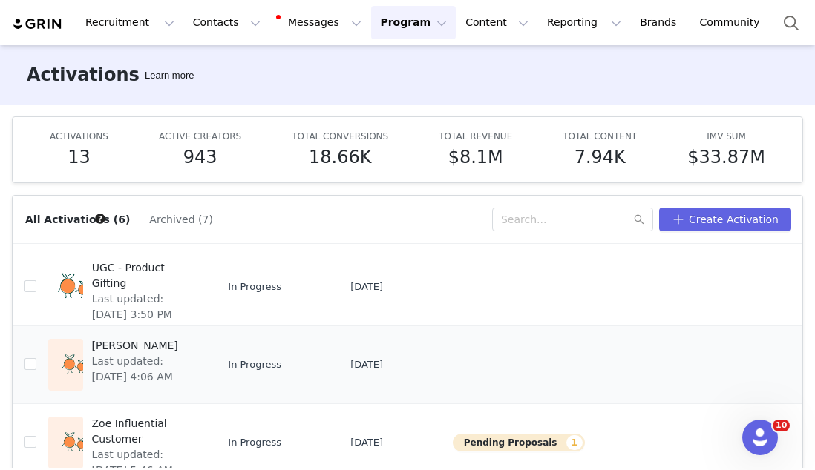
click at [92, 347] on span "[PERSON_NAME]" at bounding box center [144, 346] width 104 height 16
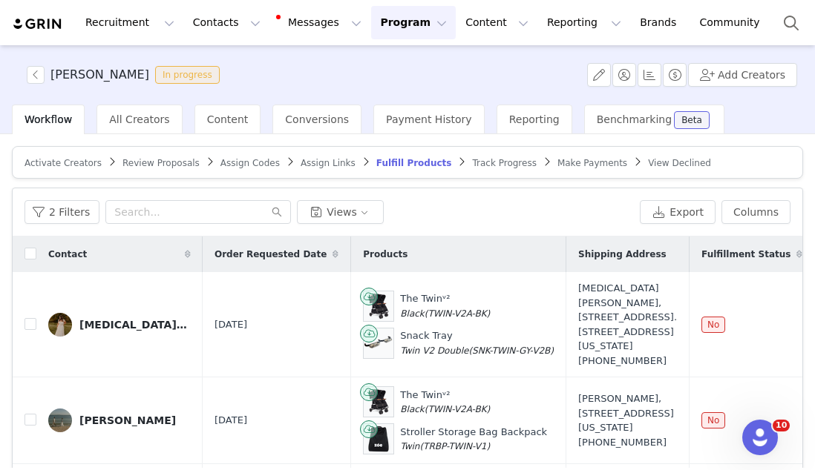
click at [145, 163] on span "Review Proposals" at bounding box center [160, 163] width 77 height 10
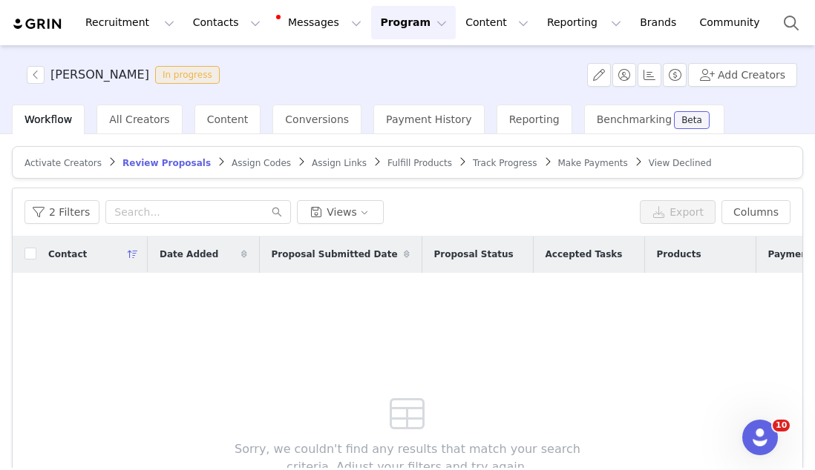
click at [91, 161] on span "Activate Creators" at bounding box center [62, 163] width 77 height 10
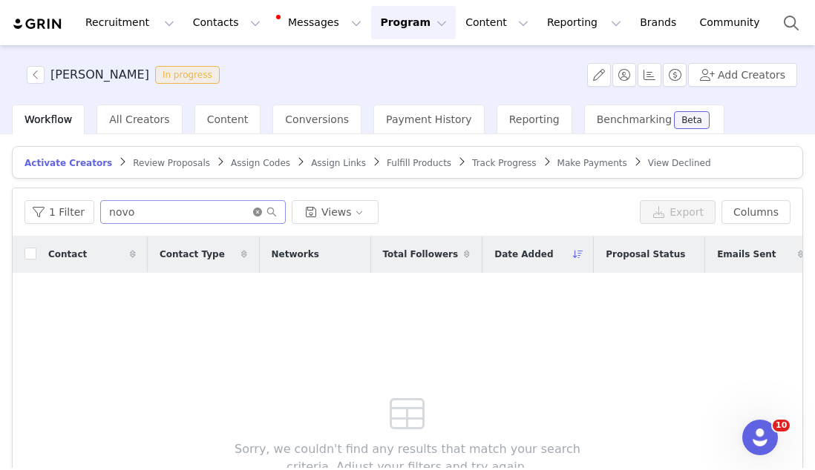
click at [256, 209] on icon "icon: close-circle" at bounding box center [257, 212] width 9 height 9
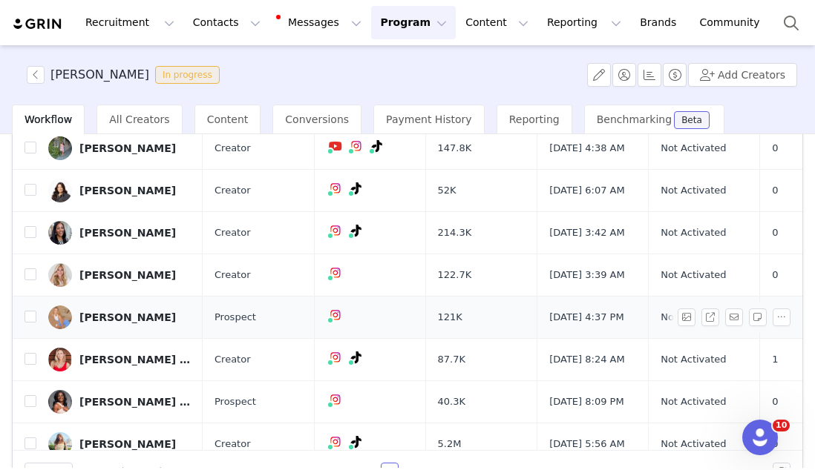
scroll to position [298, 0]
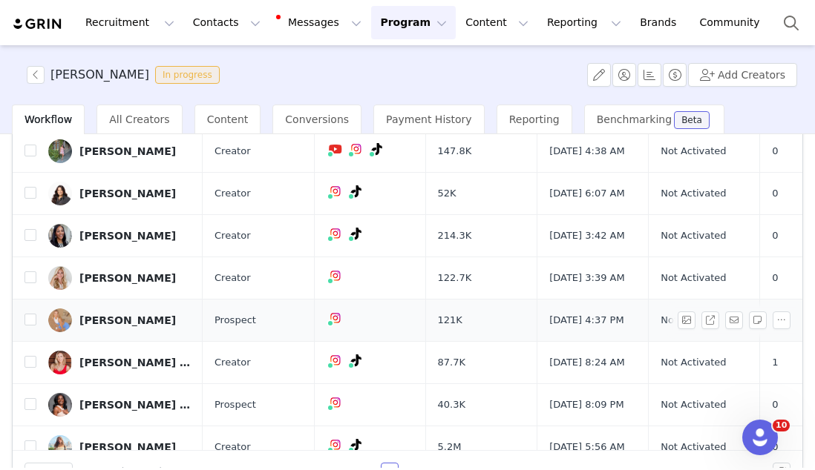
click at [132, 290] on link "Sarah Biegel" at bounding box center [119, 278] width 142 height 24
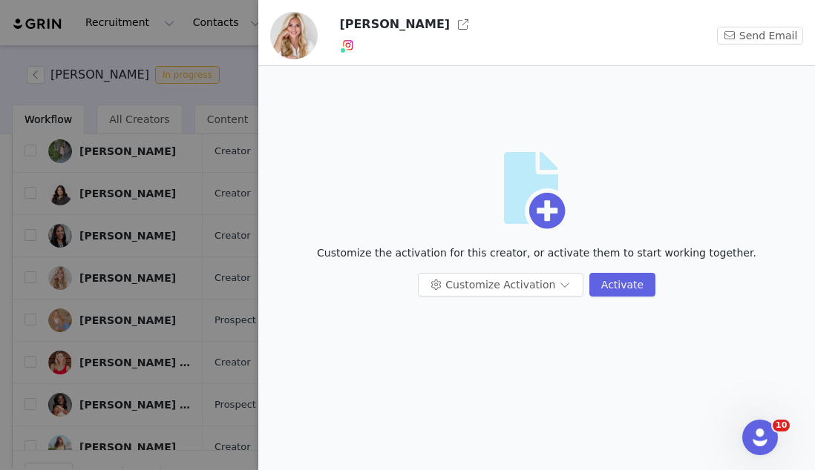
click at [242, 86] on div at bounding box center [407, 235] width 815 height 470
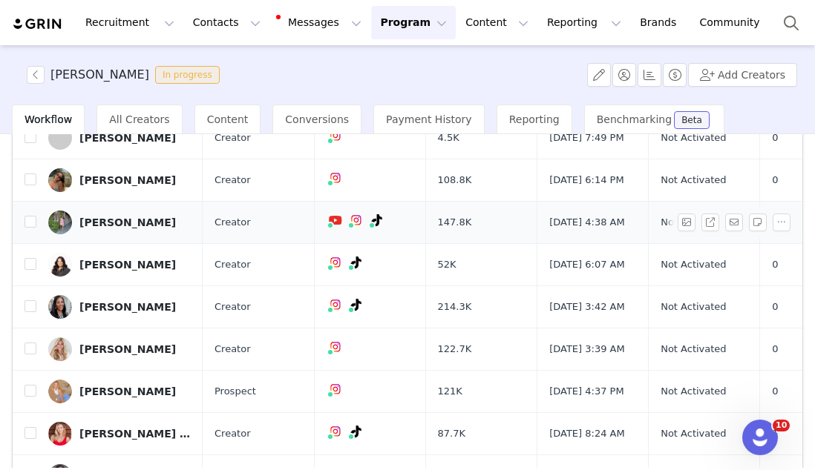
scroll to position [257, 0]
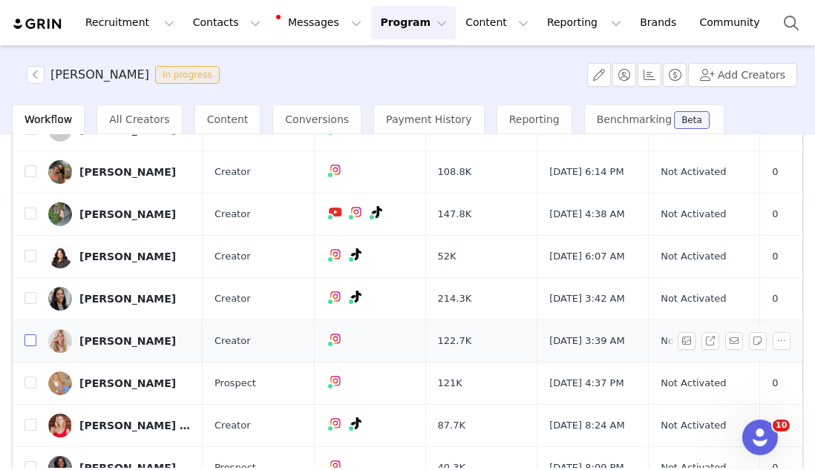
click at [32, 346] on input "checkbox" at bounding box center [30, 341] width 12 height 12
checkbox input "true"
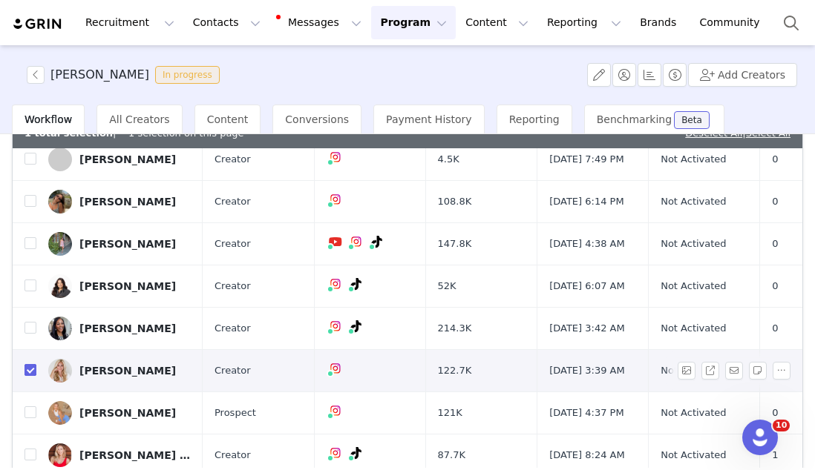
scroll to position [148, 0]
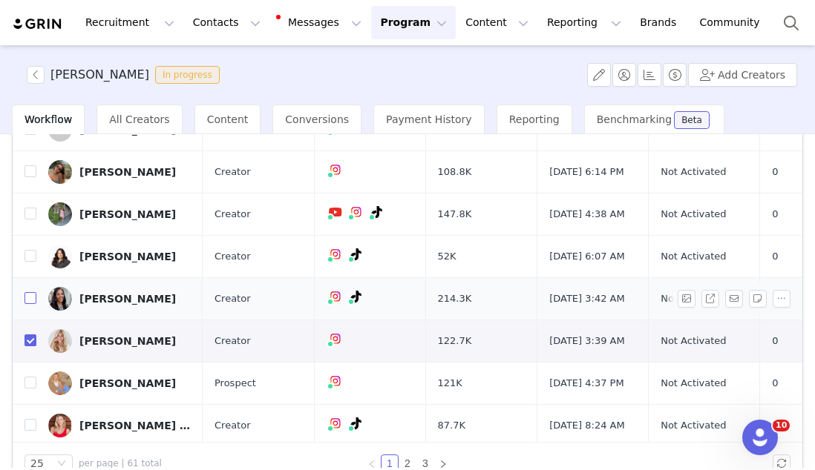
click at [24, 304] on input "checkbox" at bounding box center [30, 298] width 12 height 12
checkbox input "true"
click at [24, 262] on input "checkbox" at bounding box center [30, 256] width 12 height 12
checkbox input "true"
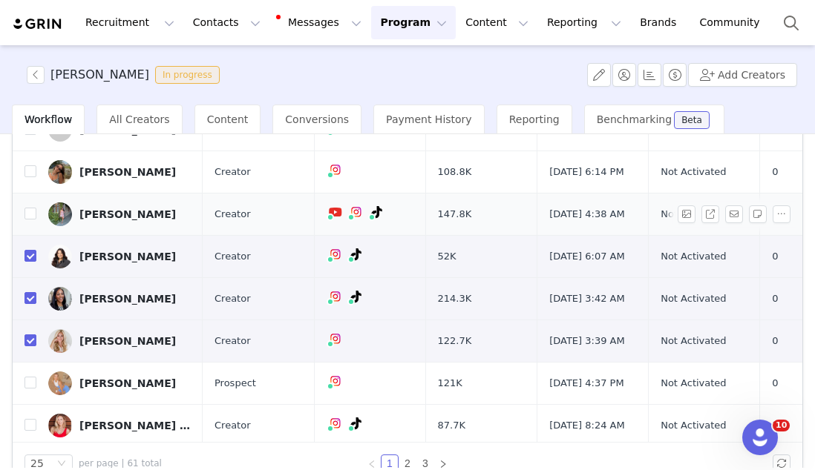
click at [22, 236] on td at bounding box center [25, 215] width 24 height 42
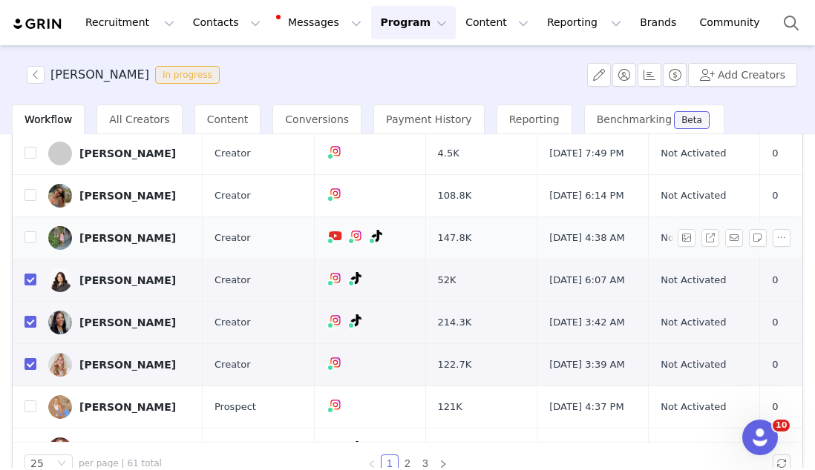
scroll to position [218, 0]
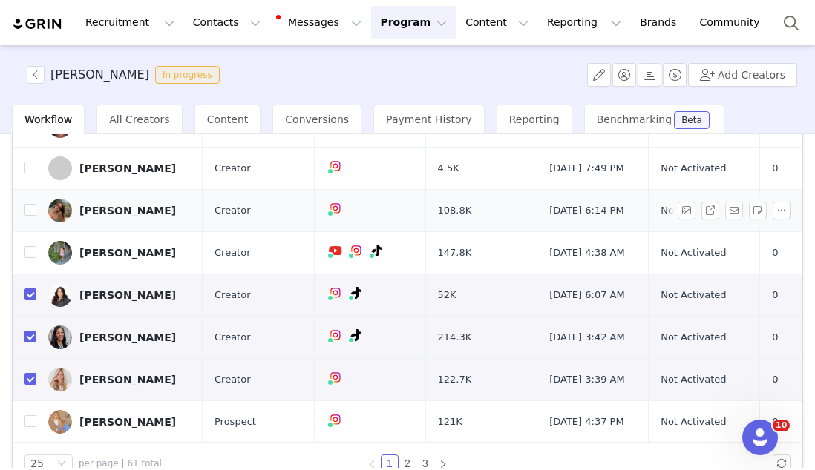
click at [26, 232] on td at bounding box center [25, 211] width 24 height 42
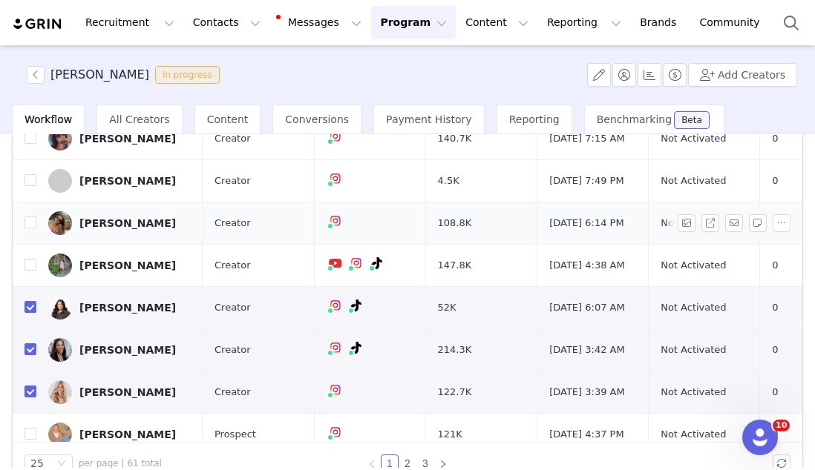
scroll to position [204, 0]
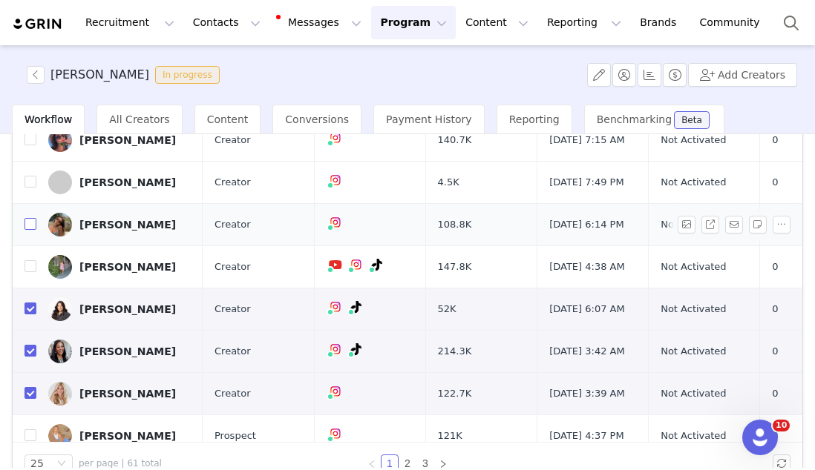
click at [32, 230] on input "checkbox" at bounding box center [30, 224] width 12 height 12
checkbox input "true"
click at [33, 272] on input "checkbox" at bounding box center [30, 266] width 12 height 12
checkbox input "true"
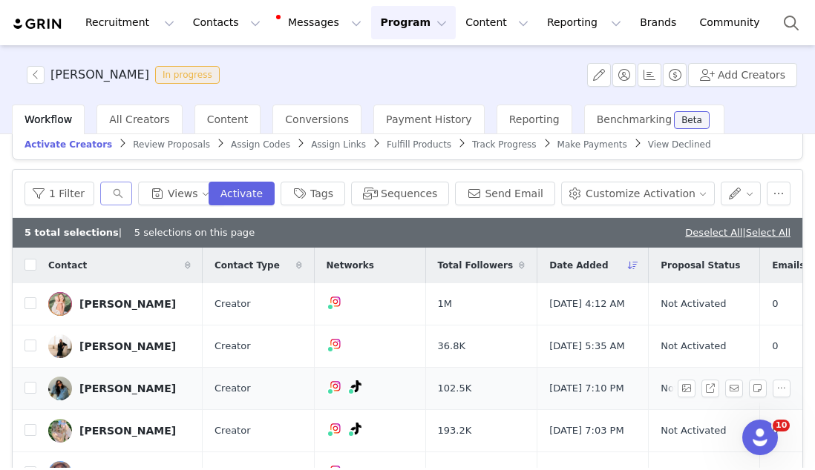
scroll to position [0, 0]
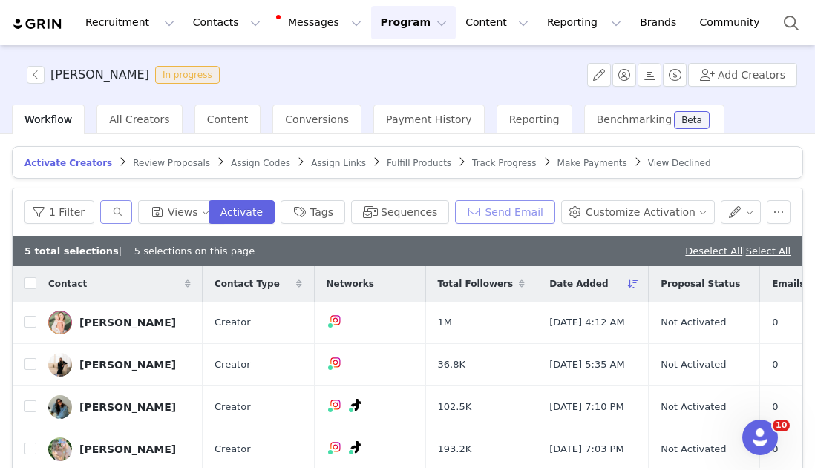
click at [531, 205] on button "Send Email" at bounding box center [505, 212] width 100 height 24
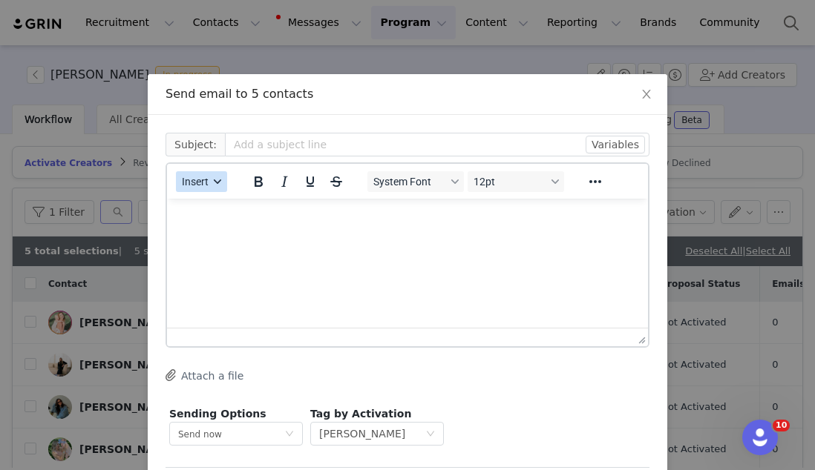
click at [203, 191] on button "Insert" at bounding box center [201, 181] width 51 height 21
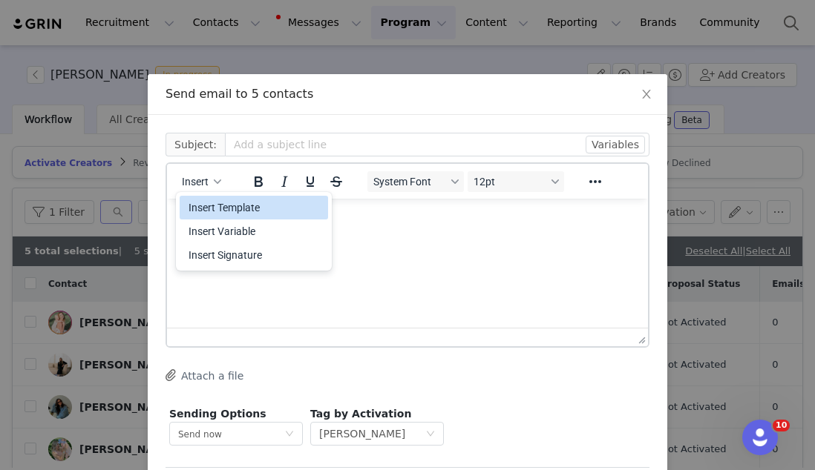
click at [203, 208] on div "Insert Template" at bounding box center [255, 208] width 134 height 18
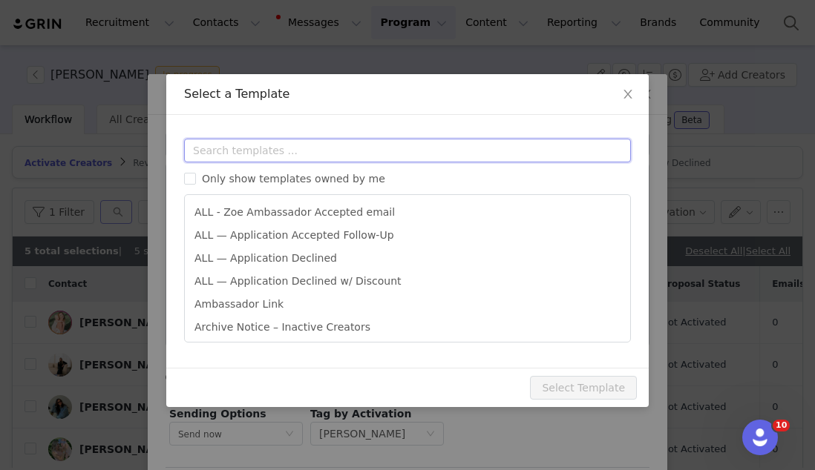
click at [271, 153] on input "text" at bounding box center [407, 151] width 447 height 24
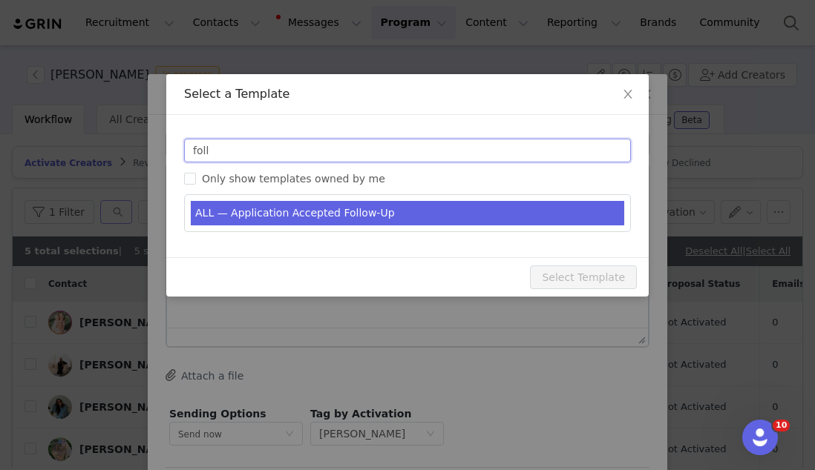
type input "foll"
click at [278, 207] on li "ALL — Application Accepted Follow-Up" at bounding box center [407, 213] width 433 height 24
type input "Follow up on Zoe Partnership"
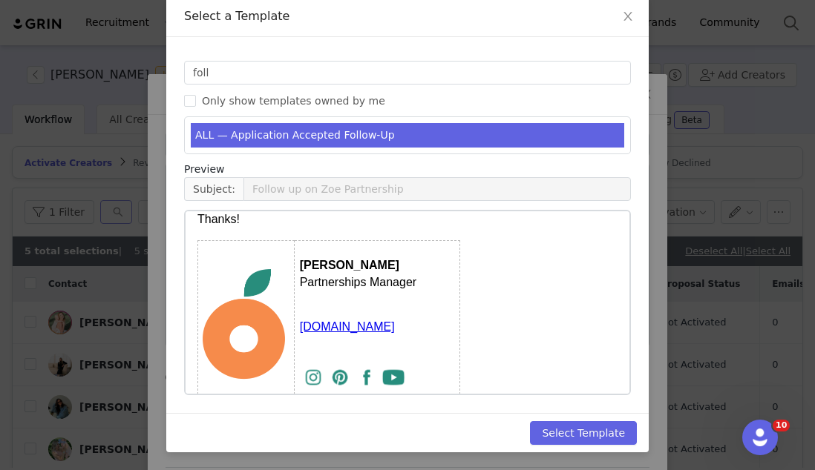
scroll to position [189, 0]
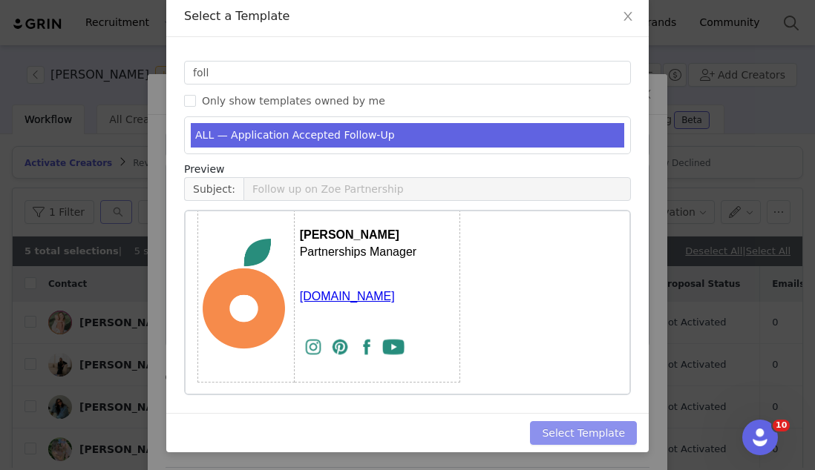
click at [565, 424] on button "Select Template" at bounding box center [583, 433] width 107 height 24
type input "Follow up on Zoe Partnership"
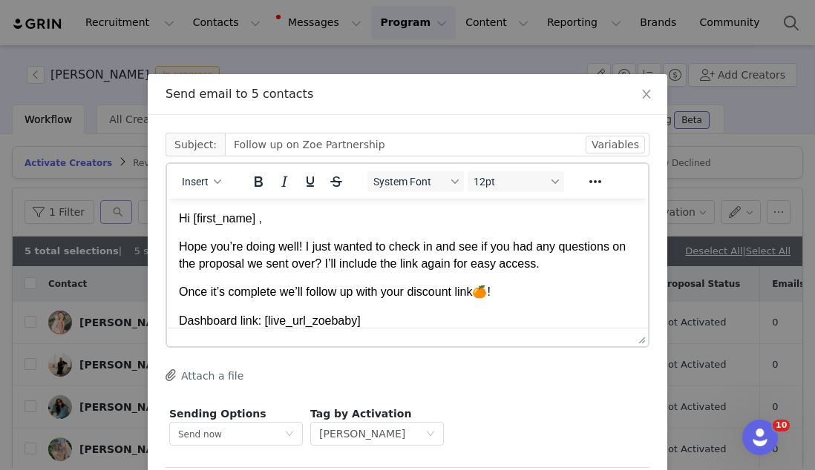
scroll to position [69, 0]
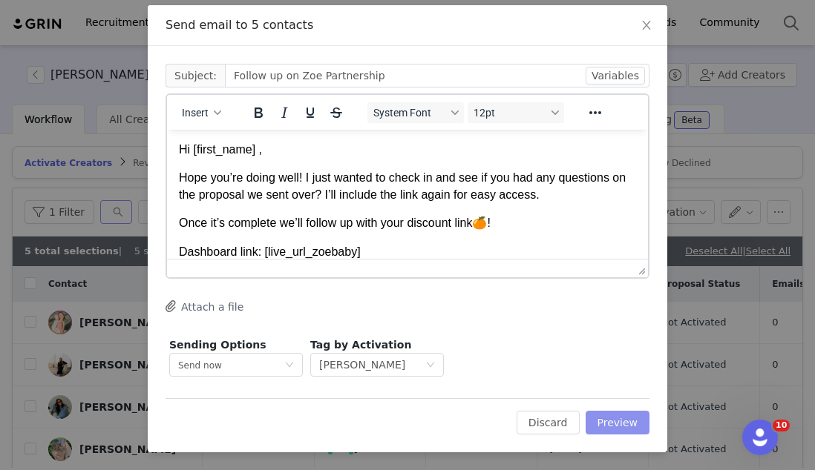
click at [608, 424] on button "Preview" at bounding box center [617, 423] width 65 height 24
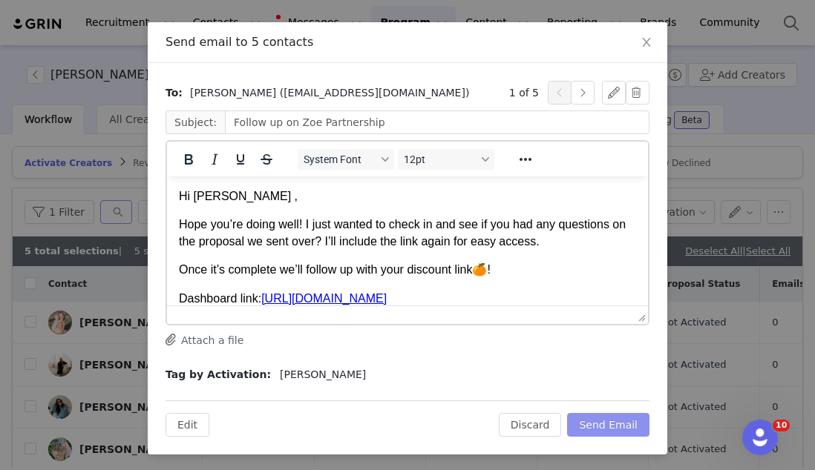
scroll to position [54, 0]
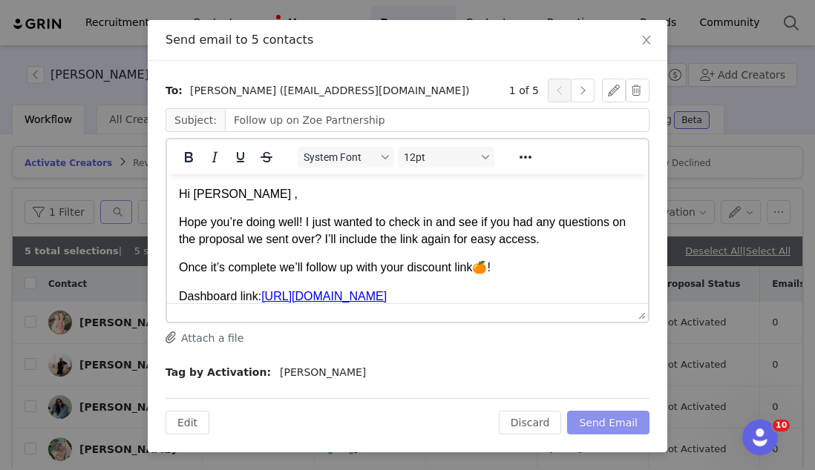
click at [617, 427] on button "Send Email" at bounding box center [608, 423] width 82 height 24
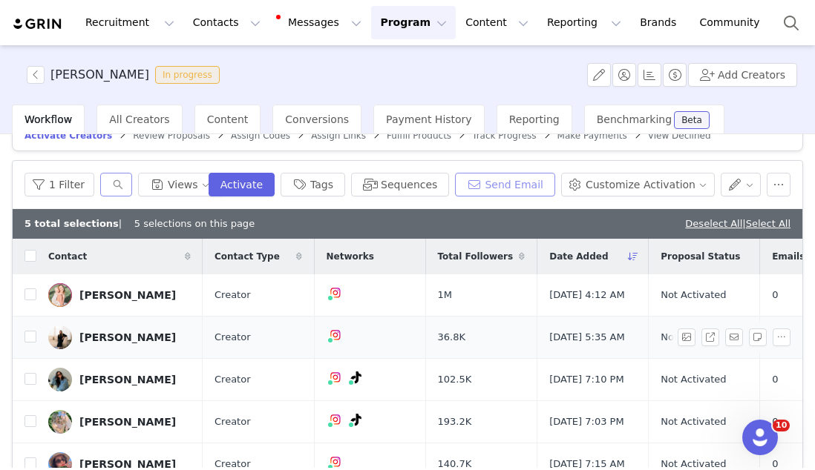
scroll to position [0, 0]
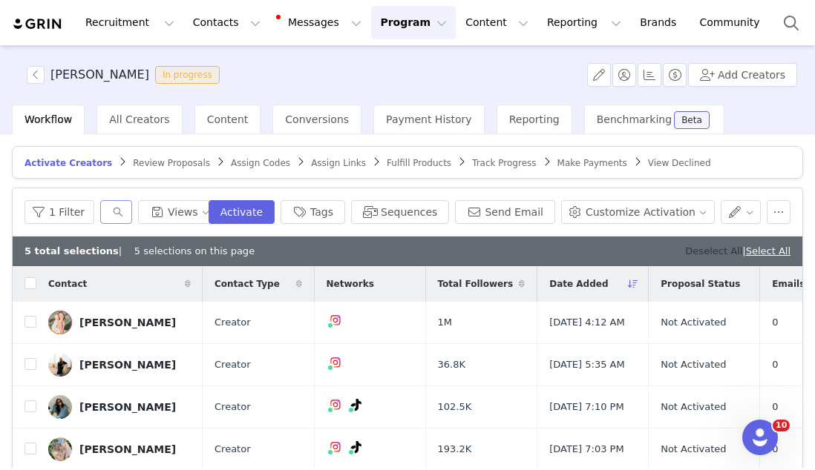
click at [685, 255] on link "Deselect All" at bounding box center [713, 251] width 57 height 11
checkbox input "false"
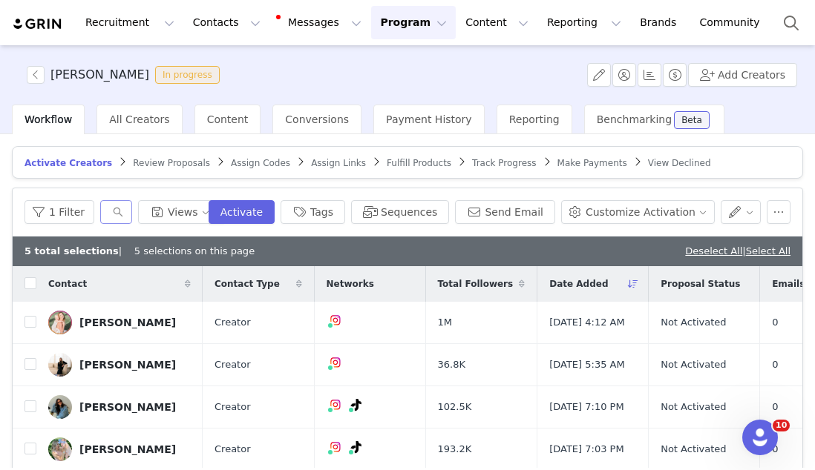
checkbox input "false"
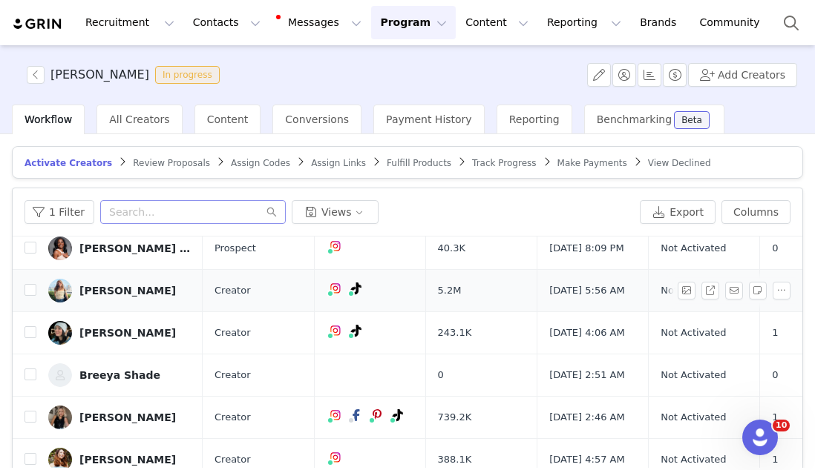
click at [121, 297] on div "Lani Randol" at bounding box center [127, 291] width 96 height 12
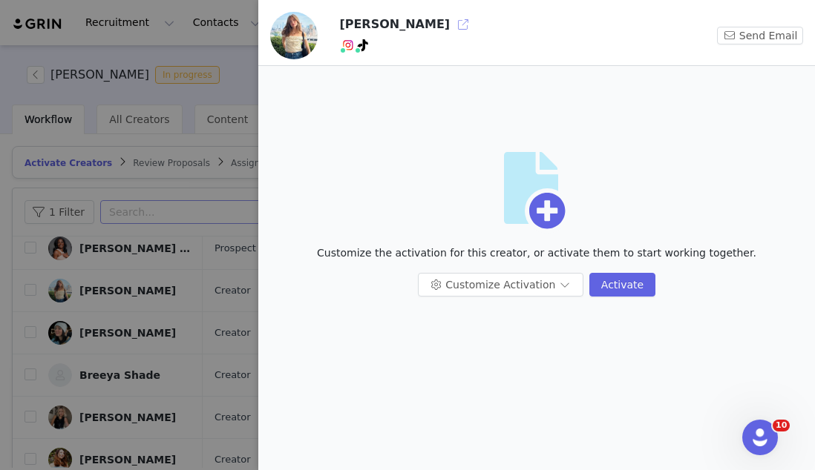
click at [451, 27] on button "button" at bounding box center [463, 25] width 24 height 24
click at [174, 82] on div at bounding box center [407, 235] width 815 height 470
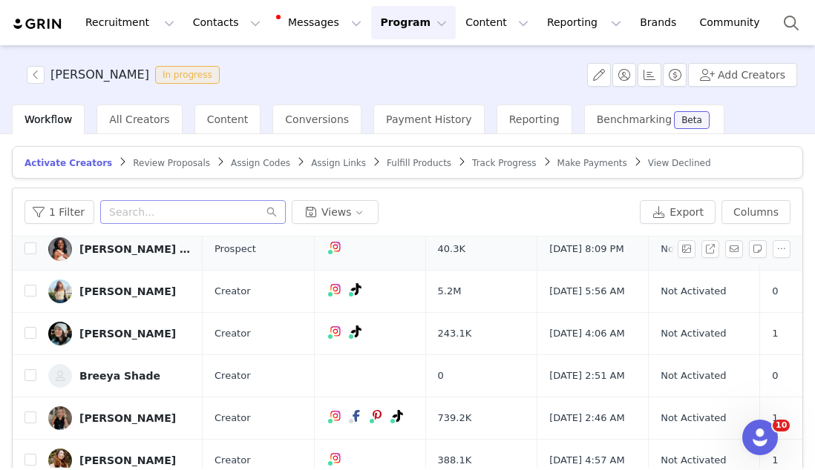
scroll to position [597, 0]
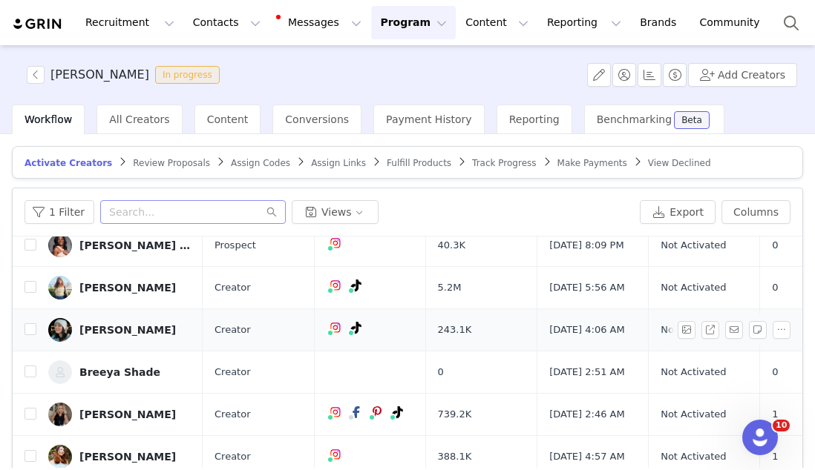
click at [89, 336] on div "Nichole Meyers" at bounding box center [127, 330] width 96 height 12
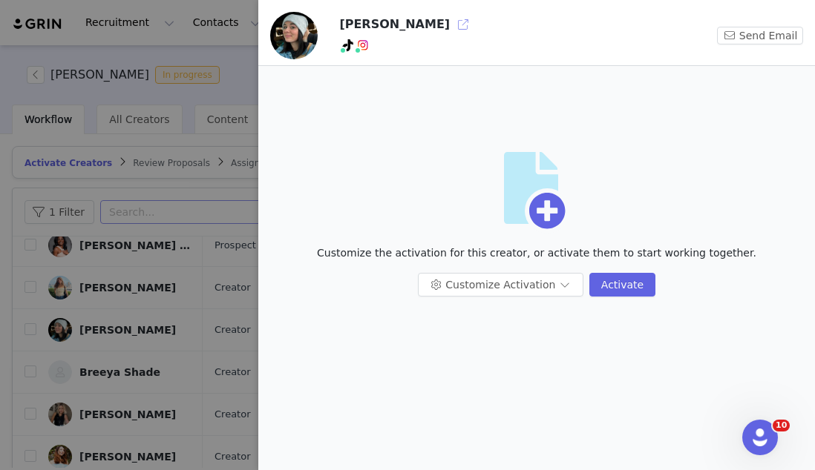
click at [451, 27] on button "button" at bounding box center [463, 25] width 24 height 24
click at [193, 196] on div at bounding box center [407, 235] width 815 height 470
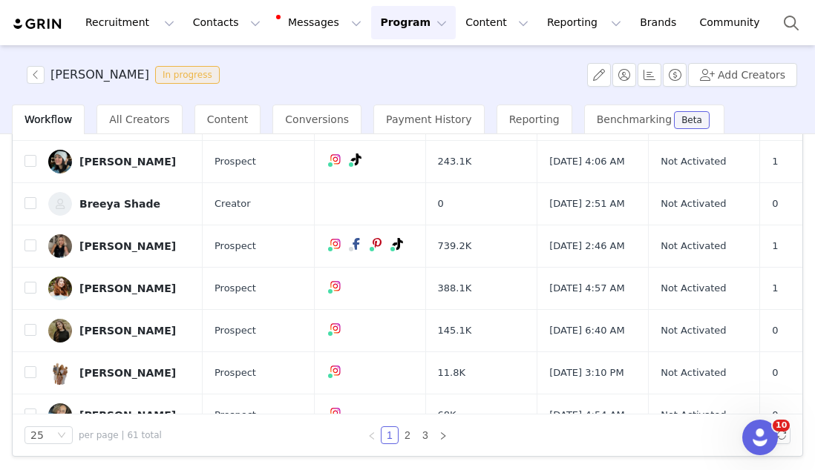
scroll to position [587, 0]
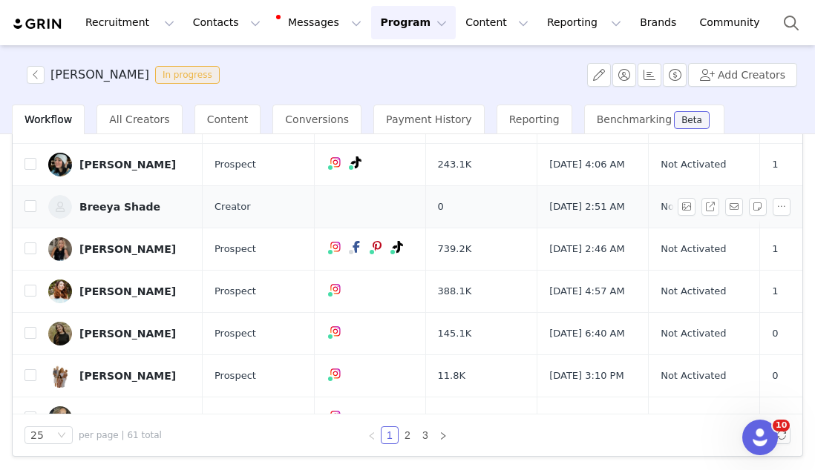
click at [135, 213] on div "Breeya Shade" at bounding box center [119, 207] width 81 height 12
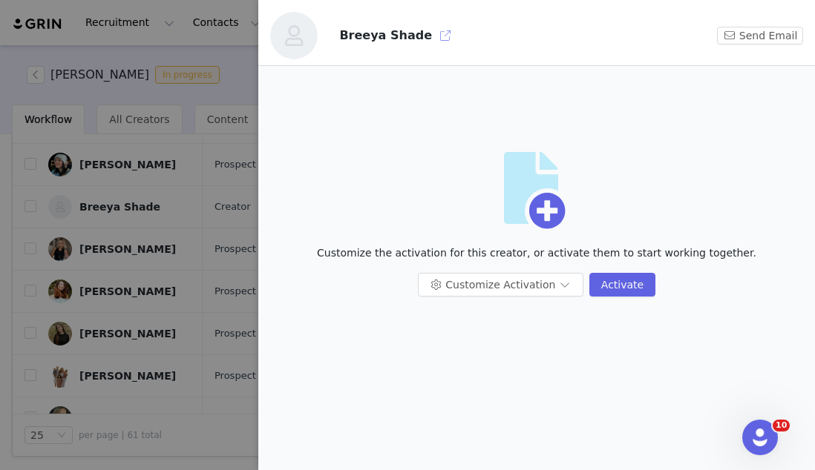
click at [434, 34] on button "button" at bounding box center [445, 36] width 24 height 24
click at [216, 76] on div at bounding box center [407, 235] width 815 height 470
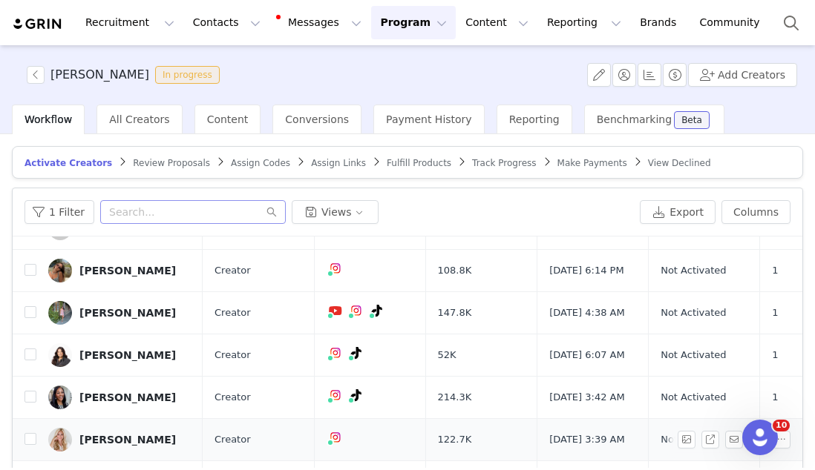
scroll to position [0, 0]
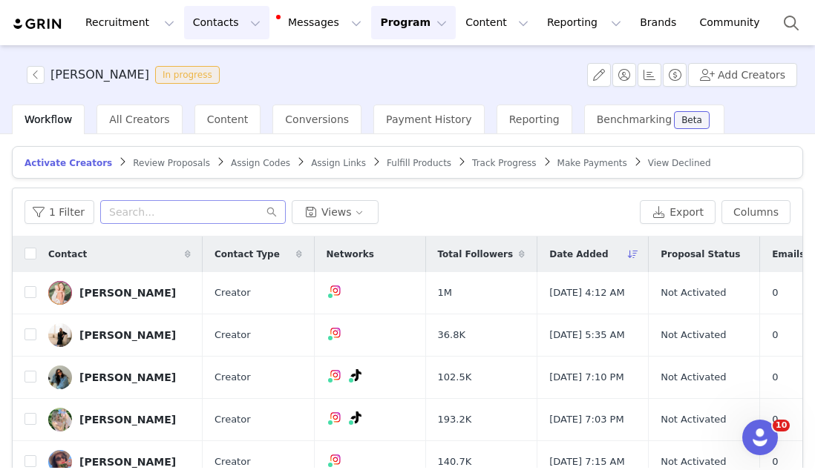
click at [248, 23] on button "Contacts Contacts" at bounding box center [226, 22] width 85 height 33
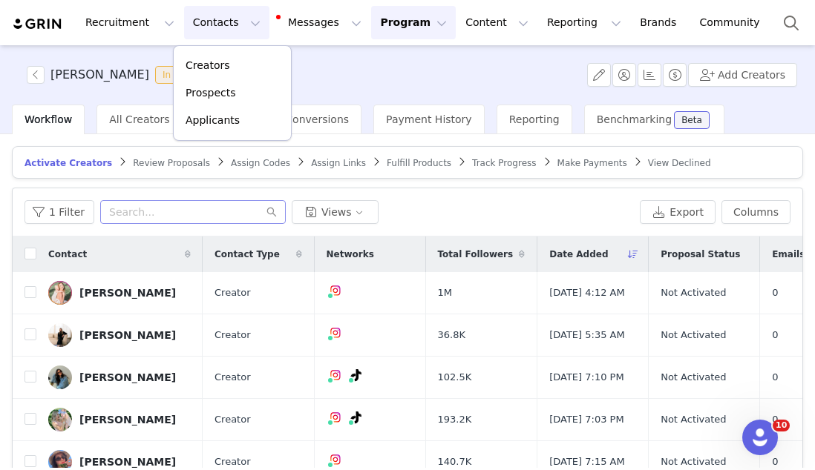
click at [227, 50] on div "Creators Prospects Applicants" at bounding box center [232, 93] width 119 height 96
click at [226, 65] on div "Creators" at bounding box center [231, 66] width 99 height 16
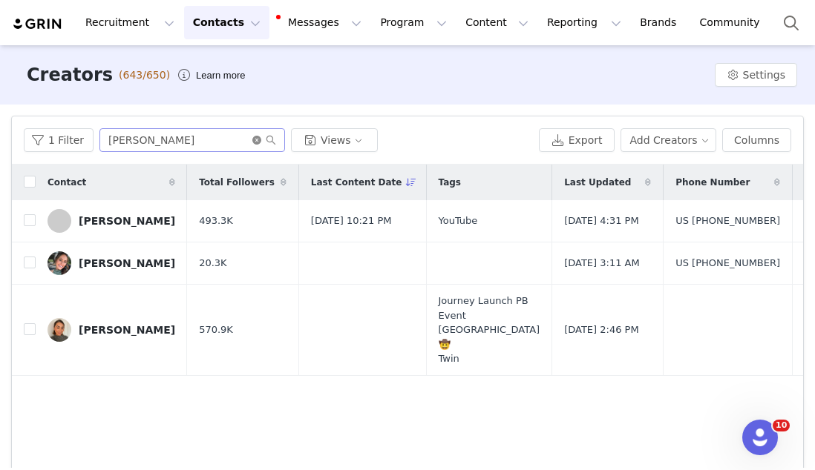
click at [252, 139] on icon "icon: close-circle" at bounding box center [256, 140] width 9 height 9
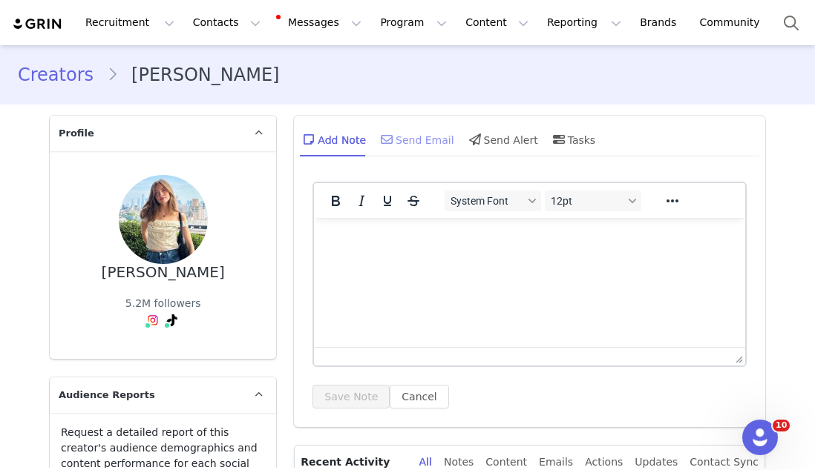
click at [418, 143] on div "Send Email" at bounding box center [416, 140] width 76 height 36
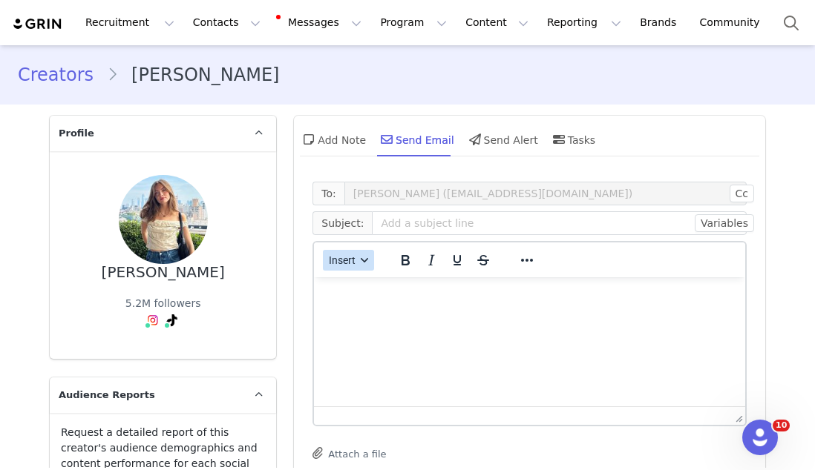
click at [344, 255] on span "Insert" at bounding box center [342, 260] width 27 height 12
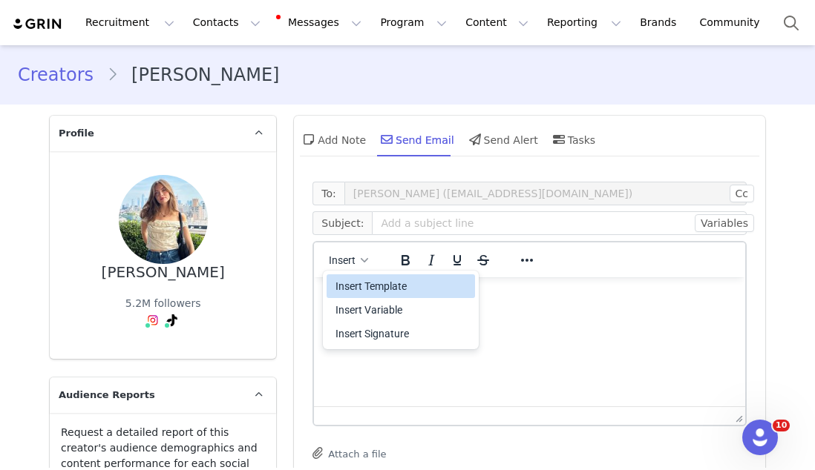
click at [362, 283] on div "Insert Template" at bounding box center [402, 286] width 134 height 18
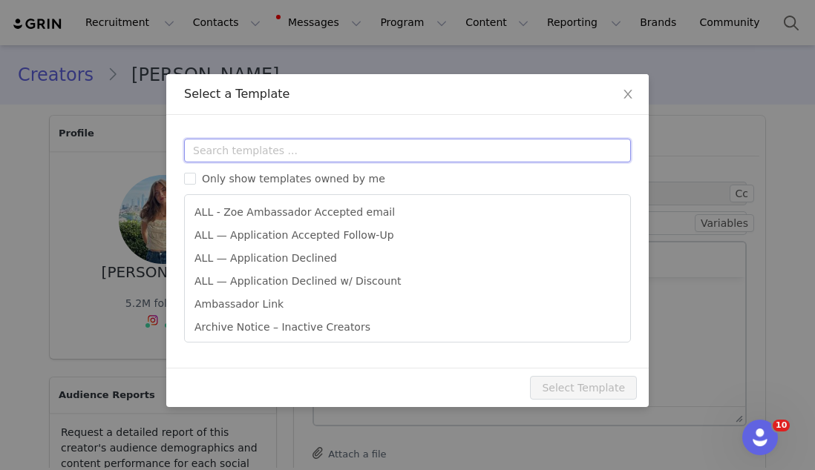
click at [372, 156] on input "text" at bounding box center [407, 151] width 447 height 24
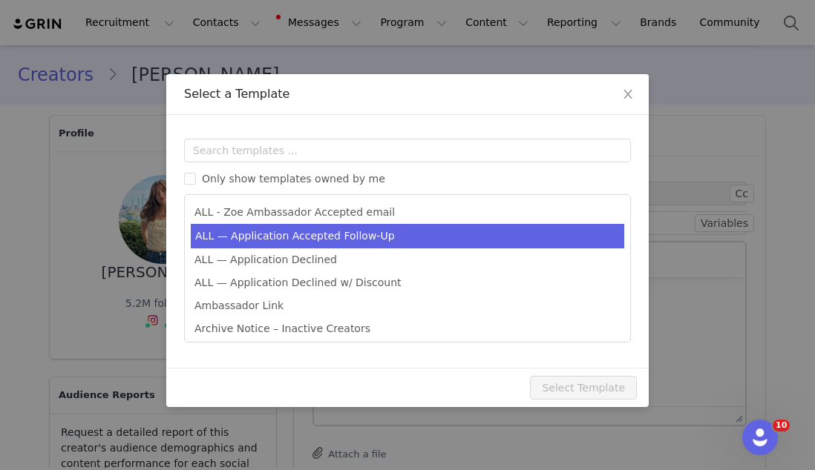
click at [358, 231] on li "ALL — Application Accepted Follow-Up" at bounding box center [407, 236] width 433 height 24
type input "Follow up on Zoe Partnership"
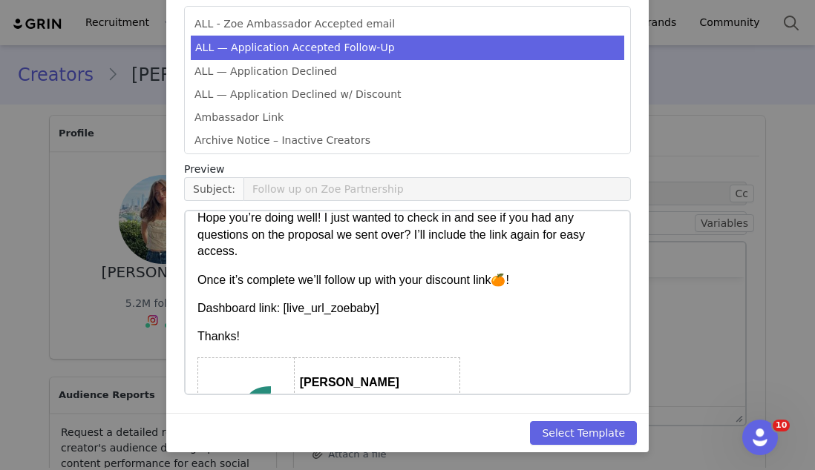
scroll to position [47, 0]
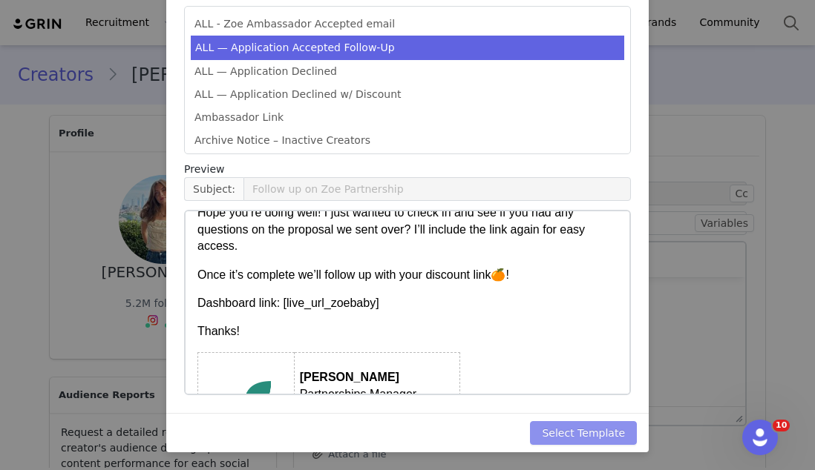
click at [583, 435] on button "Select Template" at bounding box center [583, 433] width 107 height 24
type input "Follow up on Zoe Partnership"
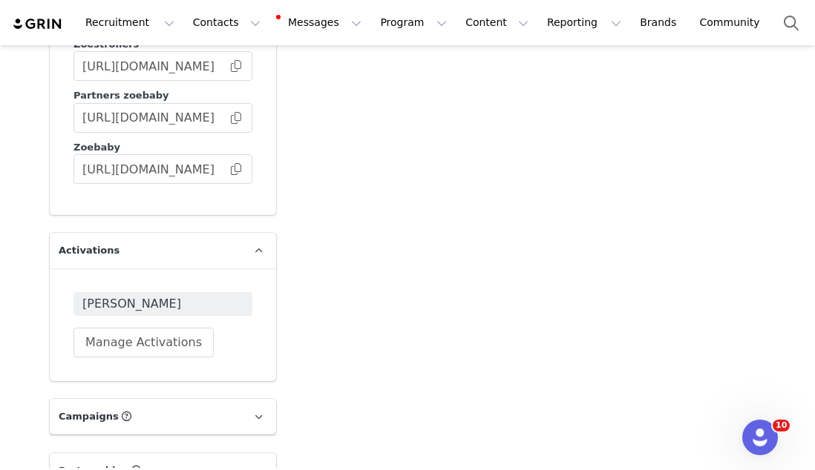
scroll to position [4059, 0]
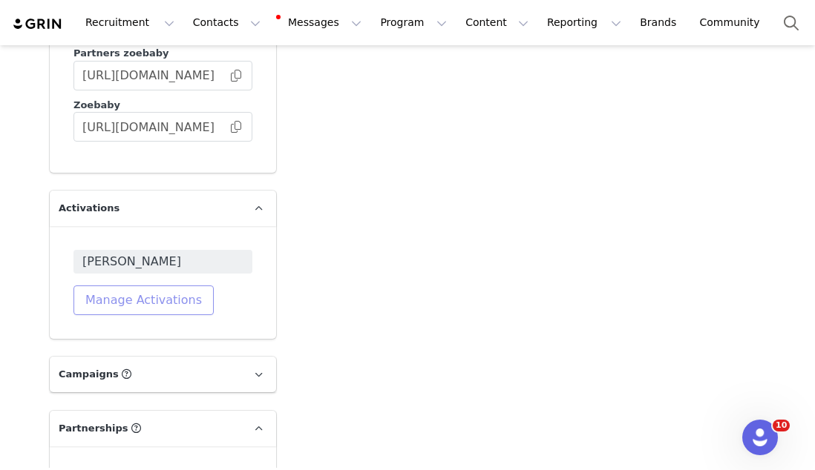
click at [187, 310] on button "Manage Activations" at bounding box center [143, 301] width 140 height 30
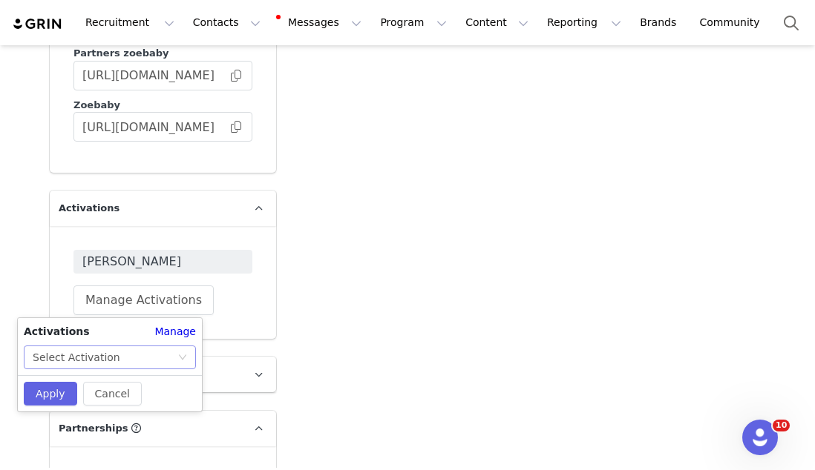
click at [98, 358] on div "Select Activation" at bounding box center [77, 357] width 88 height 22
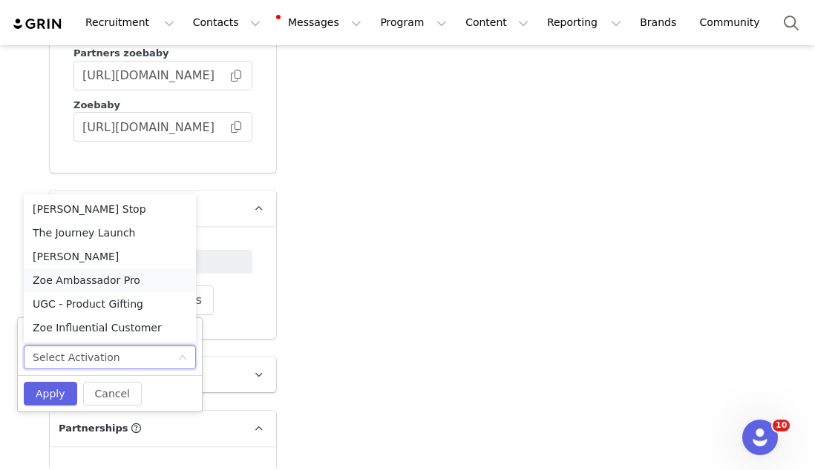
click at [97, 286] on li "Zoe Ambassador Pro" at bounding box center [110, 281] width 172 height 24
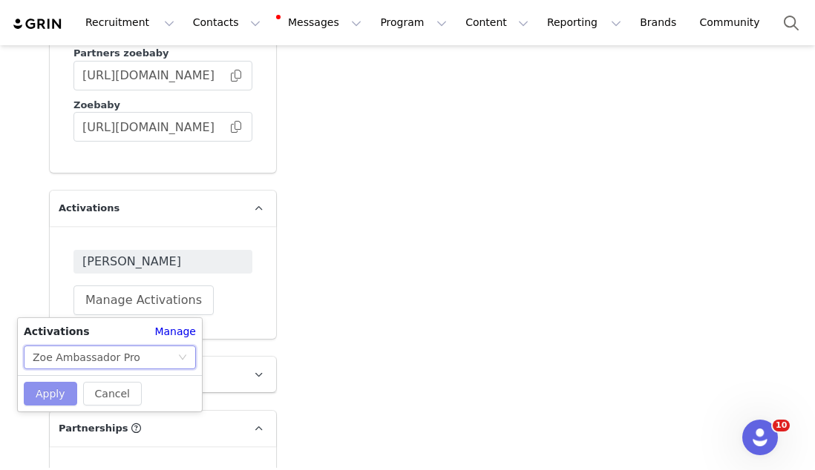
click at [59, 385] on button "Apply" at bounding box center [50, 394] width 53 height 24
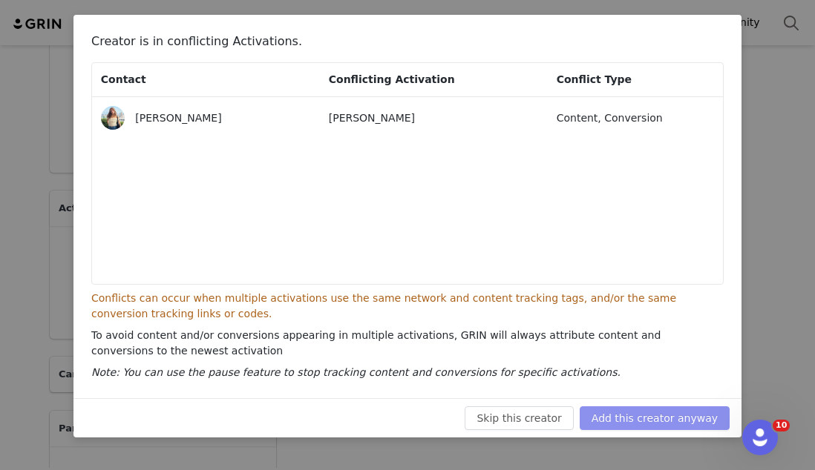
click at [616, 424] on button "Add this creator anyway" at bounding box center [654, 419] width 150 height 24
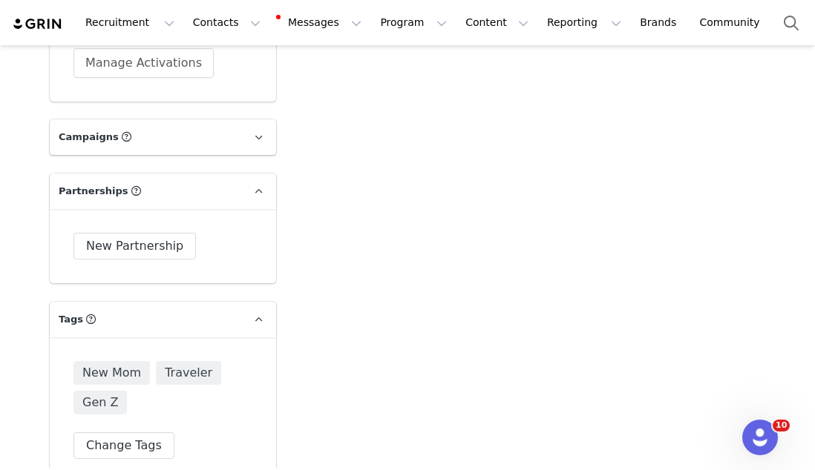
scroll to position [4211, 0]
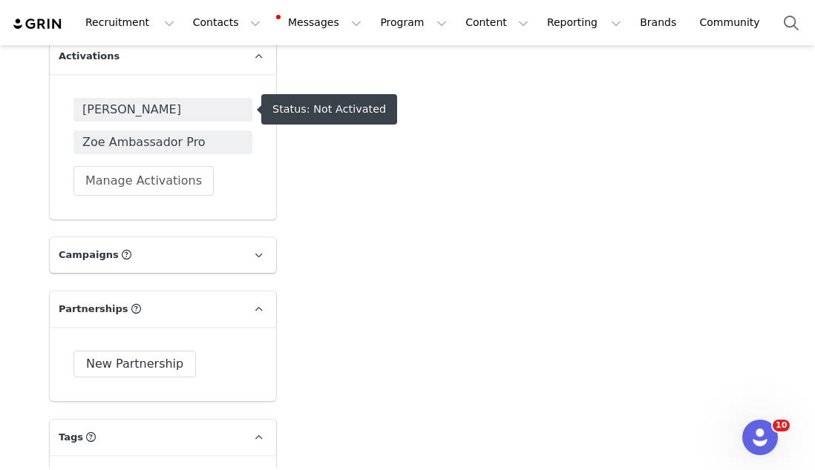
click at [238, 102] on span "[PERSON_NAME]" at bounding box center [162, 110] width 161 height 18
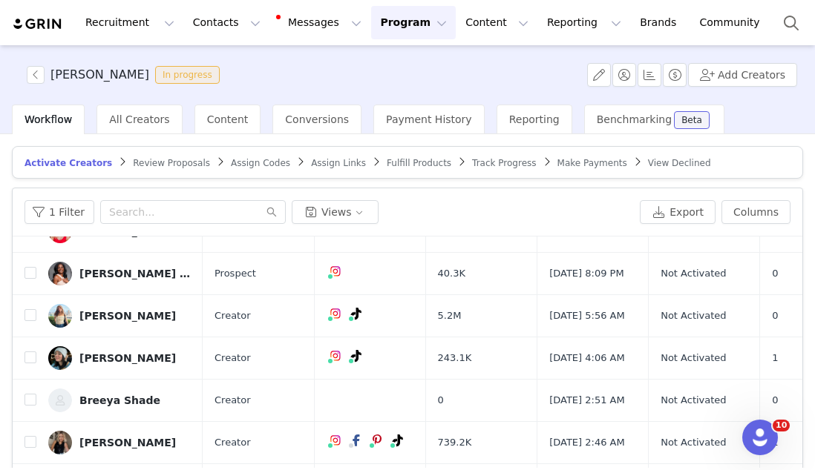
scroll to position [601, 0]
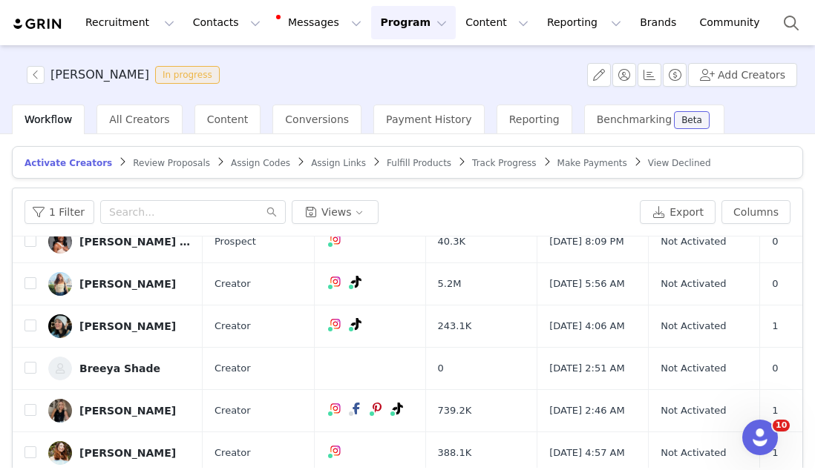
click at [384, 24] on button "Program Program" at bounding box center [413, 22] width 85 height 33
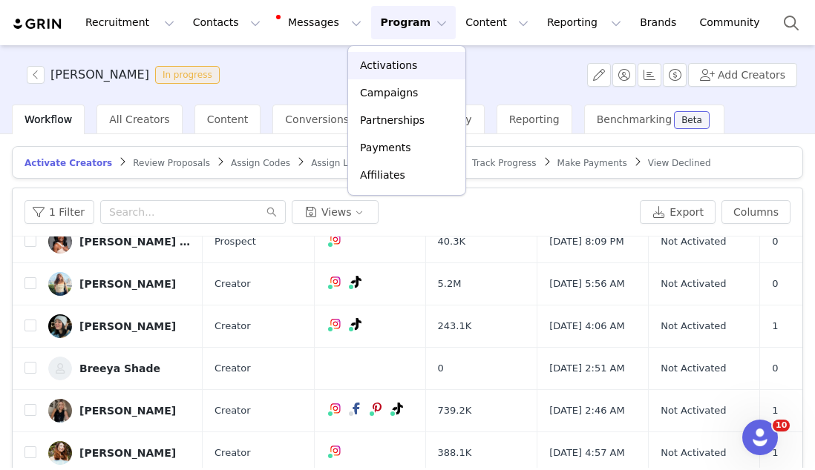
click at [394, 60] on p "Activations" at bounding box center [388, 66] width 57 height 16
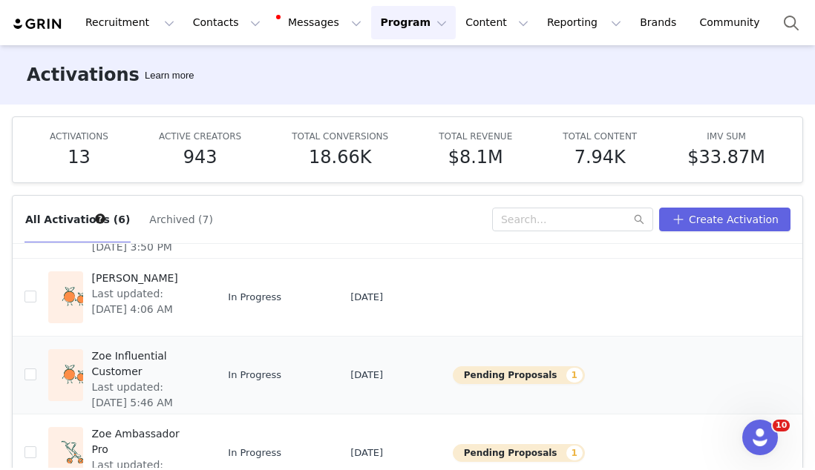
scroll to position [267, 0]
click at [128, 356] on span "Zoe Influential Customer" at bounding box center [144, 364] width 104 height 31
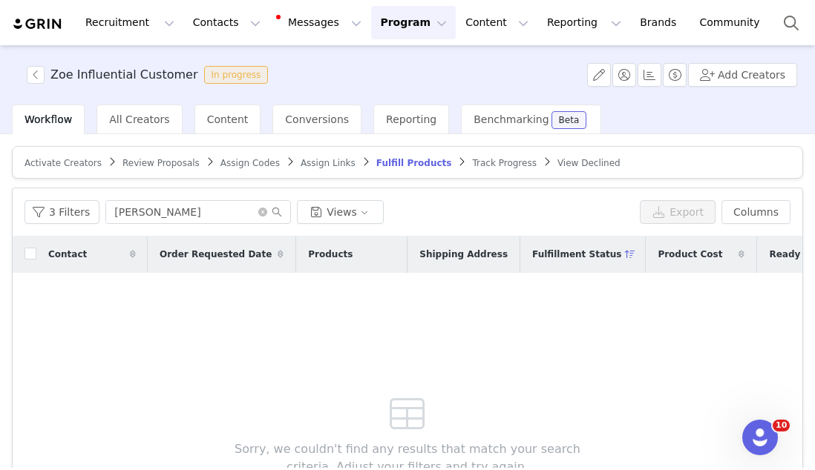
click at [157, 163] on span "Review Proposals" at bounding box center [160, 163] width 77 height 10
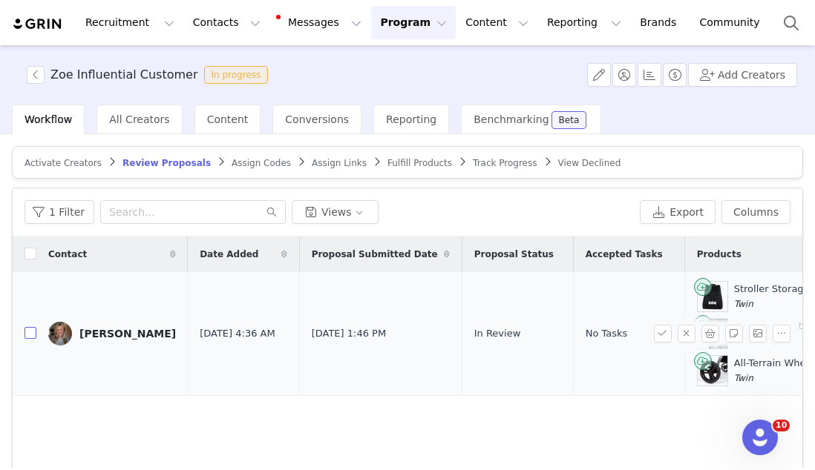
click at [35, 334] on input "checkbox" at bounding box center [30, 333] width 12 height 12
checkbox input "true"
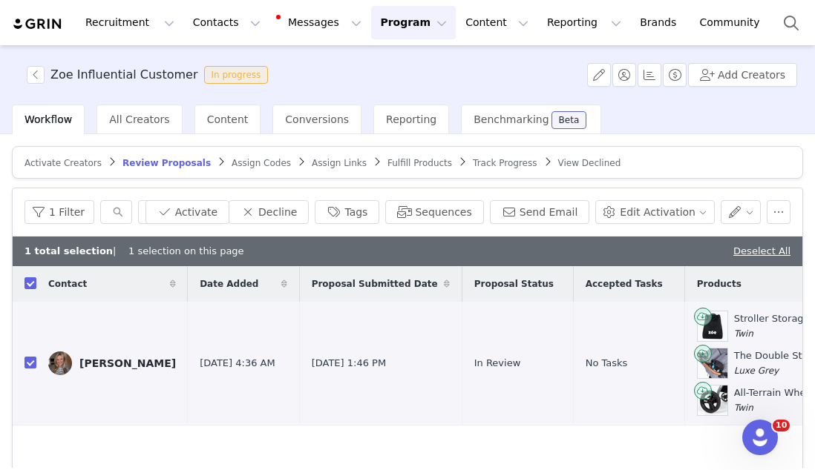
click at [221, 229] on div "1 Filter Views Activate Decline Tags Sequences Send Email Edit Activation" at bounding box center [407, 212] width 789 height 48
click at [219, 214] on button "Activate" at bounding box center [187, 212] width 84 height 24
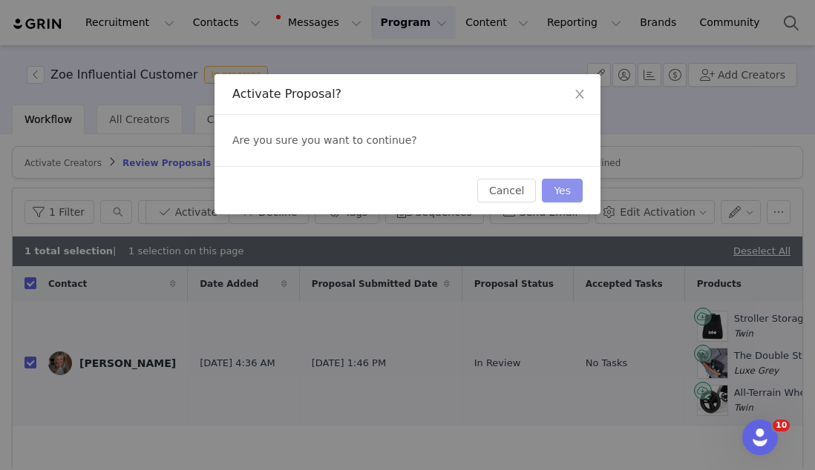
click at [565, 184] on button "Yes" at bounding box center [562, 191] width 41 height 24
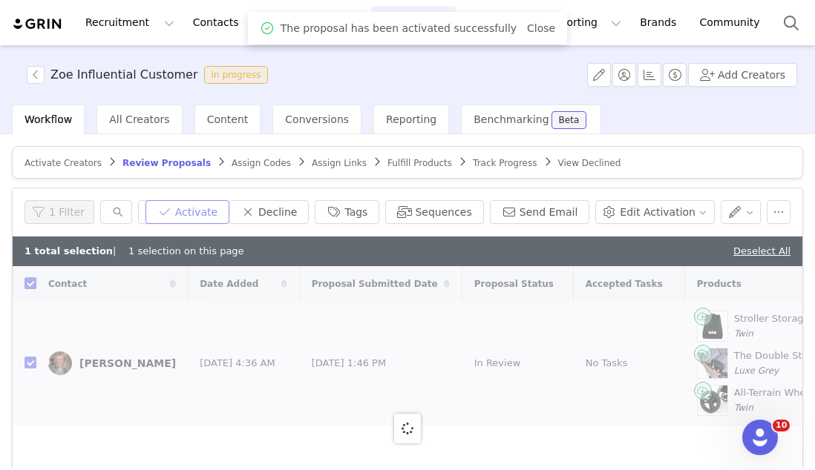
checkbox input "false"
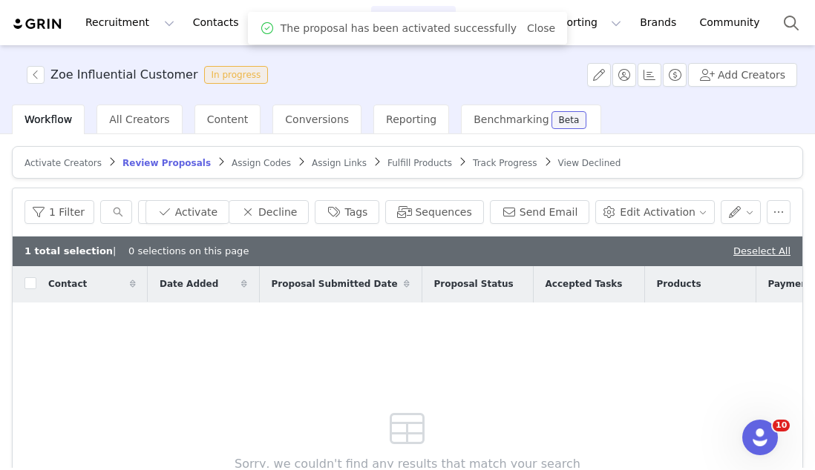
click at [254, 163] on span "Assign Codes" at bounding box center [260, 163] width 59 height 10
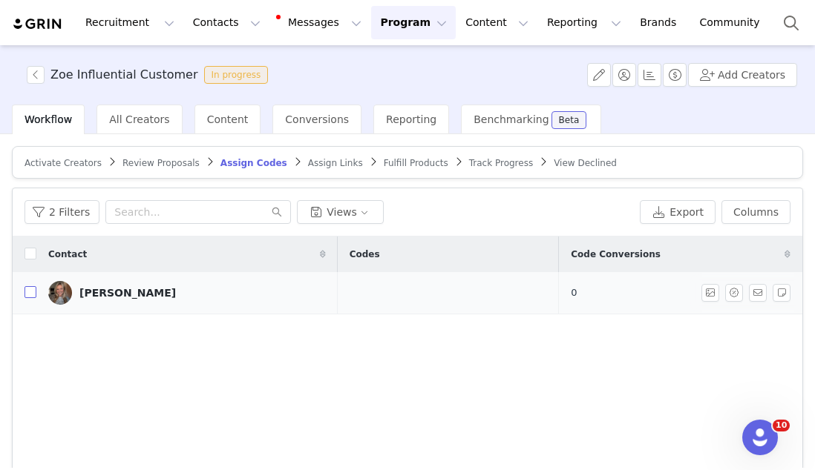
click at [25, 295] on input "checkbox" at bounding box center [30, 292] width 12 height 12
checkbox input "true"
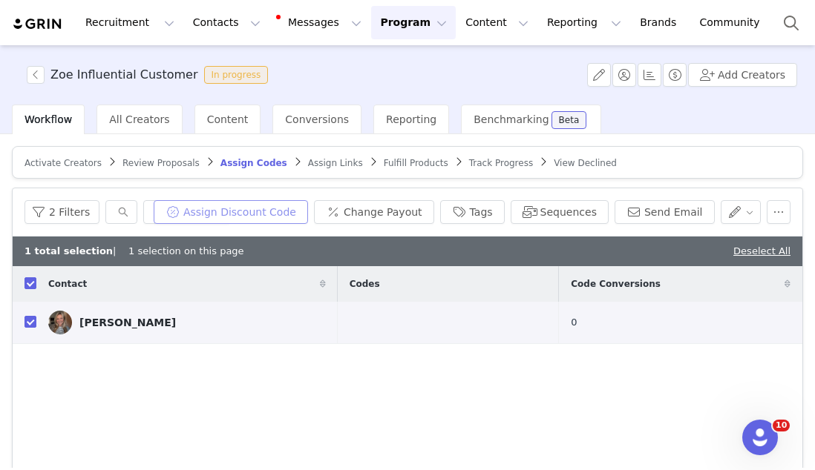
click at [287, 214] on button "Assign Discount Code" at bounding box center [231, 212] width 154 height 24
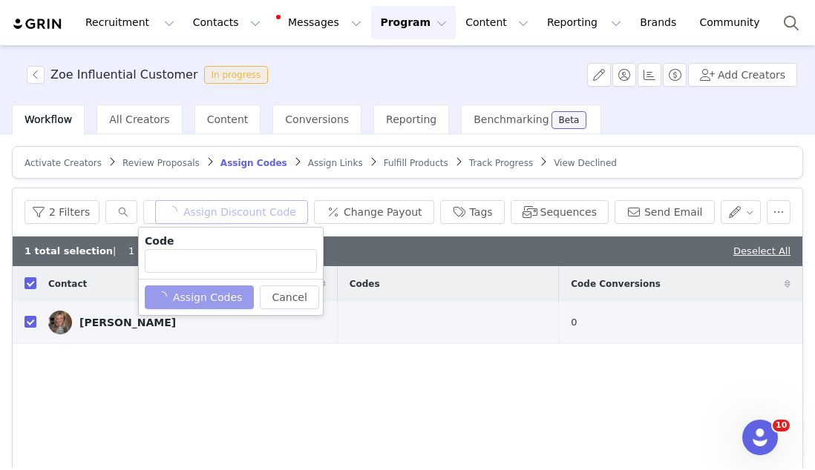
type input "BFAZ5MKN"
click at [203, 300] on button "Assign Codes" at bounding box center [191, 298] width 93 height 24
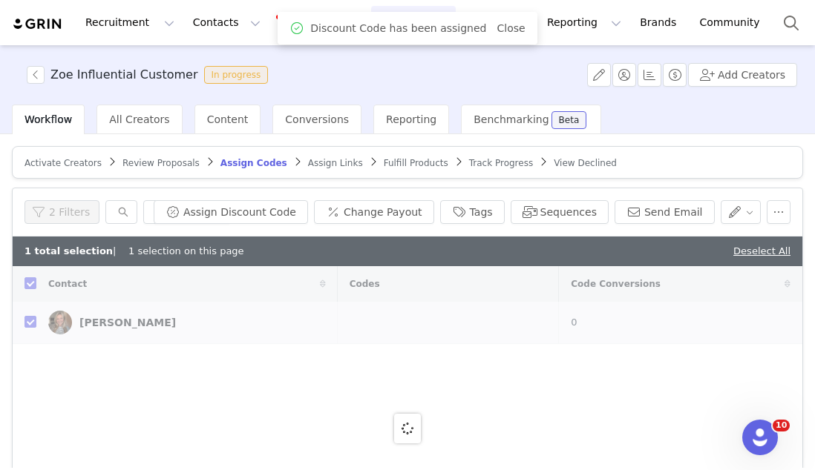
checkbox input "false"
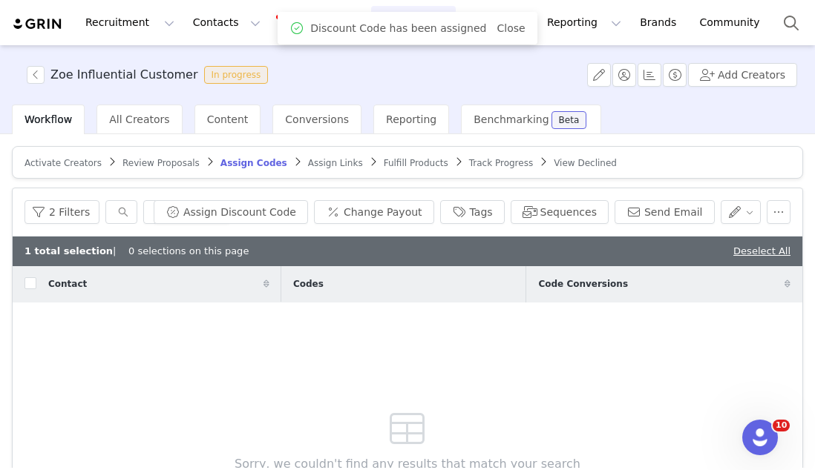
click at [313, 165] on span "Assign Links" at bounding box center [335, 163] width 55 height 10
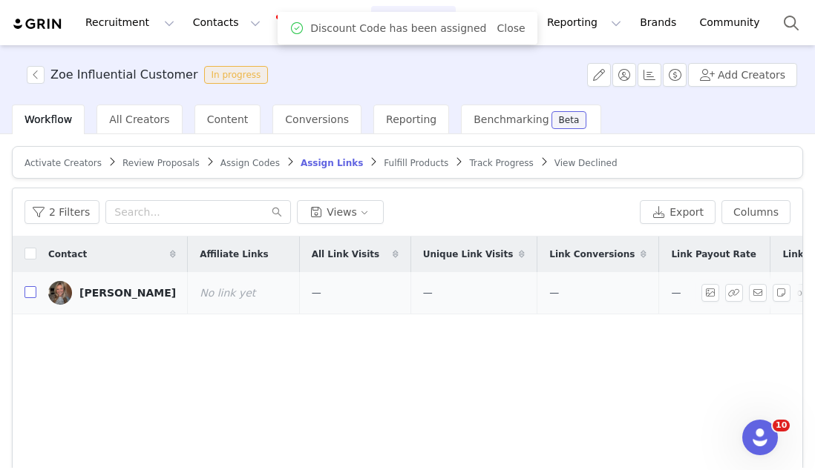
click at [33, 293] on input "checkbox" at bounding box center [30, 292] width 12 height 12
checkbox input "true"
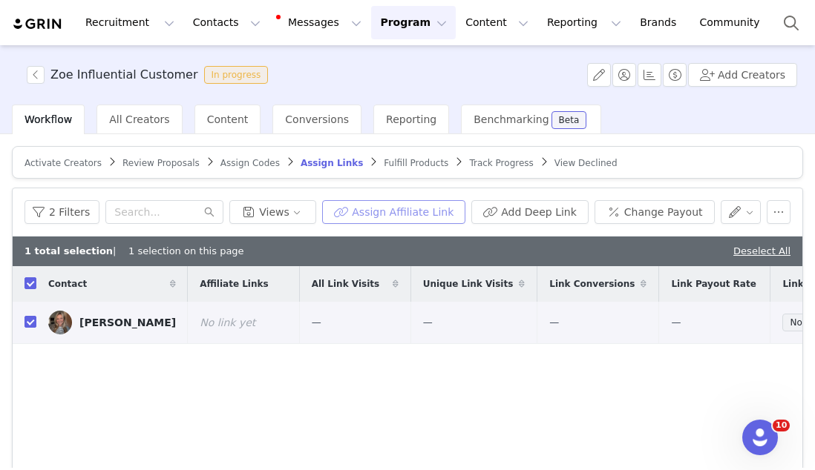
click at [385, 213] on button "Assign Affiliate Link" at bounding box center [393, 212] width 143 height 24
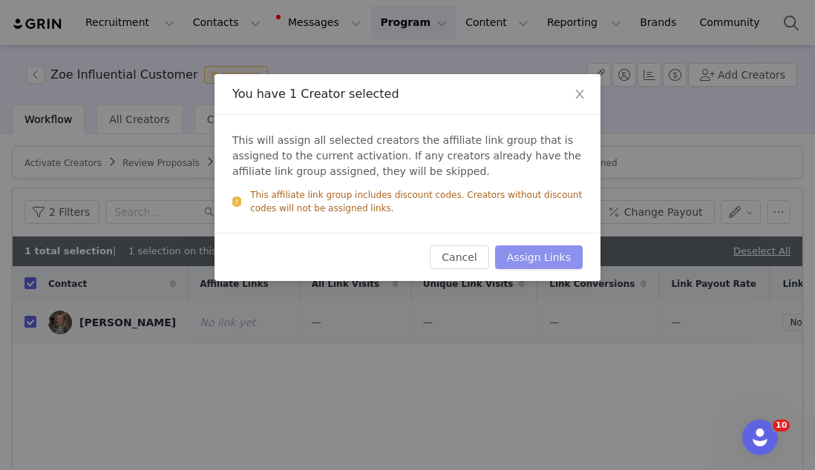
click at [528, 264] on button "Assign Links" at bounding box center [539, 258] width 88 height 24
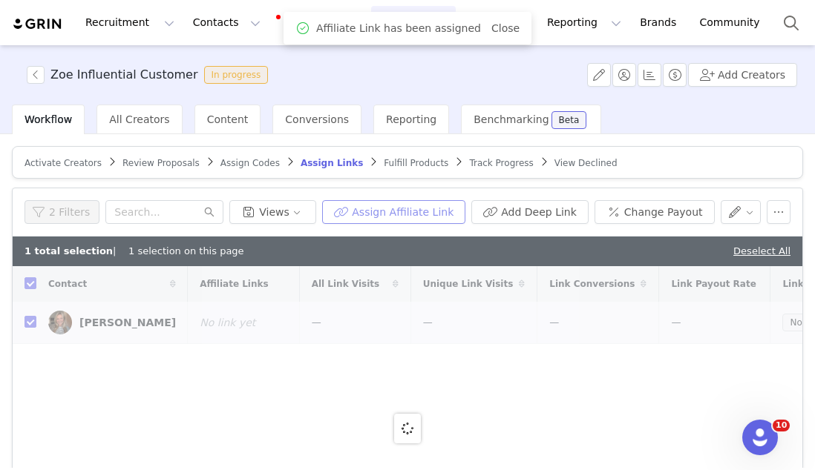
checkbox input "false"
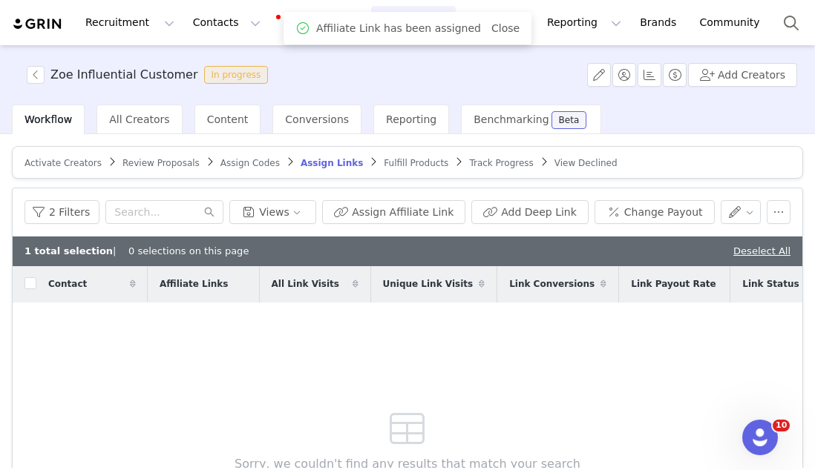
click at [402, 159] on span "Fulfill Products" at bounding box center [416, 163] width 65 height 10
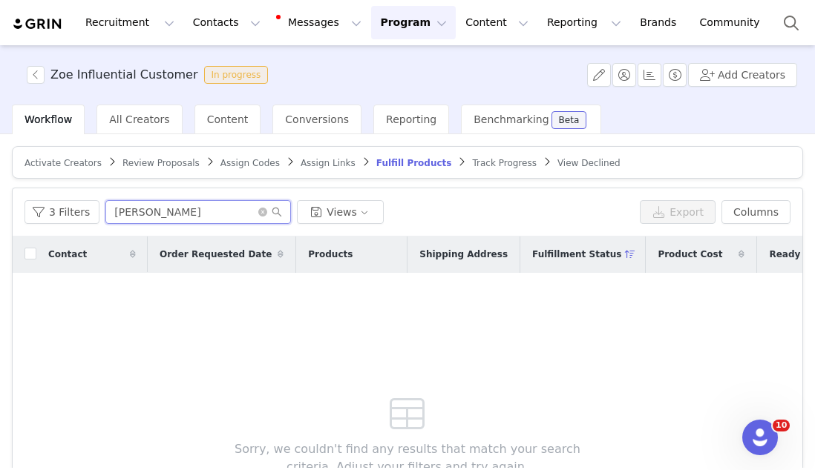
click at [254, 212] on input "julia" at bounding box center [197, 212] width 185 height 24
click at [261, 212] on icon "icon: close-circle" at bounding box center [262, 212] width 9 height 9
click at [47, 215] on button "3 Filters" at bounding box center [61, 212] width 75 height 24
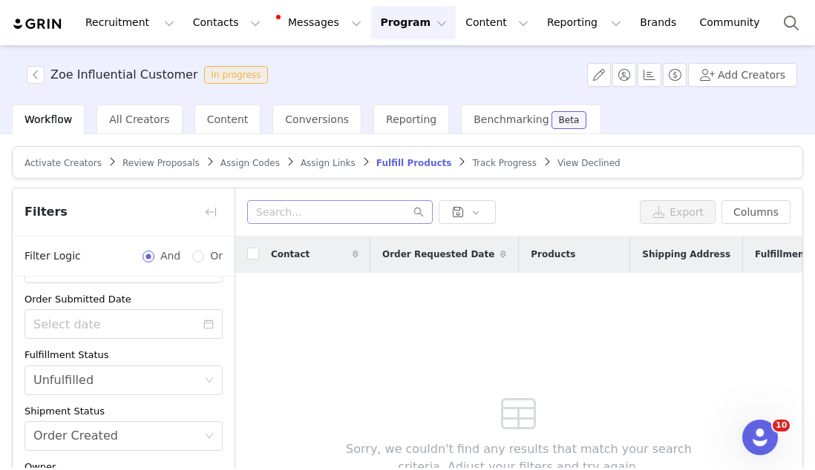
scroll to position [70, 0]
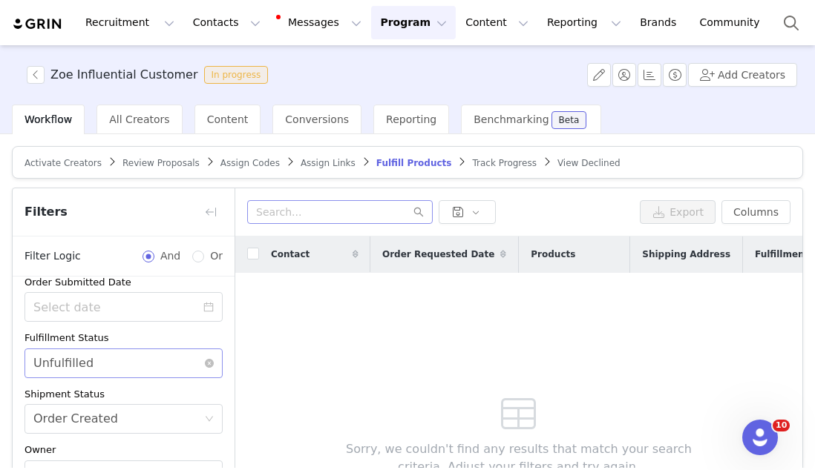
click at [70, 355] on div "Unfulfilled" at bounding box center [63, 363] width 60 height 28
click at [112, 289] on div "Order Submitted Date" at bounding box center [123, 298] width 198 height 47
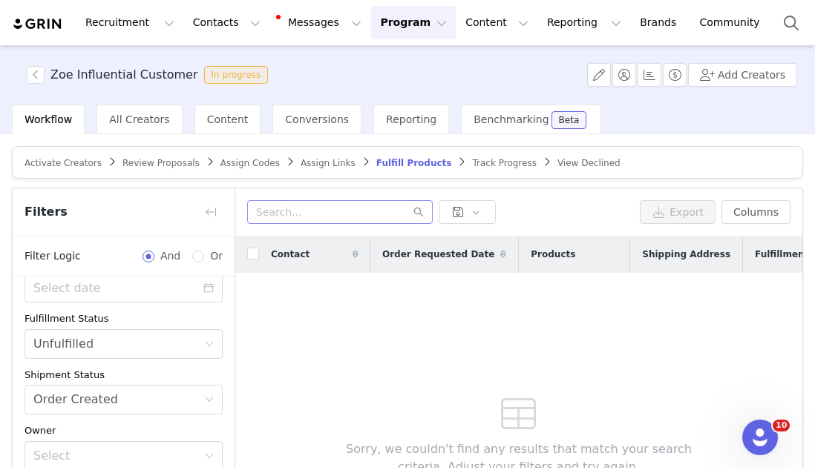
scroll to position [154, 0]
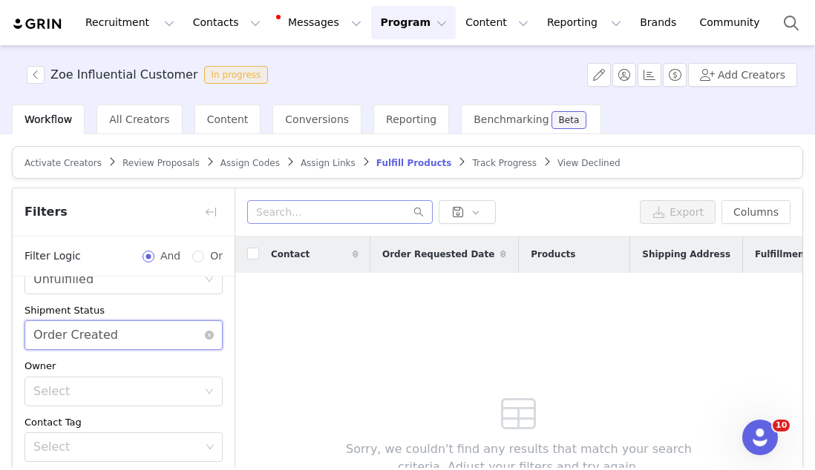
click at [148, 331] on div "Select Order Created" at bounding box center [118, 335] width 171 height 28
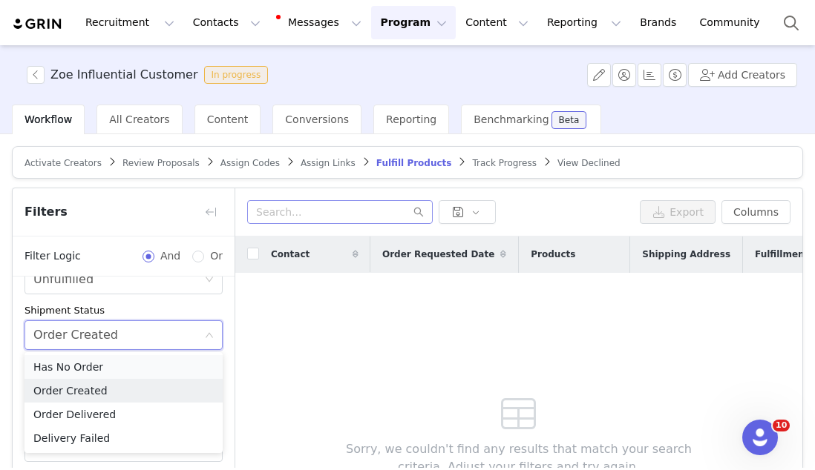
click at [142, 363] on li "Has No Order" at bounding box center [123, 367] width 198 height 24
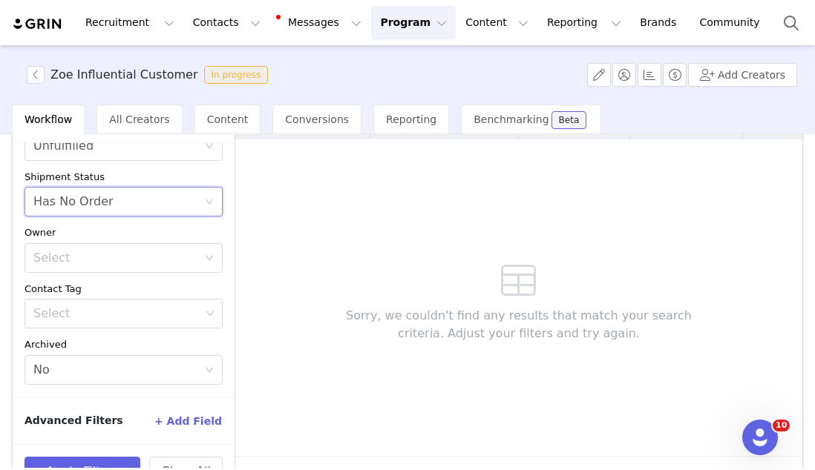
scroll to position [176, 0]
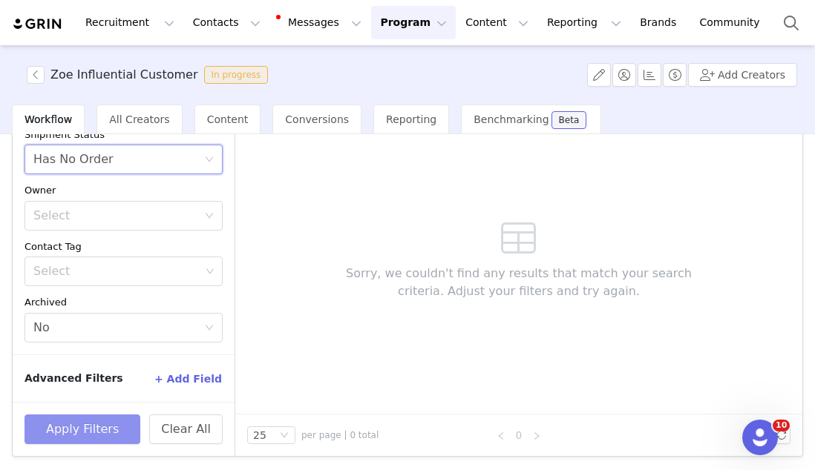
click at [97, 435] on button "Apply Filters" at bounding box center [82, 430] width 116 height 30
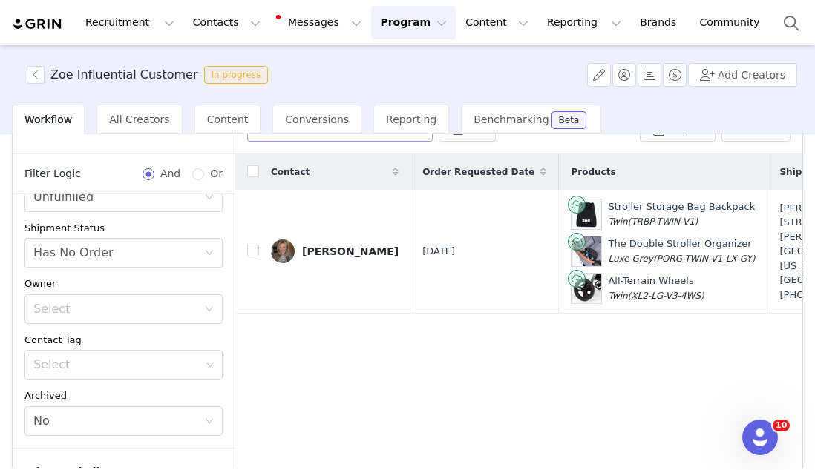
scroll to position [76, 0]
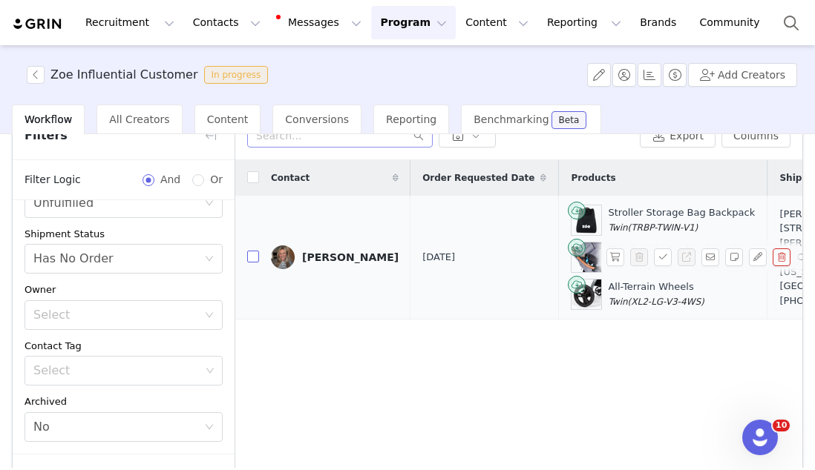
click at [256, 260] on input "checkbox" at bounding box center [253, 257] width 12 height 12
checkbox input "true"
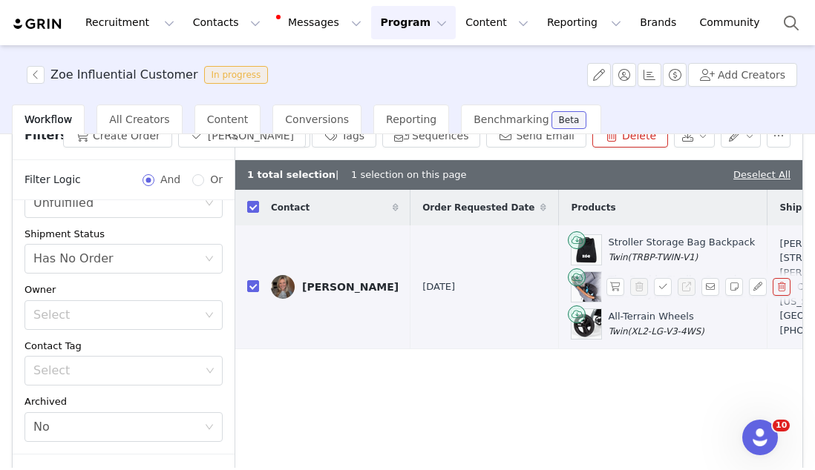
scroll to position [0, 0]
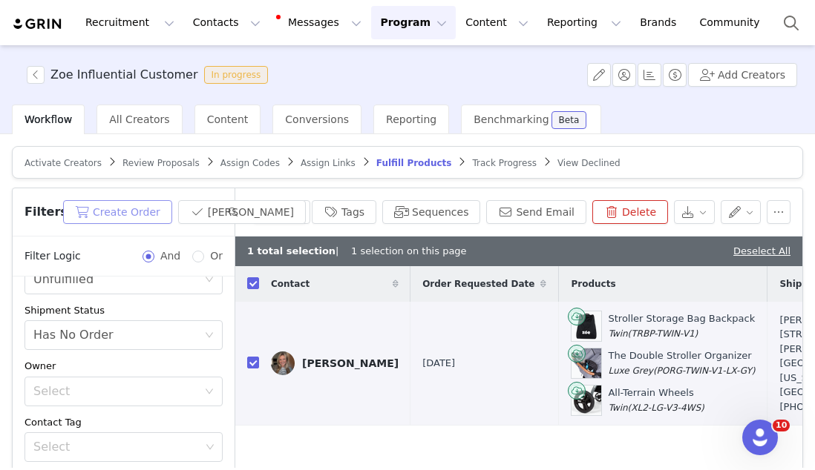
click at [172, 205] on button "Create Order" at bounding box center [117, 212] width 109 height 24
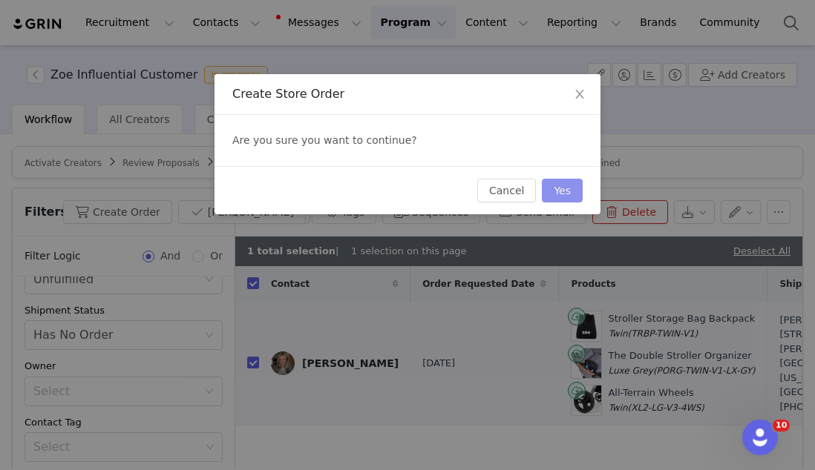
click at [579, 197] on button "Yes" at bounding box center [562, 191] width 41 height 24
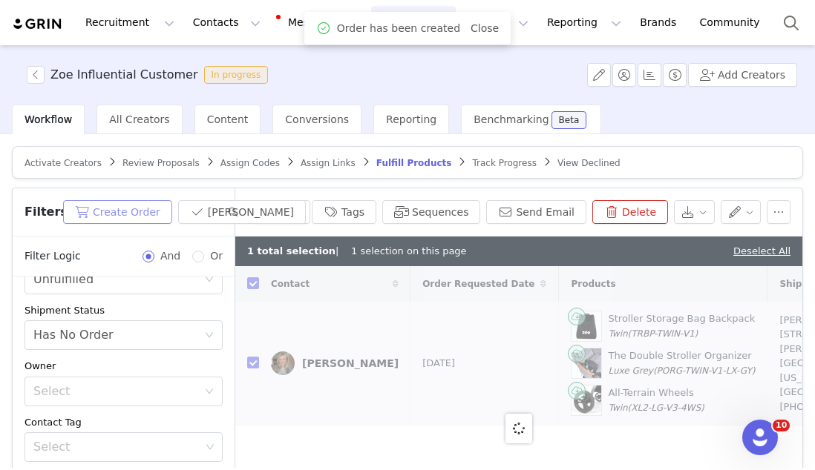
checkbox input "false"
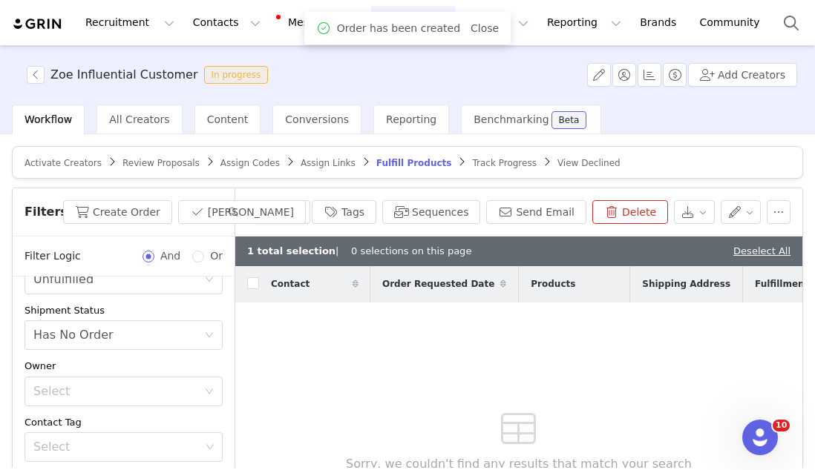
click at [207, 211] on button "button" at bounding box center [211, 212] width 24 height 24
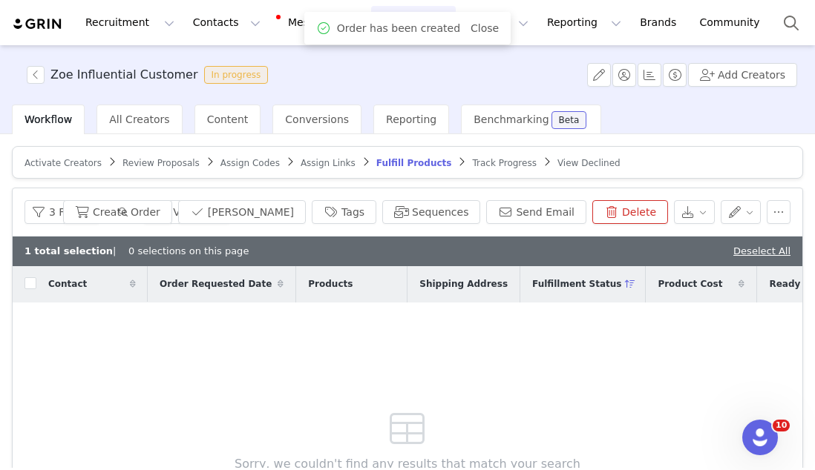
scroll to position [185, 0]
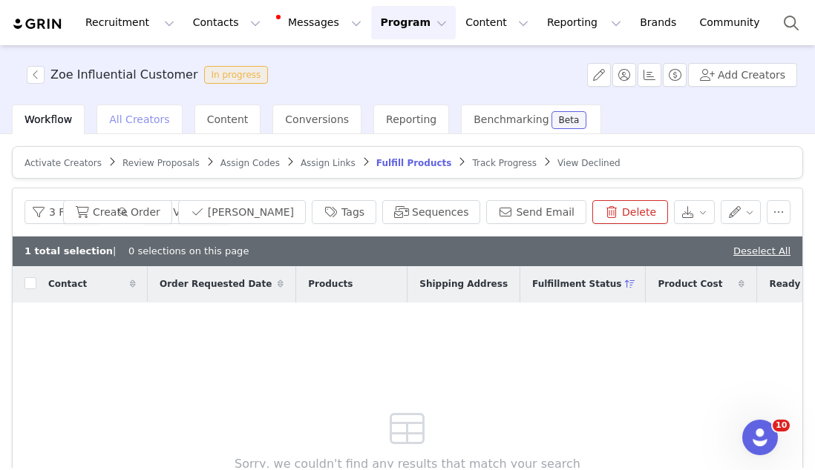
click at [139, 121] on span "All Creators" at bounding box center [139, 120] width 60 height 12
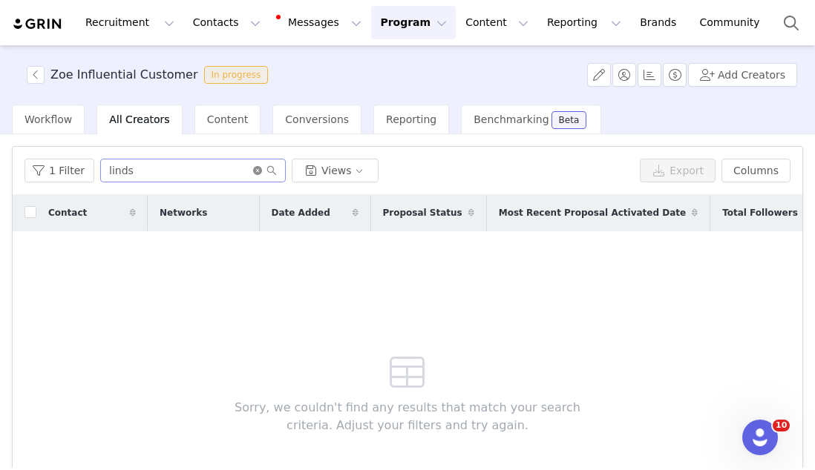
click at [254, 172] on icon "icon: close-circle" at bounding box center [257, 170] width 9 height 9
click at [247, 171] on input "text" at bounding box center [192, 171] width 185 height 24
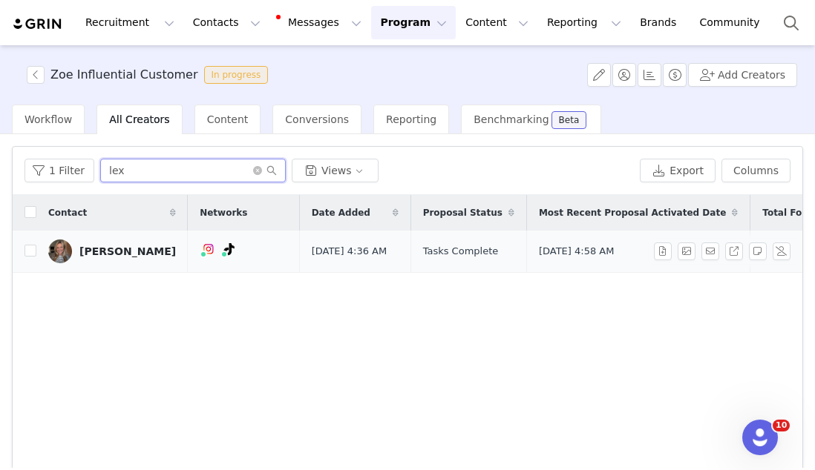
type input "lex"
click at [24, 251] on td at bounding box center [25, 252] width 24 height 42
click at [30, 256] on input "checkbox" at bounding box center [30, 251] width 12 height 12
checkbox input "true"
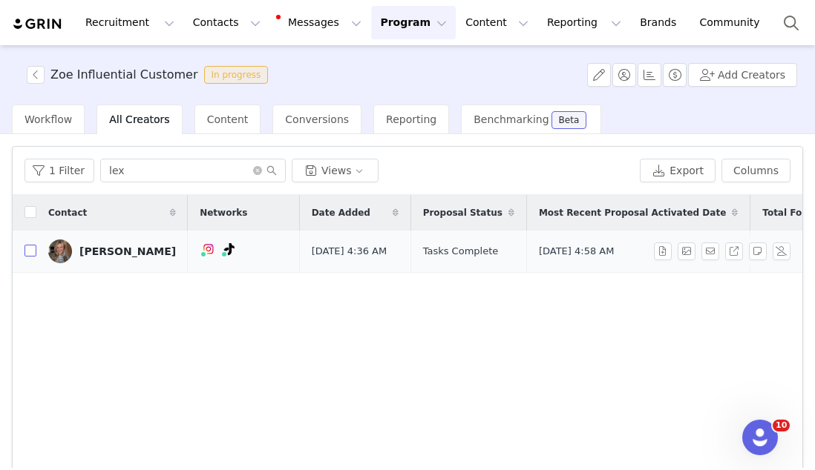
checkbox input "true"
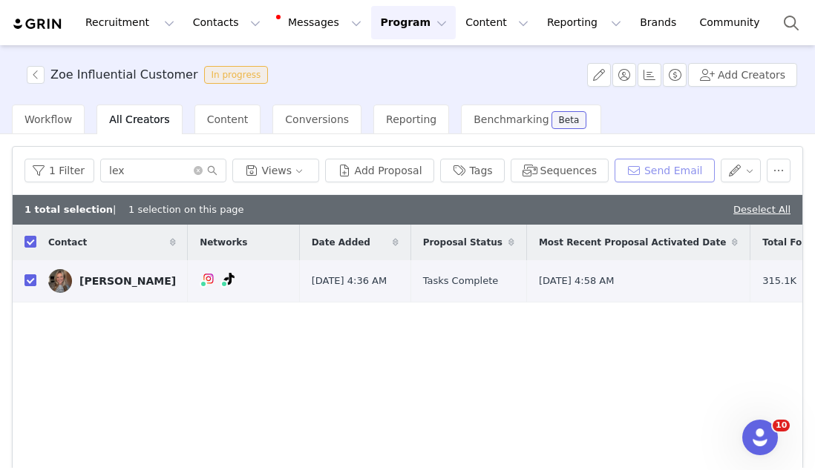
click at [667, 176] on button "Send Email" at bounding box center [664, 171] width 100 height 24
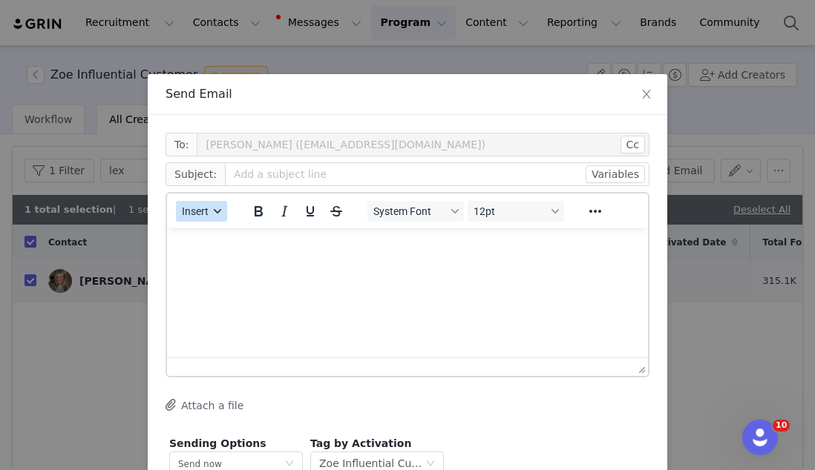
click at [199, 214] on span "Insert" at bounding box center [195, 211] width 27 height 12
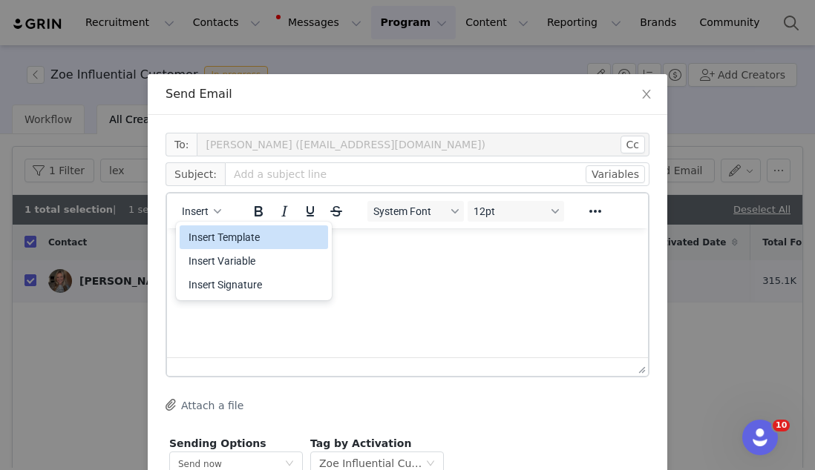
click at [202, 235] on div "Insert Template" at bounding box center [255, 237] width 134 height 18
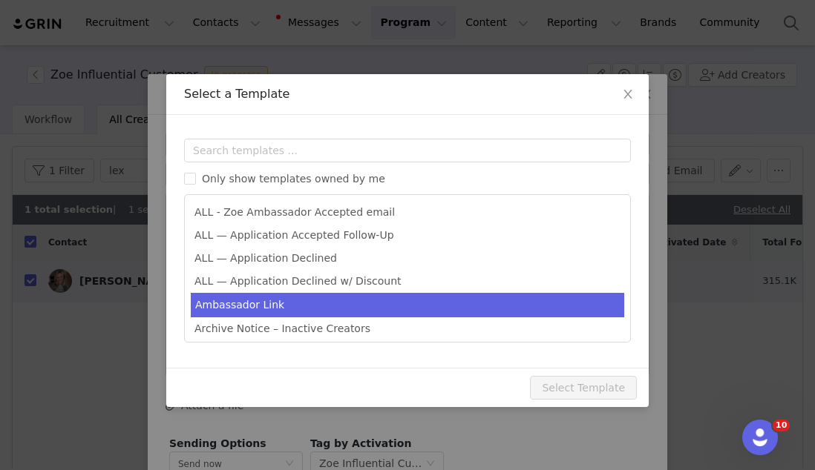
click at [214, 295] on li "Ambassador Link" at bounding box center [407, 305] width 433 height 24
type input "Here's your personalized Zoe Link! 🍊"
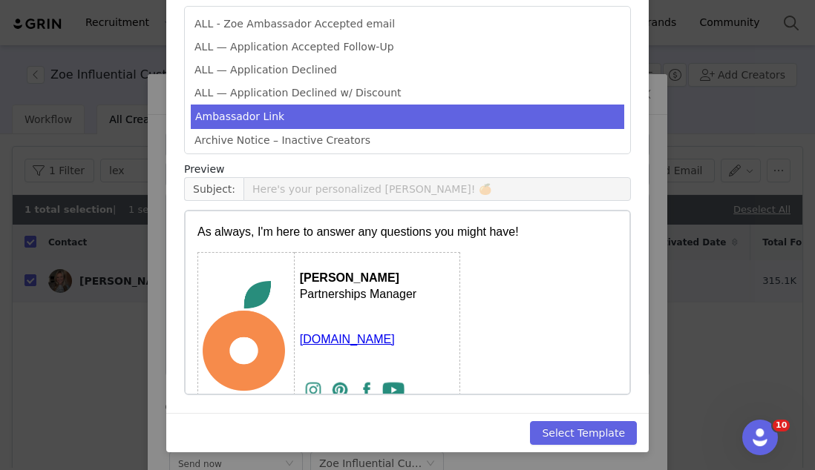
scroll to position [368, 0]
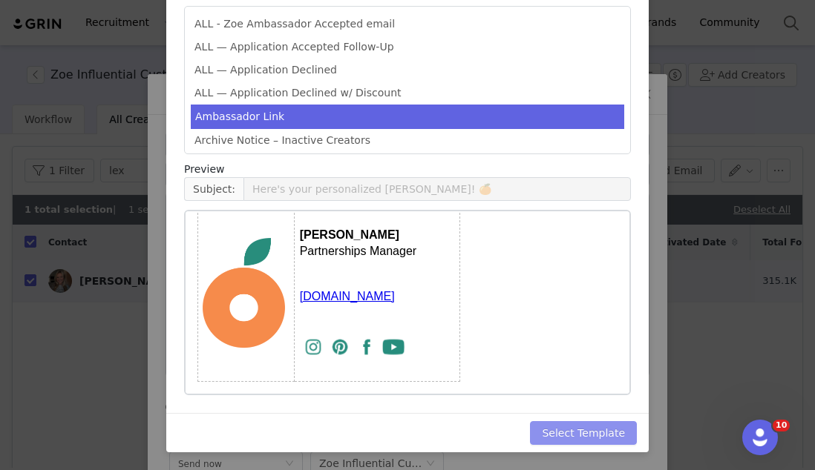
click at [565, 432] on button "Select Template" at bounding box center [583, 433] width 107 height 24
type input "Here's your personalized Zoe Link! 🍊"
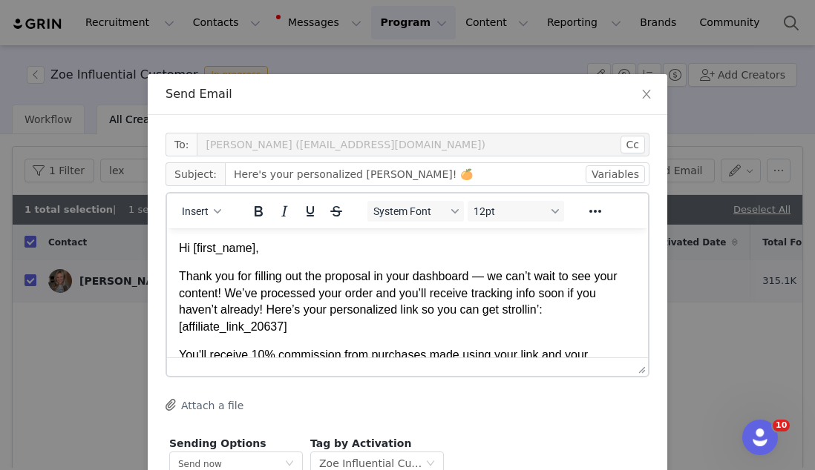
scroll to position [99, 0]
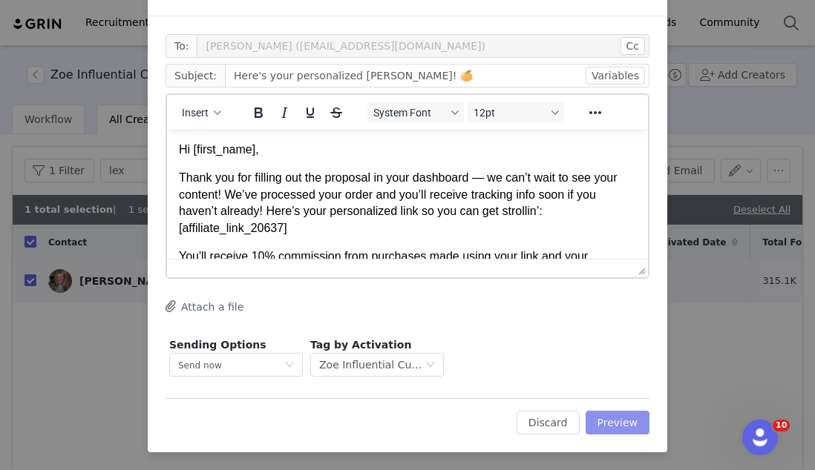
click at [622, 411] on button "Preview" at bounding box center [617, 423] width 65 height 24
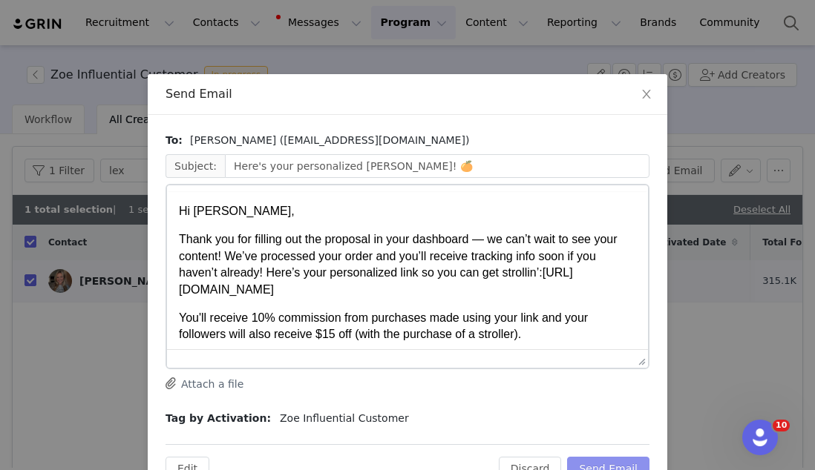
scroll to position [0, 0]
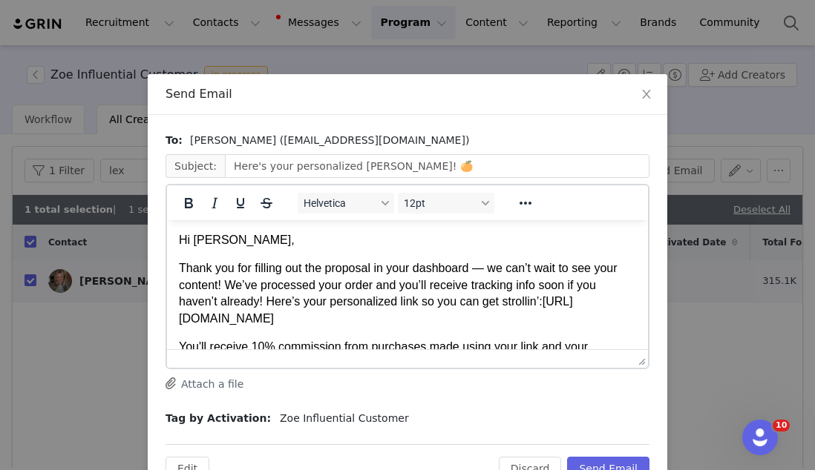
click at [619, 453] on div "Edit Discard Send Email" at bounding box center [407, 462] width 484 height 36
click at [618, 463] on button "Send Email" at bounding box center [608, 469] width 82 height 24
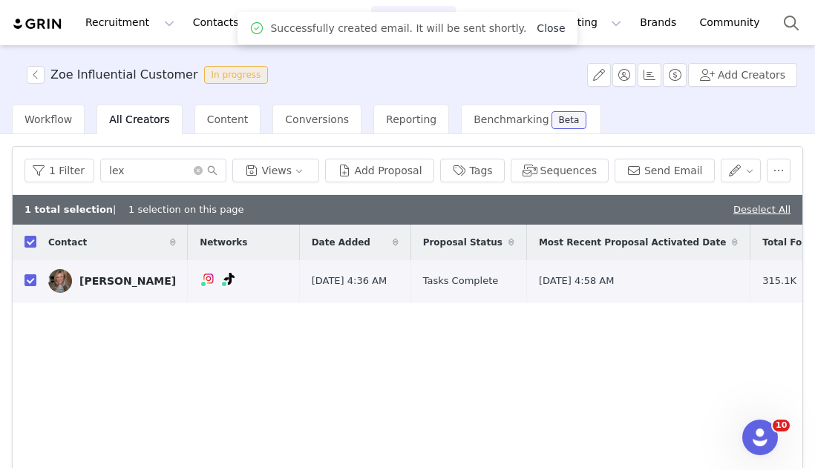
click at [540, 30] on link "Close" at bounding box center [550, 28] width 28 height 12
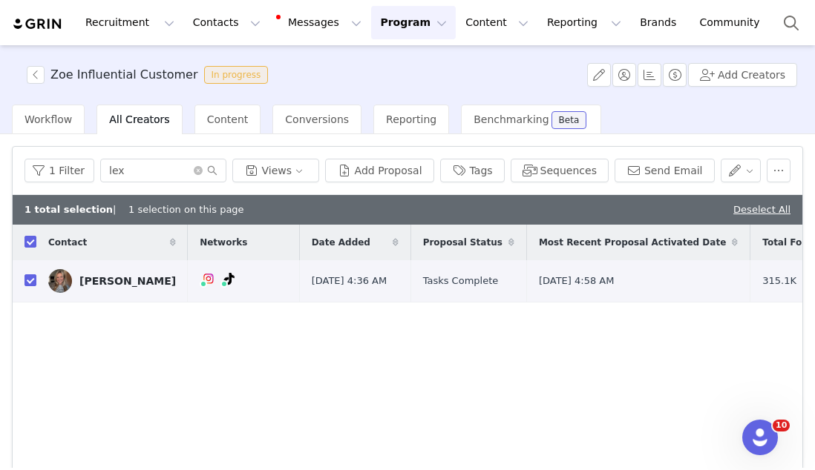
click at [371, 24] on button "Program Program" at bounding box center [413, 22] width 85 height 33
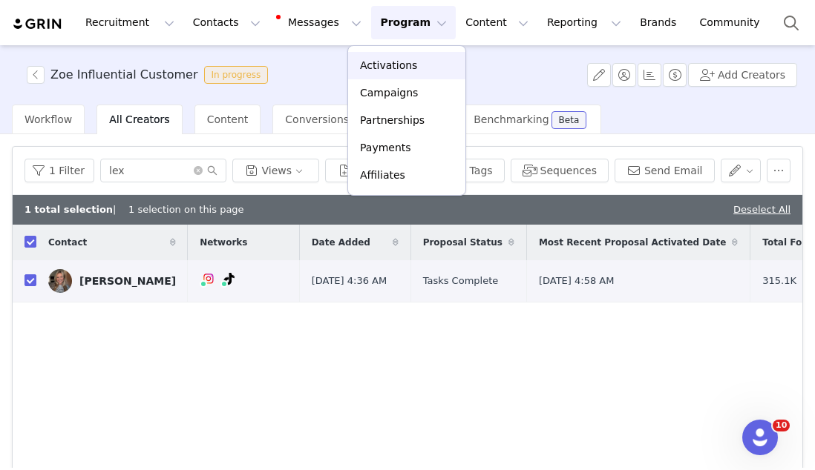
click at [370, 65] on p "Activations" at bounding box center [388, 66] width 57 height 16
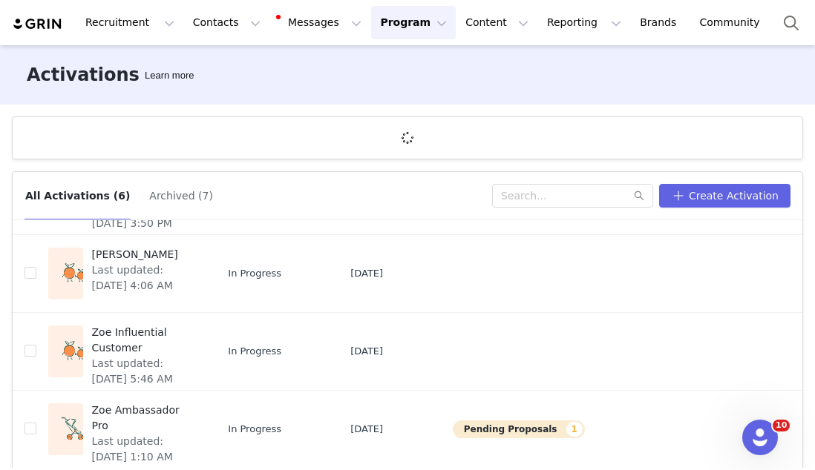
scroll to position [55, 0]
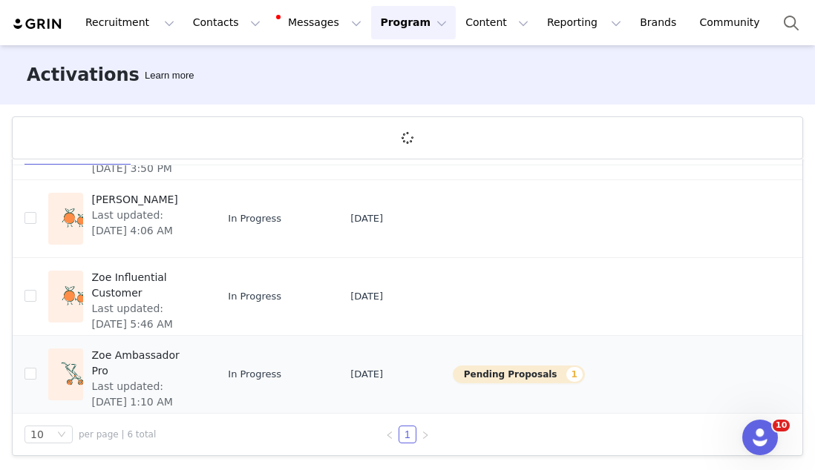
click at [96, 355] on span "Zoe Ambassador Pro" at bounding box center [144, 363] width 104 height 31
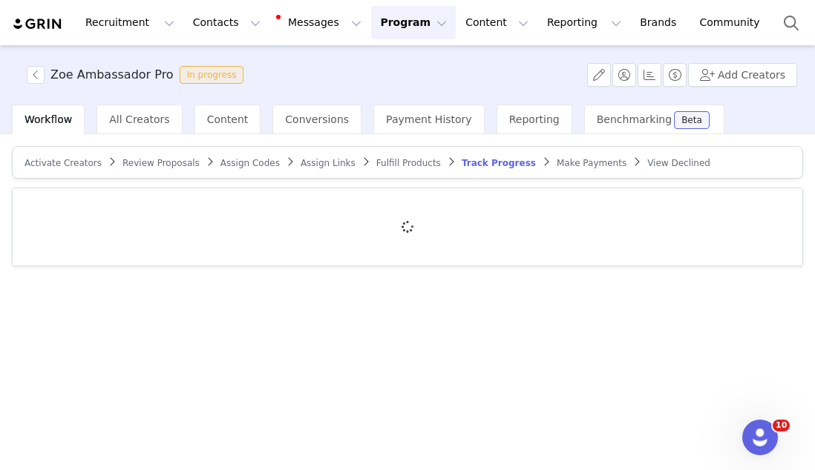
click at [80, 162] on span "Activate Creators" at bounding box center [62, 163] width 77 height 10
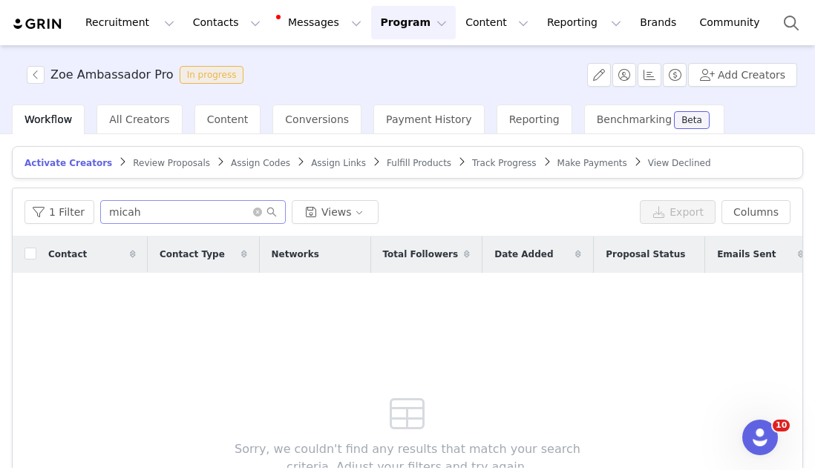
click at [256, 216] on span at bounding box center [265, 212] width 24 height 10
click at [253, 213] on icon "icon: close-circle" at bounding box center [257, 212] width 9 height 9
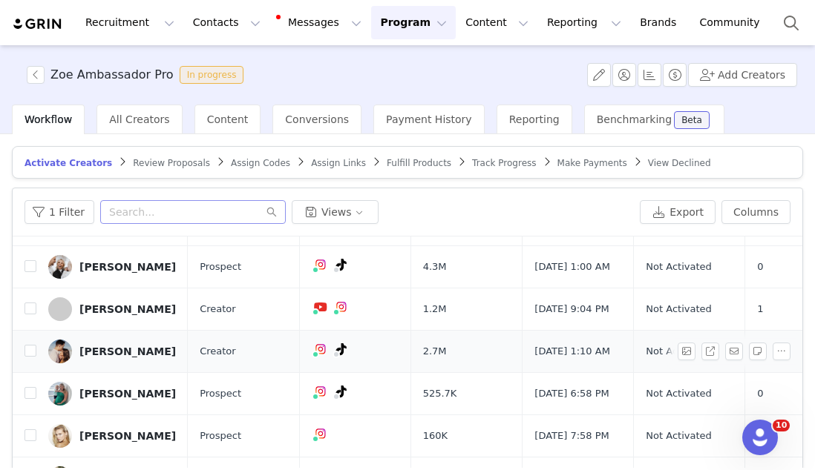
scroll to position [524, 0]
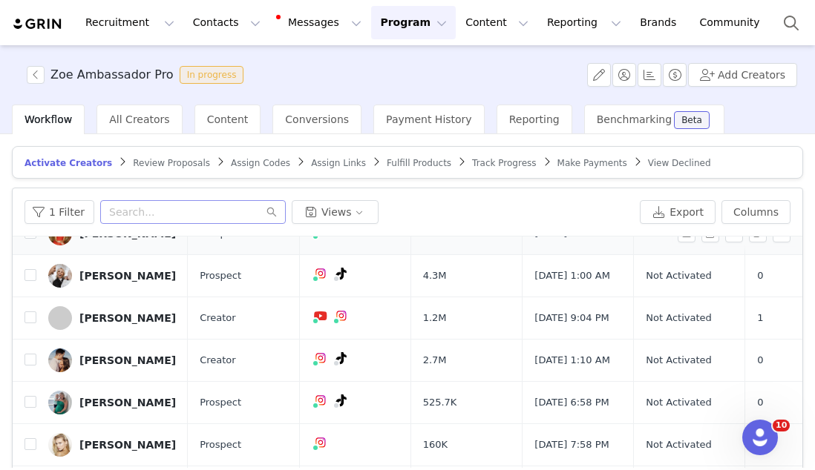
click at [134, 246] on link "Sadie Robertson" at bounding box center [112, 234] width 128 height 24
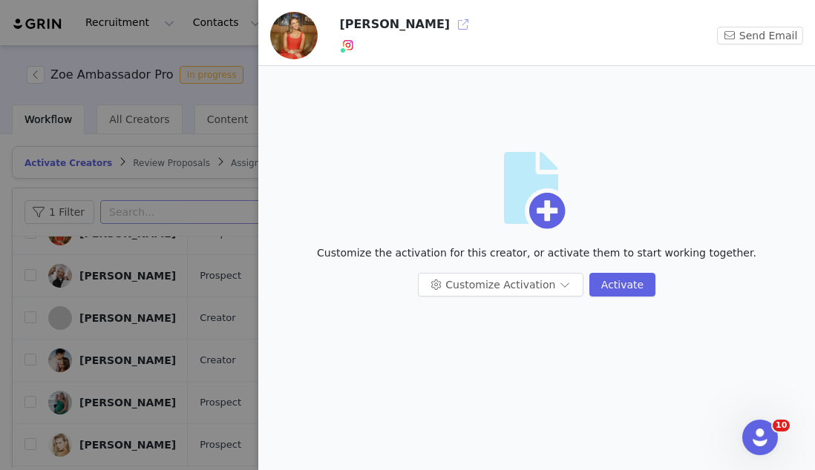
click at [451, 26] on button "button" at bounding box center [463, 25] width 24 height 24
click at [219, 220] on div at bounding box center [407, 235] width 815 height 470
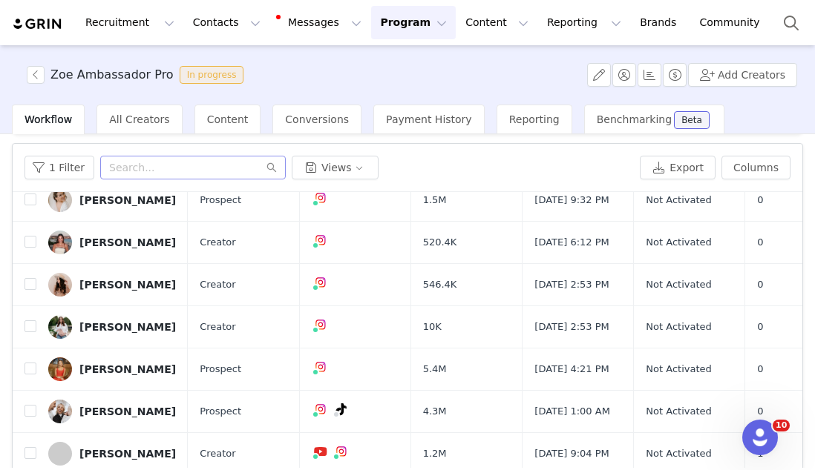
scroll to position [369, 0]
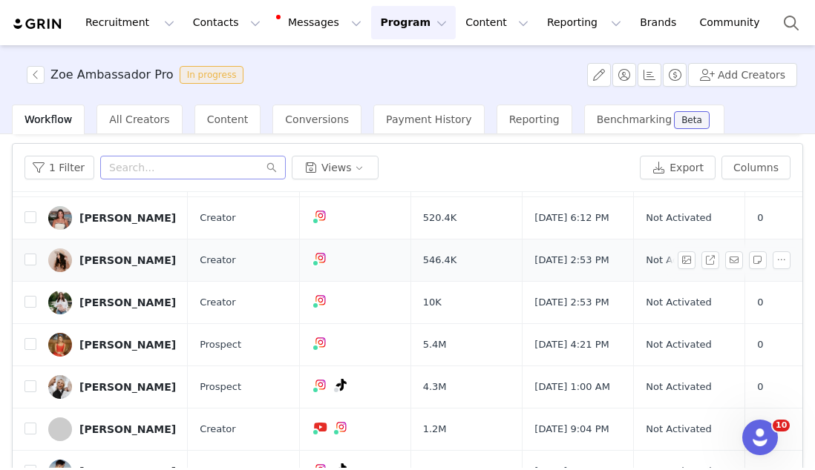
click at [143, 266] on div "[PERSON_NAME]" at bounding box center [127, 260] width 96 height 12
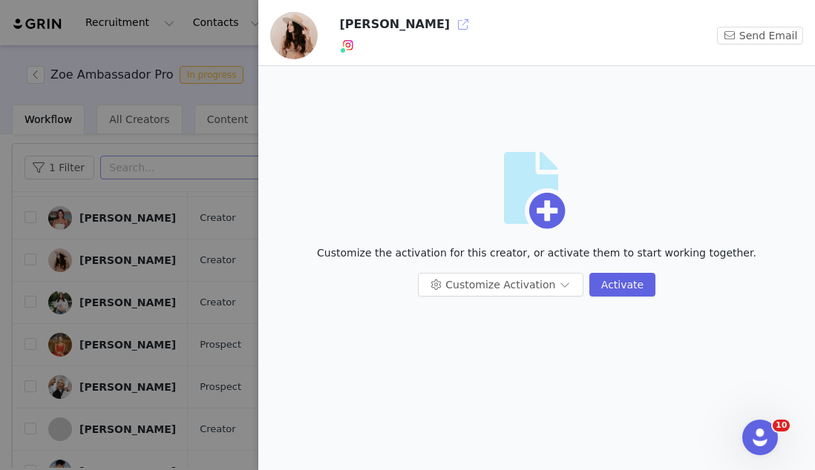
click at [451, 24] on button "button" at bounding box center [463, 25] width 24 height 24
click at [137, 158] on div at bounding box center [407, 235] width 815 height 470
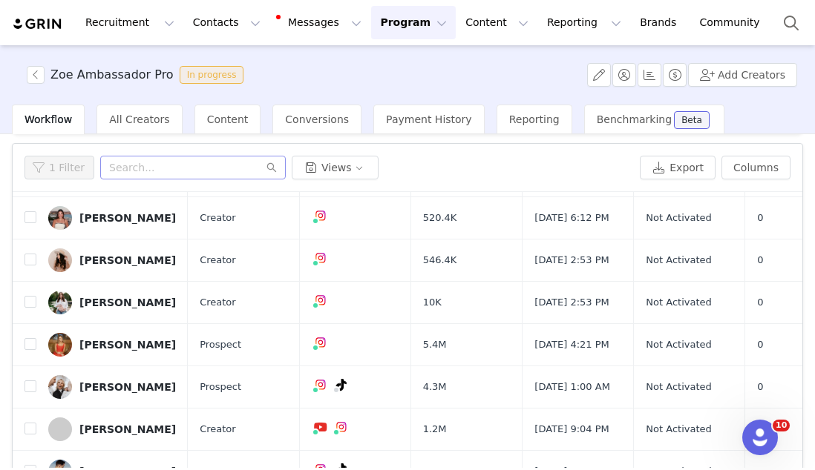
scroll to position [0, 0]
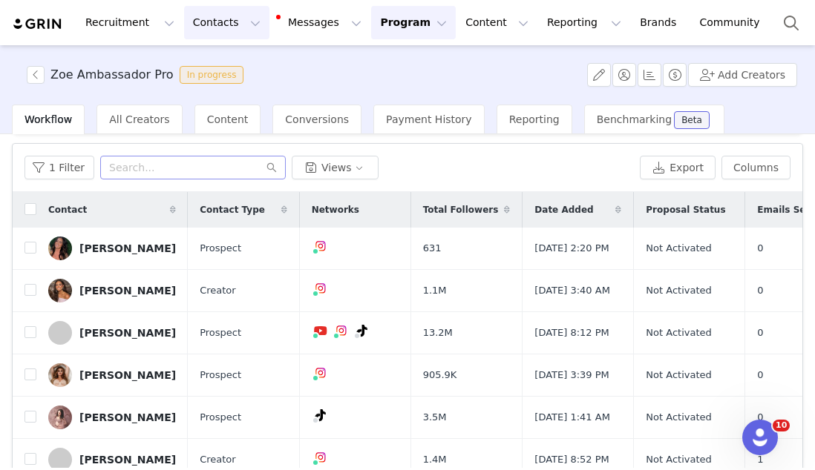
click at [225, 35] on button "Contacts Contacts" at bounding box center [226, 22] width 85 height 33
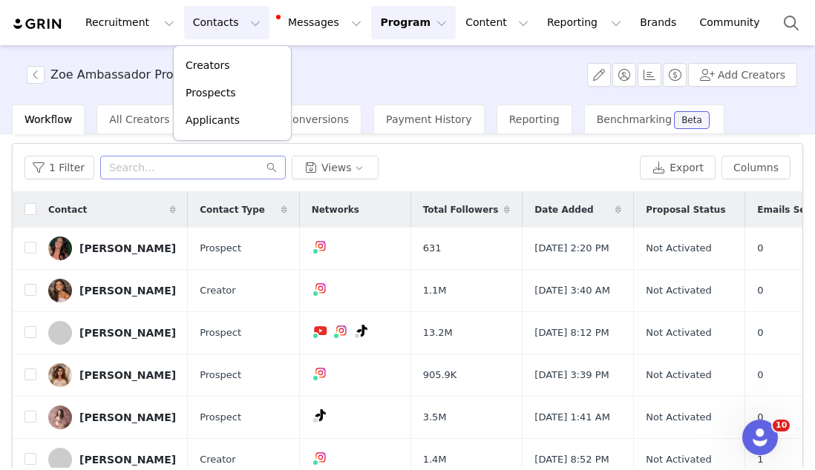
click at [371, 25] on button "Program Program" at bounding box center [413, 22] width 85 height 33
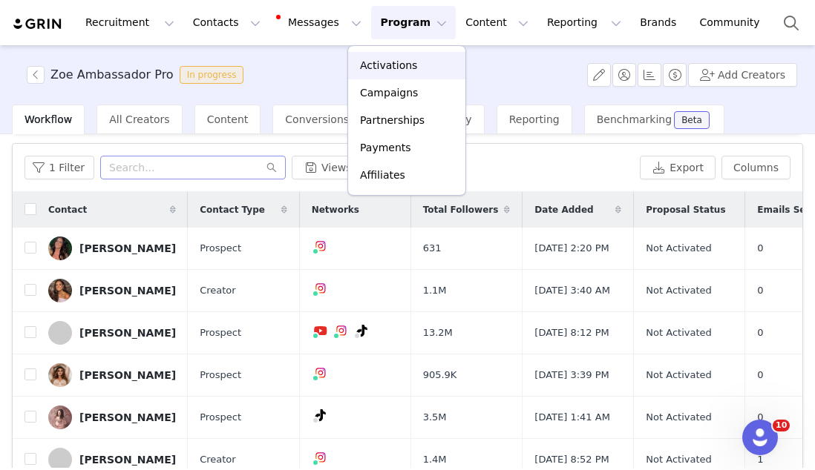
click at [365, 55] on link "Activations" at bounding box center [406, 65] width 117 height 27
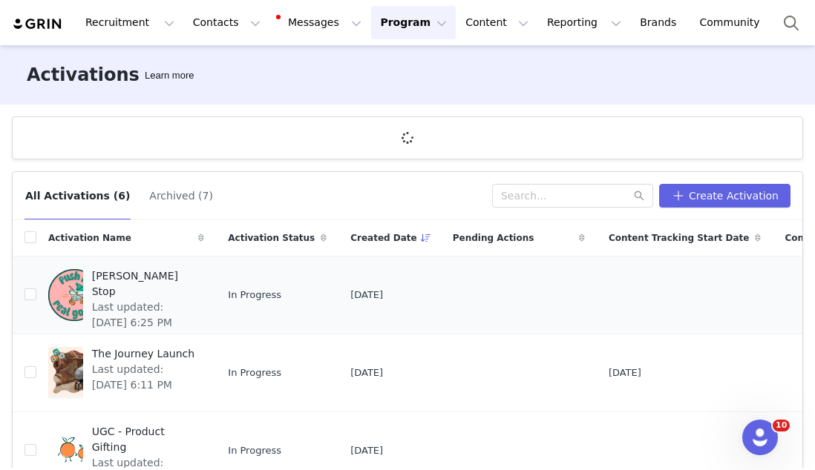
scroll to position [267, 0]
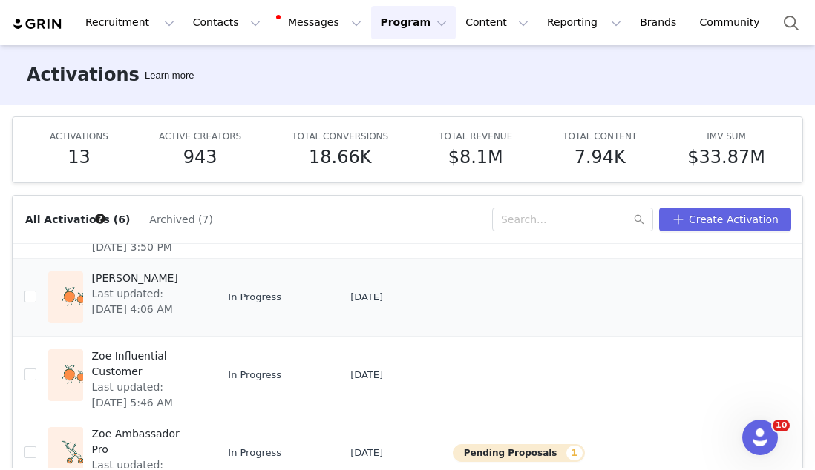
click at [92, 286] on span "Last updated: Jul 30, 2025 4:06 AM" at bounding box center [144, 301] width 104 height 31
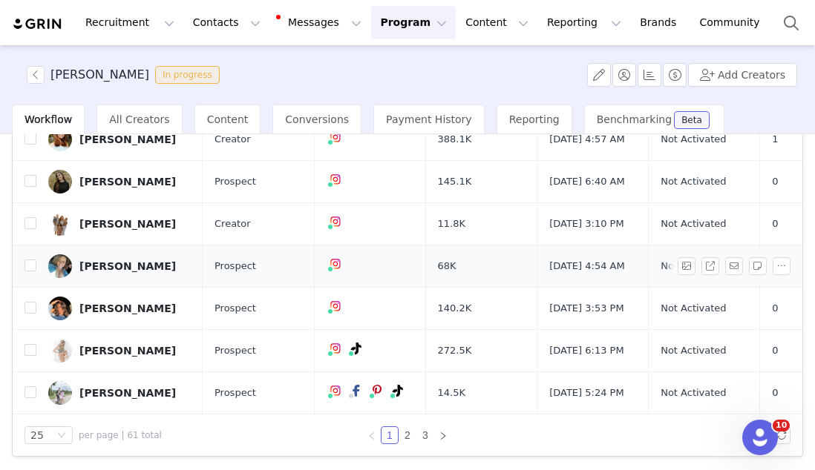
scroll to position [827, 0]
click at [99, 236] on link "[PERSON_NAME]" at bounding box center [119, 224] width 142 height 24
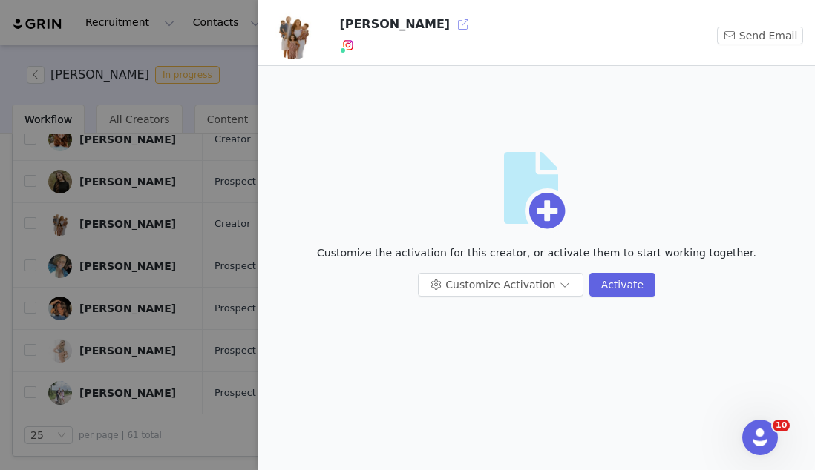
click at [451, 31] on button "button" at bounding box center [463, 25] width 24 height 24
click at [163, 264] on div at bounding box center [407, 235] width 815 height 470
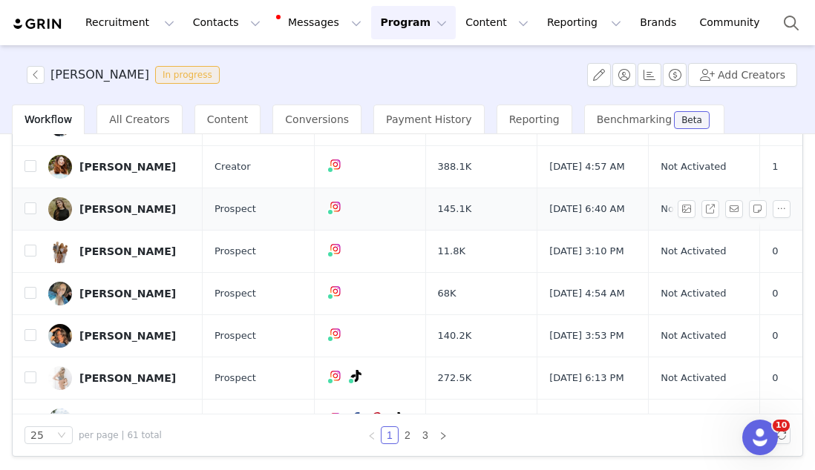
scroll to position [705, 0]
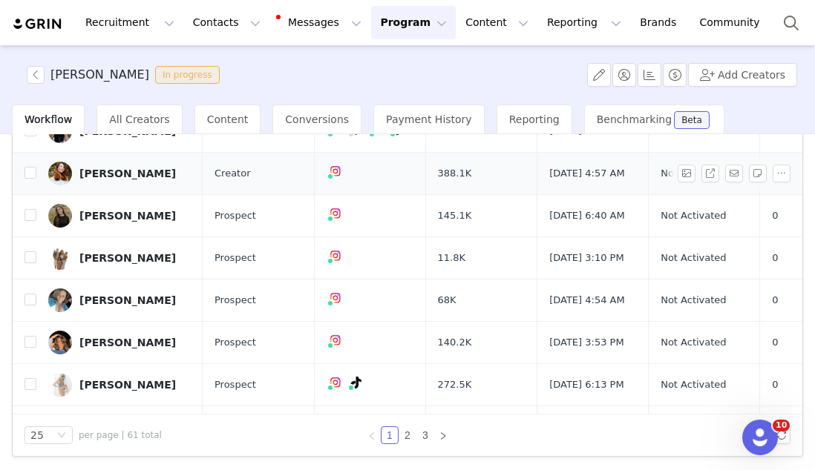
click at [118, 185] on link "[PERSON_NAME]" at bounding box center [119, 174] width 142 height 24
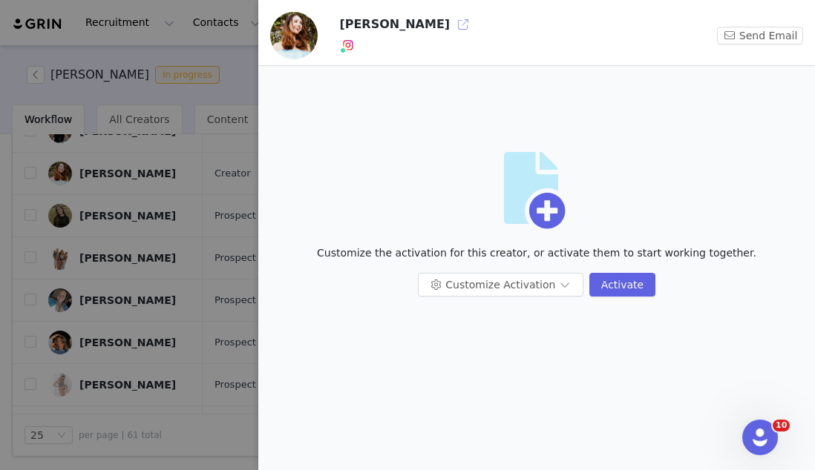
click at [451, 30] on button "button" at bounding box center [463, 25] width 24 height 24
click at [145, 237] on div at bounding box center [407, 235] width 815 height 470
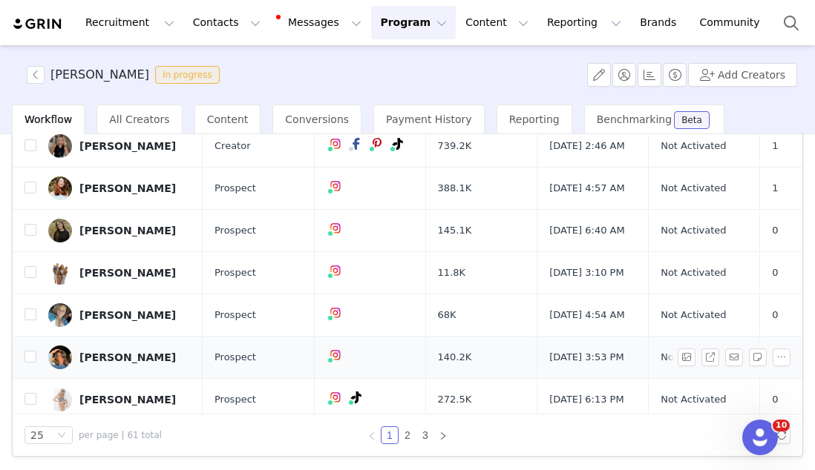
scroll to position [681, 0]
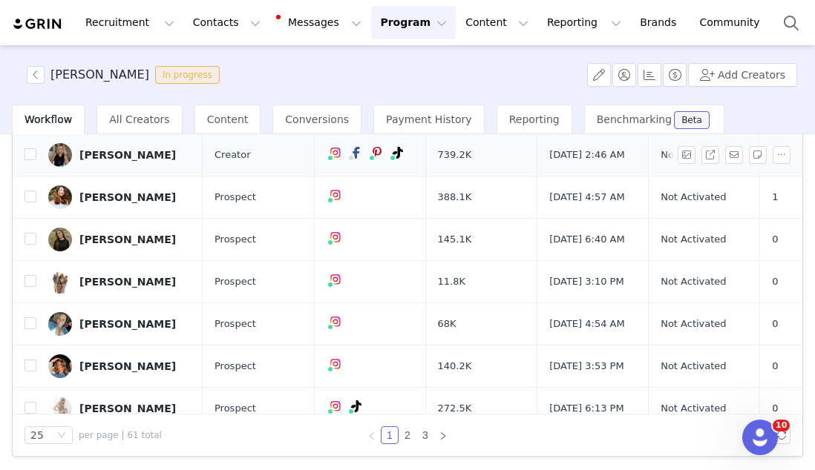
click at [114, 161] on div "ashley stock" at bounding box center [127, 155] width 96 height 12
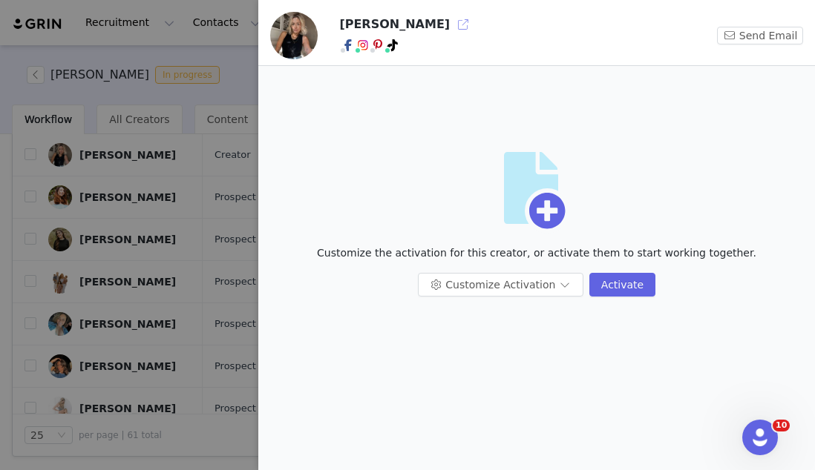
click at [451, 21] on button "button" at bounding box center [463, 25] width 24 height 24
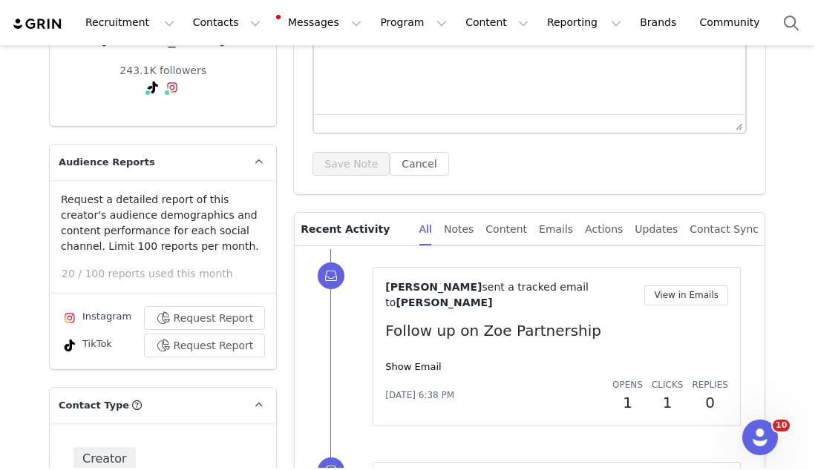
scroll to position [362, 0]
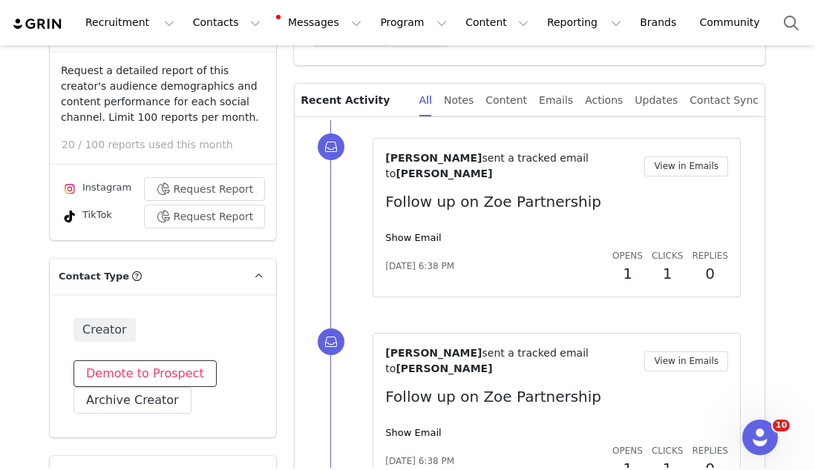
click at [168, 361] on button "Demote to Prospect" at bounding box center [144, 374] width 143 height 27
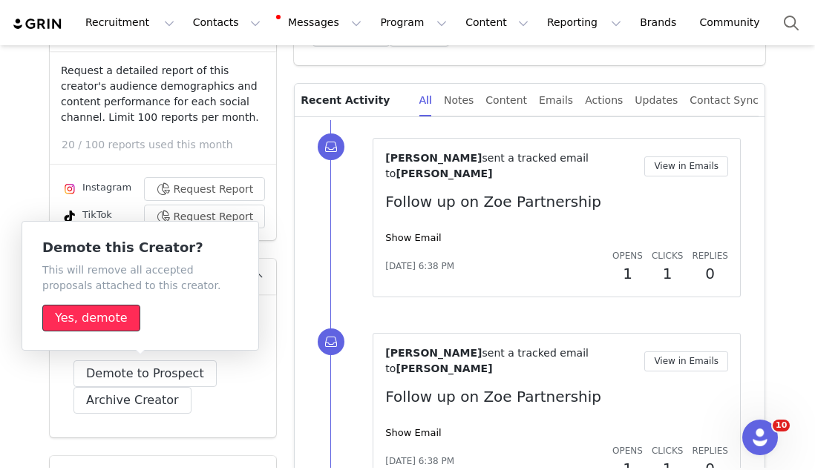
click at [109, 313] on button "Yes, demote" at bounding box center [91, 318] width 98 height 27
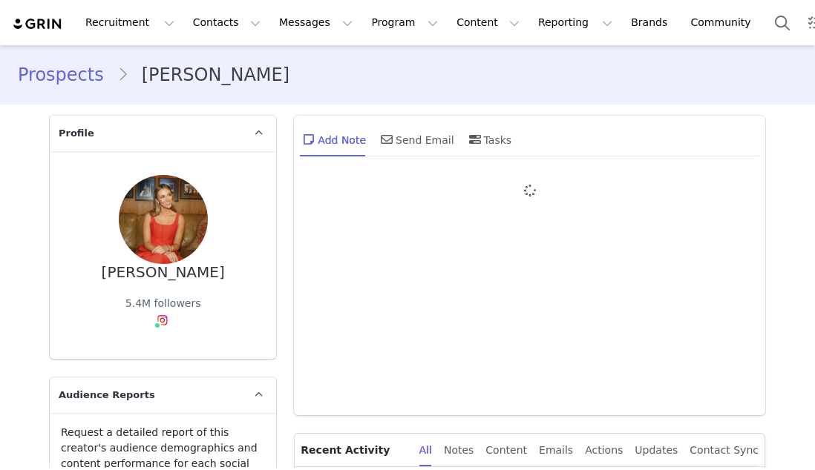
type input "+1 ([GEOGRAPHIC_DATA])"
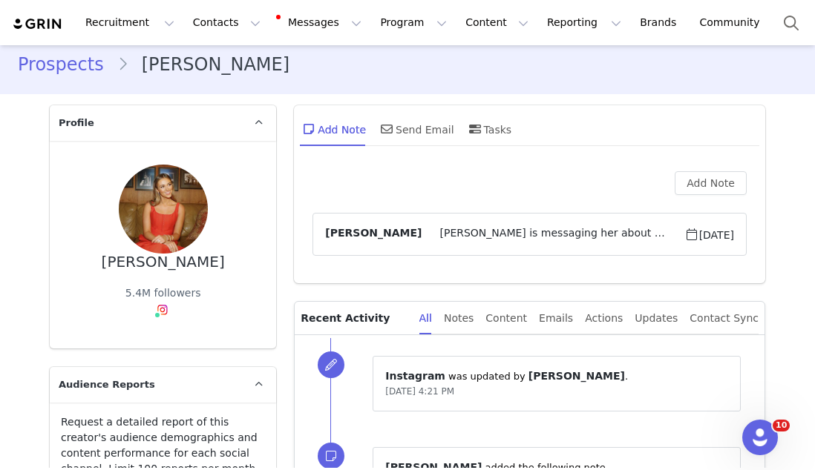
scroll to position [25, 0]
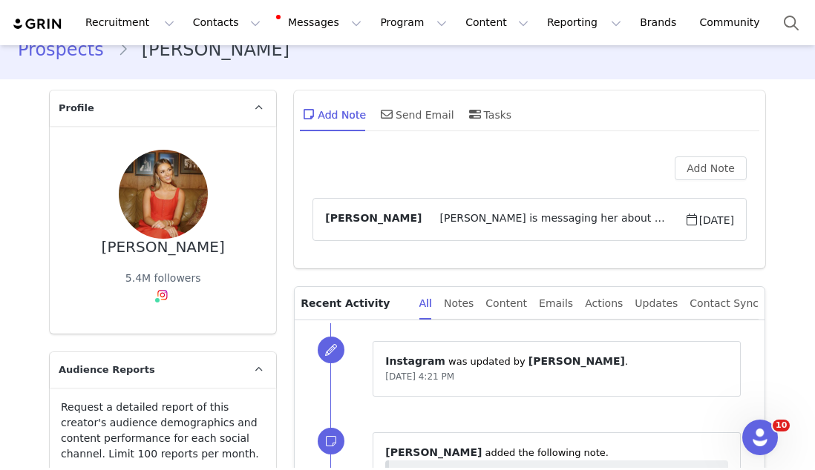
click at [450, 215] on span "[PERSON_NAME] is messaging her about gifting through her personal IG since they…" at bounding box center [552, 220] width 262 height 18
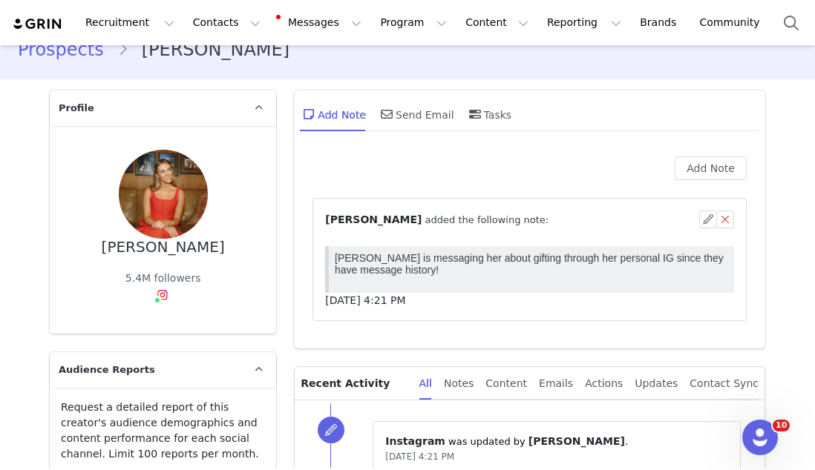
scroll to position [0, 0]
click at [450, 215] on span "⁨ [PERSON_NAME] ⁩ added the following note:" at bounding box center [436, 220] width 223 height 16
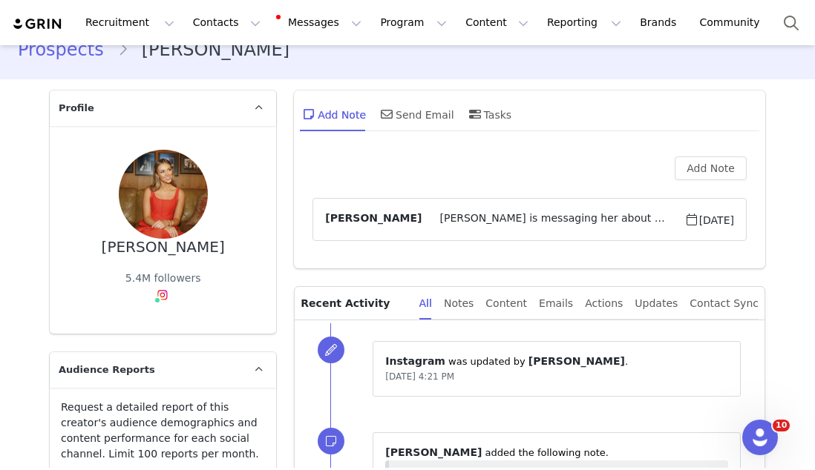
click at [450, 215] on span "[PERSON_NAME] is messaging her about gifting through her personal IG since they…" at bounding box center [552, 220] width 262 height 18
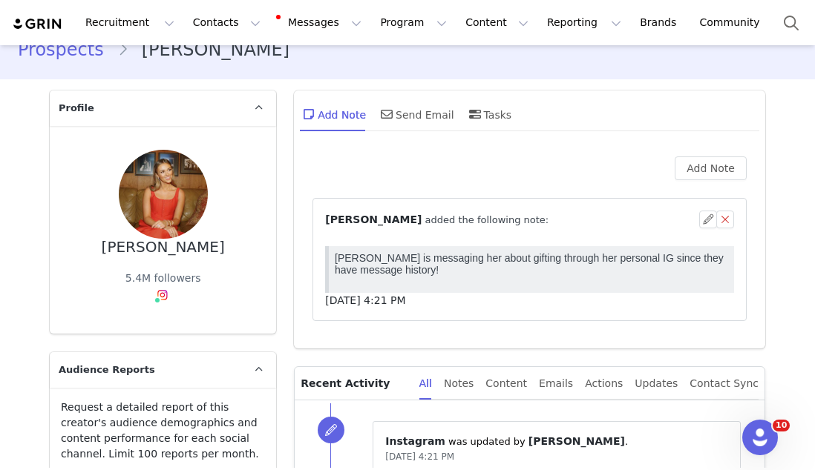
click at [450, 215] on span "⁨ [PERSON_NAME] ⁩ added the following note:" at bounding box center [436, 220] width 223 height 16
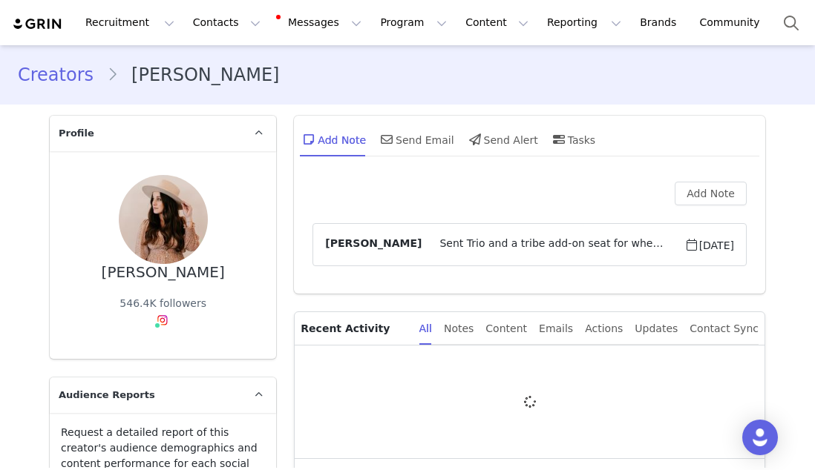
type input "+1 ([GEOGRAPHIC_DATA])"
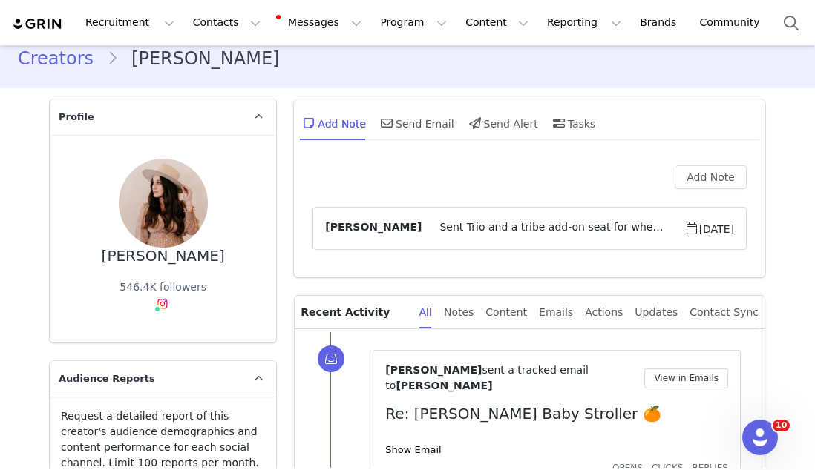
click at [405, 229] on span "[PERSON_NAME]" at bounding box center [373, 229] width 96 height 18
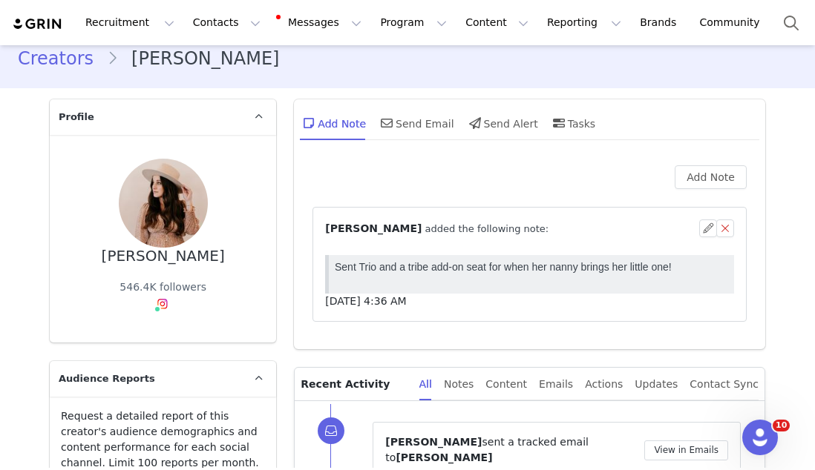
click at [405, 229] on span "[PERSON_NAME]" at bounding box center [373, 229] width 96 height 12
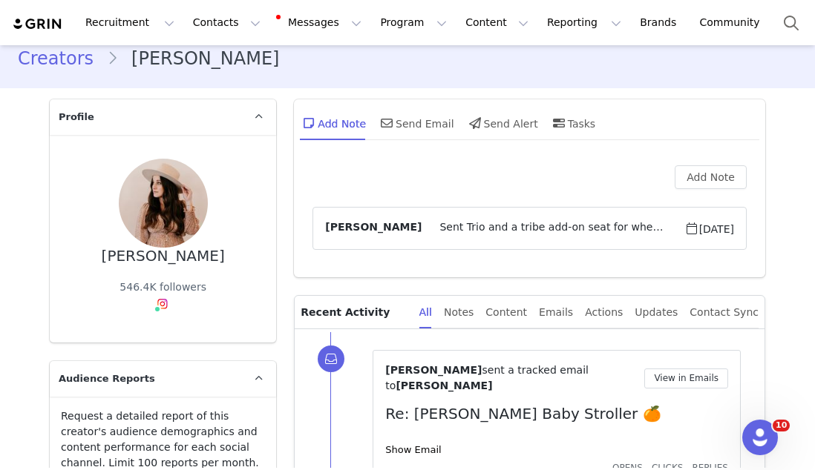
scroll to position [285, 0]
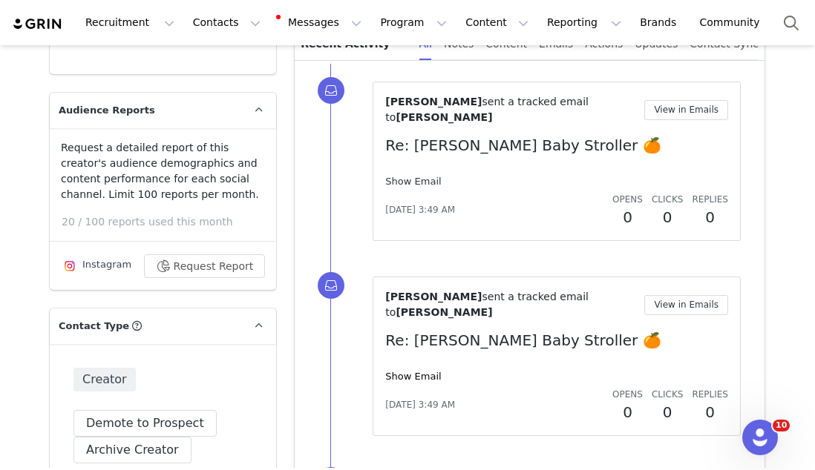
click at [406, 181] on link "Show Email" at bounding box center [413, 181] width 56 height 11
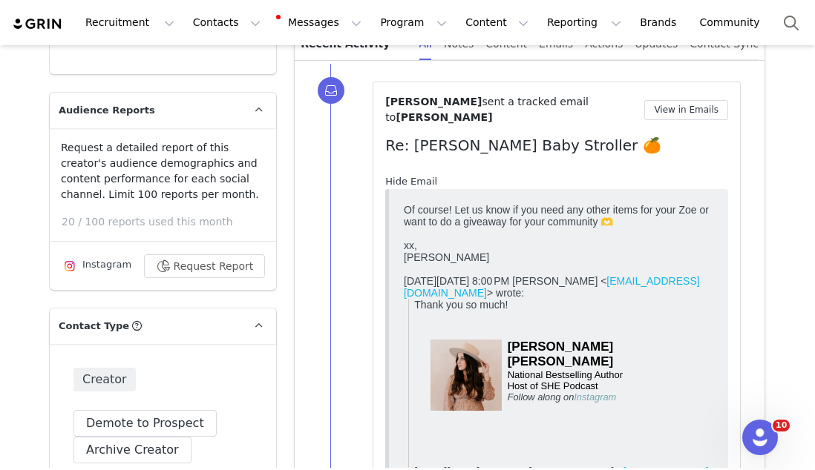
scroll to position [0, 0]
click at [406, 181] on link "Hide Email" at bounding box center [411, 181] width 52 height 11
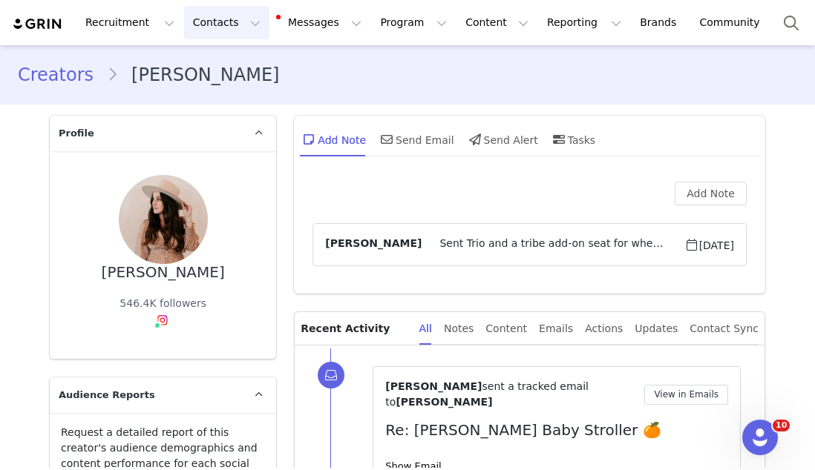
click at [215, 29] on button "Contacts Contacts" at bounding box center [226, 22] width 85 height 33
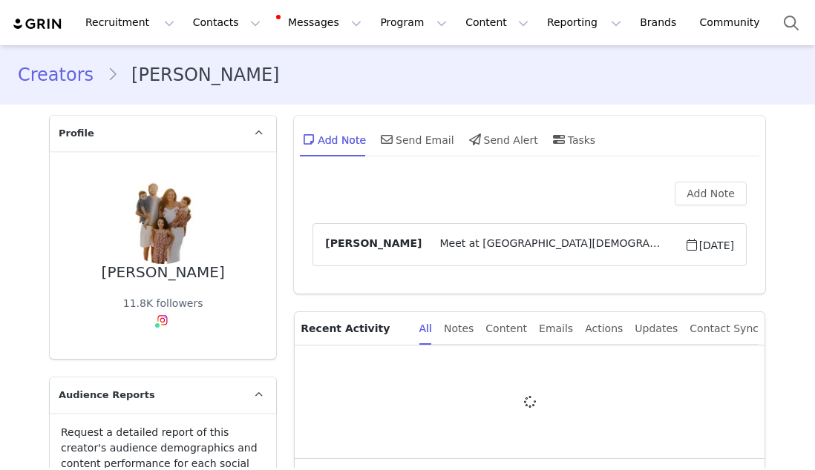
type input "+1 ([GEOGRAPHIC_DATA])"
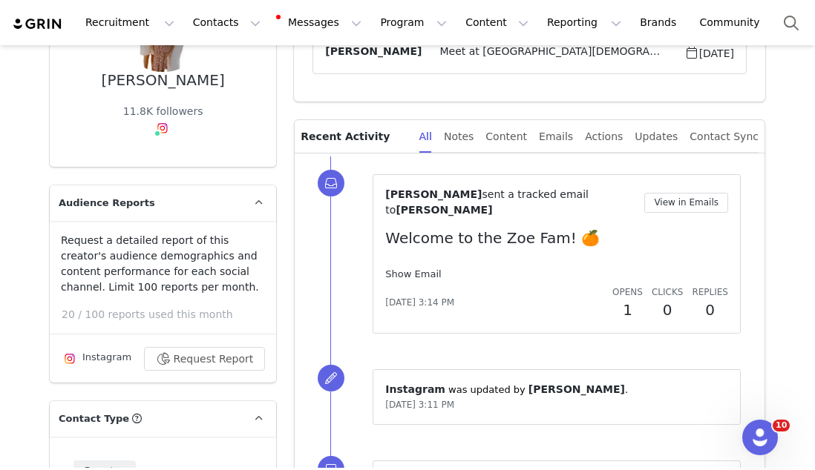
click at [417, 276] on link "Show Email" at bounding box center [413, 274] width 56 height 11
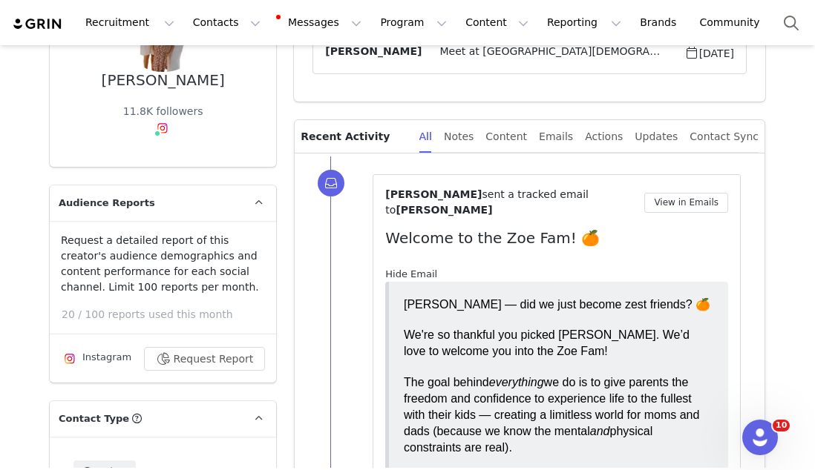
click at [417, 276] on link "Hide Email" at bounding box center [411, 274] width 52 height 11
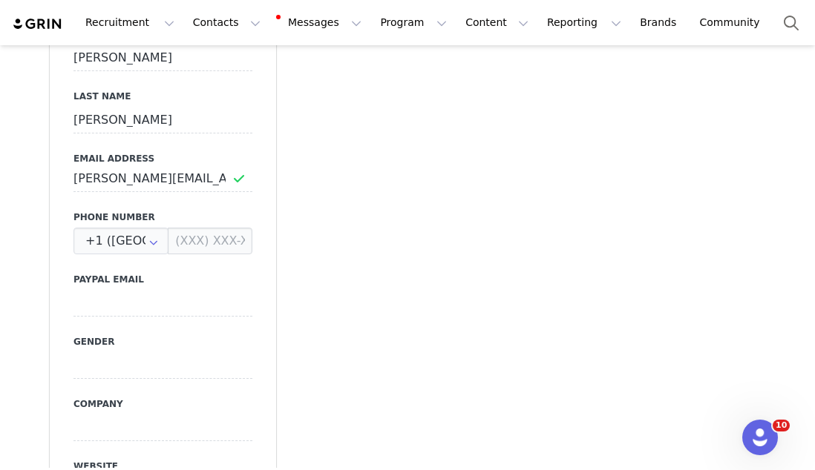
scroll to position [454, 0]
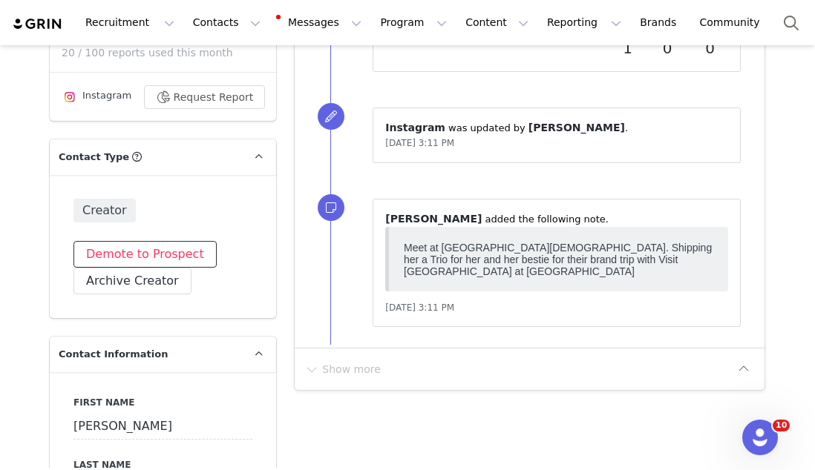
click at [156, 264] on button "Demote to Prospect" at bounding box center [144, 254] width 143 height 27
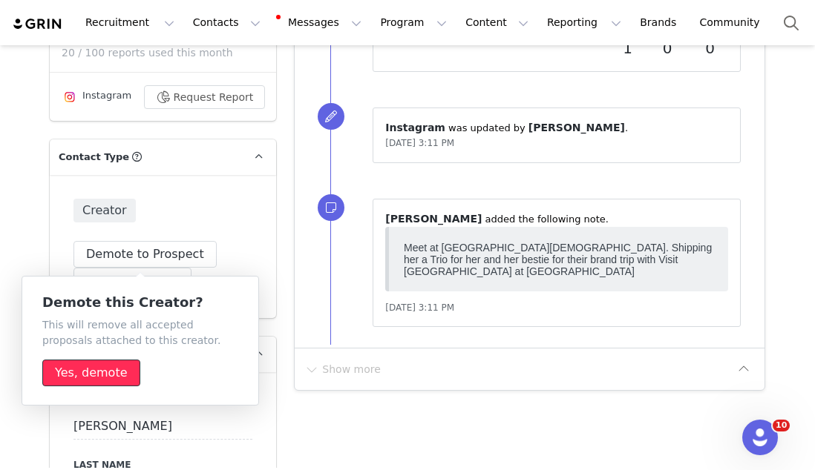
click at [103, 378] on button "Yes, demote" at bounding box center [91, 373] width 98 height 27
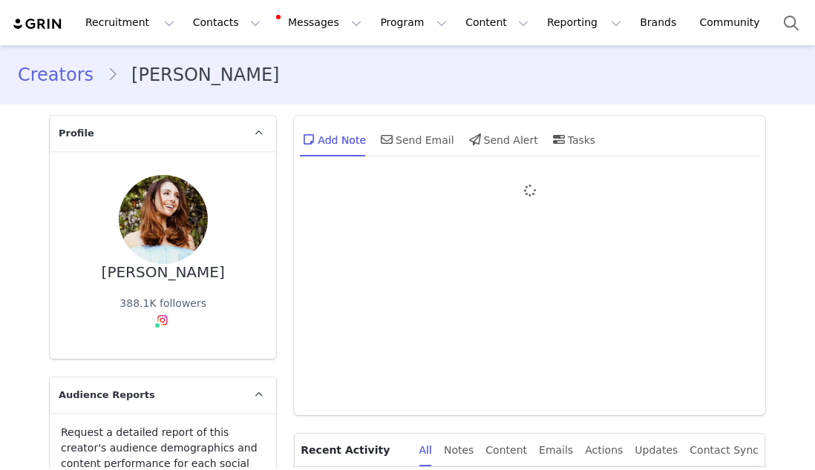
type input "+1 ([GEOGRAPHIC_DATA])"
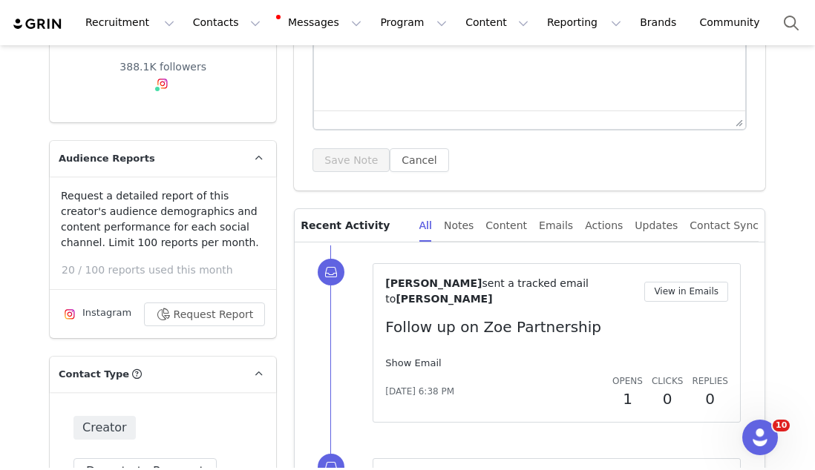
click at [399, 358] on link "Show Email" at bounding box center [413, 363] width 56 height 11
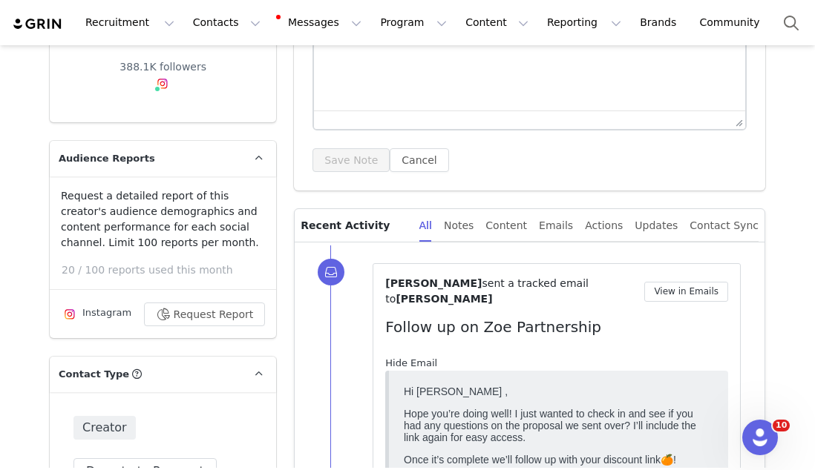
click at [399, 358] on link "Hide Email" at bounding box center [411, 363] width 52 height 11
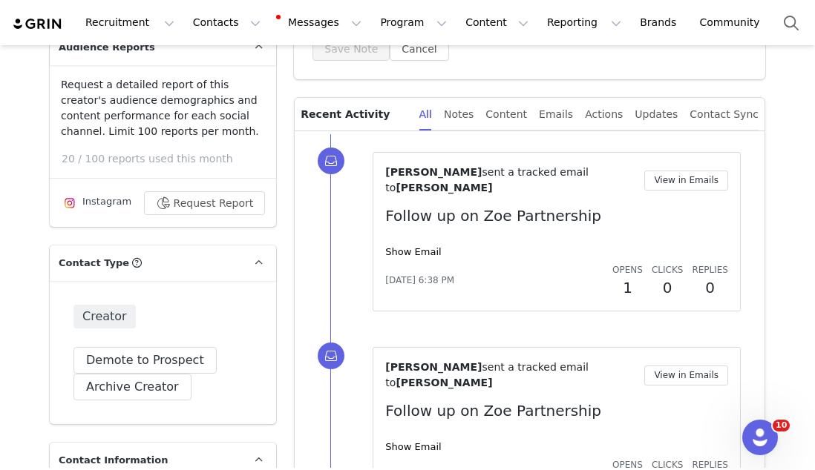
scroll to position [352, 0]
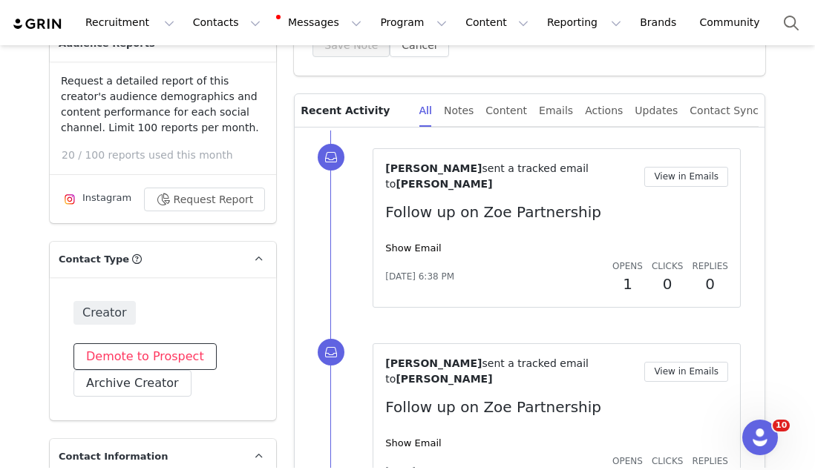
click at [174, 349] on button "Demote to Prospect" at bounding box center [144, 356] width 143 height 27
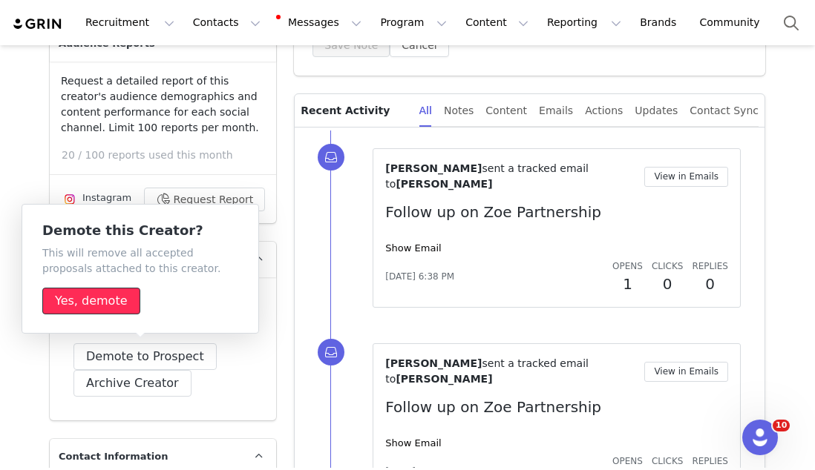
click at [116, 305] on button "Yes, demote" at bounding box center [91, 301] width 98 height 27
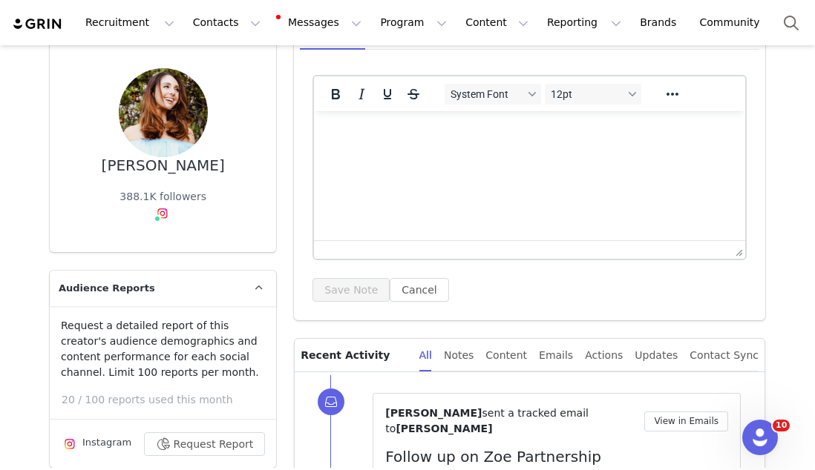
scroll to position [0, 0]
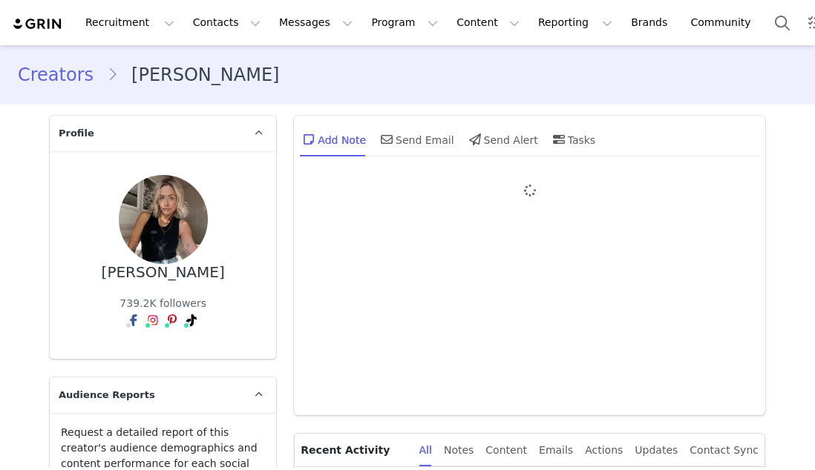
type input "+1 ([GEOGRAPHIC_DATA])"
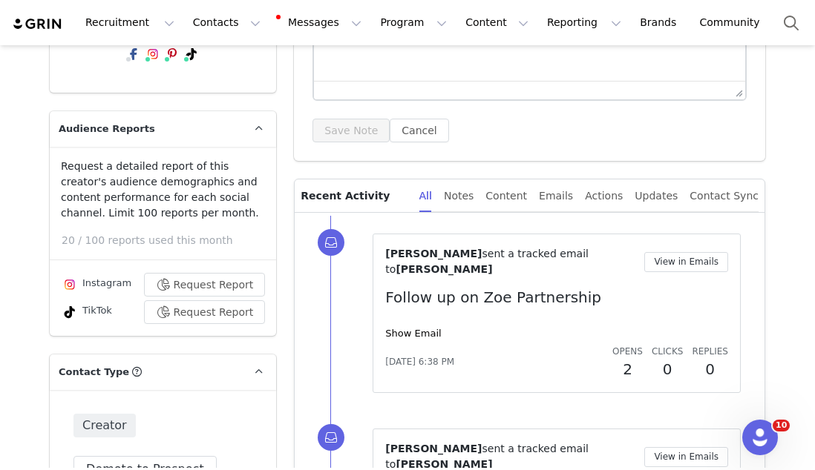
scroll to position [415, 0]
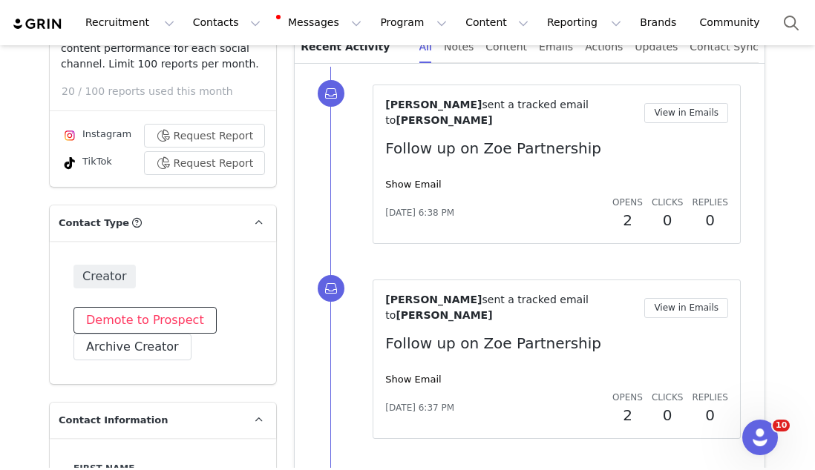
click at [157, 319] on button "Demote to Prospect" at bounding box center [144, 320] width 143 height 27
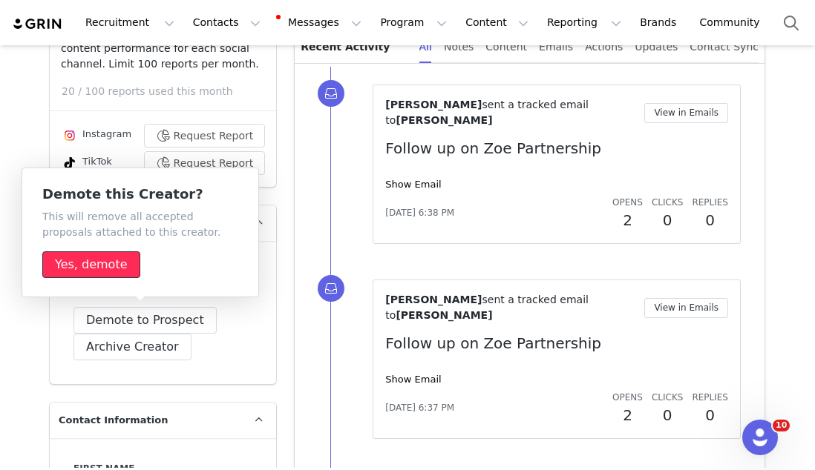
click at [131, 263] on button "Yes, demote" at bounding box center [91, 264] width 98 height 27
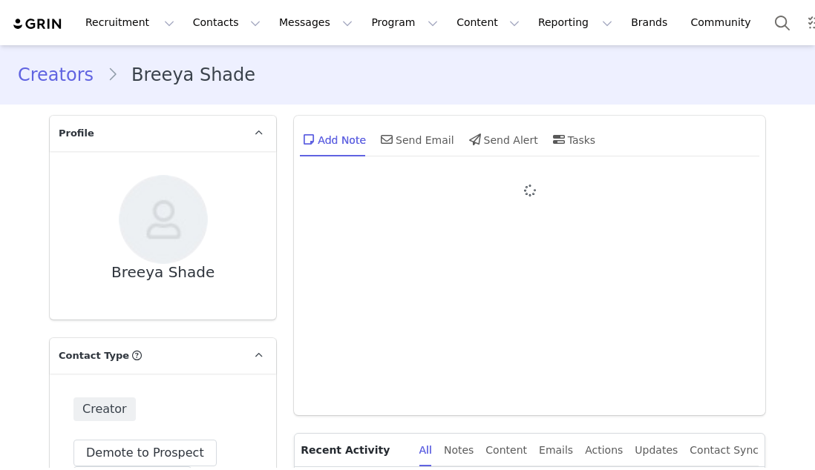
type input "+1 ([GEOGRAPHIC_DATA])"
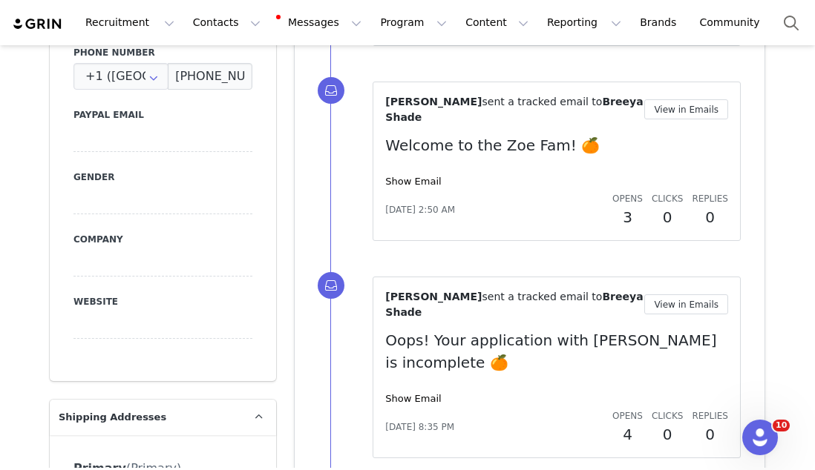
scroll to position [730, 0]
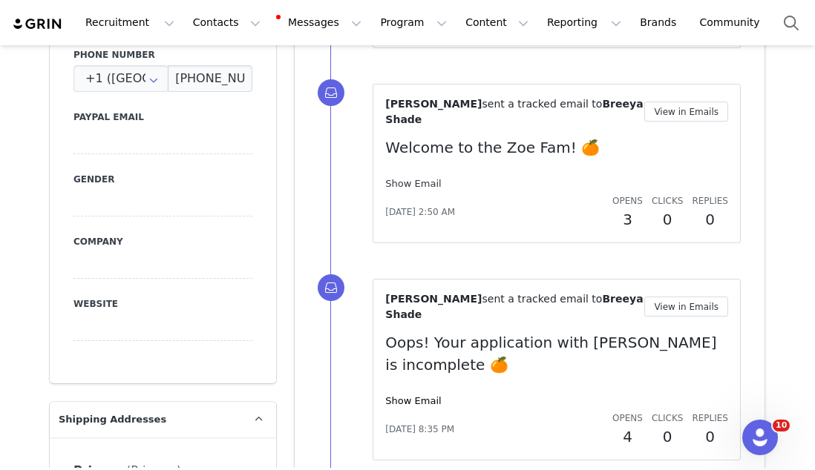
click at [401, 184] on link "Show Email" at bounding box center [413, 183] width 56 height 11
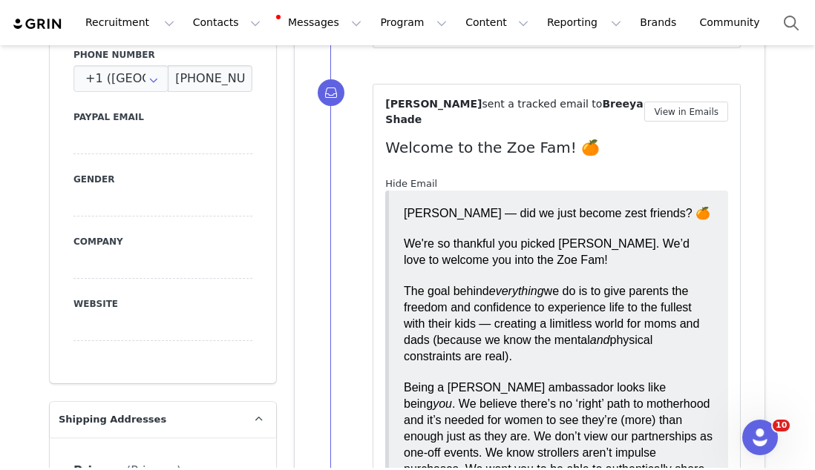
scroll to position [0, 0]
click at [401, 184] on link "Hide Email" at bounding box center [411, 183] width 52 height 11
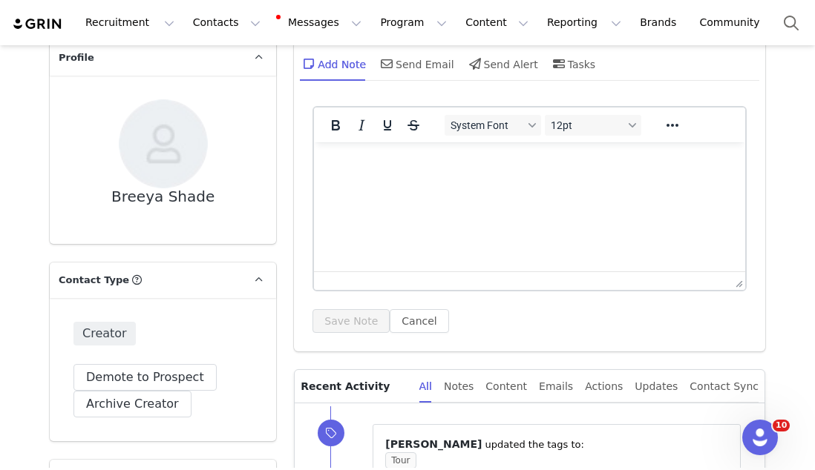
scroll to position [73, 0]
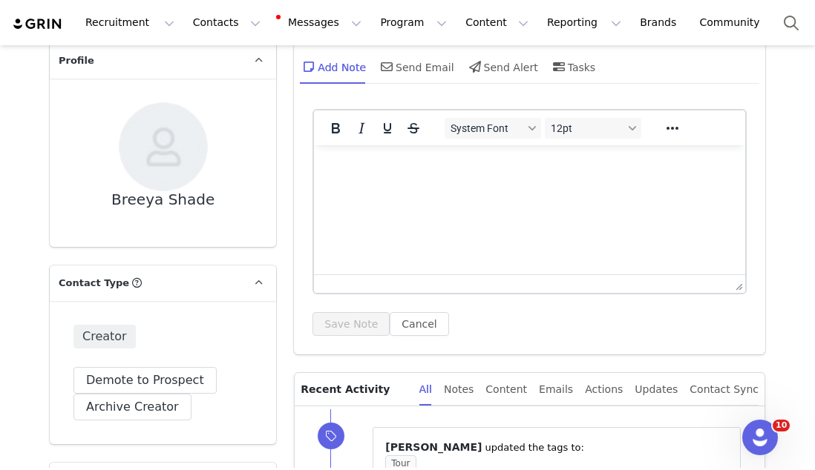
click at [179, 122] on img at bounding box center [163, 146] width 89 height 89
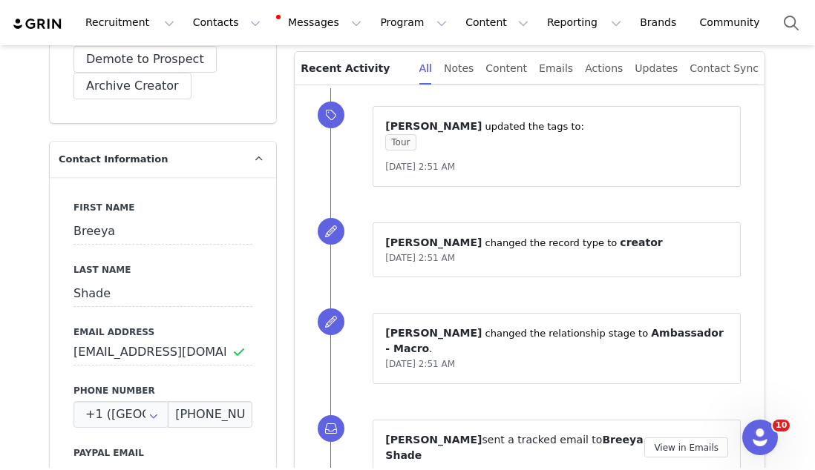
scroll to position [492, 0]
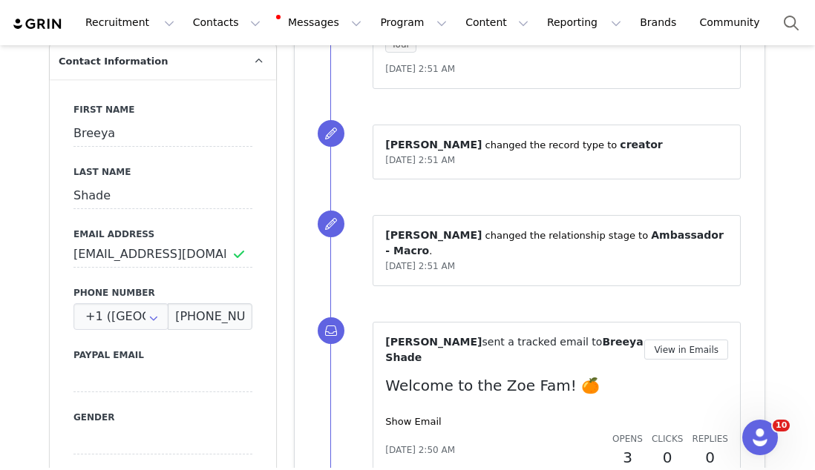
click at [407, 438] on div "[DATE] 2:50 AM Opens 3 Clicks 0 Replies 0" at bounding box center [556, 450] width 343 height 37
click at [407, 427] on link "Show Email" at bounding box center [413, 421] width 56 height 11
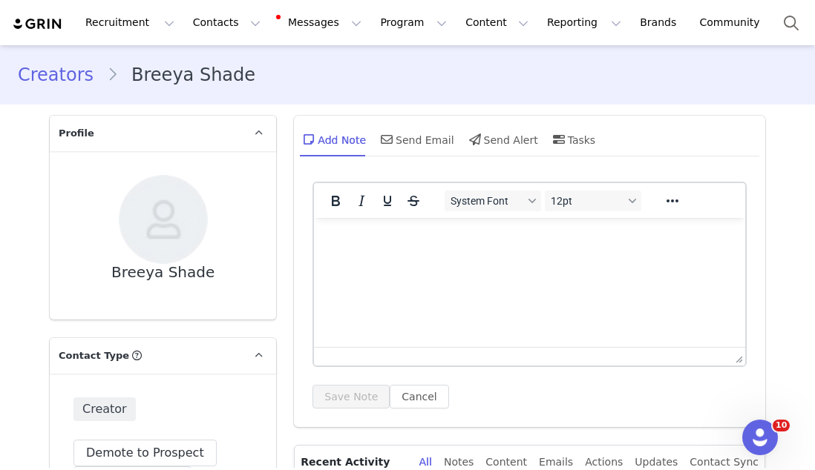
scroll to position [188, 0]
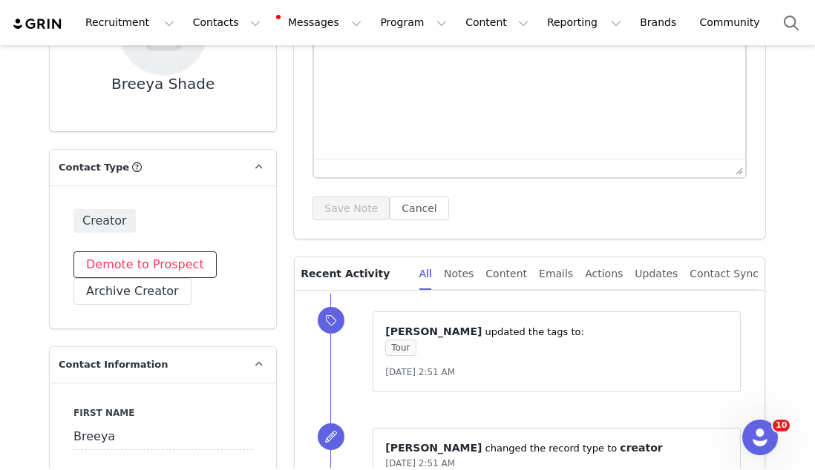
click at [171, 272] on button "Demote to Prospect" at bounding box center [144, 264] width 143 height 27
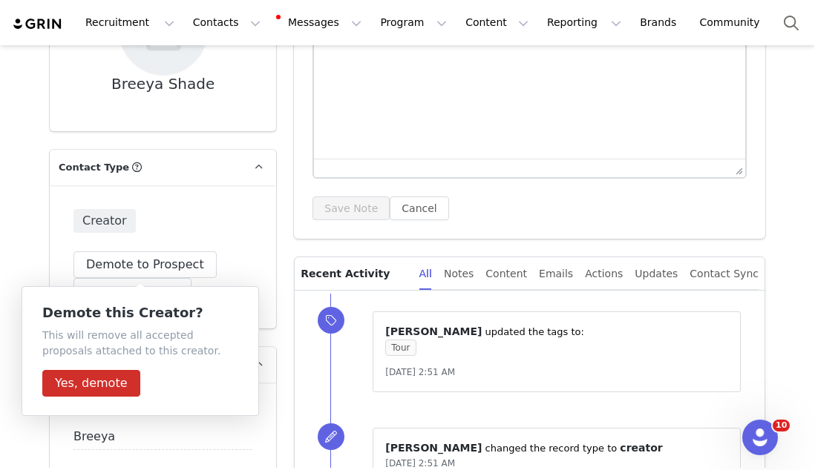
click at [232, 208] on div "Creator Demote to Prospect Archive this Creator? Important: marking a creator a…" at bounding box center [163, 256] width 226 height 143
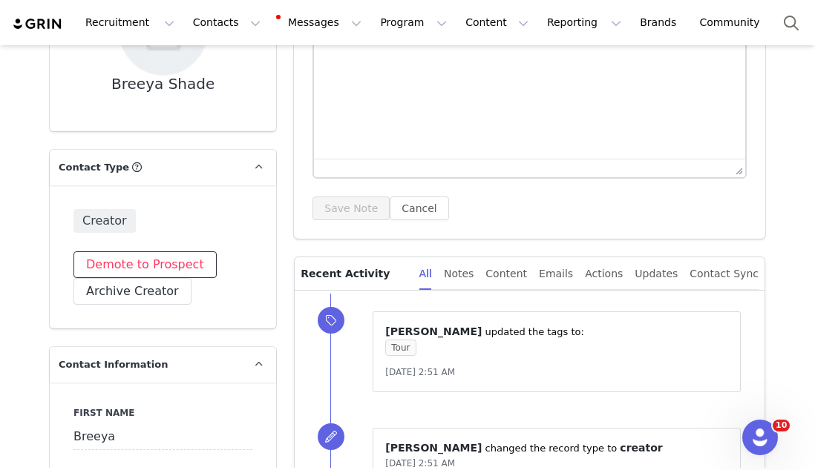
click at [174, 259] on button "Demote to Prospect" at bounding box center [144, 264] width 143 height 27
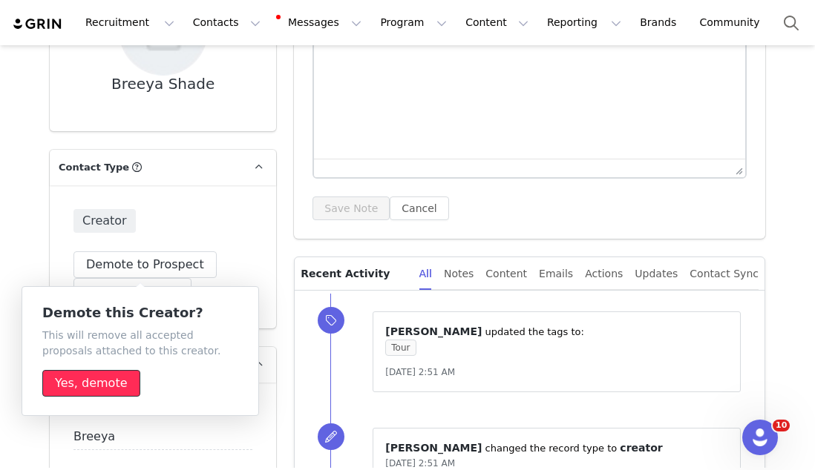
click at [80, 375] on button "Yes, demote" at bounding box center [91, 383] width 98 height 27
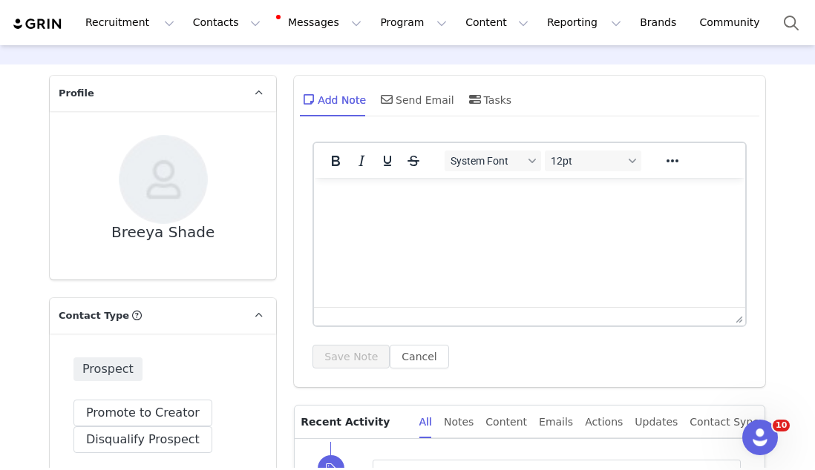
scroll to position [0, 0]
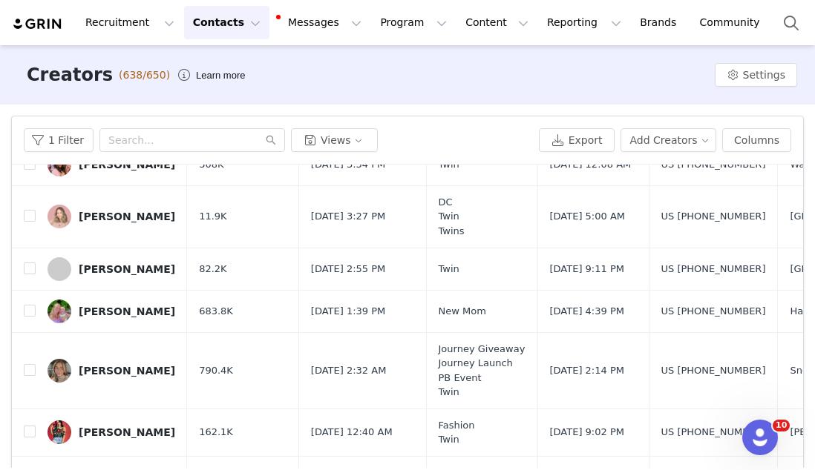
scroll to position [104, 0]
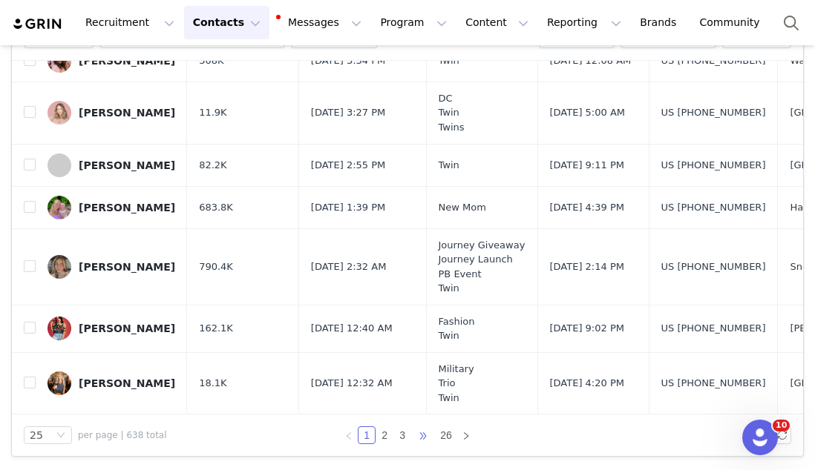
click at [418, 433] on span "•••" at bounding box center [423, 436] width 24 height 18
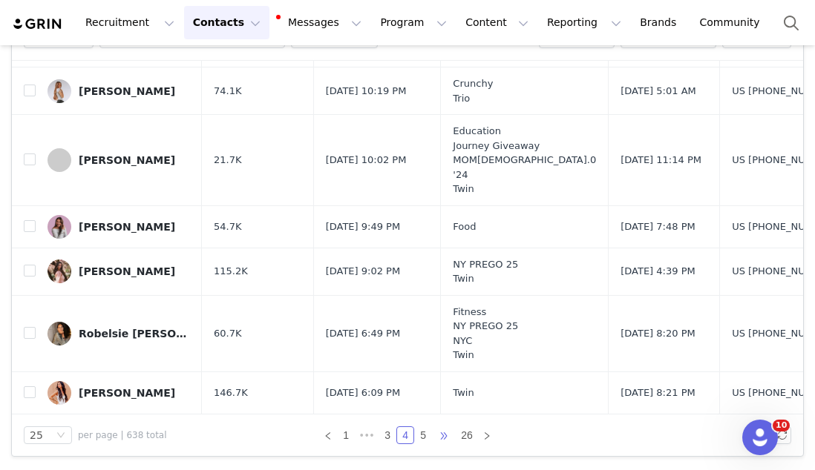
click at [442, 438] on span "•••" at bounding box center [444, 436] width 24 height 18
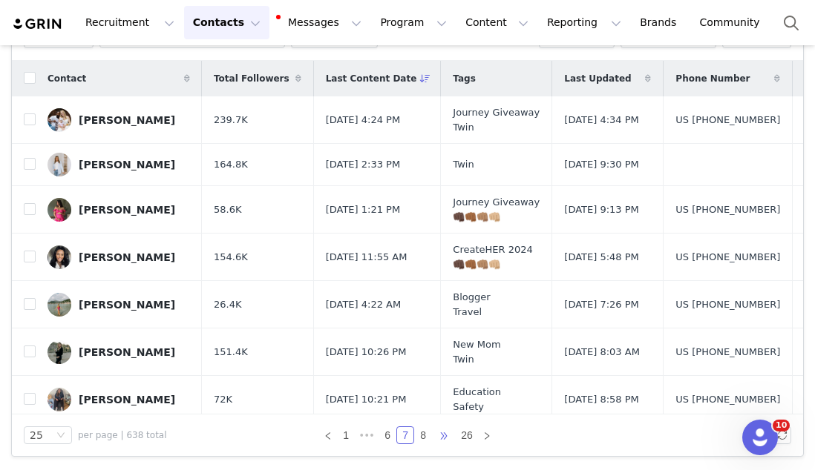
click at [432, 434] on span "•••" at bounding box center [444, 436] width 24 height 18
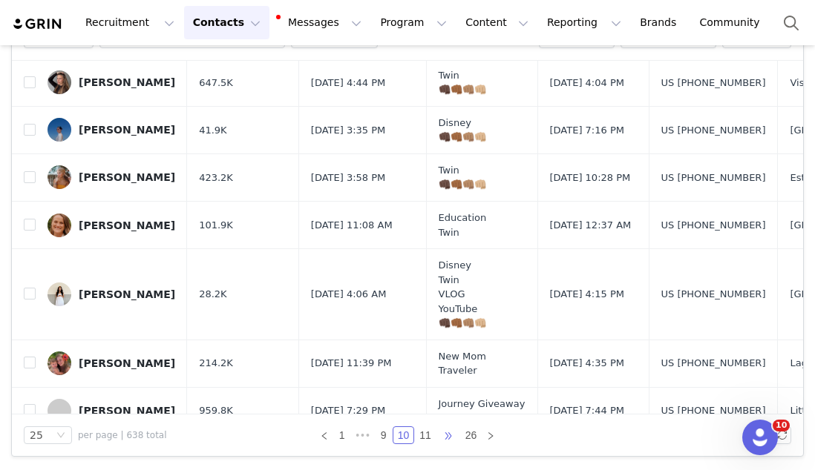
scroll to position [984, 0]
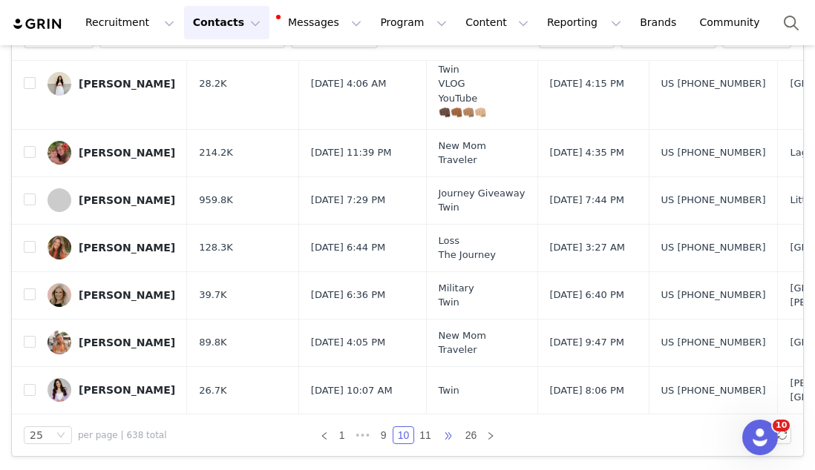
click at [454, 436] on span "•••" at bounding box center [448, 436] width 24 height 18
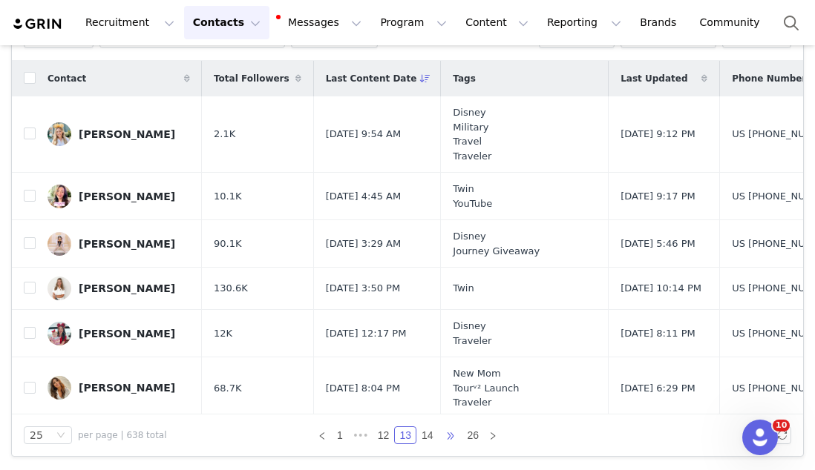
click at [454, 436] on span "•••" at bounding box center [450, 436] width 24 height 18
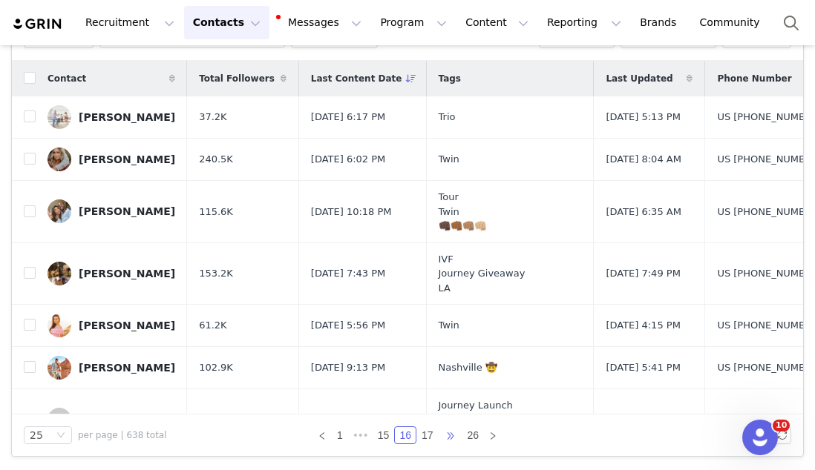
click at [454, 436] on span "•••" at bounding box center [450, 436] width 24 height 18
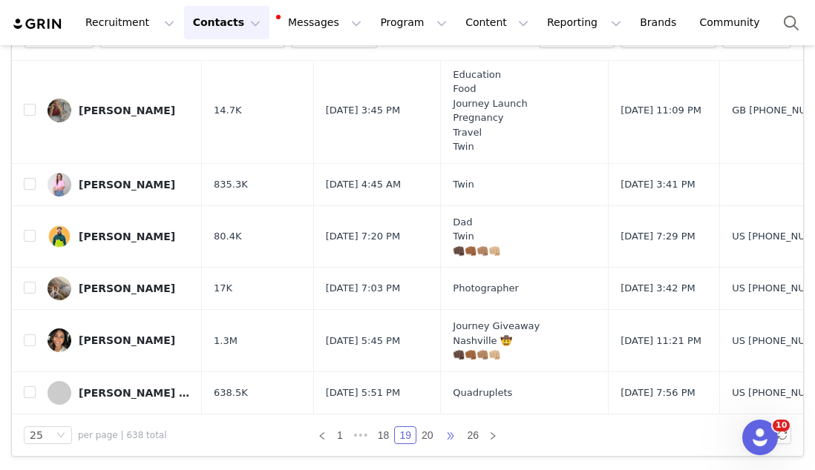
scroll to position [1129, 0]
click at [389, 435] on link "18" at bounding box center [383, 435] width 21 height 16
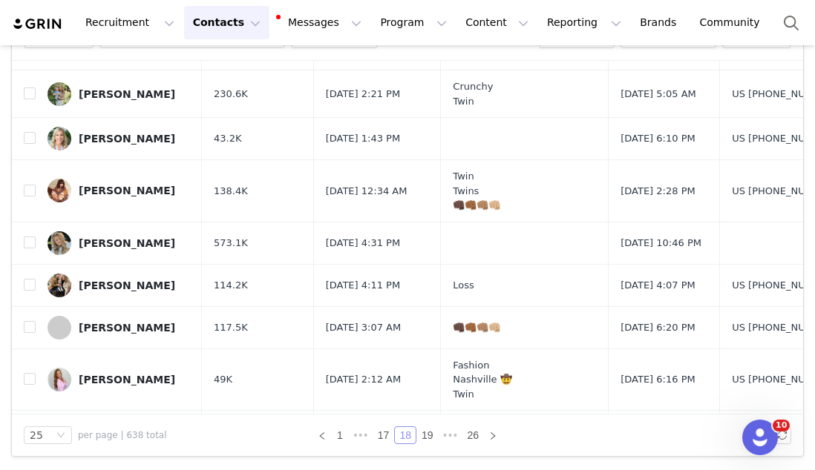
scroll to position [0, 0]
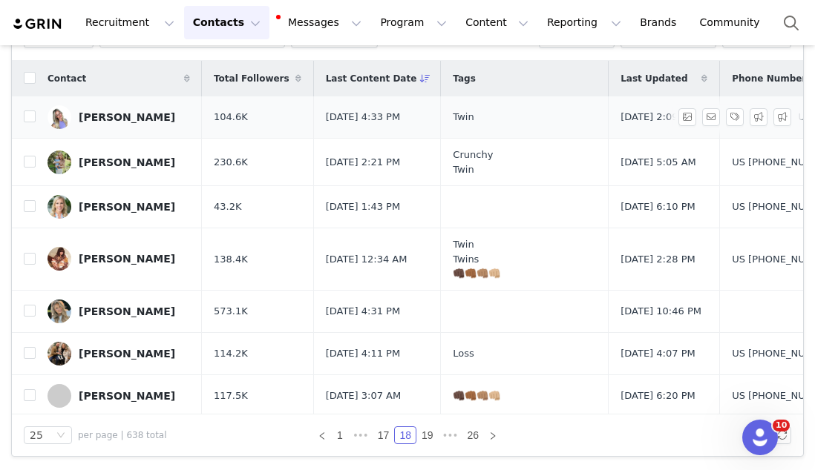
click at [129, 122] on link "[PERSON_NAME]" at bounding box center [118, 117] width 142 height 24
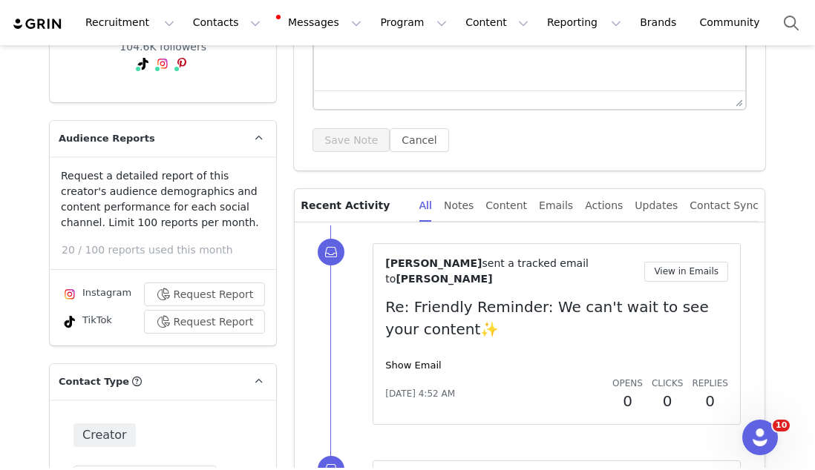
scroll to position [482, 0]
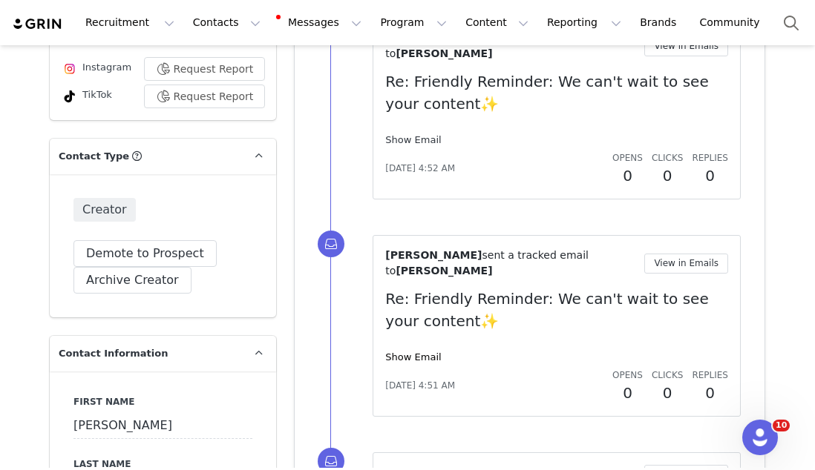
click at [388, 134] on link "Show Email" at bounding box center [413, 139] width 56 height 11
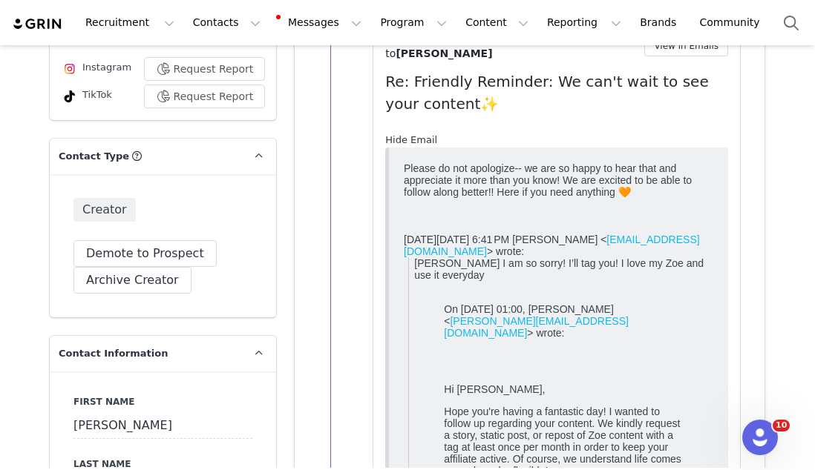
scroll to position [0, 0]
click at [388, 134] on link "Hide Email" at bounding box center [411, 139] width 52 height 11
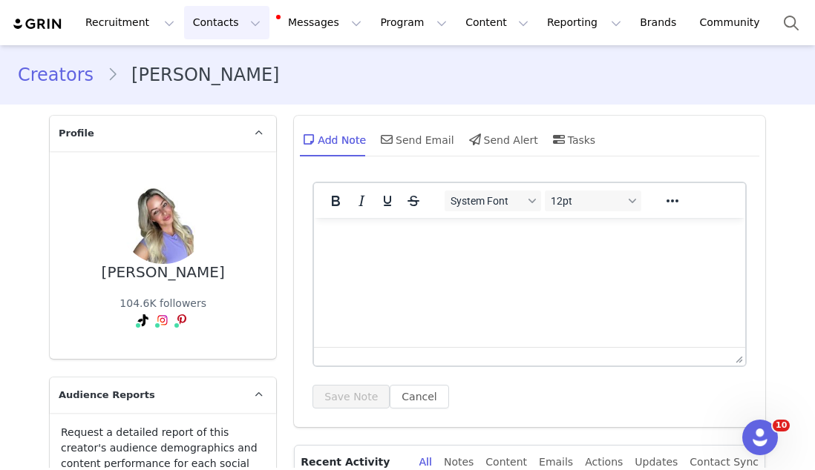
click at [207, 15] on button "Contacts Contacts" at bounding box center [226, 22] width 85 height 33
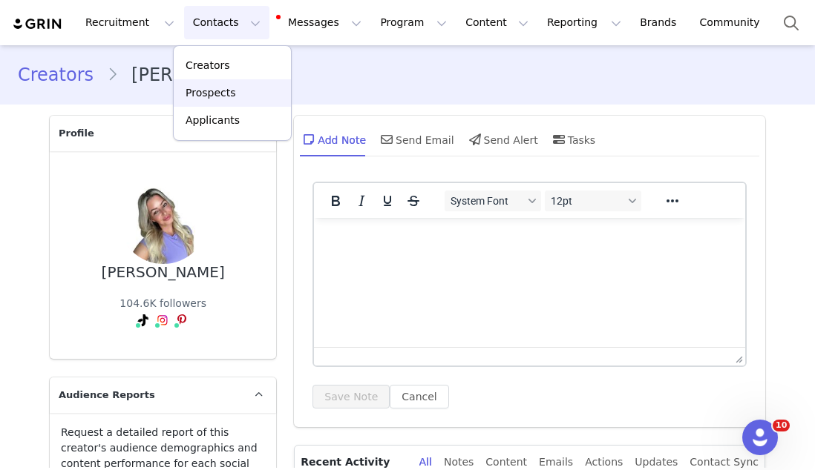
click at [201, 99] on p "Prospects" at bounding box center [210, 93] width 50 height 16
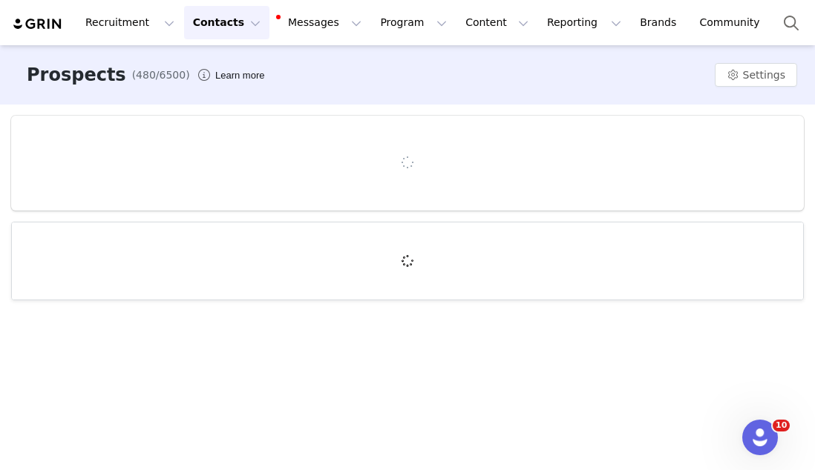
click at [203, 41] on div "Recruitment Recruitment Creator Search Curated Lists Landing Pages Web Extensio…" at bounding box center [407, 22] width 815 height 45
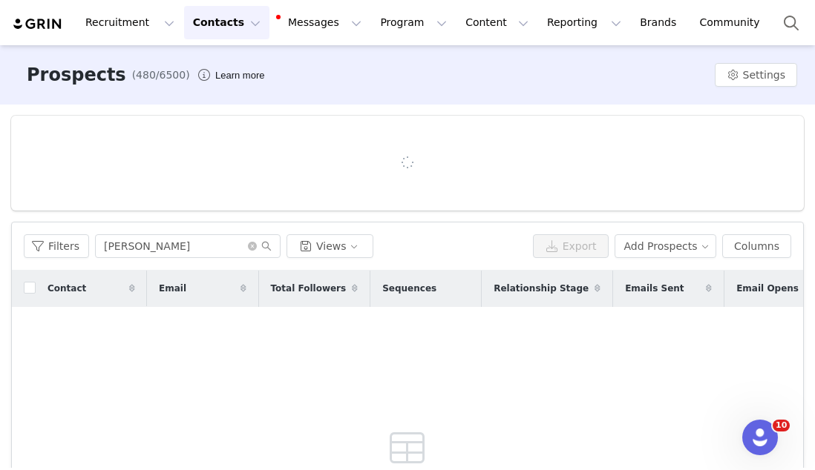
click at [204, 27] on button "Contacts Contacts" at bounding box center [226, 22] width 85 height 33
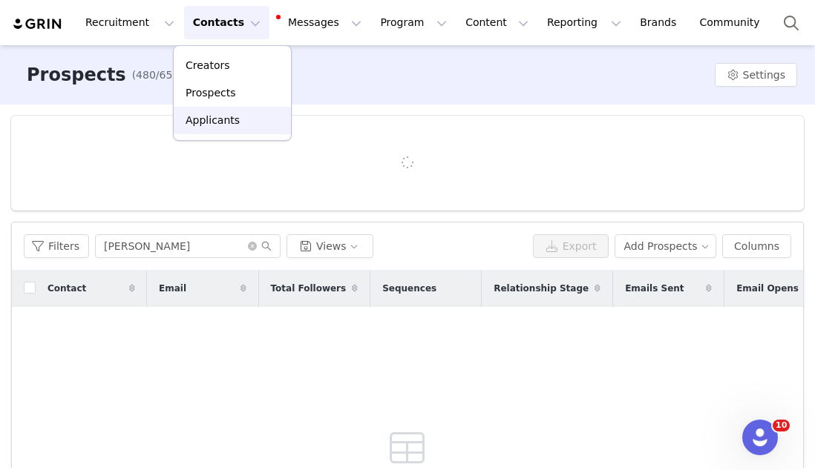
click at [209, 114] on p "Applicants" at bounding box center [212, 121] width 54 height 16
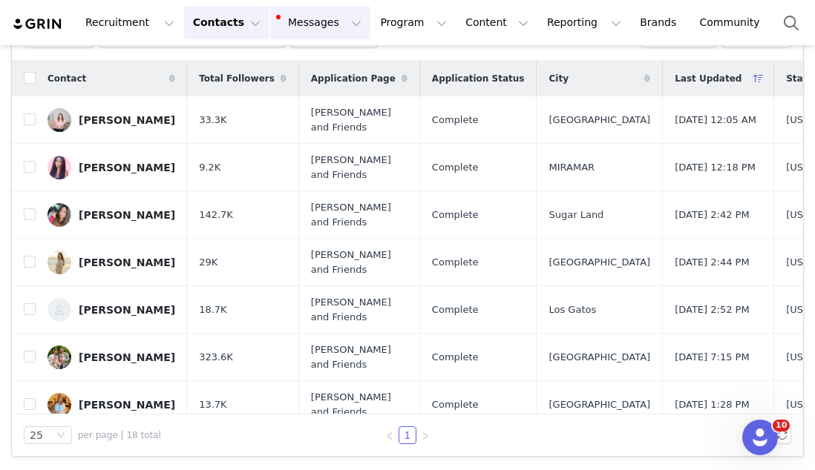
click at [285, 33] on button "Messages Messages" at bounding box center [320, 22] width 100 height 33
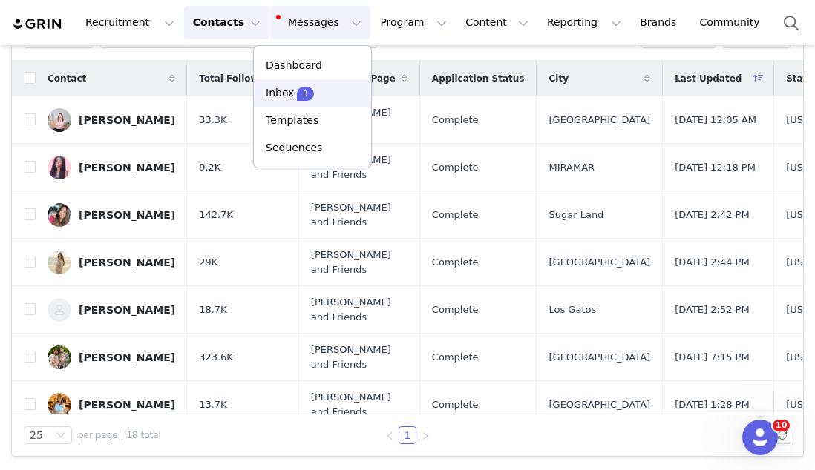
click at [278, 105] on link "Inbox 3" at bounding box center [312, 92] width 117 height 27
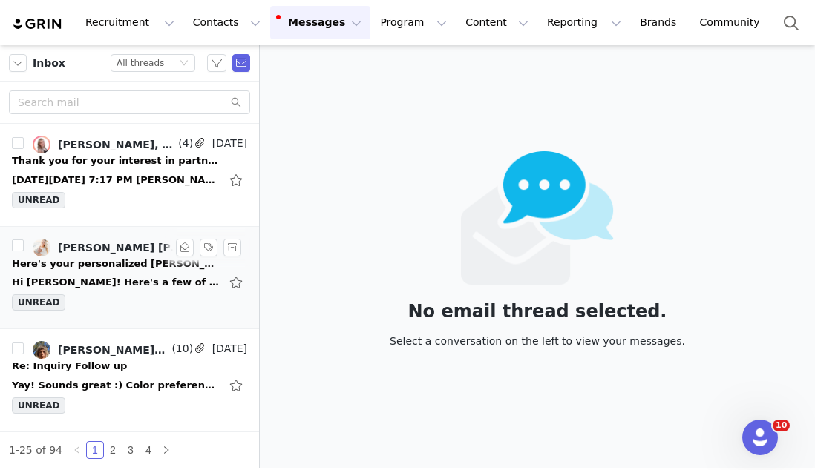
click at [145, 303] on div "UNREAD" at bounding box center [129, 306] width 235 height 22
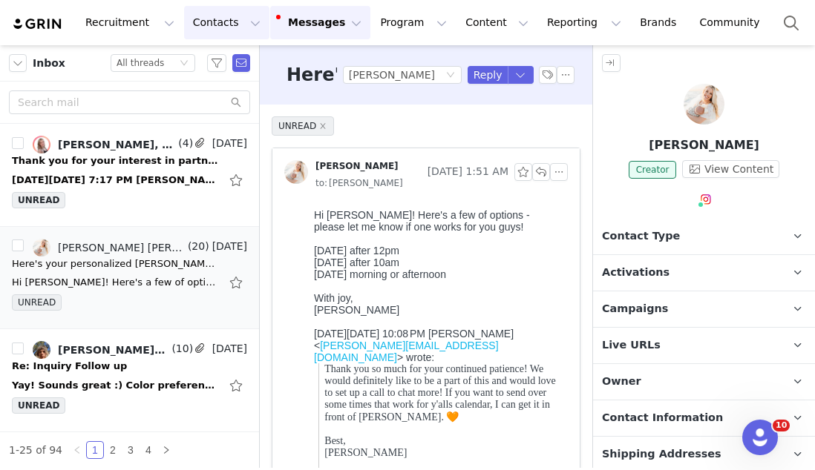
click at [206, 30] on button "Contacts Contacts" at bounding box center [226, 22] width 85 height 33
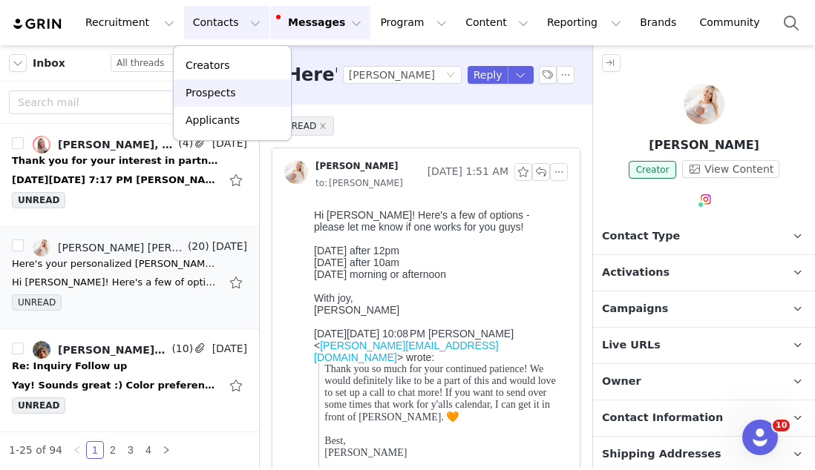
click at [212, 93] on p "Prospects" at bounding box center [210, 93] width 50 height 16
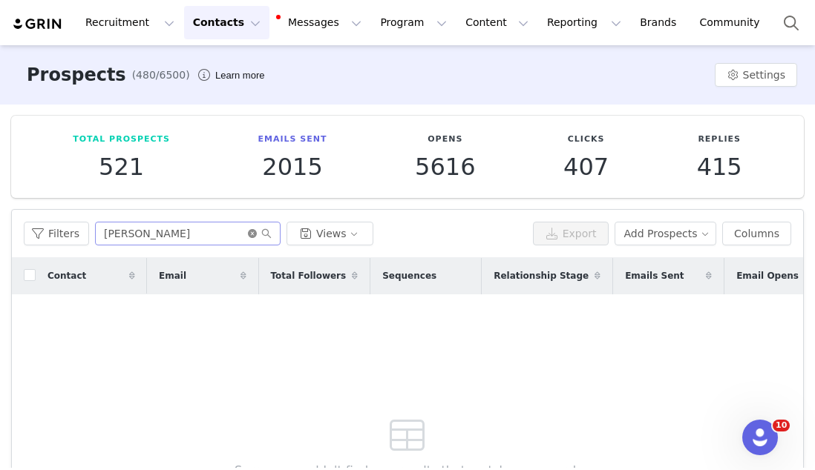
click at [248, 232] on icon "icon: close-circle" at bounding box center [252, 233] width 9 height 9
click at [246, 232] on input "text" at bounding box center [187, 234] width 185 height 24
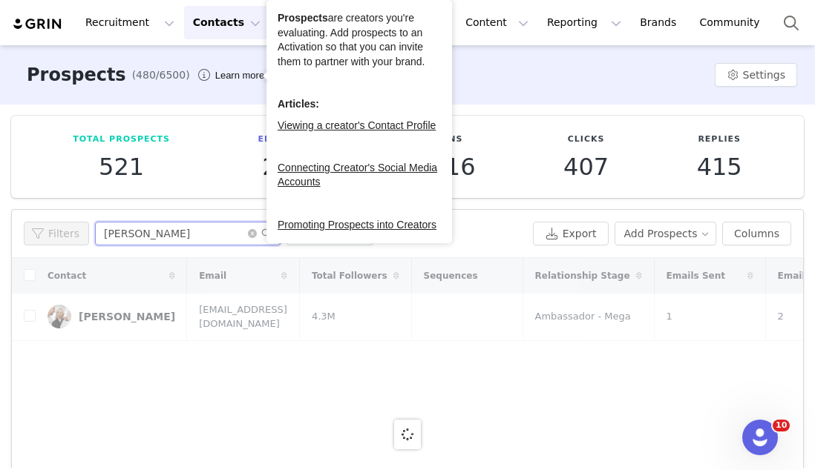
type input "[PERSON_NAME]"
click at [243, 23] on button "Contacts Contacts" at bounding box center [226, 22] width 85 height 33
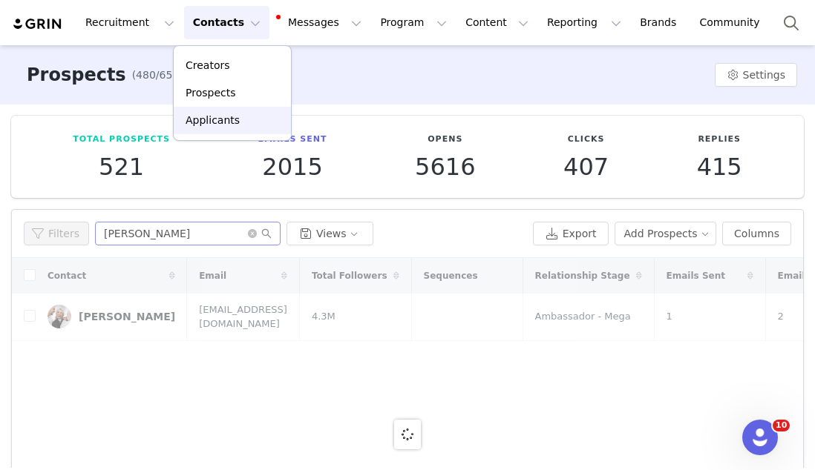
click at [227, 115] on p "Applicants" at bounding box center [212, 121] width 54 height 16
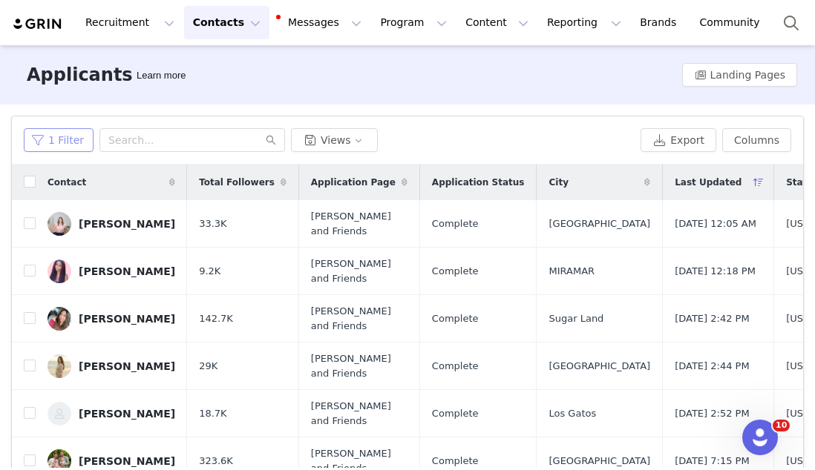
click at [71, 141] on button "1 Filter" at bounding box center [59, 140] width 70 height 24
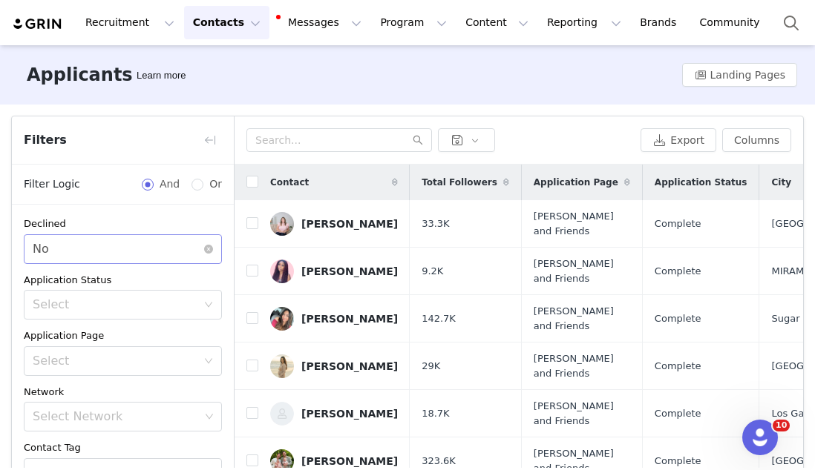
click at [63, 236] on div "Select No" at bounding box center [118, 249] width 171 height 28
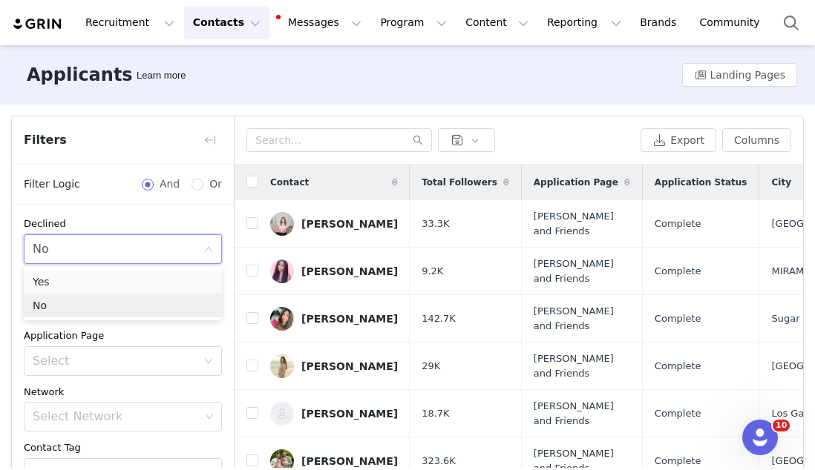
click at [73, 277] on li "Yes" at bounding box center [123, 282] width 198 height 24
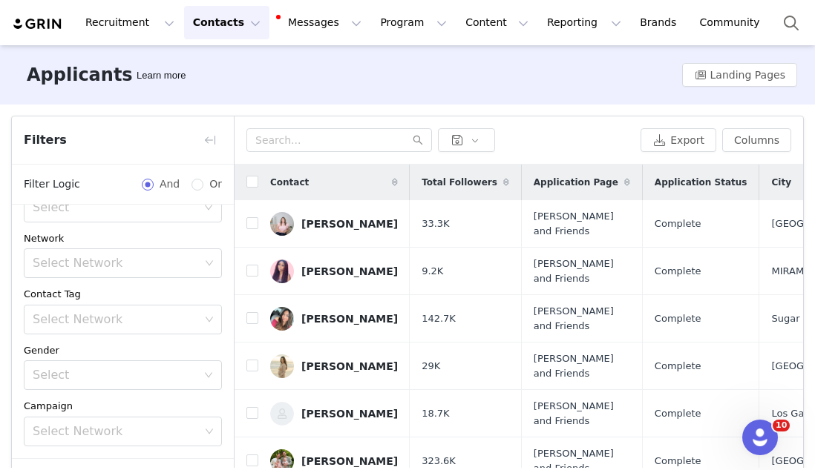
scroll to position [104, 0]
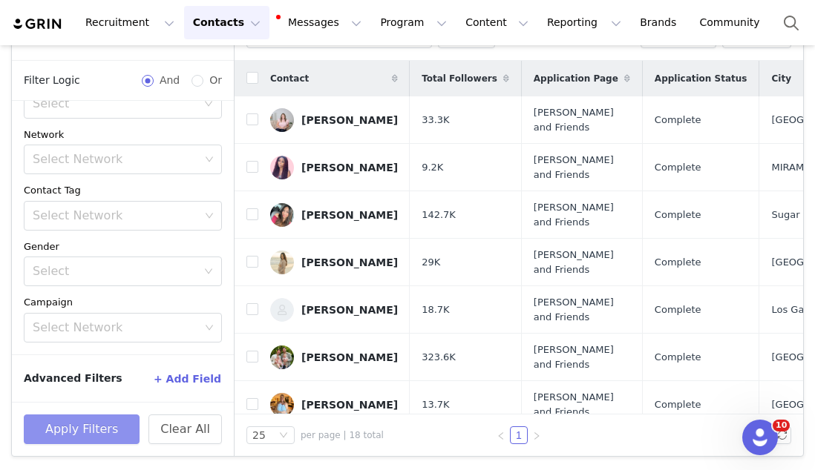
click at [82, 422] on button "Apply Filters" at bounding box center [82, 430] width 116 height 30
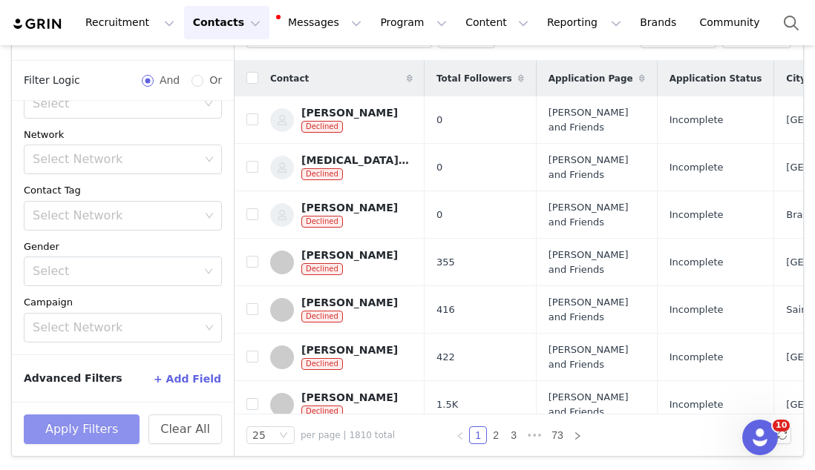
scroll to position [0, 0]
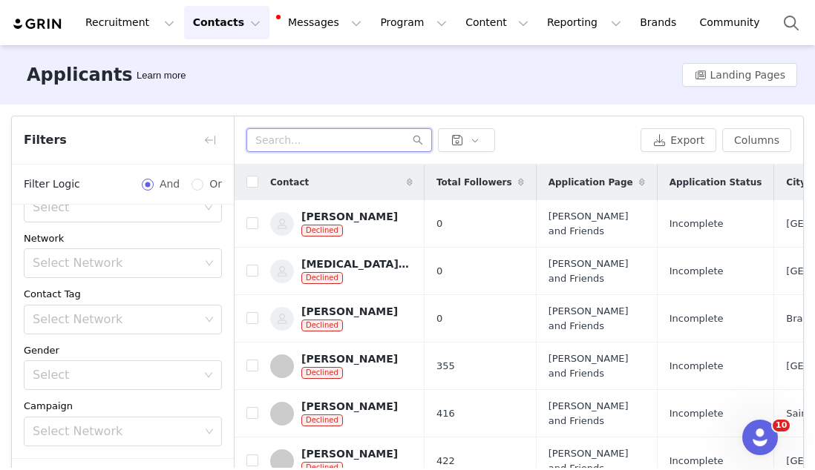
click at [340, 148] on input "text" at bounding box center [338, 140] width 185 height 24
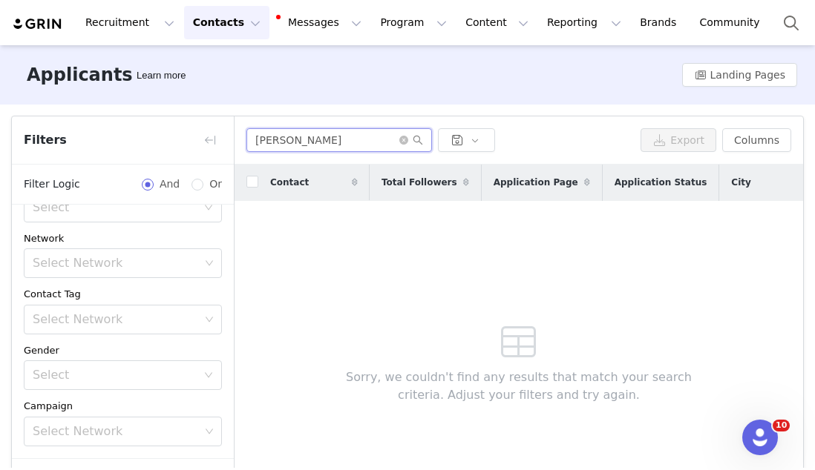
type input "[PERSON_NAME]"
click at [398, 239] on div "Sorry, we couldn't find any results that match your search criteria. Adjust you…" at bounding box center [519, 360] width 427 height 318
click at [401, 142] on icon "icon: close-circle" at bounding box center [403, 140] width 9 height 9
click at [401, 141] on input "text" at bounding box center [338, 140] width 185 height 24
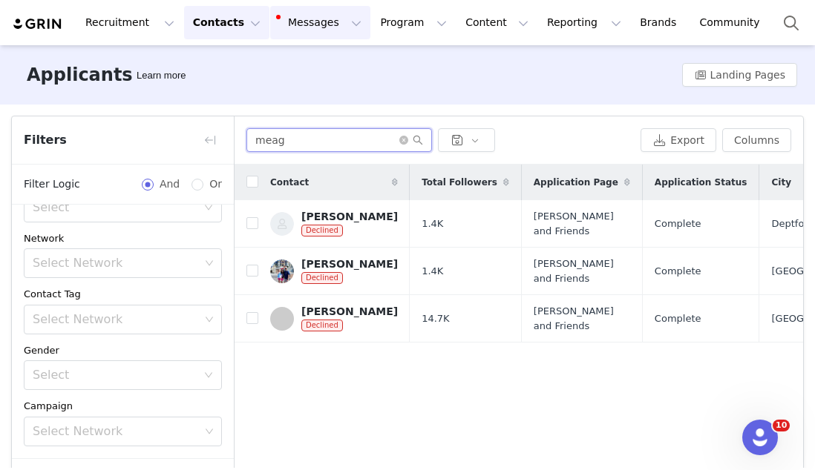
type input "meag"
click at [407, 131] on input "meag" at bounding box center [338, 140] width 185 height 24
click at [405, 136] on icon "icon: close-circle" at bounding box center [403, 140] width 9 height 9
click at [387, 136] on input "text" at bounding box center [338, 140] width 185 height 24
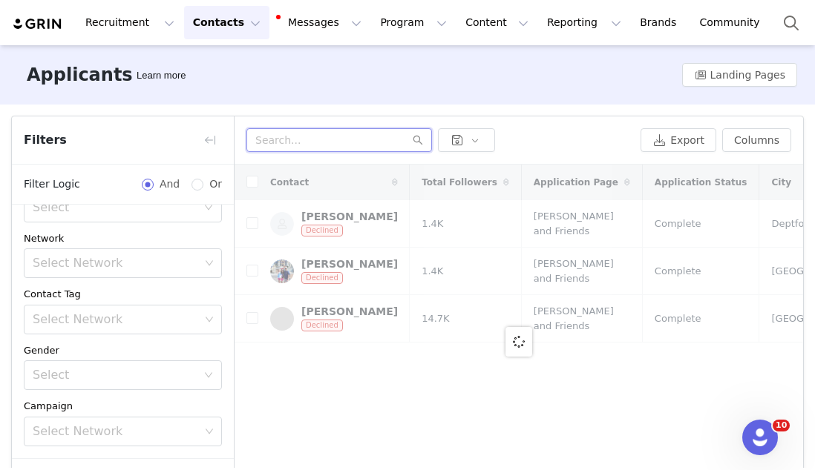
paste input "[EMAIL_ADDRESS][DOMAIN_NAME]"
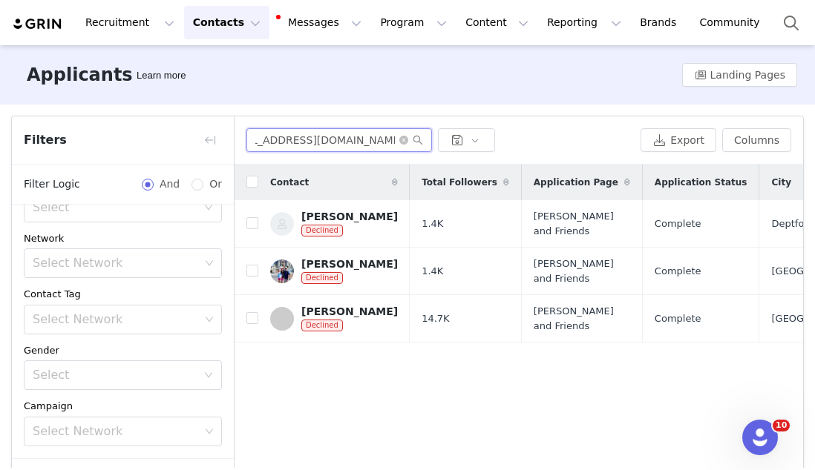
type input "[EMAIL_ADDRESS][DOMAIN_NAME]"
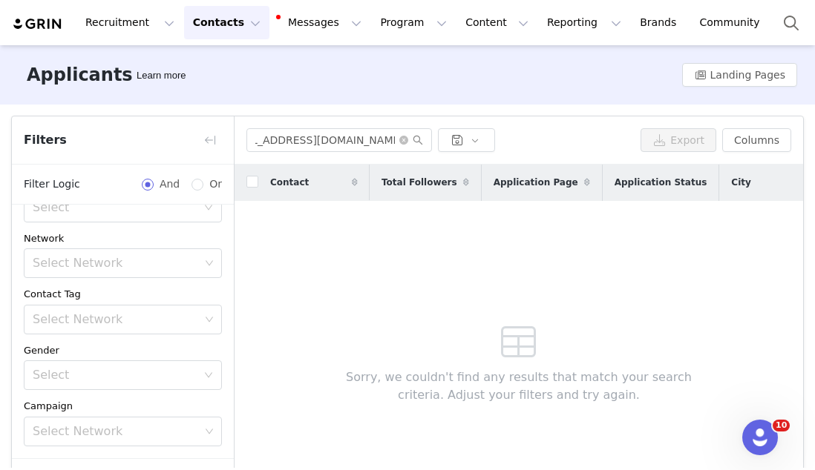
click at [215, 30] on button "Contacts Contacts" at bounding box center [226, 22] width 85 height 33
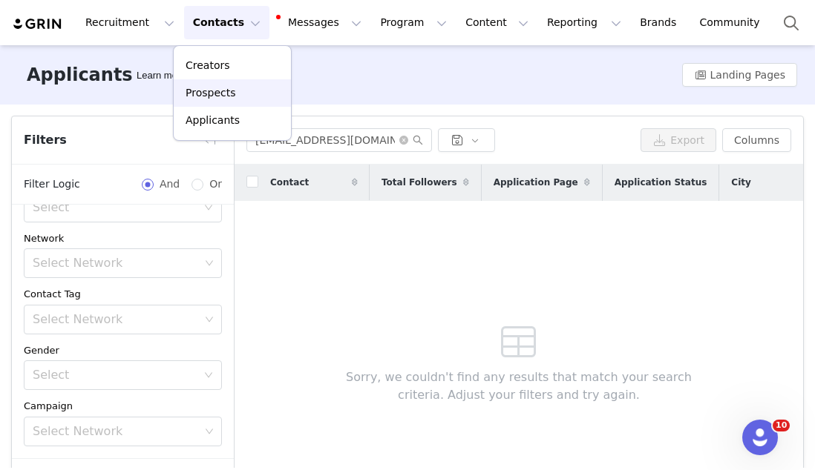
click at [214, 102] on link "Prospects" at bounding box center [232, 92] width 117 height 27
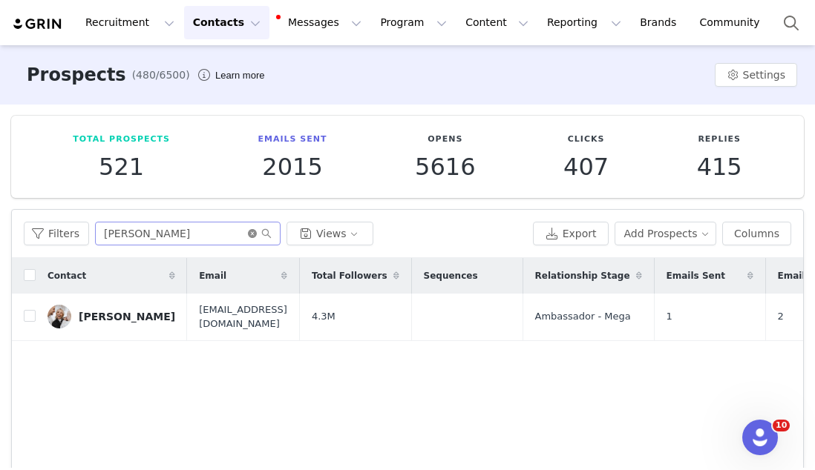
click at [249, 234] on icon "icon: close-circle" at bounding box center [252, 233] width 9 height 9
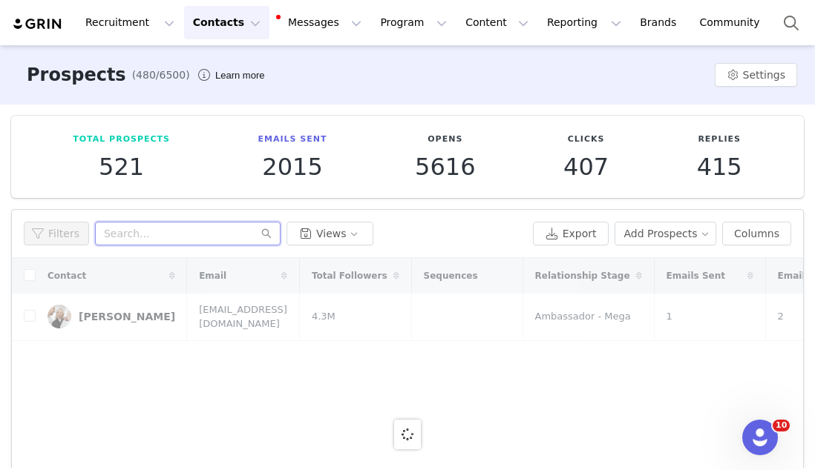
click at [245, 233] on input "text" at bounding box center [187, 234] width 185 height 24
paste input "[EMAIL_ADDRESS][DOMAIN_NAME]"
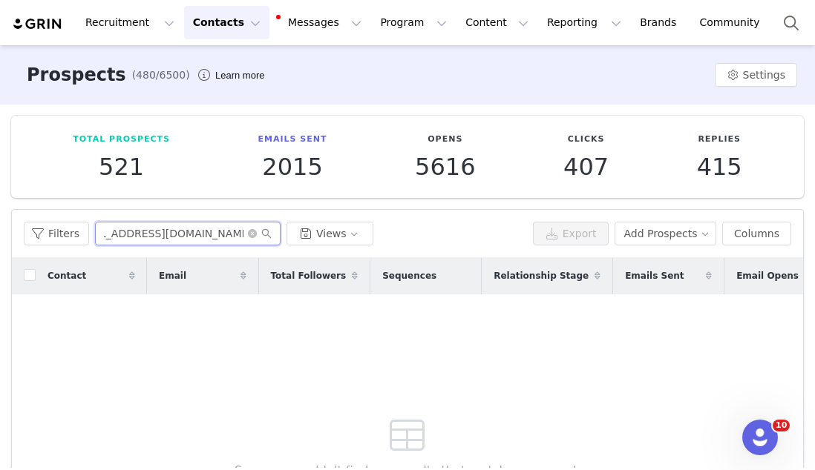
type input "[EMAIL_ADDRESS][DOMAIN_NAME]"
click at [118, 234] on input "[EMAIL_ADDRESS][DOMAIN_NAME]" at bounding box center [187, 234] width 185 height 24
click at [112, 233] on input "[EMAIL_ADDRESS][DOMAIN_NAME]" at bounding box center [187, 234] width 185 height 24
click at [214, 37] on button "Contacts Contacts" at bounding box center [226, 22] width 85 height 33
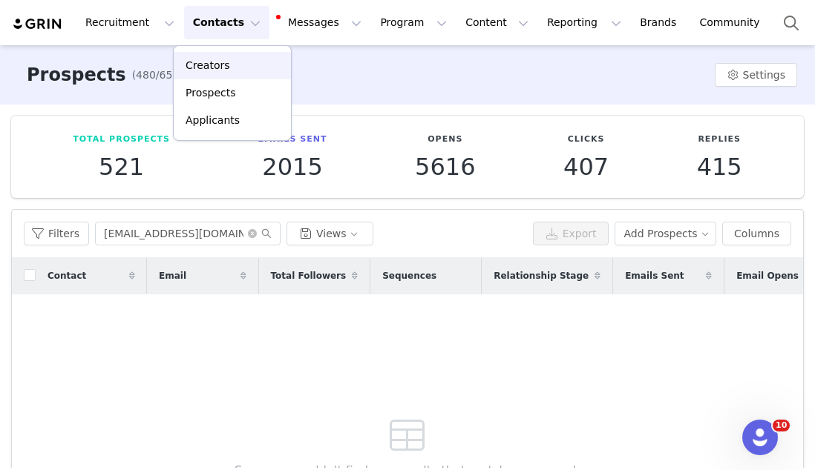
click at [217, 54] on link "Creators" at bounding box center [232, 65] width 117 height 27
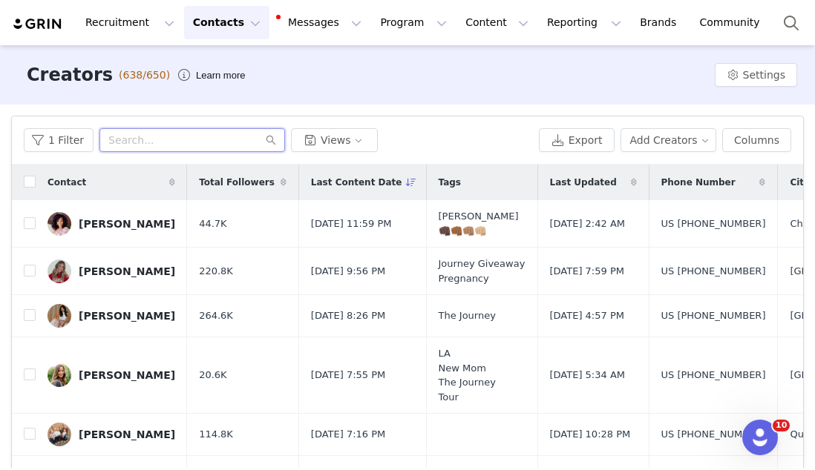
click at [184, 139] on input "text" at bounding box center [191, 140] width 185 height 24
paste input "[EMAIL_ADDRESS][DOMAIN_NAME]"
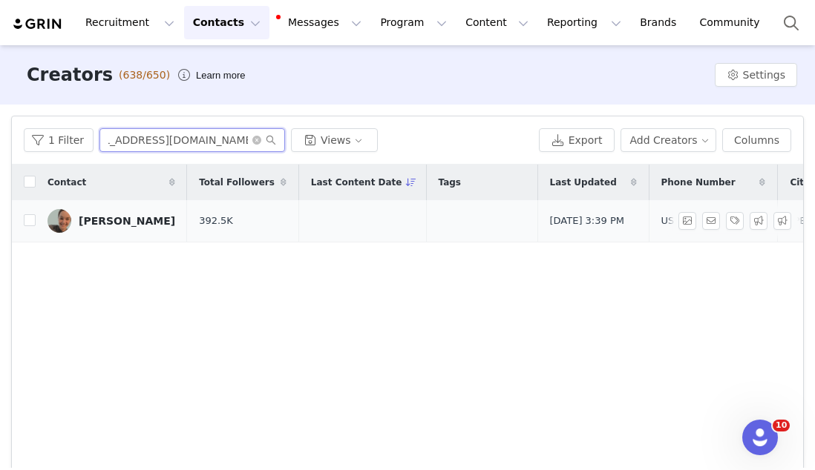
type input "[EMAIL_ADDRESS][DOMAIN_NAME]"
click at [168, 230] on link "[PERSON_NAME]" at bounding box center [111, 221] width 128 height 24
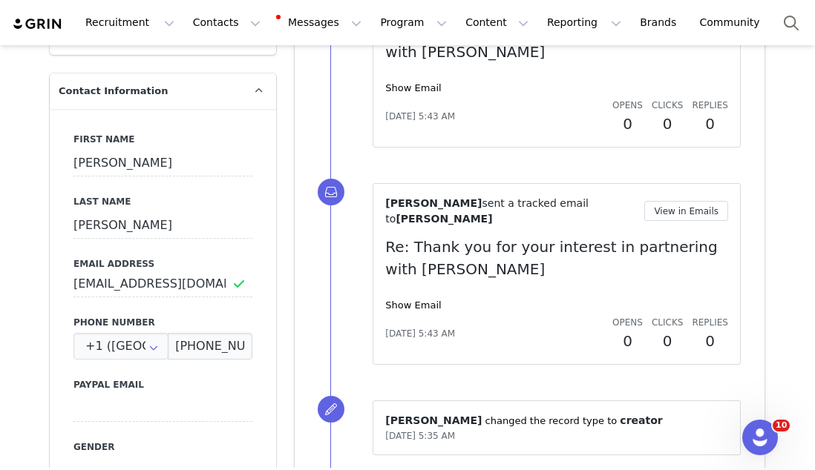
scroll to position [717, 0]
click at [404, 308] on link "Show Email" at bounding box center [413, 305] width 56 height 11
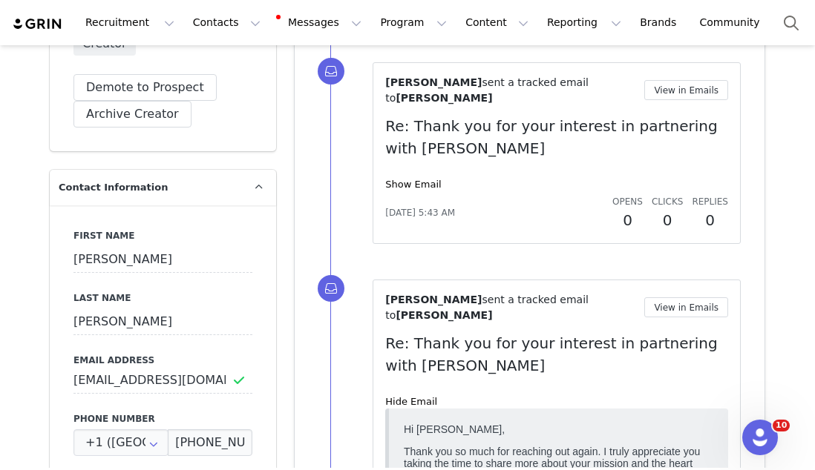
scroll to position [599, 0]
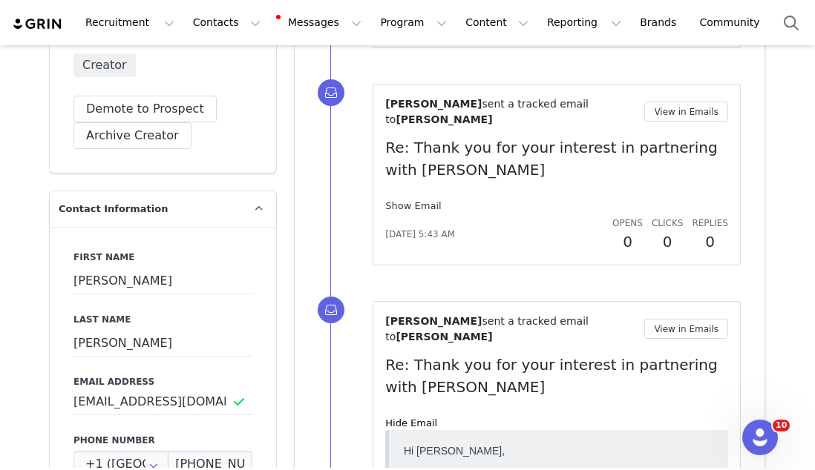
click at [404, 201] on link "Show Email" at bounding box center [413, 205] width 56 height 11
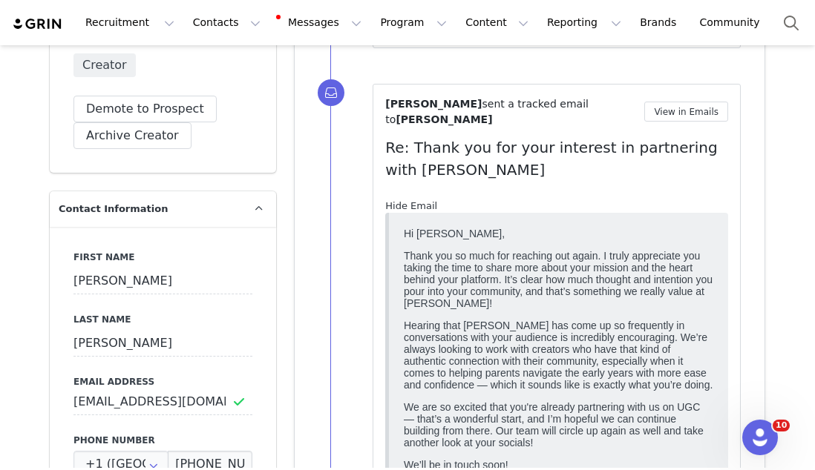
scroll to position [0, 0]
click at [404, 201] on link "Hide Email" at bounding box center [411, 205] width 52 height 11
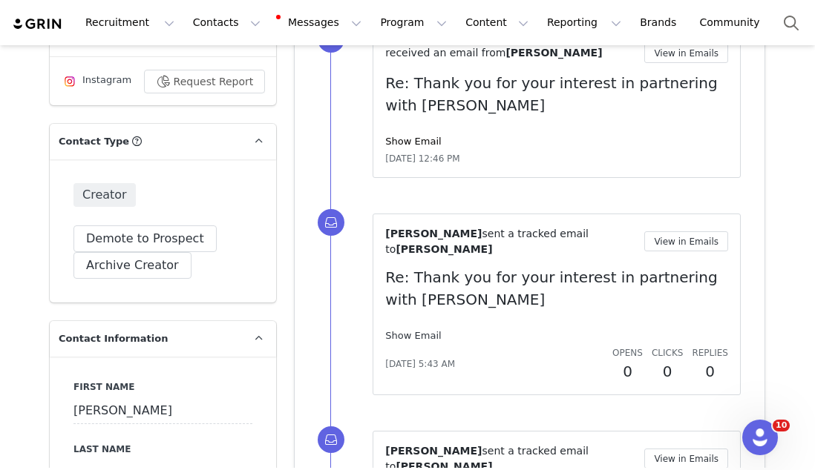
scroll to position [386, 0]
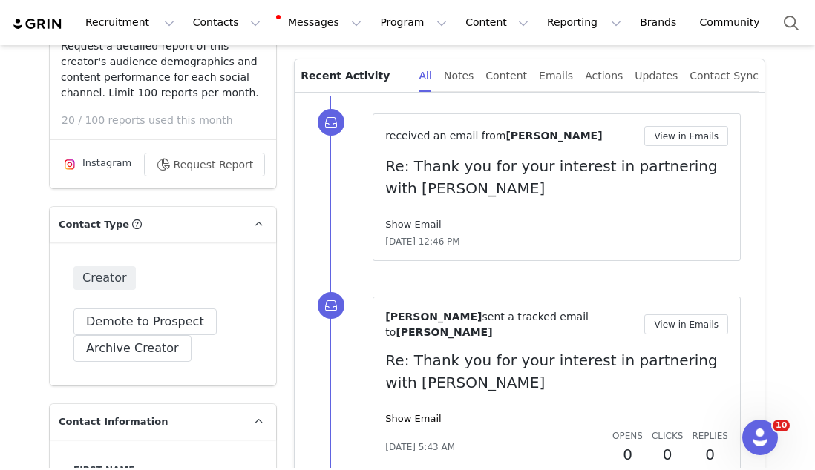
click at [411, 228] on link "Show Email" at bounding box center [413, 224] width 56 height 11
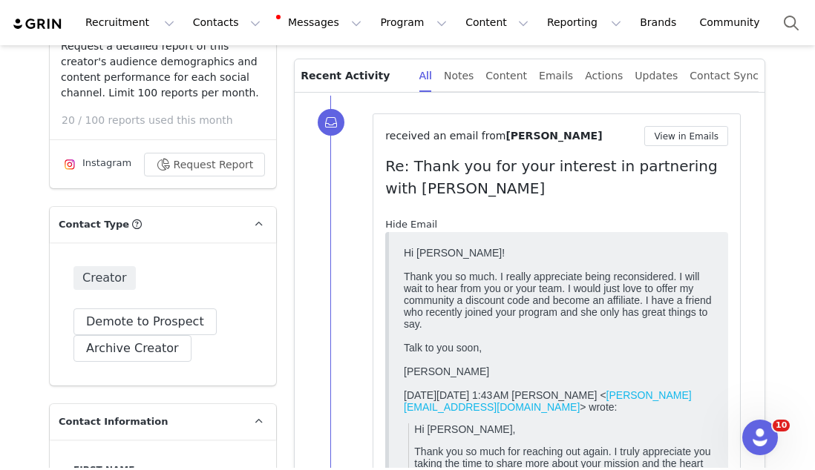
scroll to position [0, 0]
click at [411, 228] on link "Hide Email" at bounding box center [411, 224] width 52 height 11
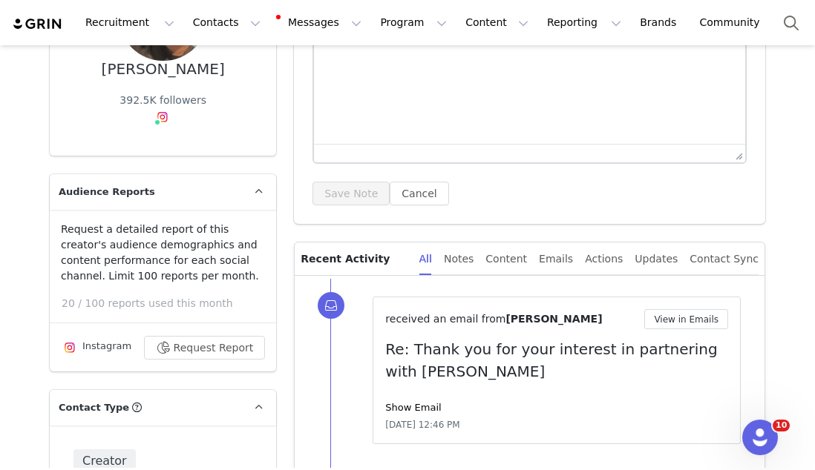
scroll to position [201, 0]
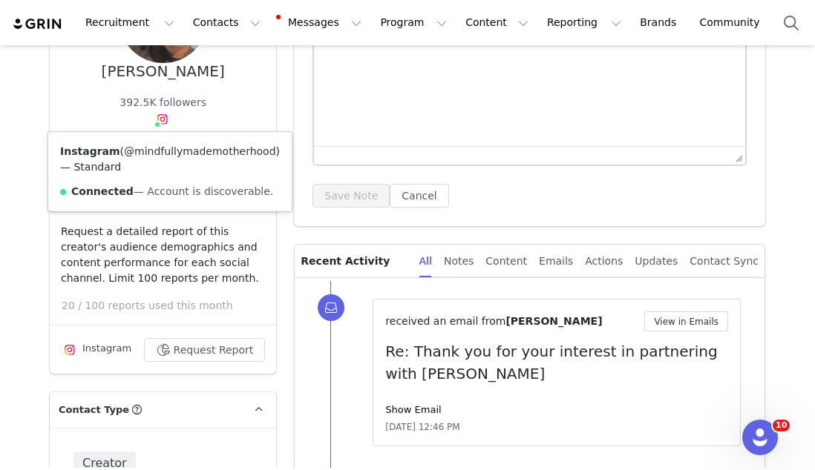
click at [157, 146] on link "@mindfullymademotherhood" at bounding box center [199, 151] width 151 height 12
